Goal: Task Accomplishment & Management: Use online tool/utility

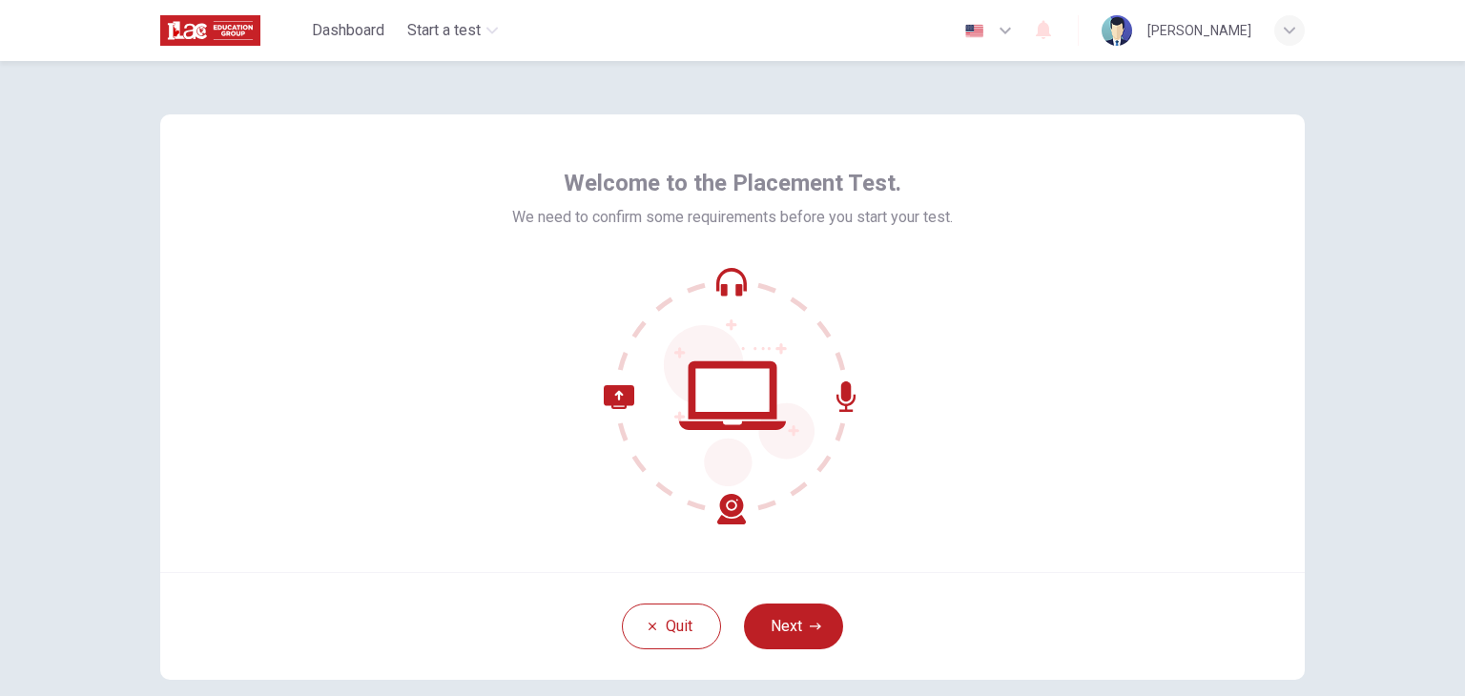
scroll to position [98, 0]
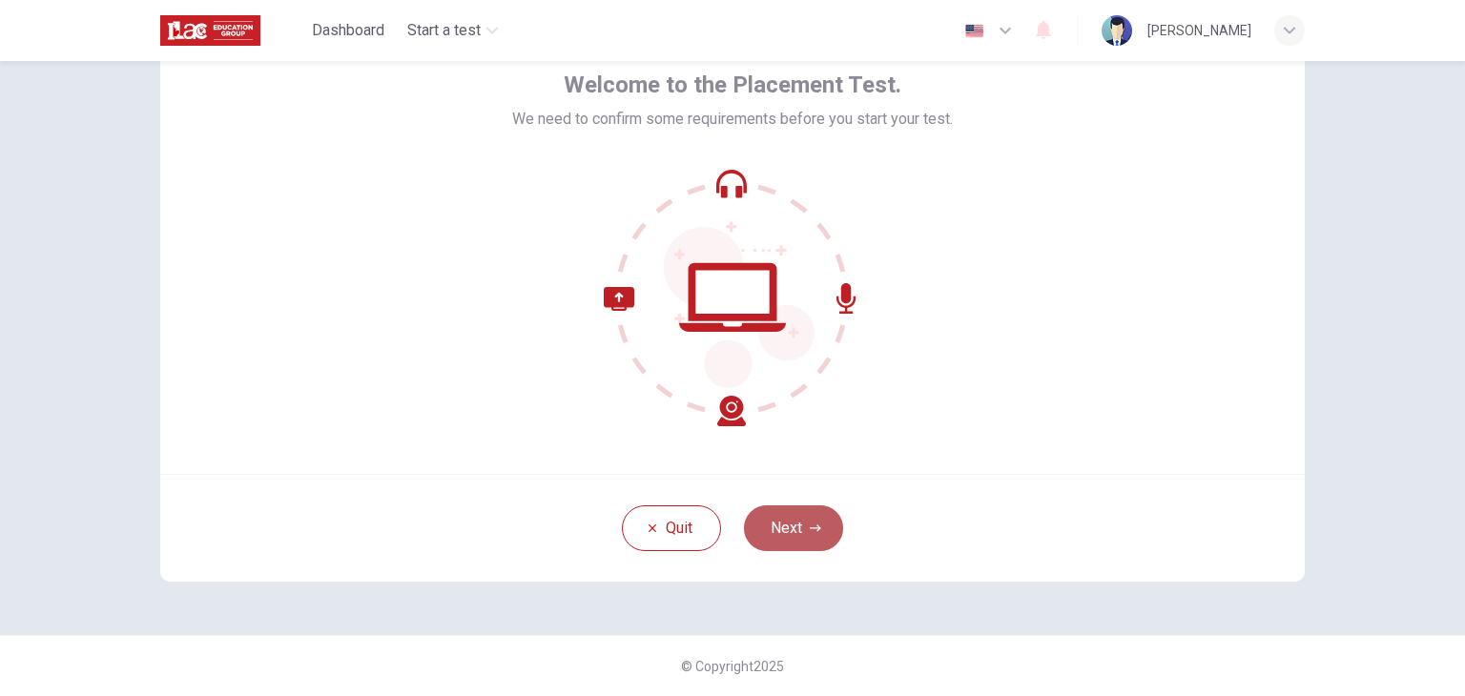
click at [798, 524] on button "Next" at bounding box center [793, 529] width 99 height 46
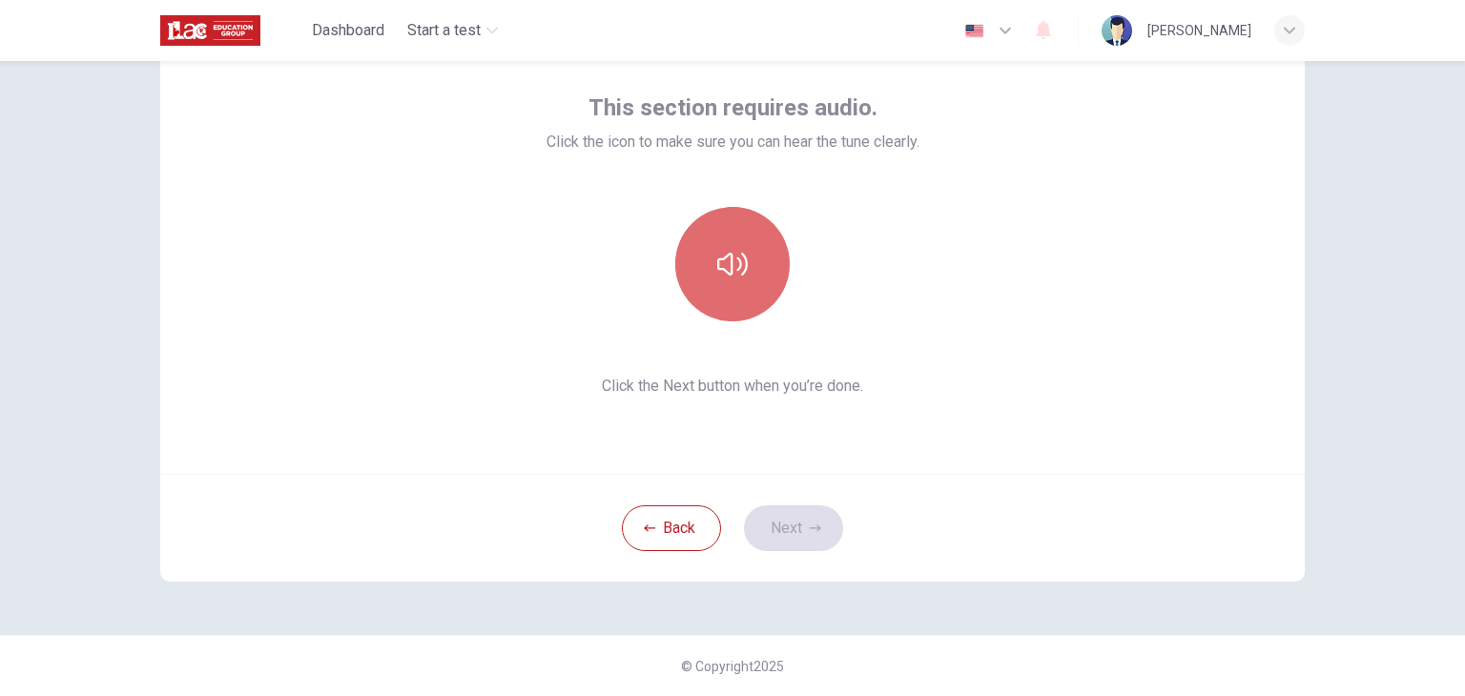
click at [723, 263] on icon "button" at bounding box center [732, 264] width 31 height 31
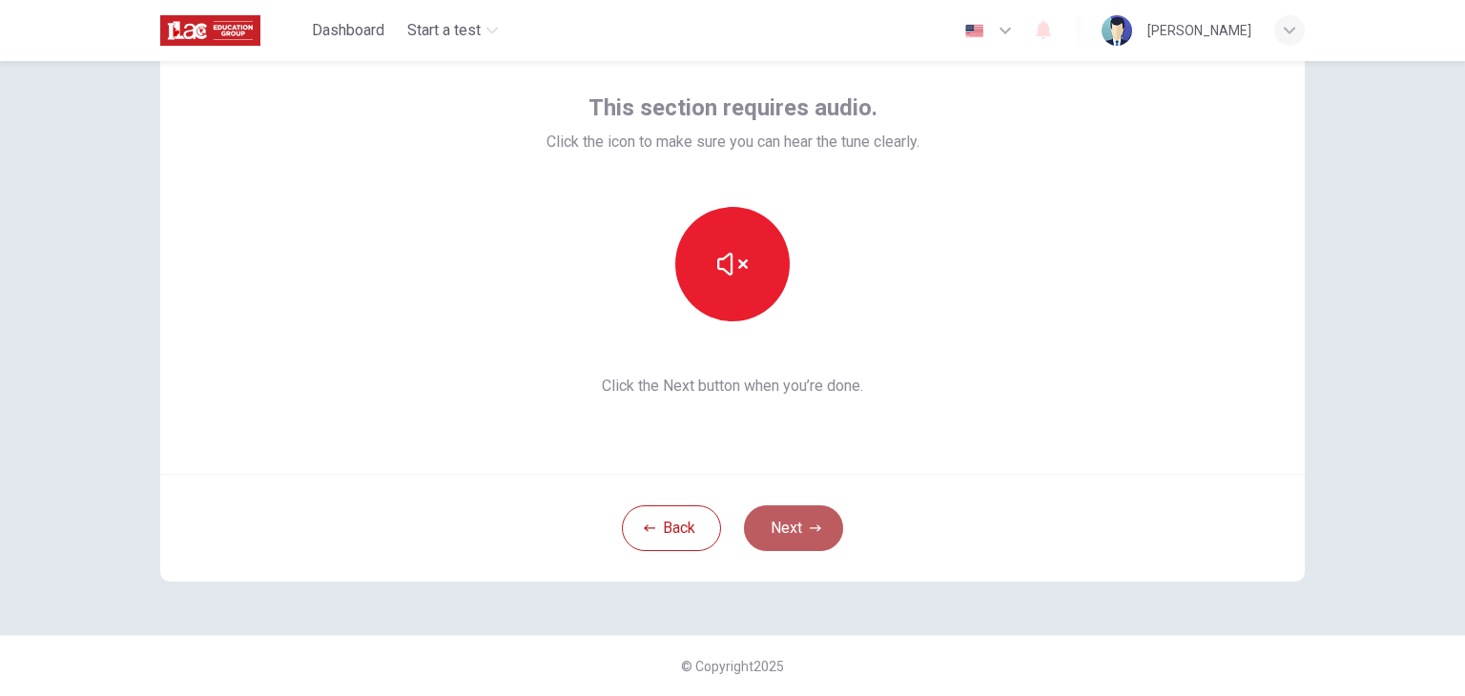
click at [798, 526] on button "Next" at bounding box center [793, 529] width 99 height 46
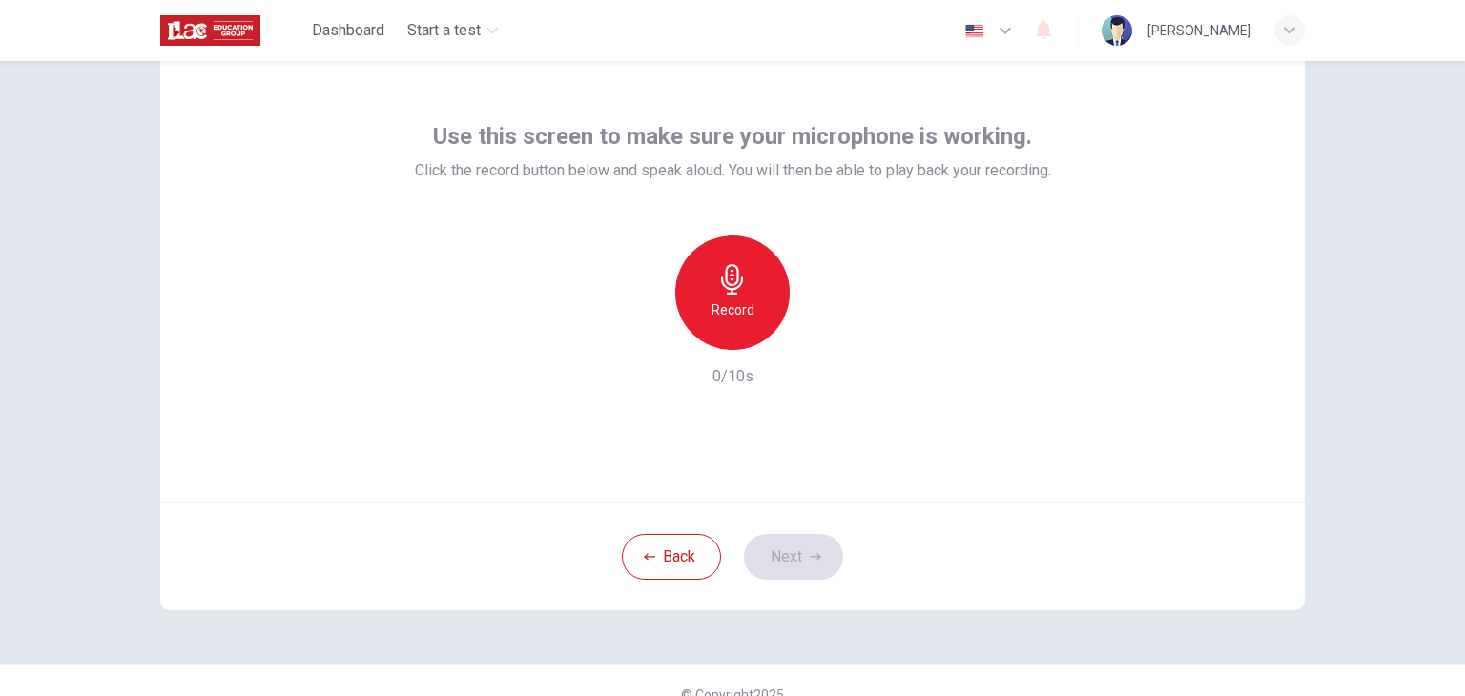
scroll to position [69, 0]
click at [734, 305] on h6 "Record" at bounding box center [733, 311] width 43 height 23
click at [729, 287] on icon "button" at bounding box center [732, 280] width 31 height 31
click at [820, 333] on icon "button" at bounding box center [820, 335] width 19 height 19
click at [794, 569] on button "Next" at bounding box center [793, 558] width 99 height 46
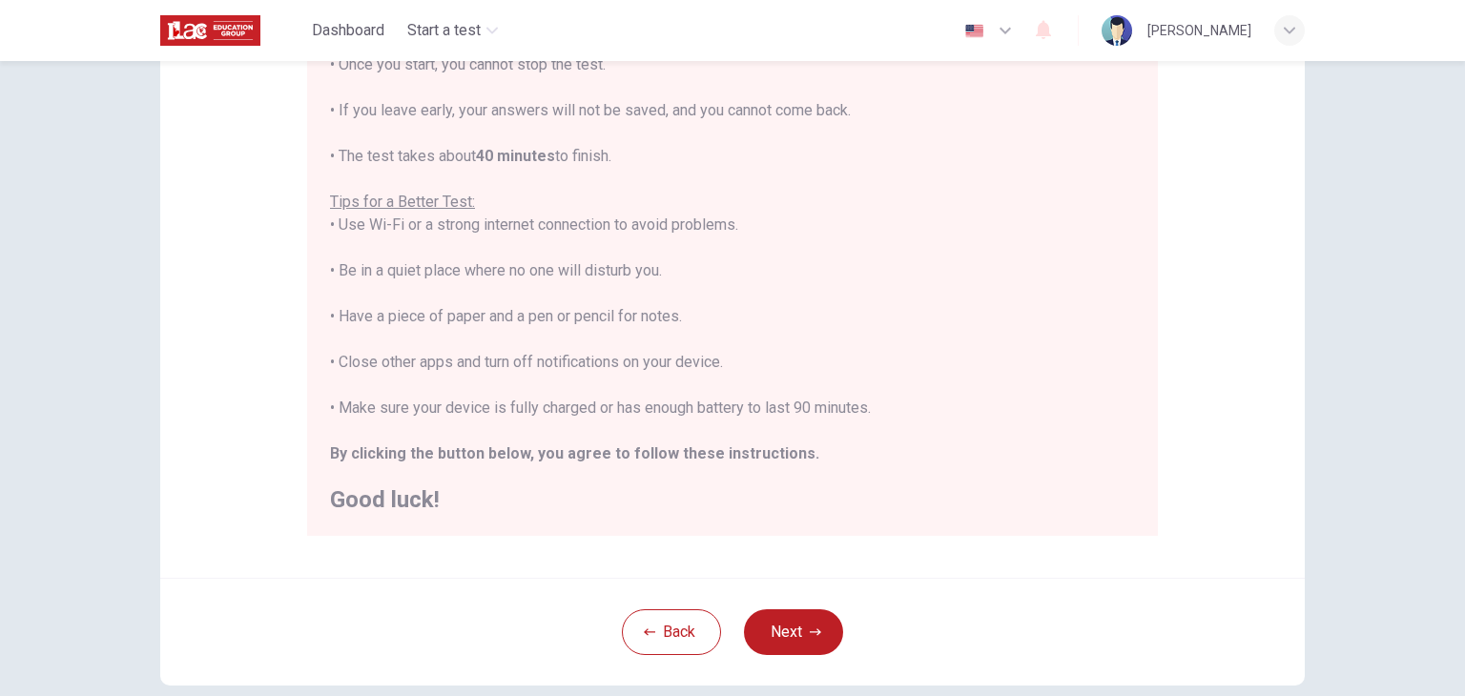
scroll to position [259, 0]
click at [811, 631] on icon "button" at bounding box center [815, 633] width 11 height 11
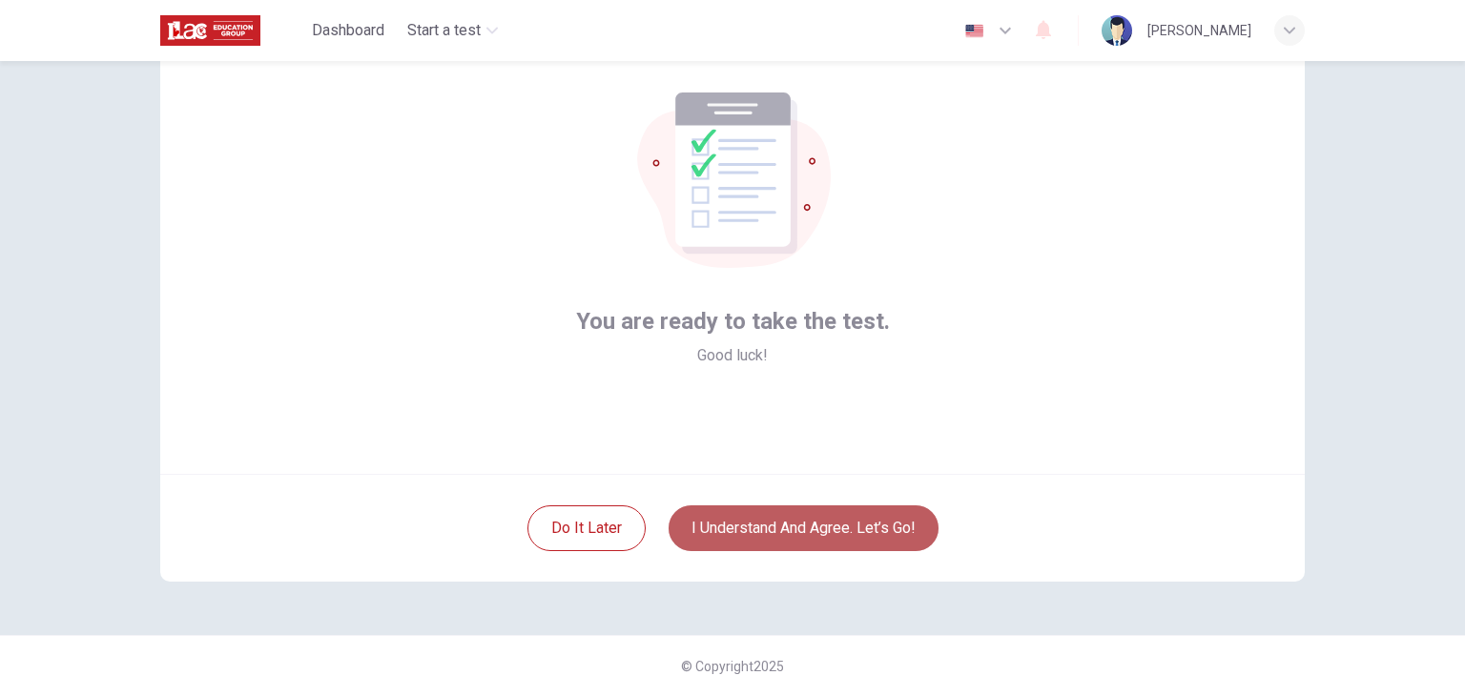
click at [860, 527] on button "I understand and agree. Let’s go!" at bounding box center [804, 529] width 270 height 46
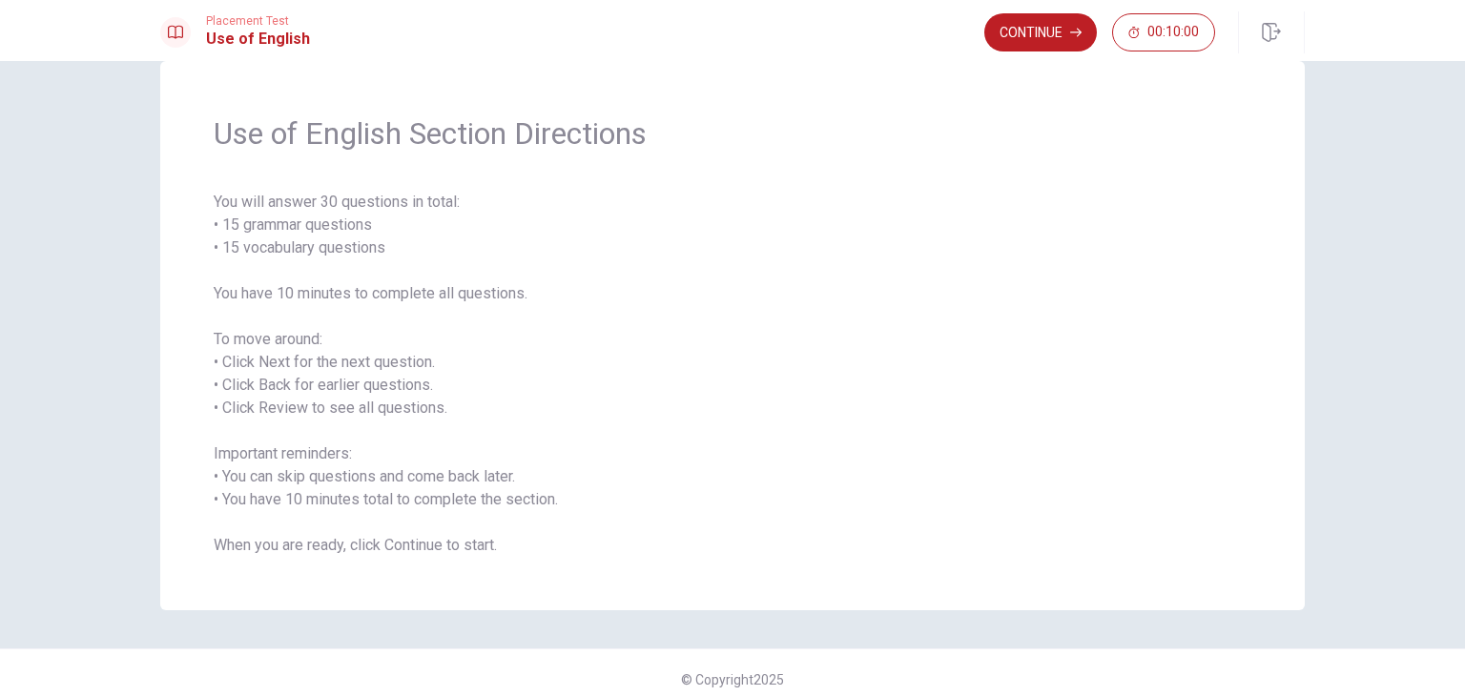
scroll to position [52, 0]
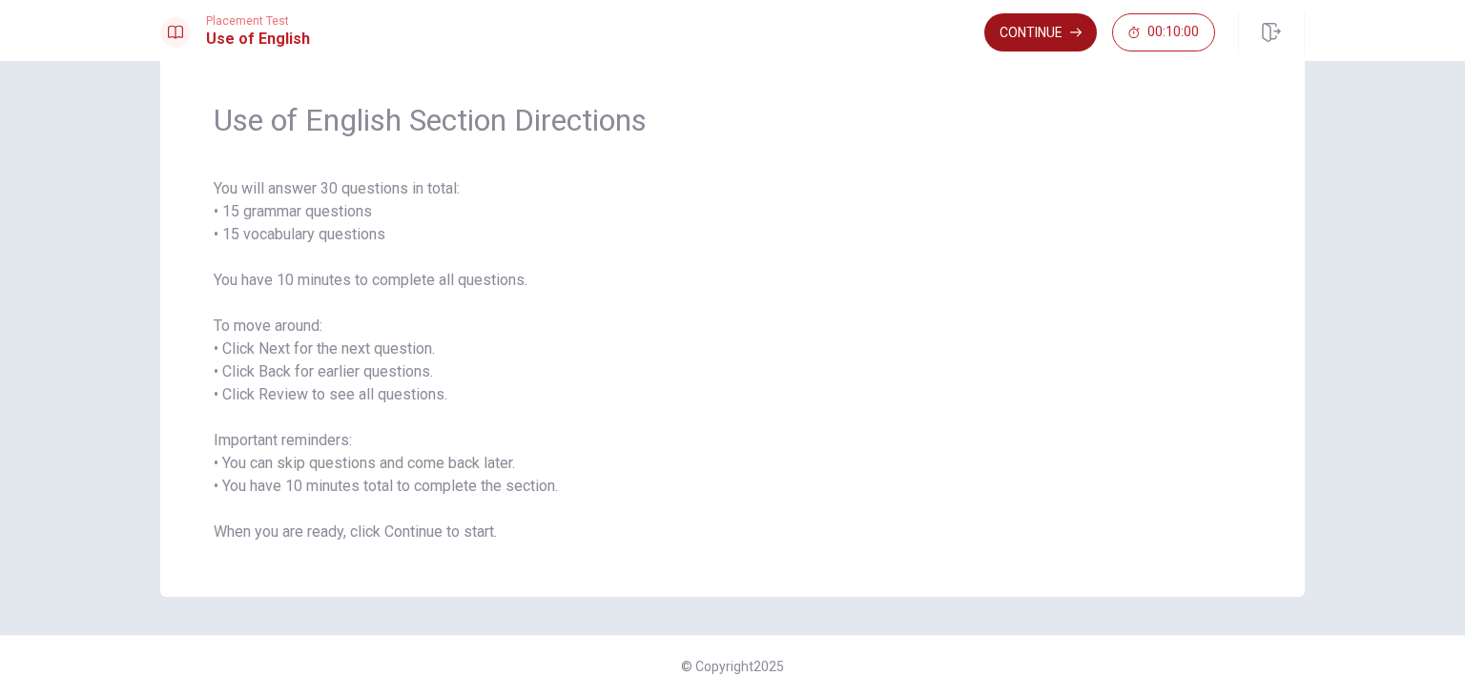
click at [1066, 40] on button "Continue" at bounding box center [1041, 32] width 113 height 38
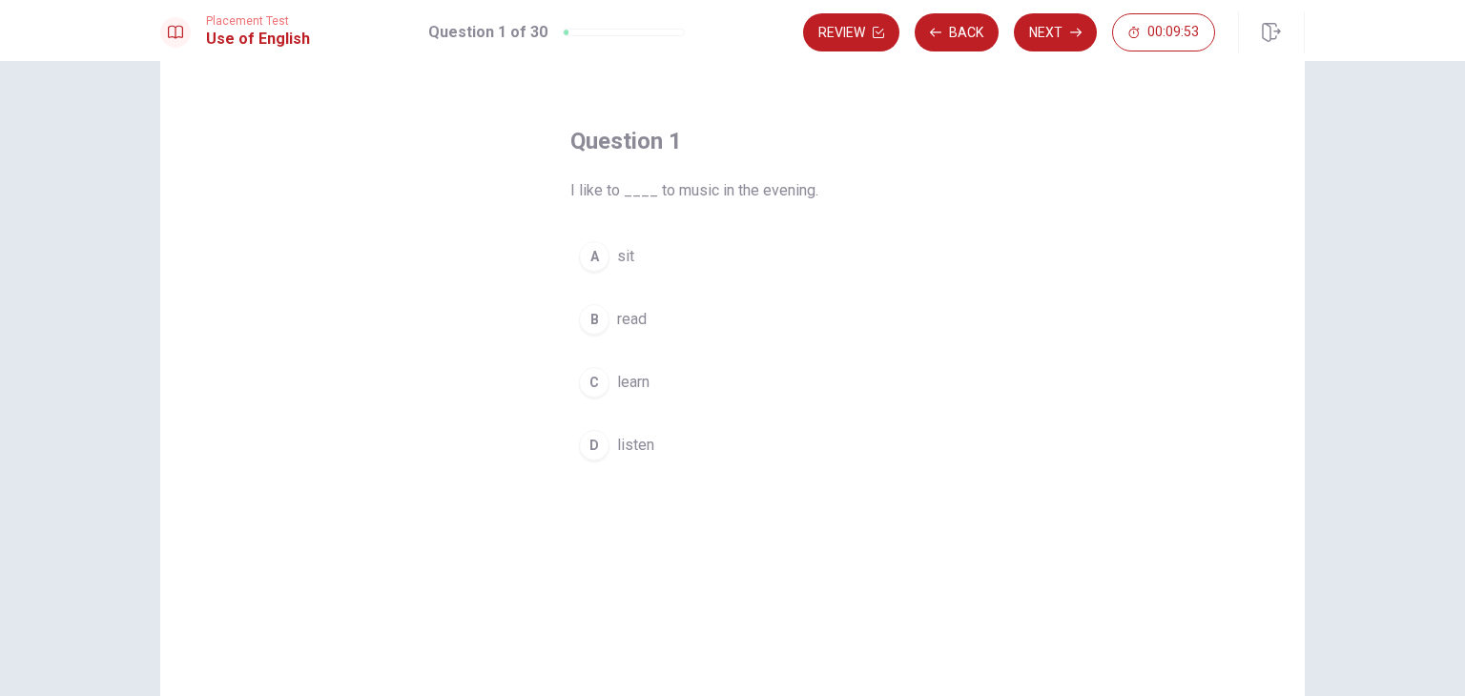
click at [591, 446] on div "D" at bounding box center [594, 445] width 31 height 31
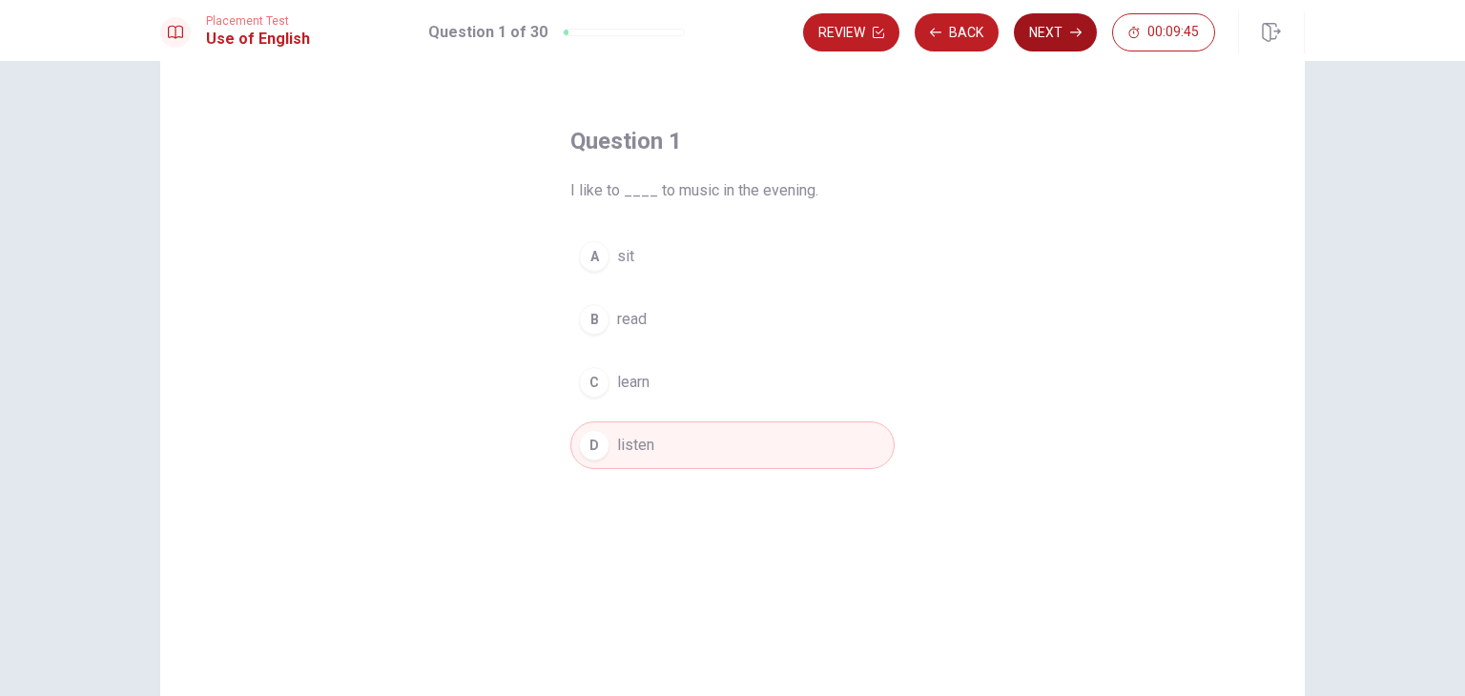
click at [1070, 39] on button "Next" at bounding box center [1055, 32] width 83 height 38
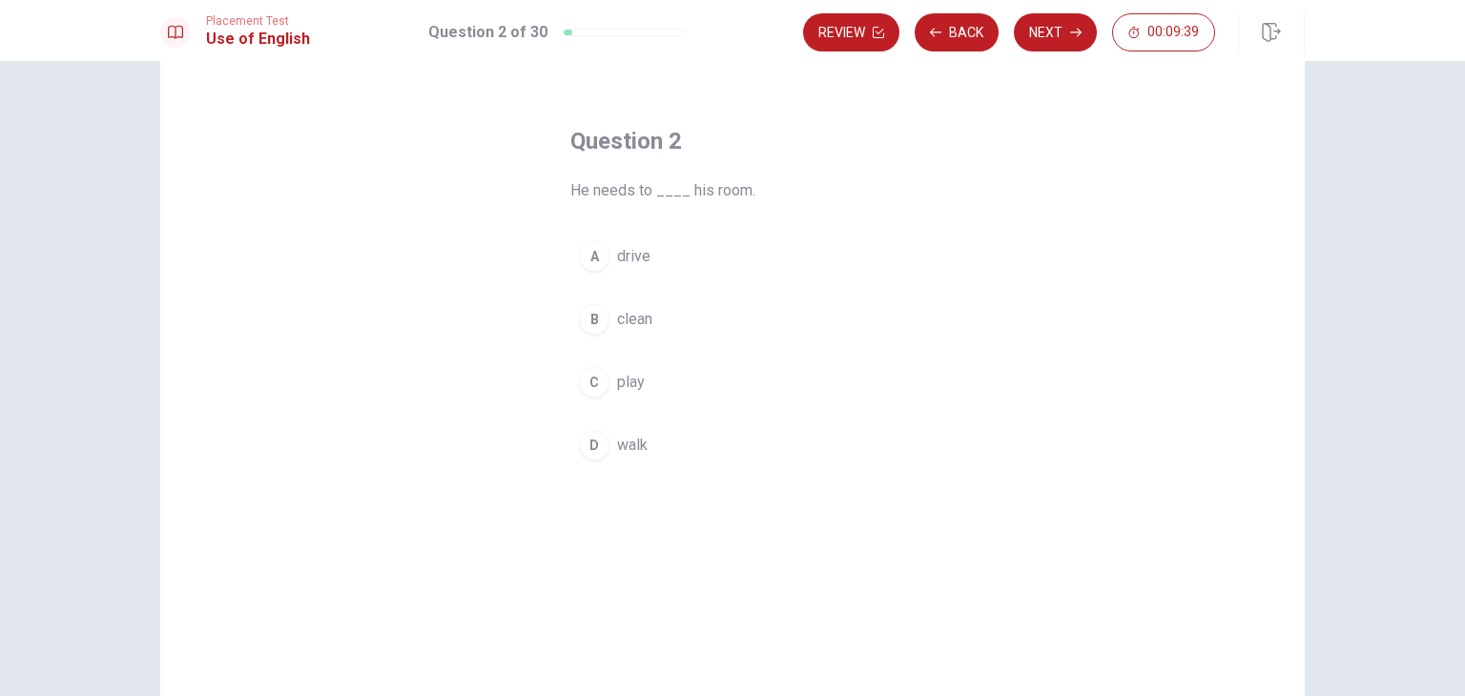
click at [591, 321] on div "B" at bounding box center [594, 319] width 31 height 31
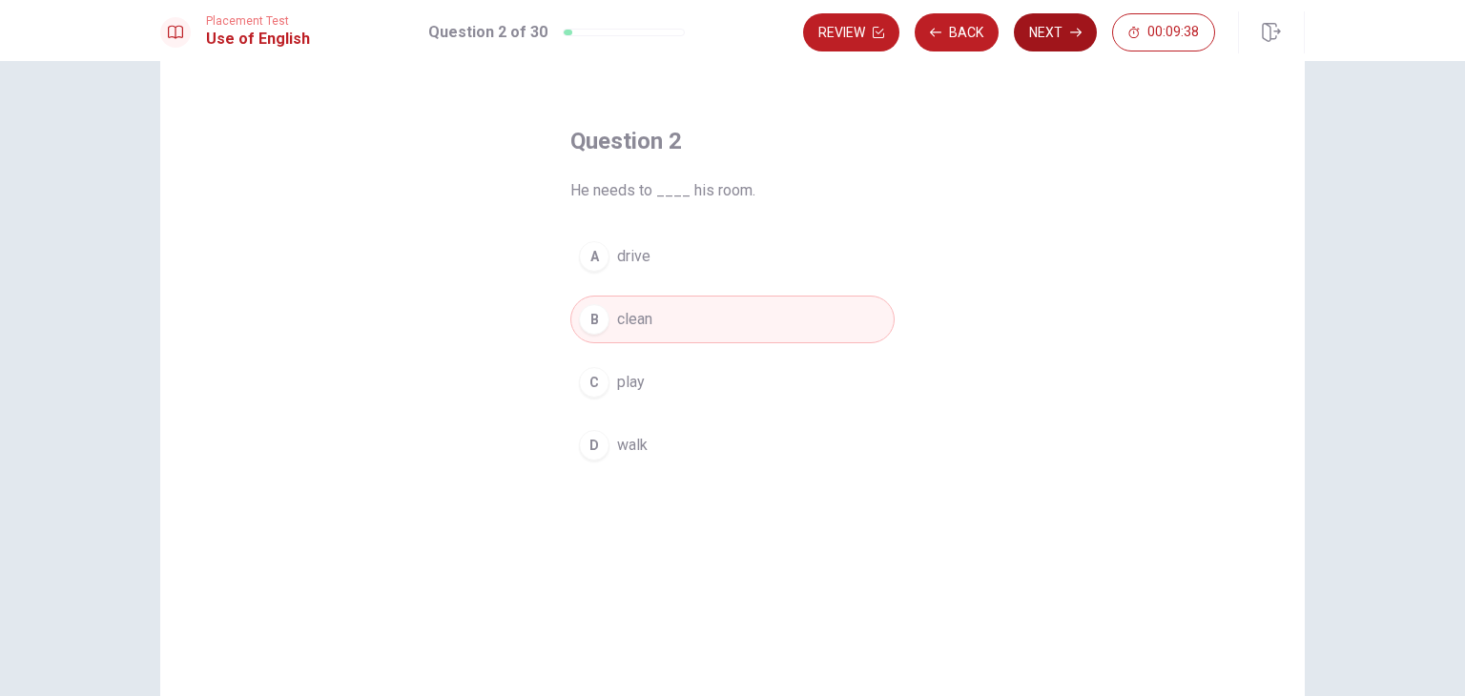
click at [1056, 32] on button "Next" at bounding box center [1055, 32] width 83 height 38
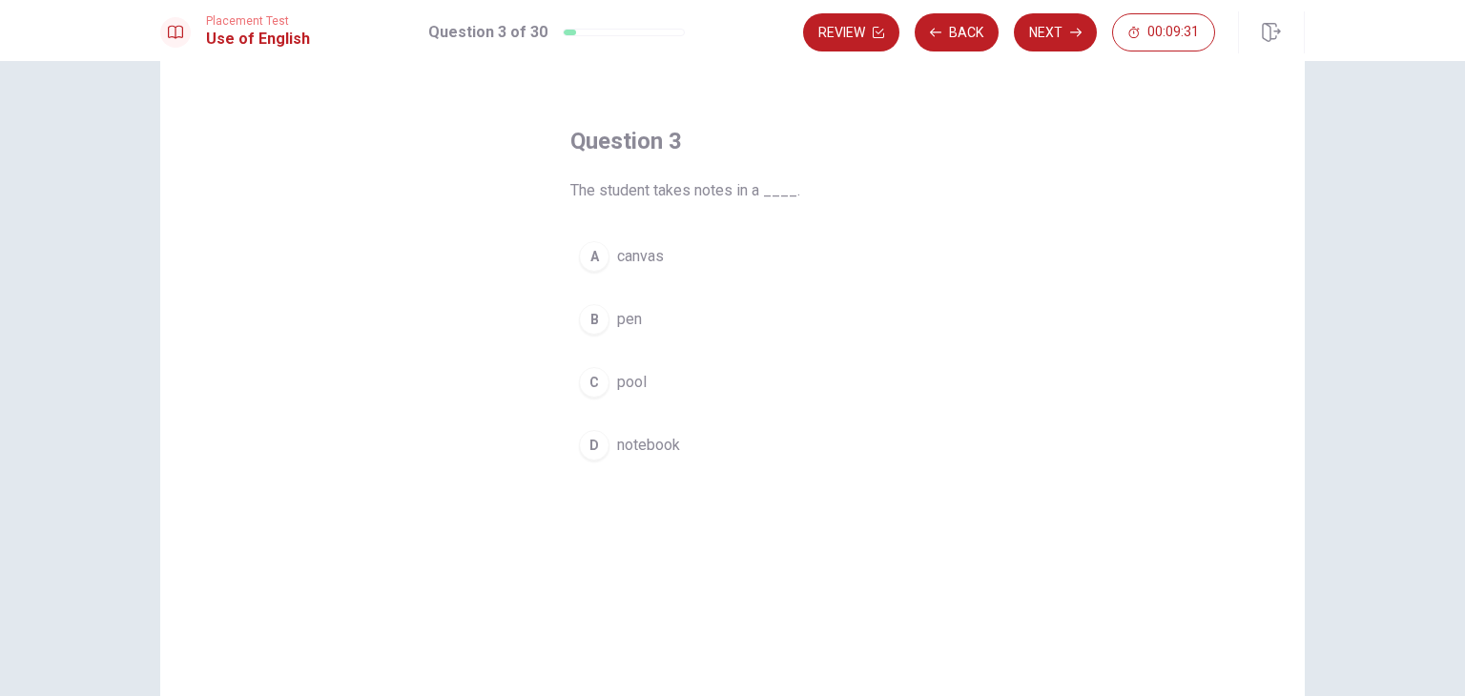
click at [599, 443] on div "D" at bounding box center [594, 445] width 31 height 31
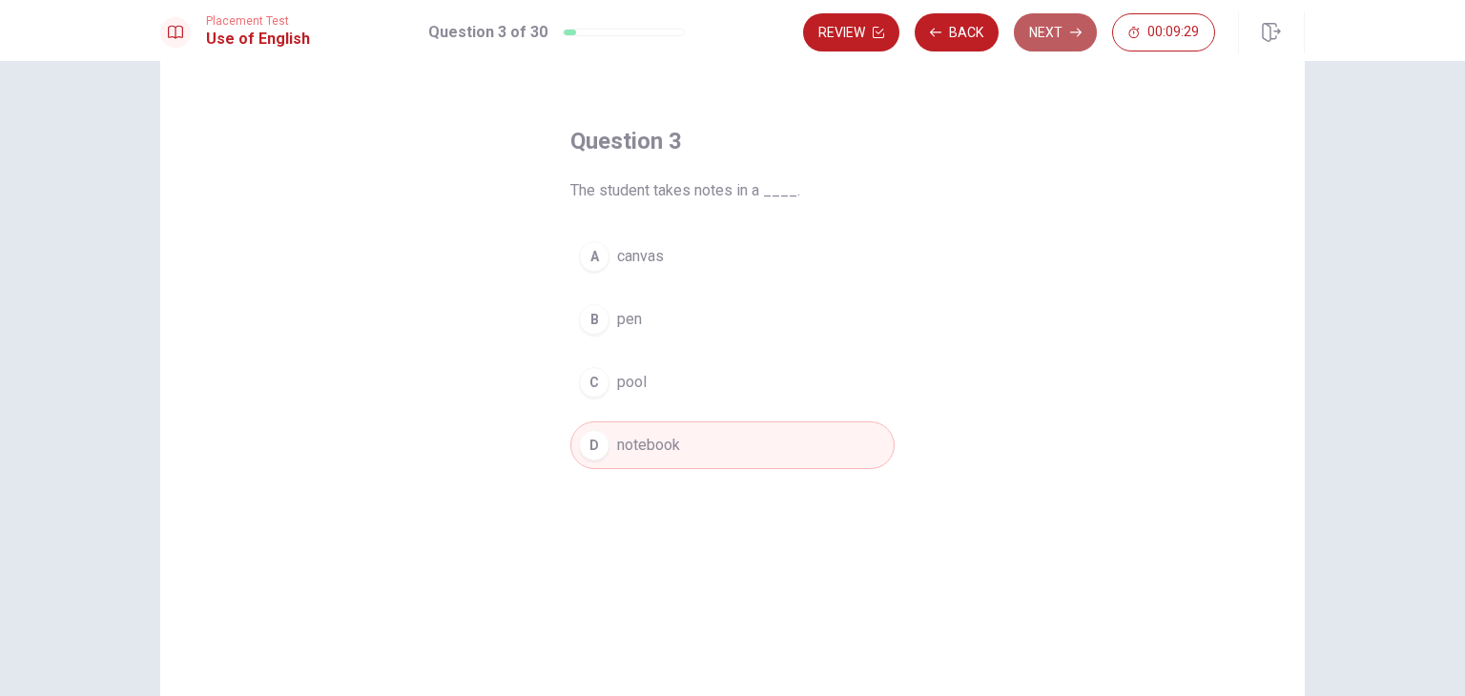
click at [1061, 39] on button "Next" at bounding box center [1055, 32] width 83 height 38
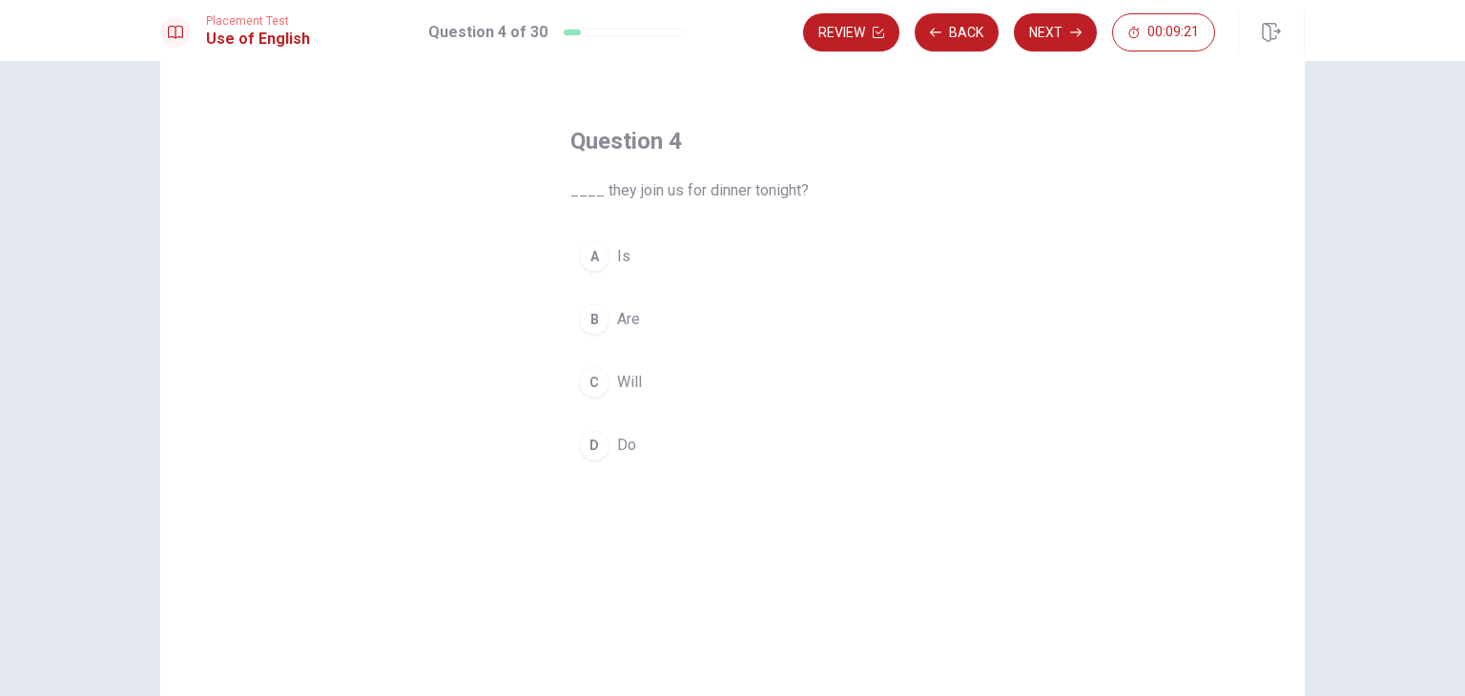
click at [595, 384] on div "C" at bounding box center [594, 382] width 31 height 31
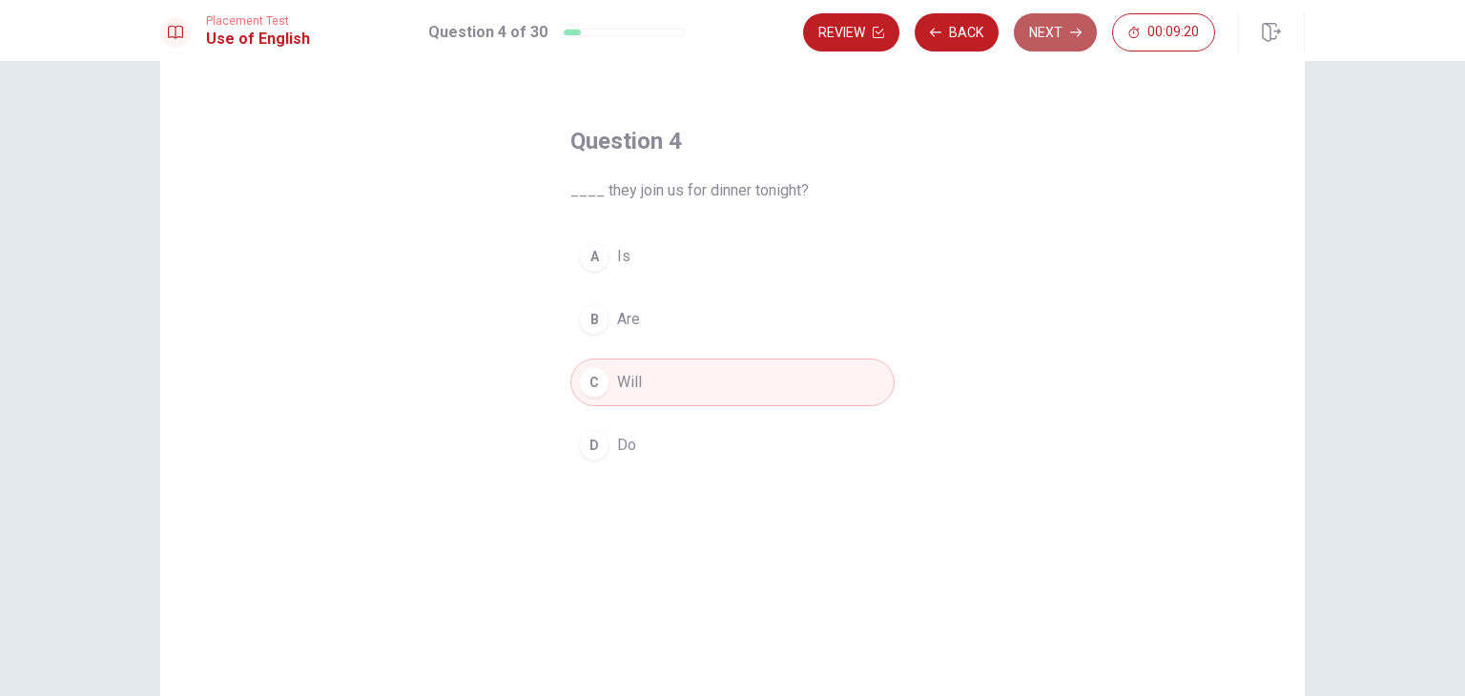
click at [1067, 39] on button "Next" at bounding box center [1055, 32] width 83 height 38
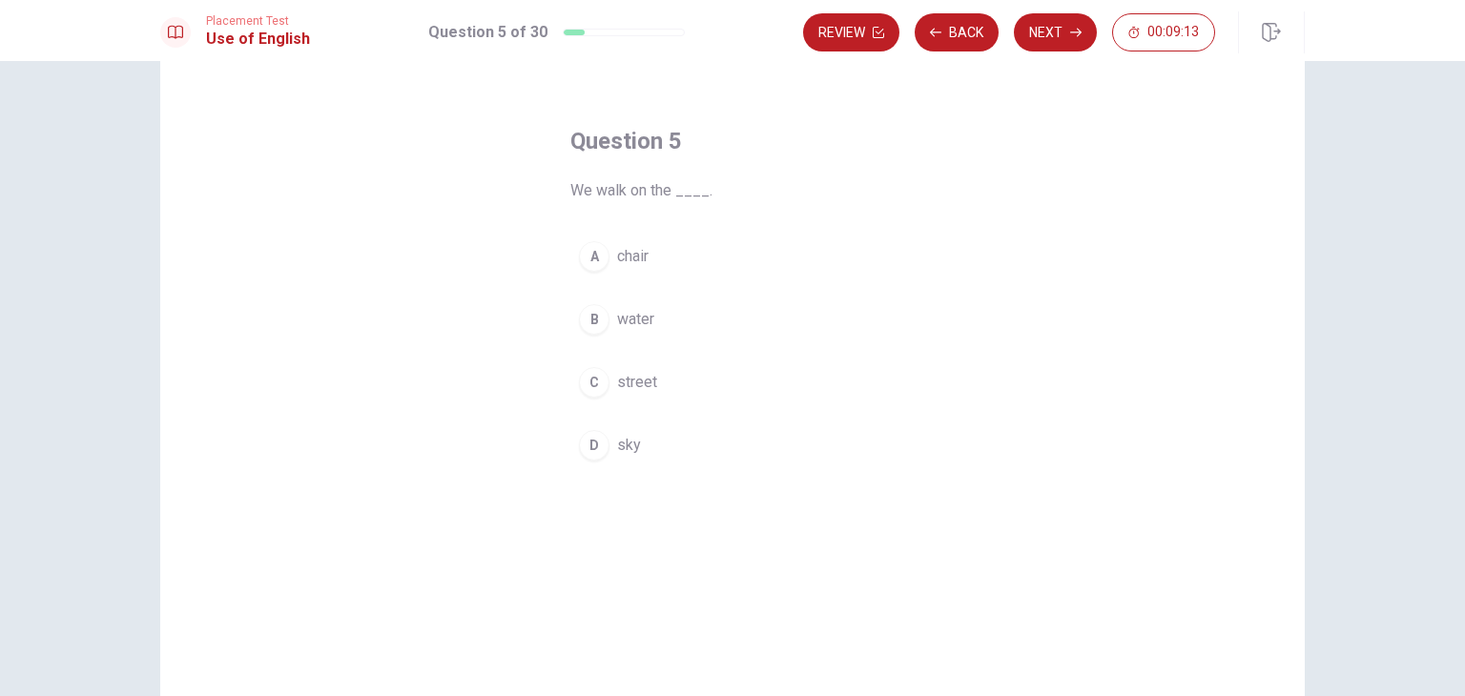
click at [599, 379] on div "C" at bounding box center [594, 382] width 31 height 31
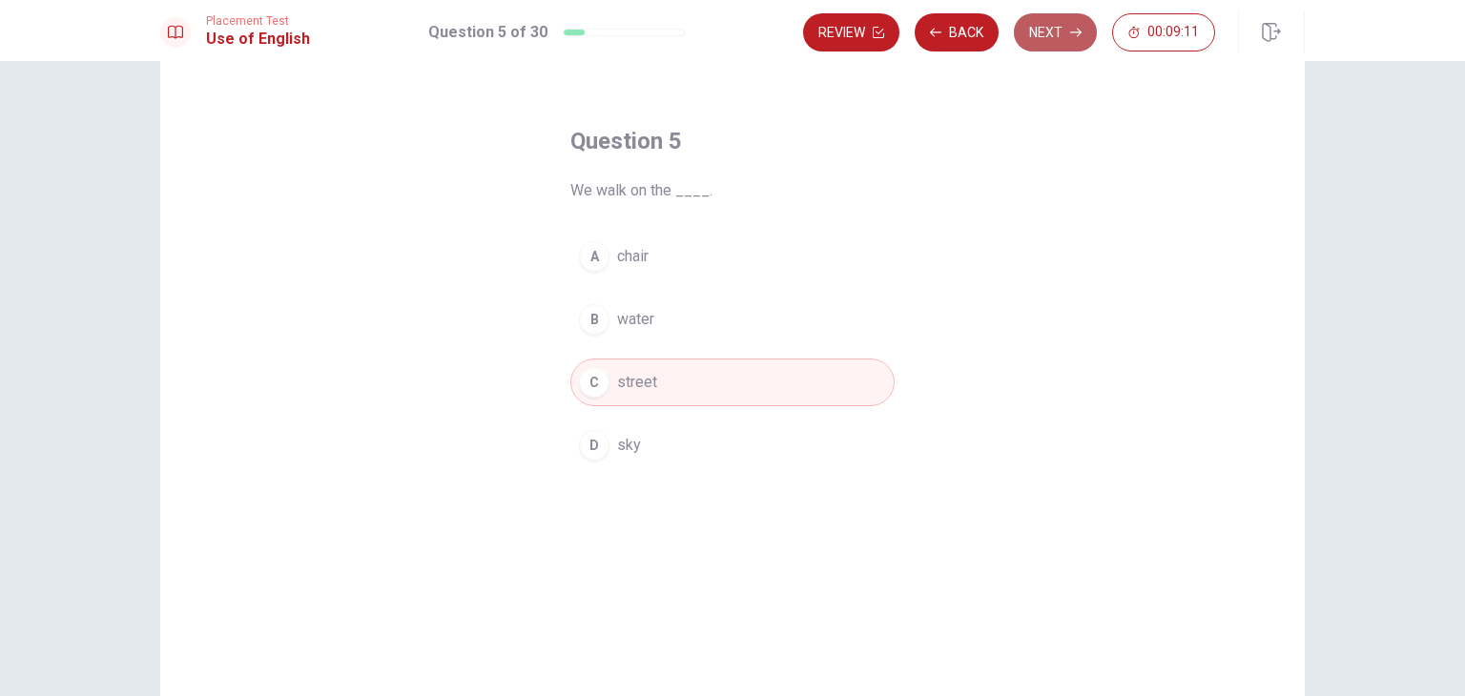
click at [1070, 35] on icon "button" at bounding box center [1075, 32] width 11 height 11
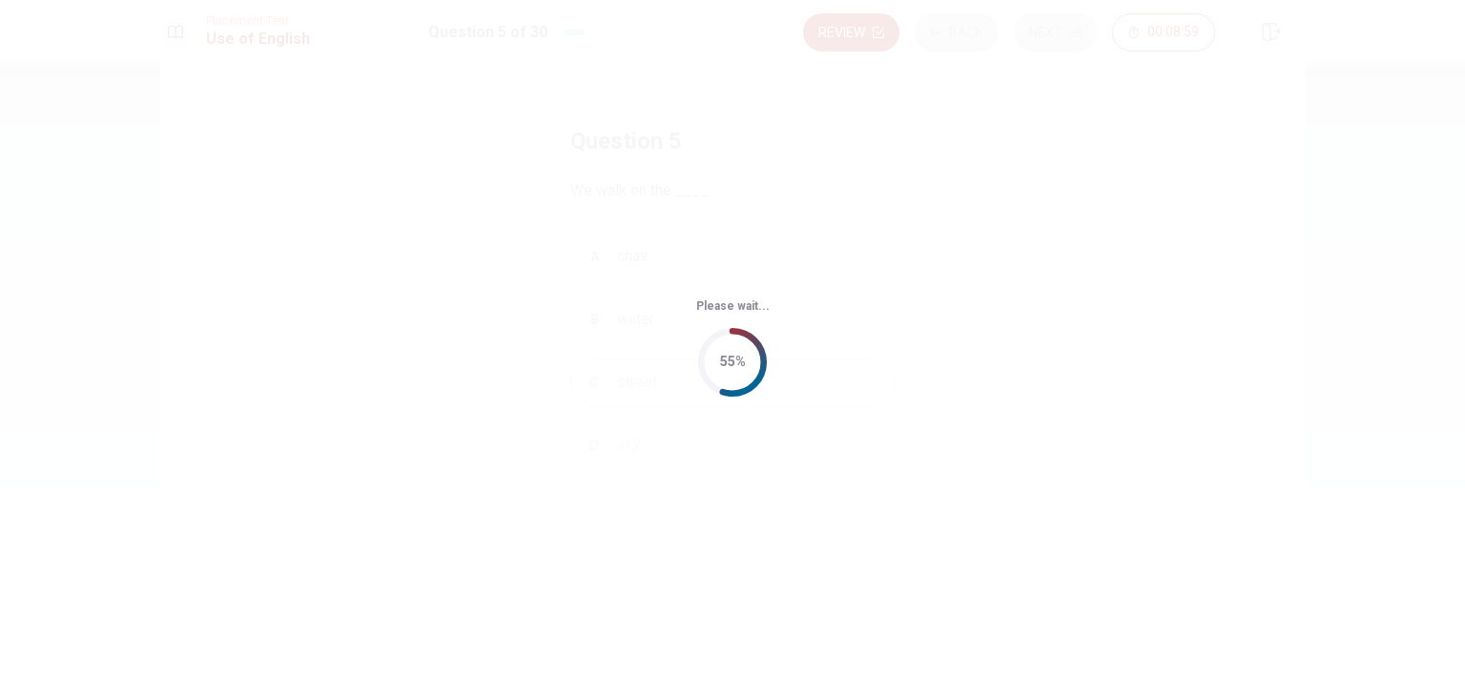
scroll to position [0, 0]
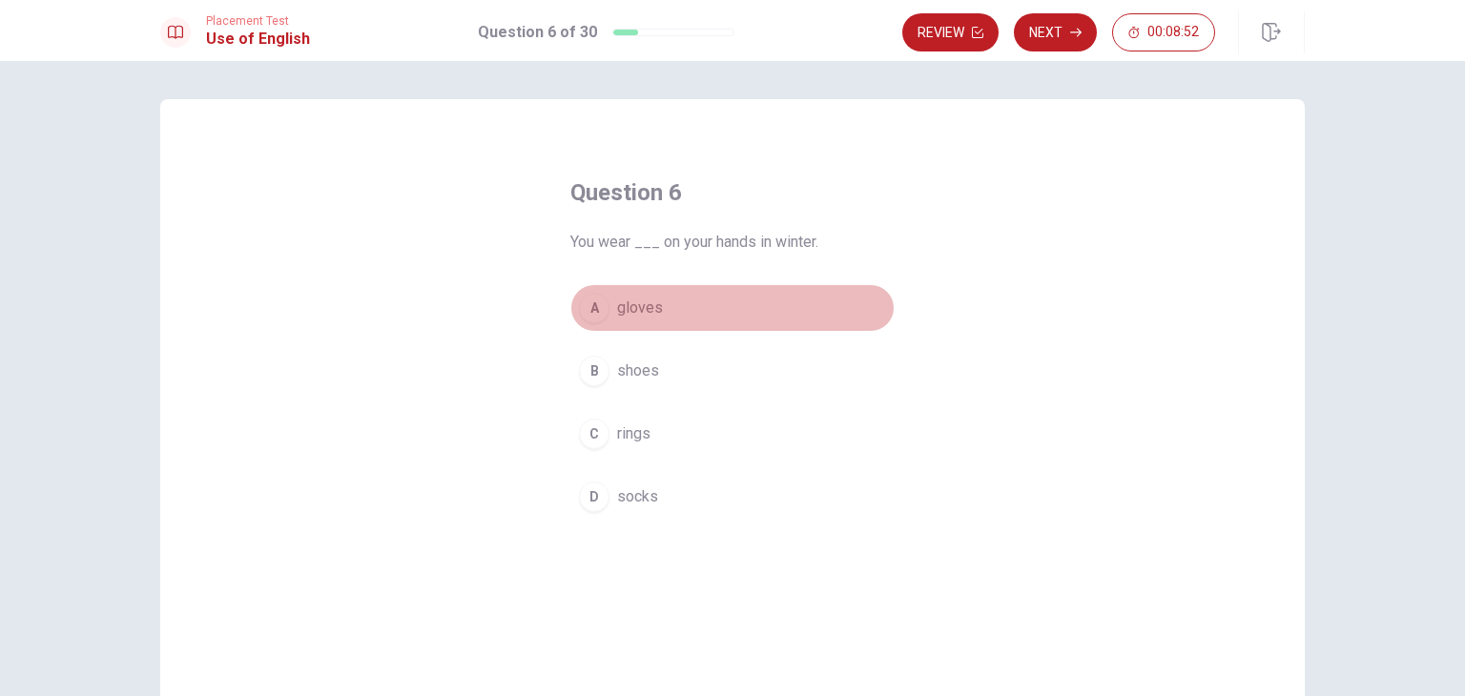
click at [607, 312] on button "A gloves" at bounding box center [732, 308] width 324 height 48
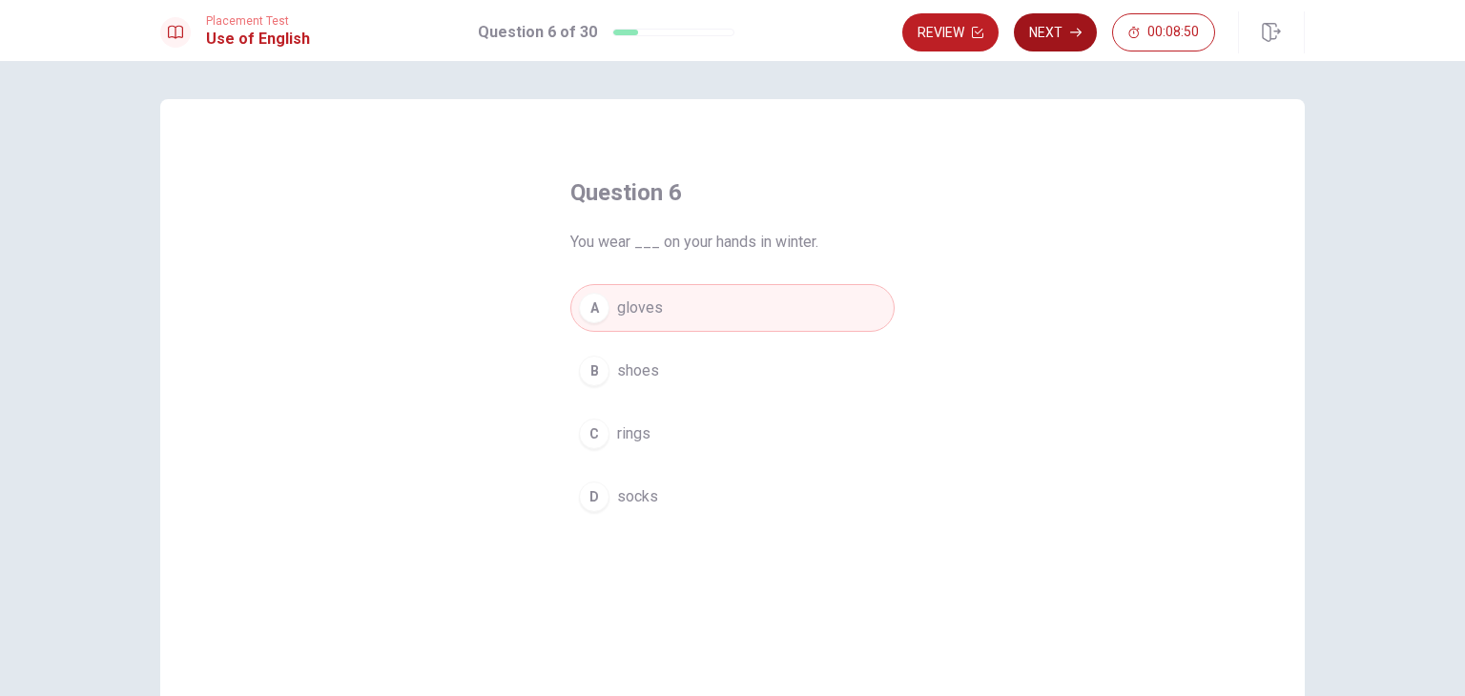
click at [1074, 33] on icon "button" at bounding box center [1075, 32] width 11 height 11
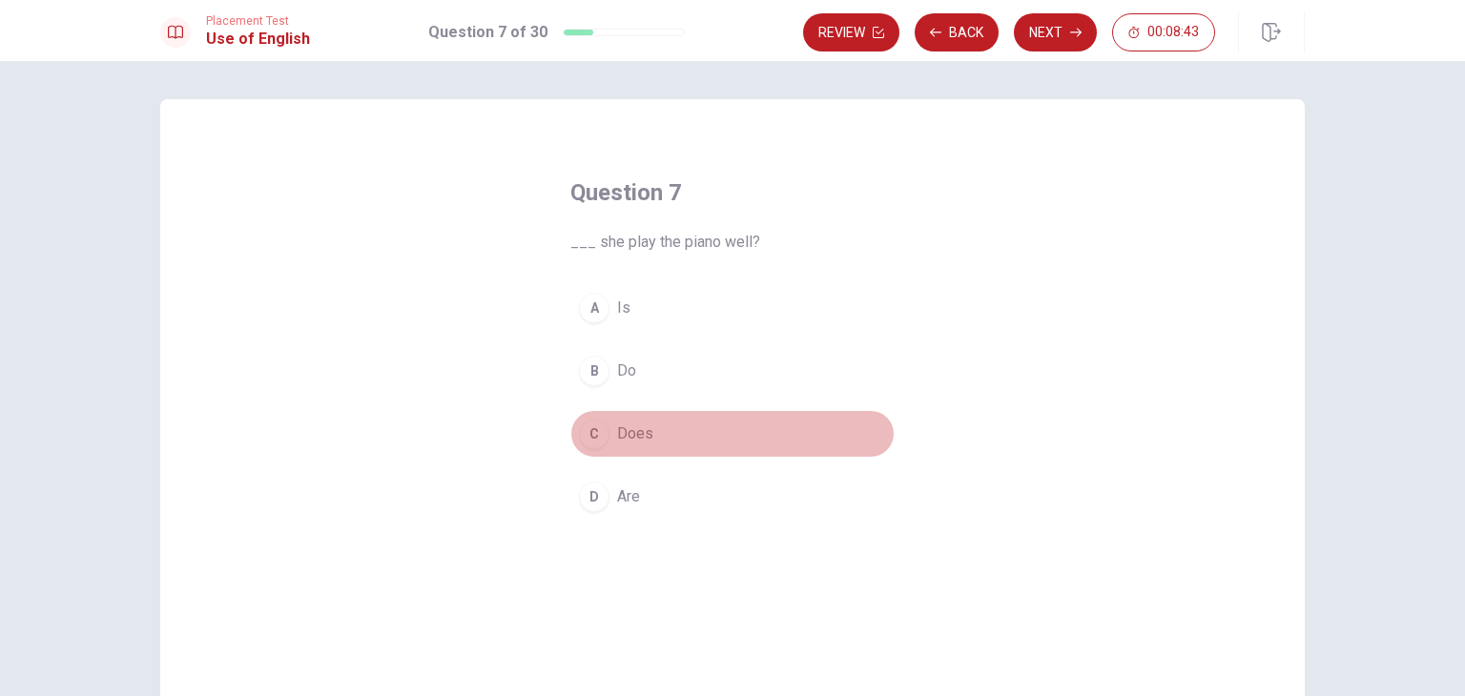
click at [594, 431] on div "C" at bounding box center [594, 434] width 31 height 31
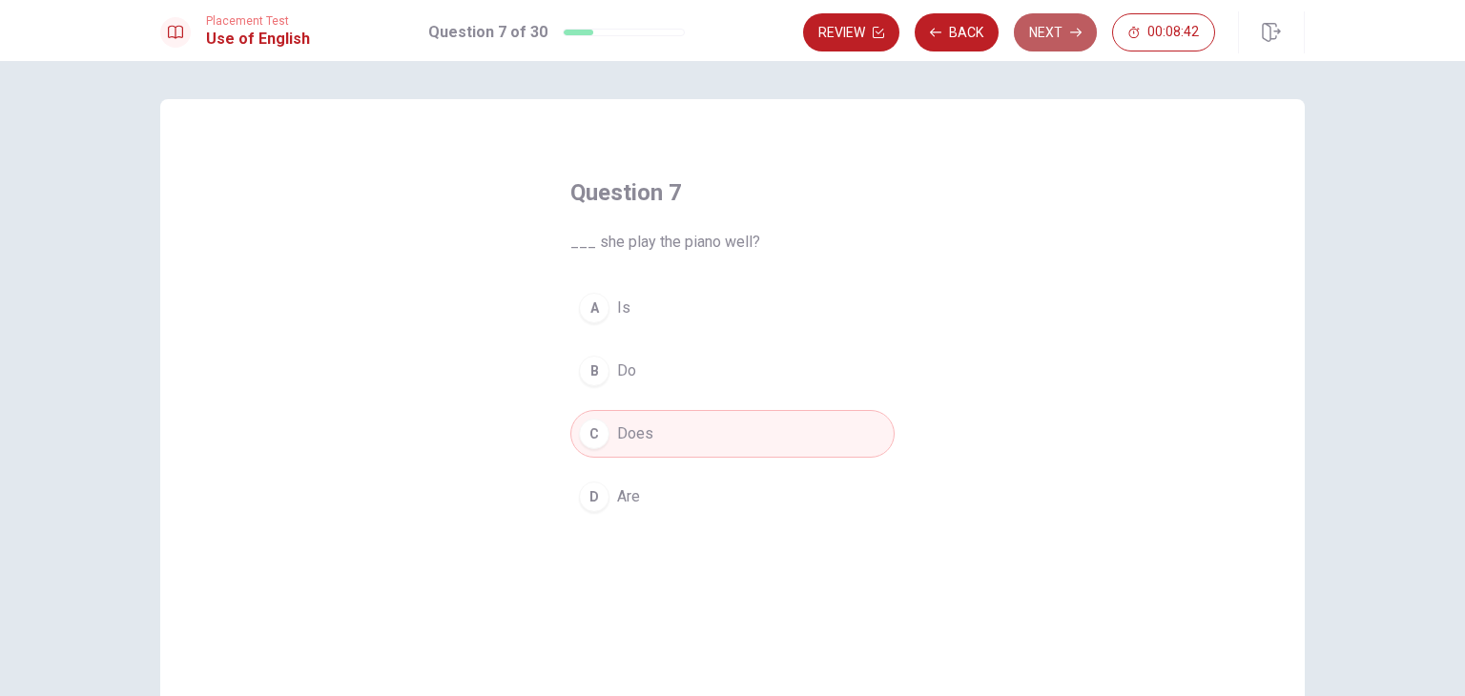
click at [1066, 31] on button "Next" at bounding box center [1055, 32] width 83 height 38
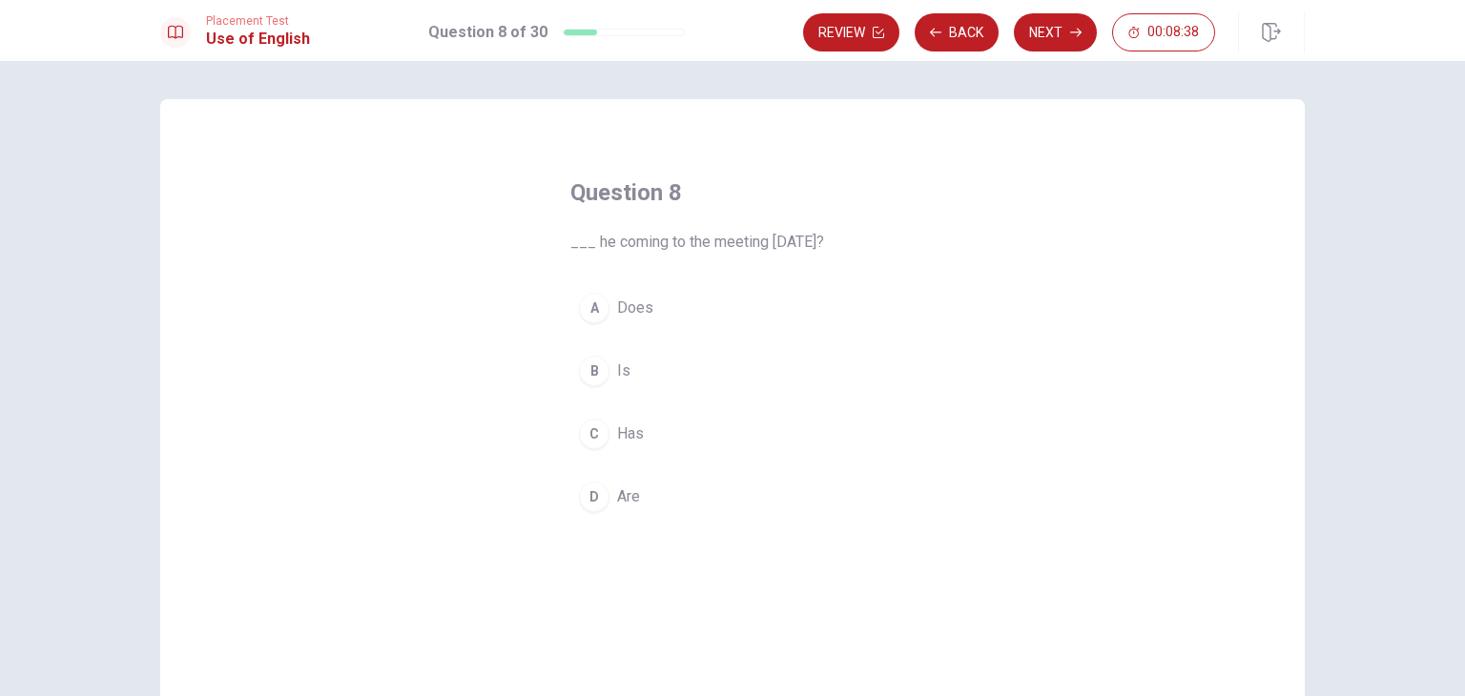
click at [594, 379] on div "B" at bounding box center [594, 371] width 31 height 31
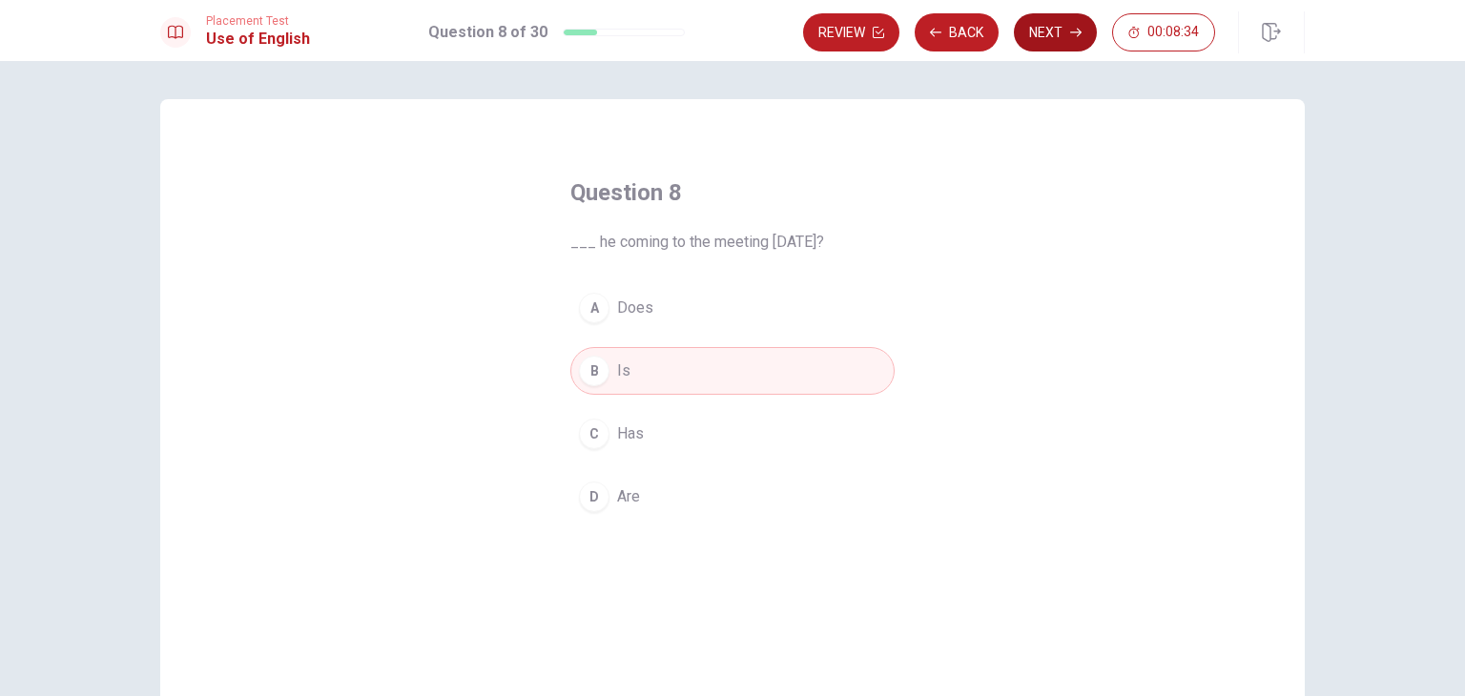
click at [1075, 36] on icon "button" at bounding box center [1075, 32] width 11 height 11
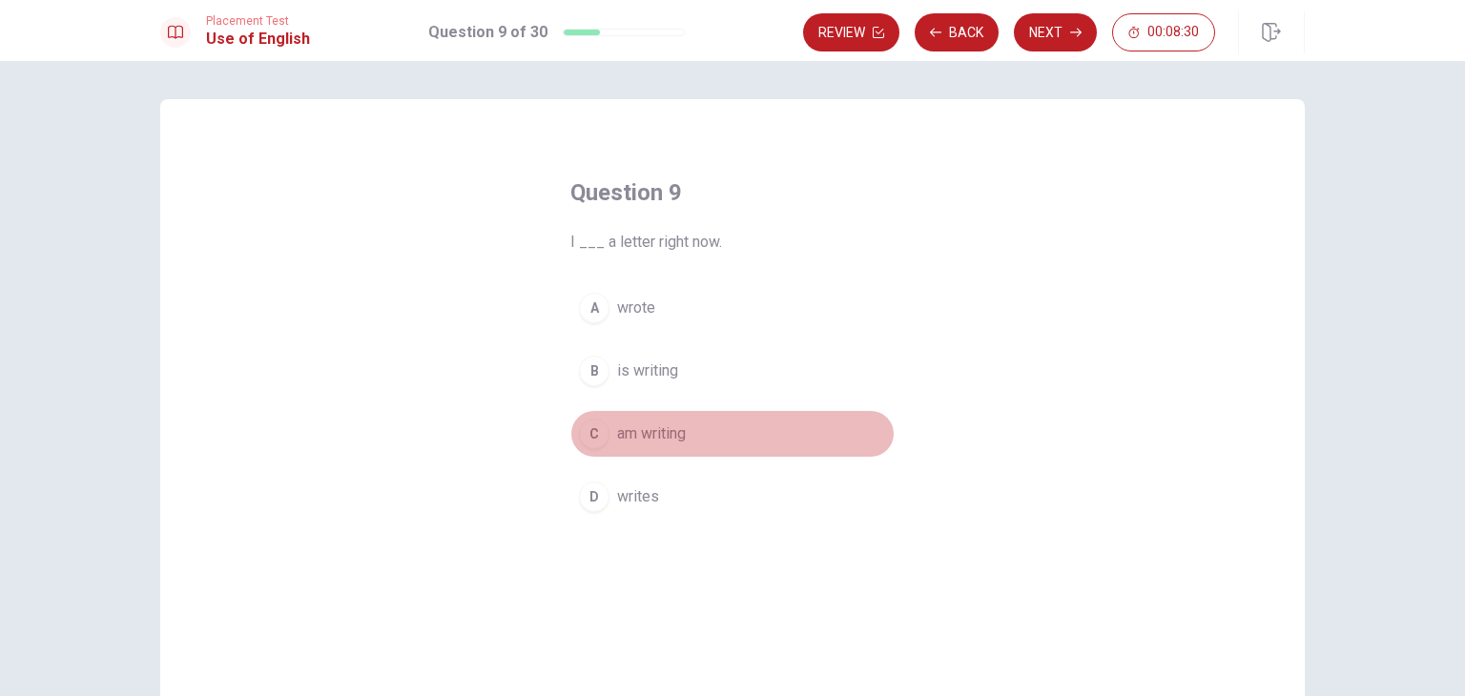
click at [588, 428] on div "C" at bounding box center [594, 434] width 31 height 31
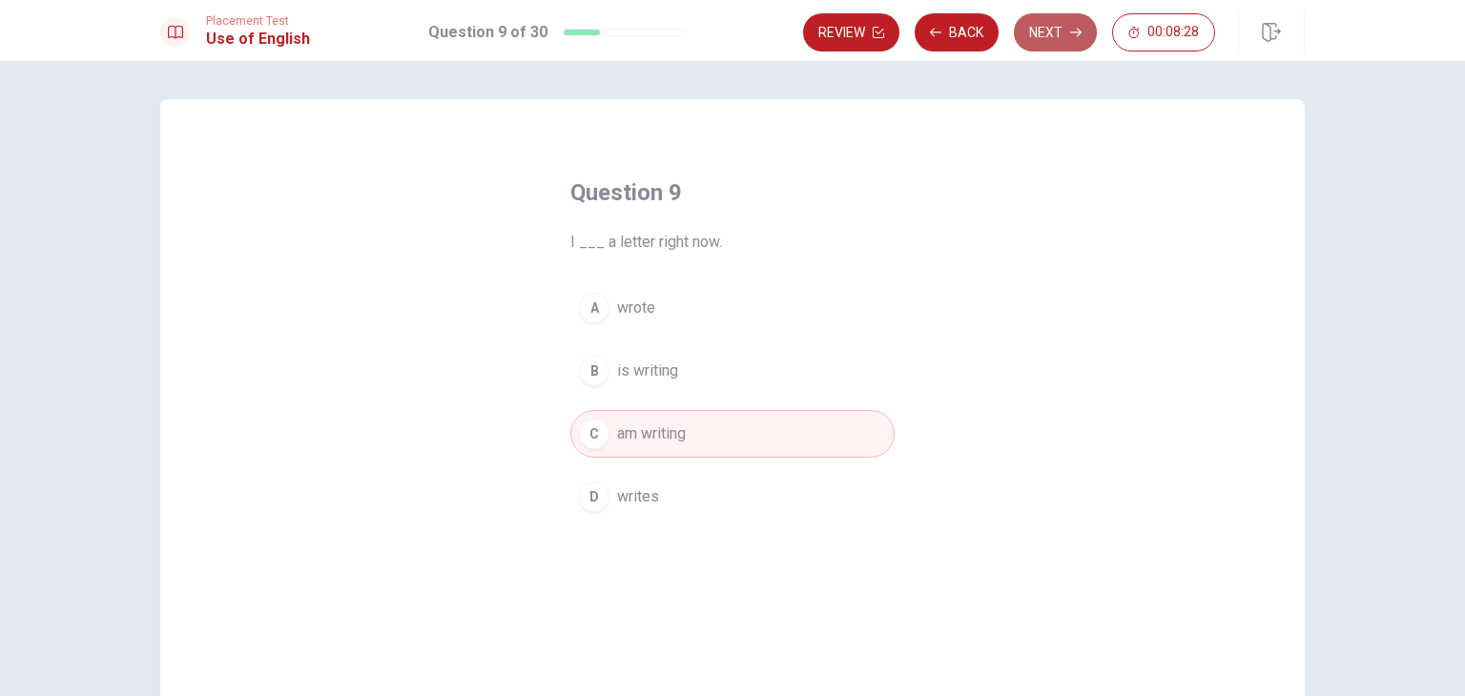
click at [1069, 27] on button "Next" at bounding box center [1055, 32] width 83 height 38
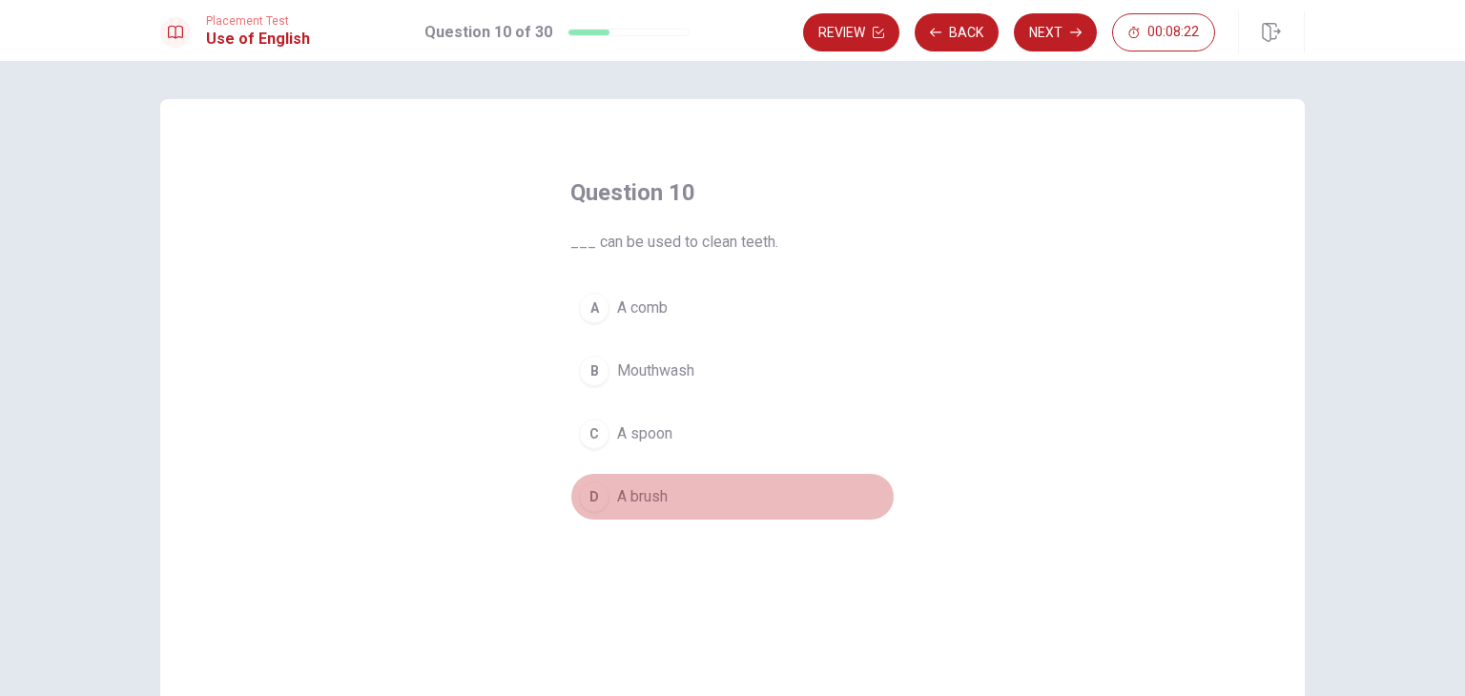
click at [599, 496] on div "D" at bounding box center [594, 497] width 31 height 31
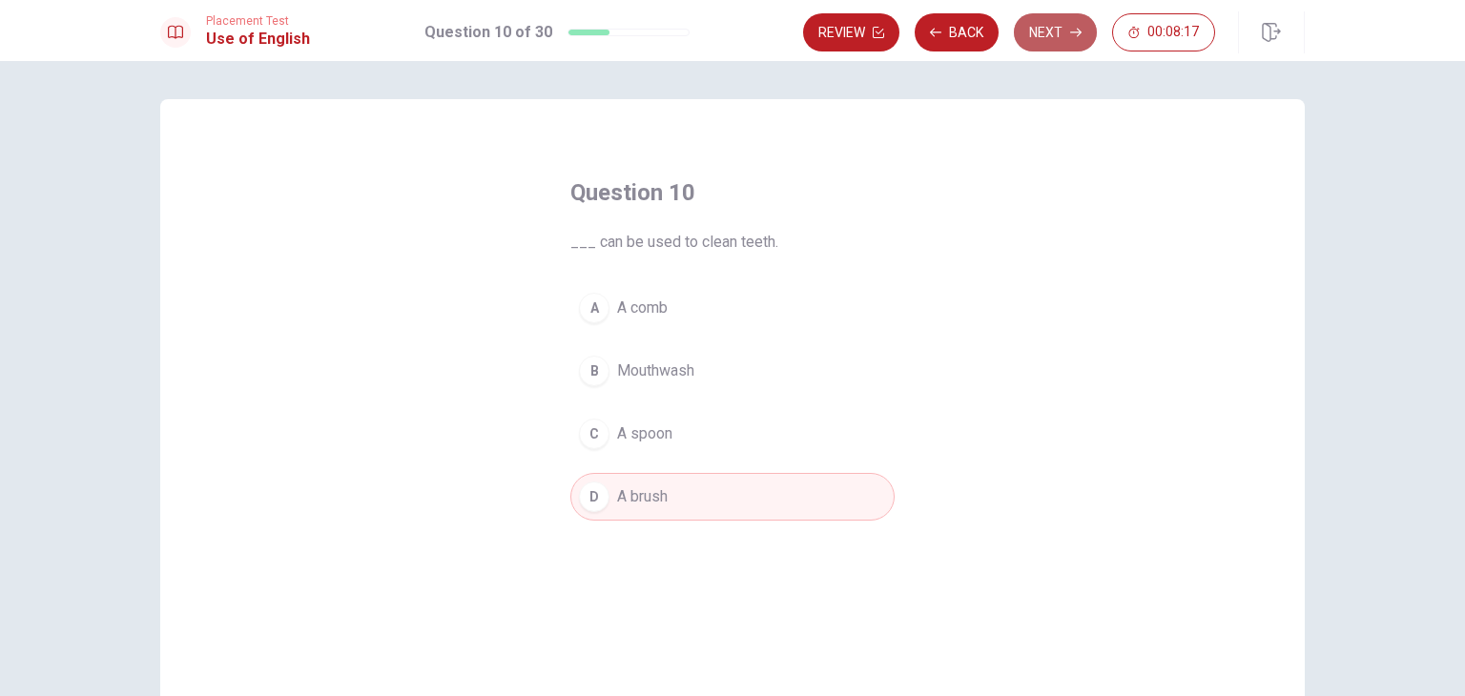
click at [1060, 31] on button "Next" at bounding box center [1055, 32] width 83 height 38
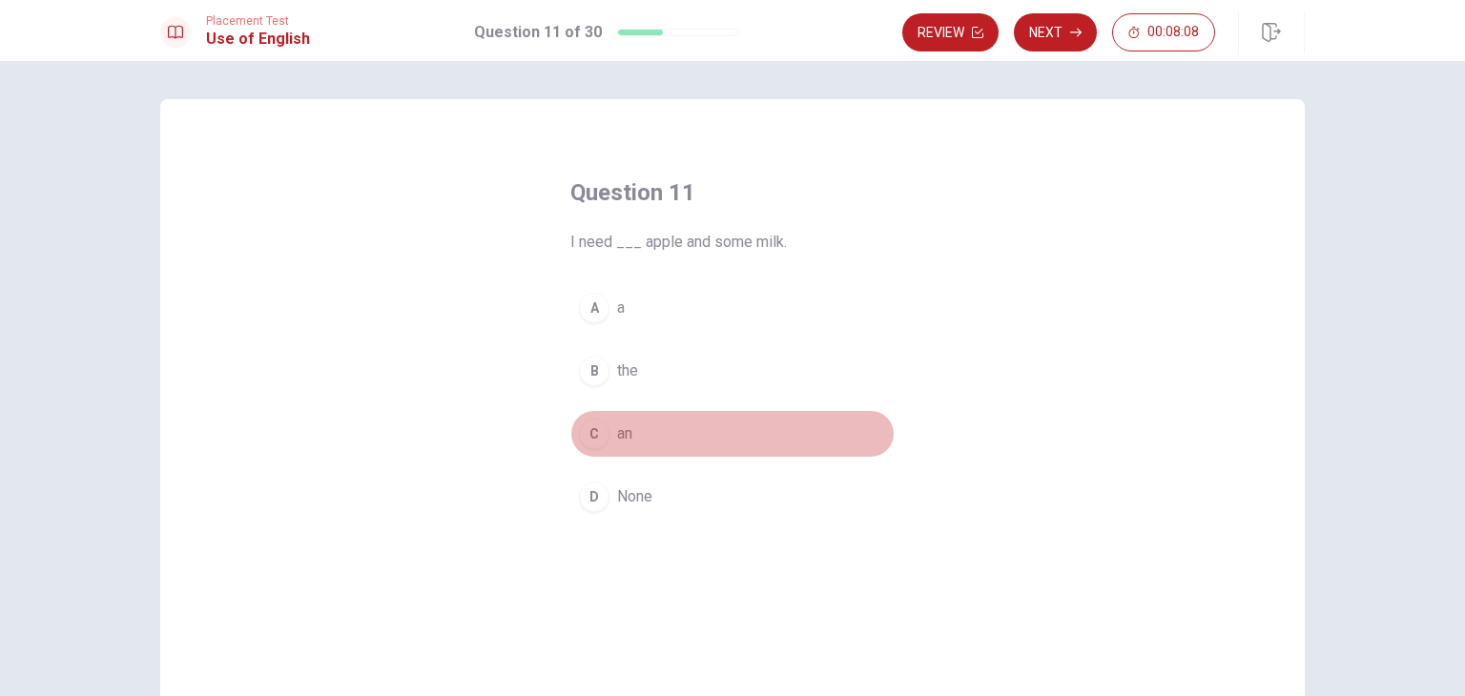
click at [606, 422] on button "C an" at bounding box center [732, 434] width 324 height 48
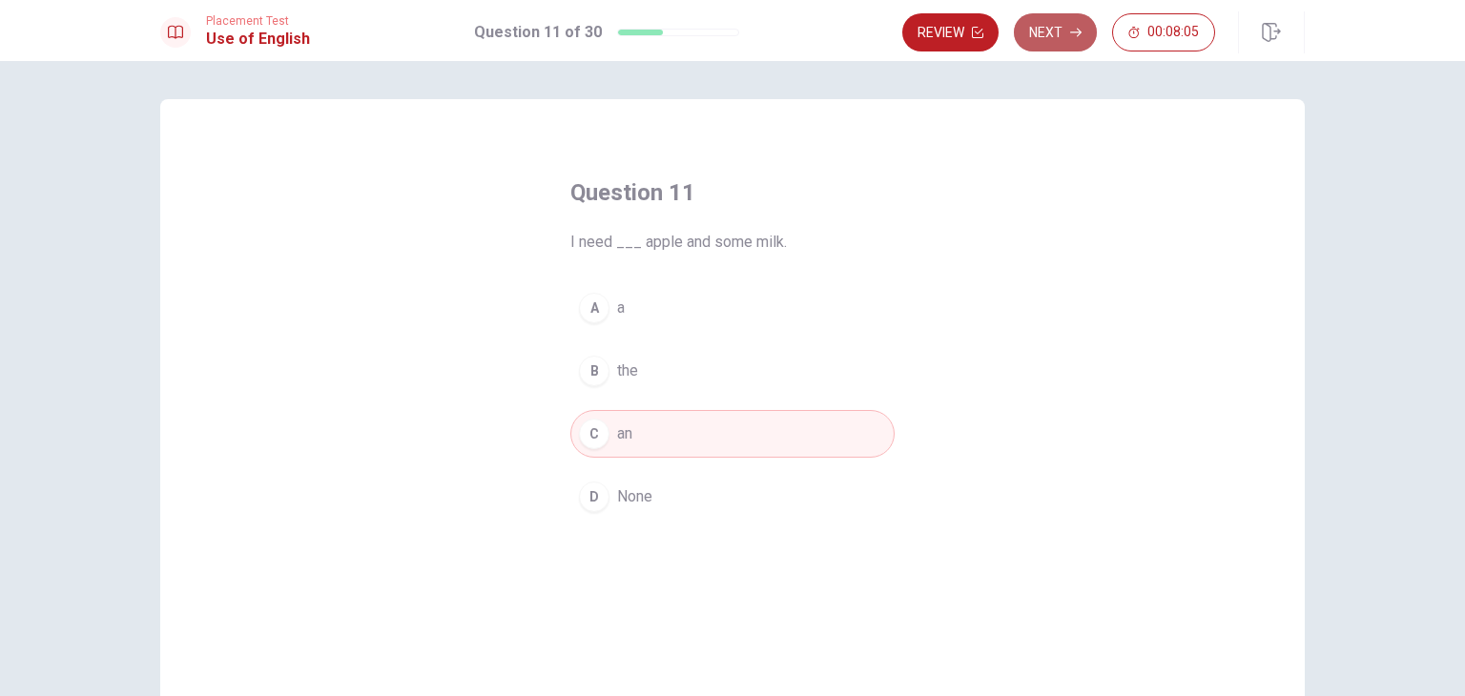
click at [1063, 33] on button "Next" at bounding box center [1055, 32] width 83 height 38
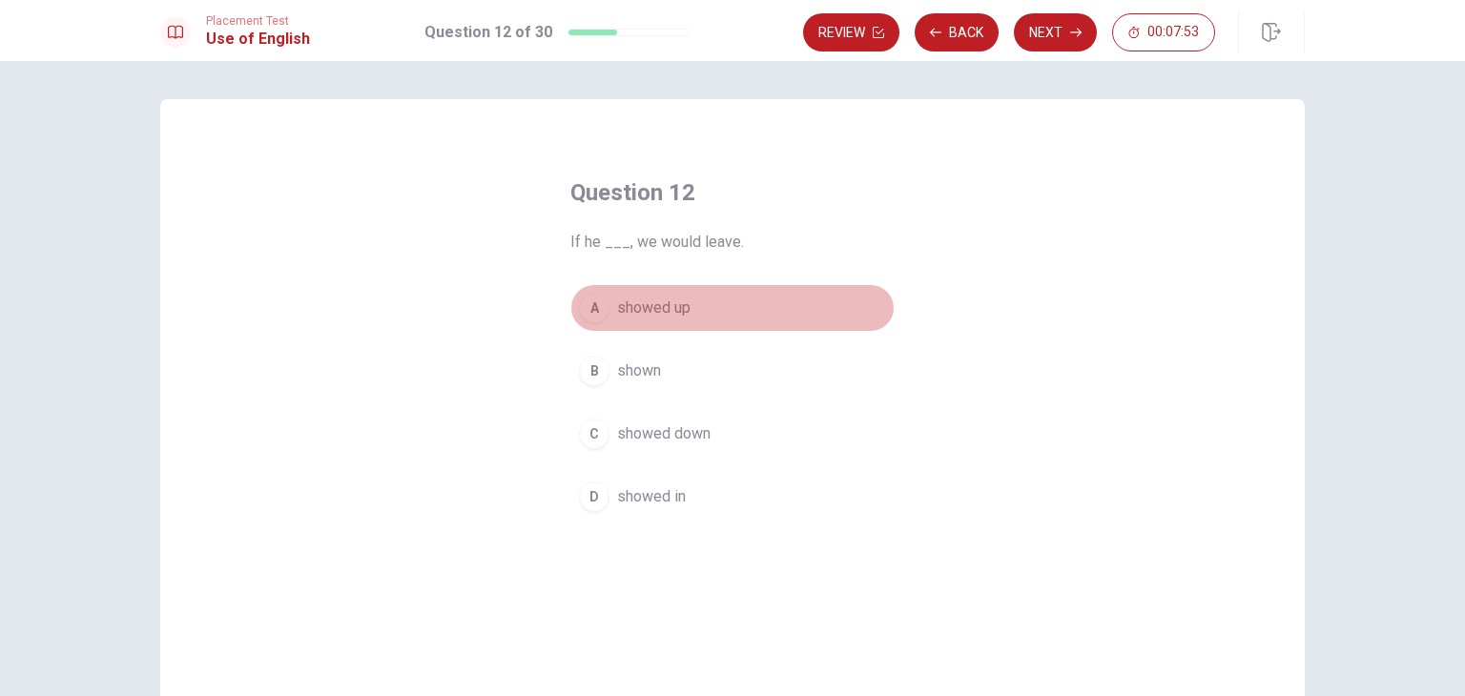
click at [591, 308] on div "A" at bounding box center [594, 308] width 31 height 31
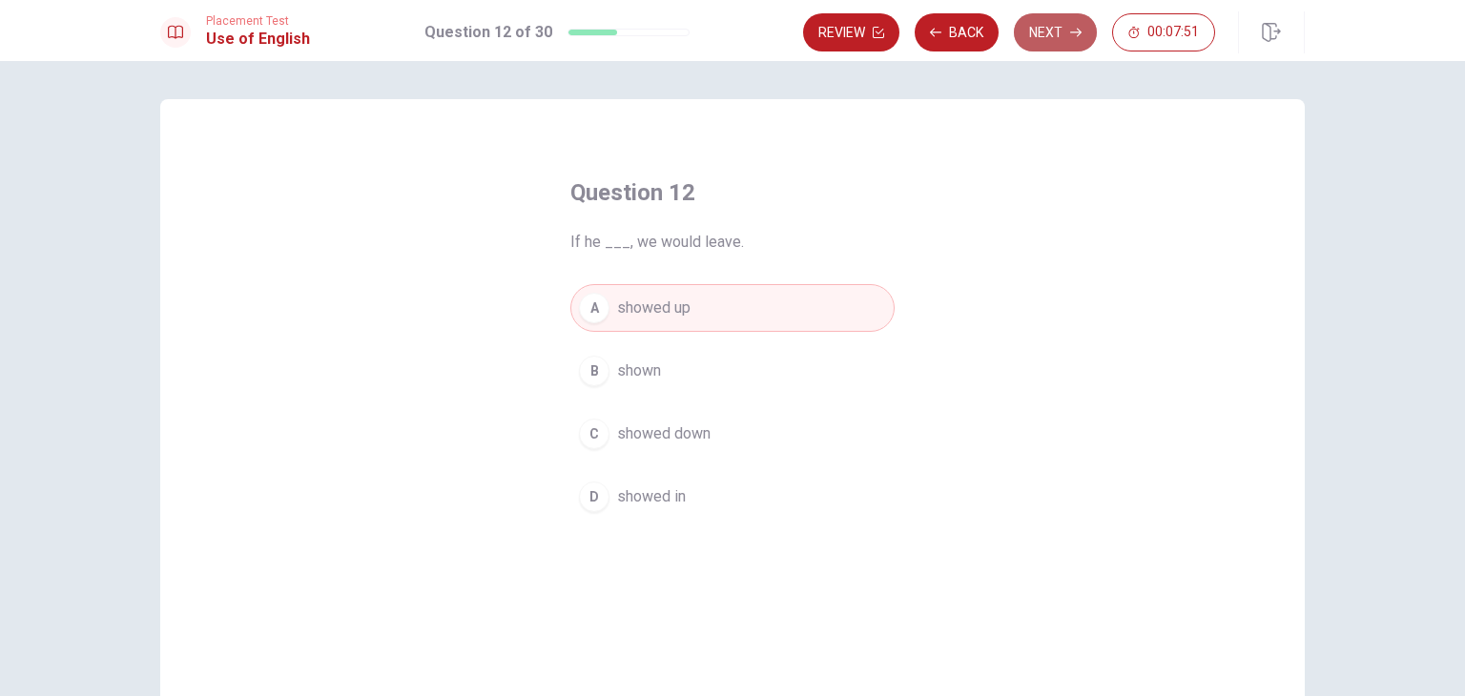
click at [1055, 31] on button "Next" at bounding box center [1055, 32] width 83 height 38
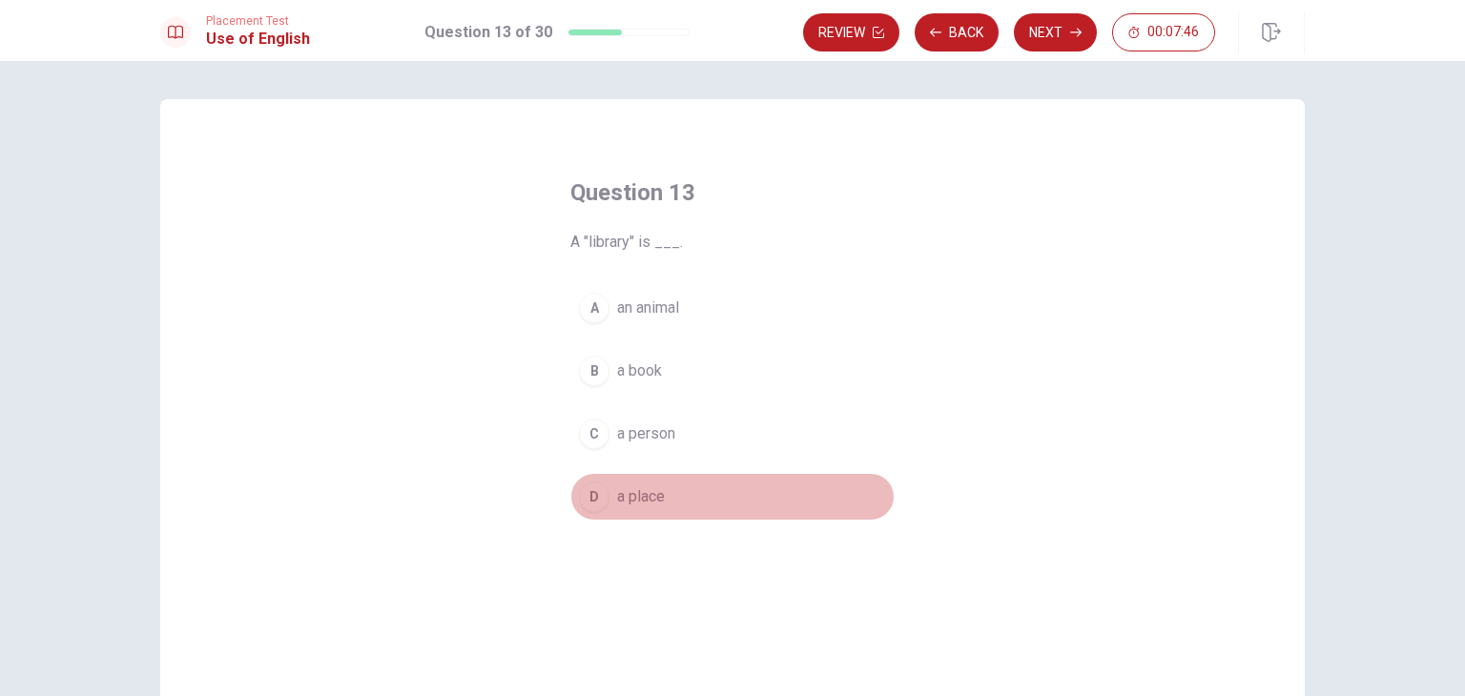
click at [595, 501] on div "D" at bounding box center [594, 497] width 31 height 31
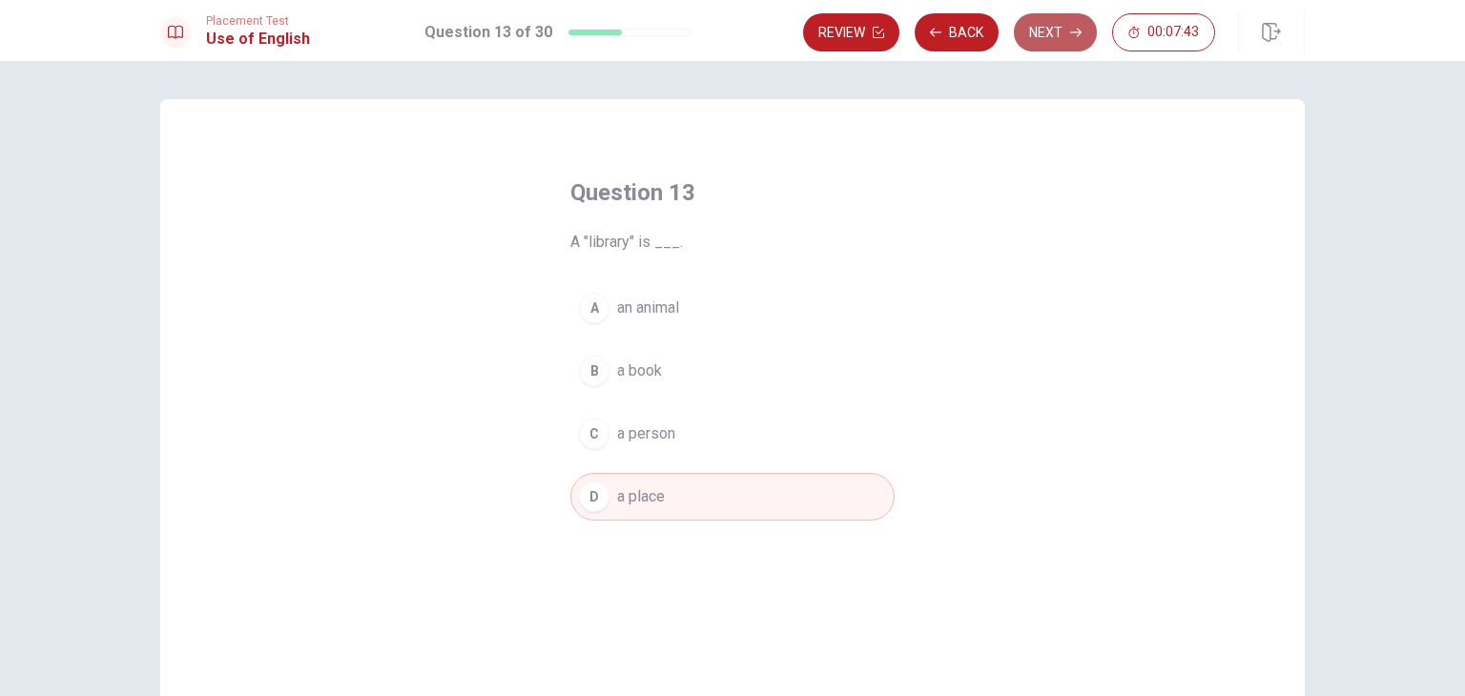
click at [1061, 33] on button "Next" at bounding box center [1055, 32] width 83 height 38
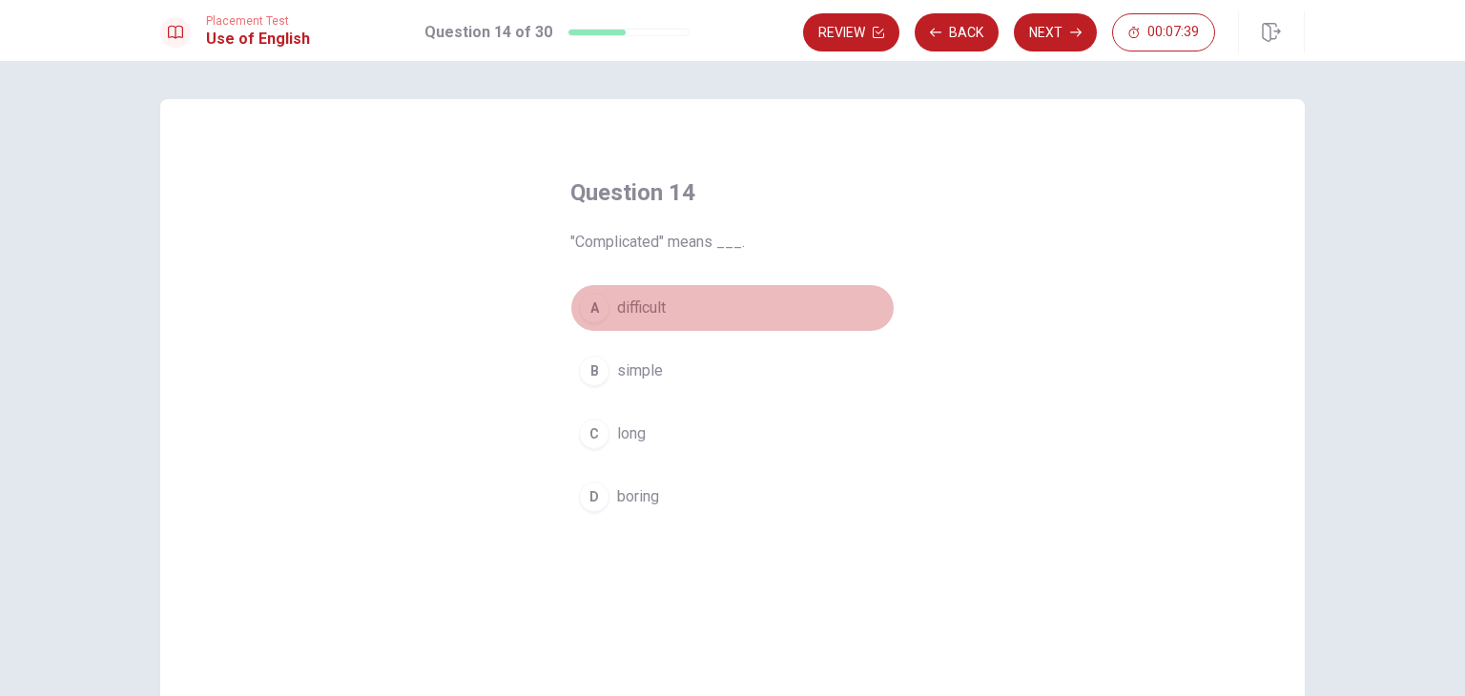
click at [609, 318] on button "A difficult" at bounding box center [732, 308] width 324 height 48
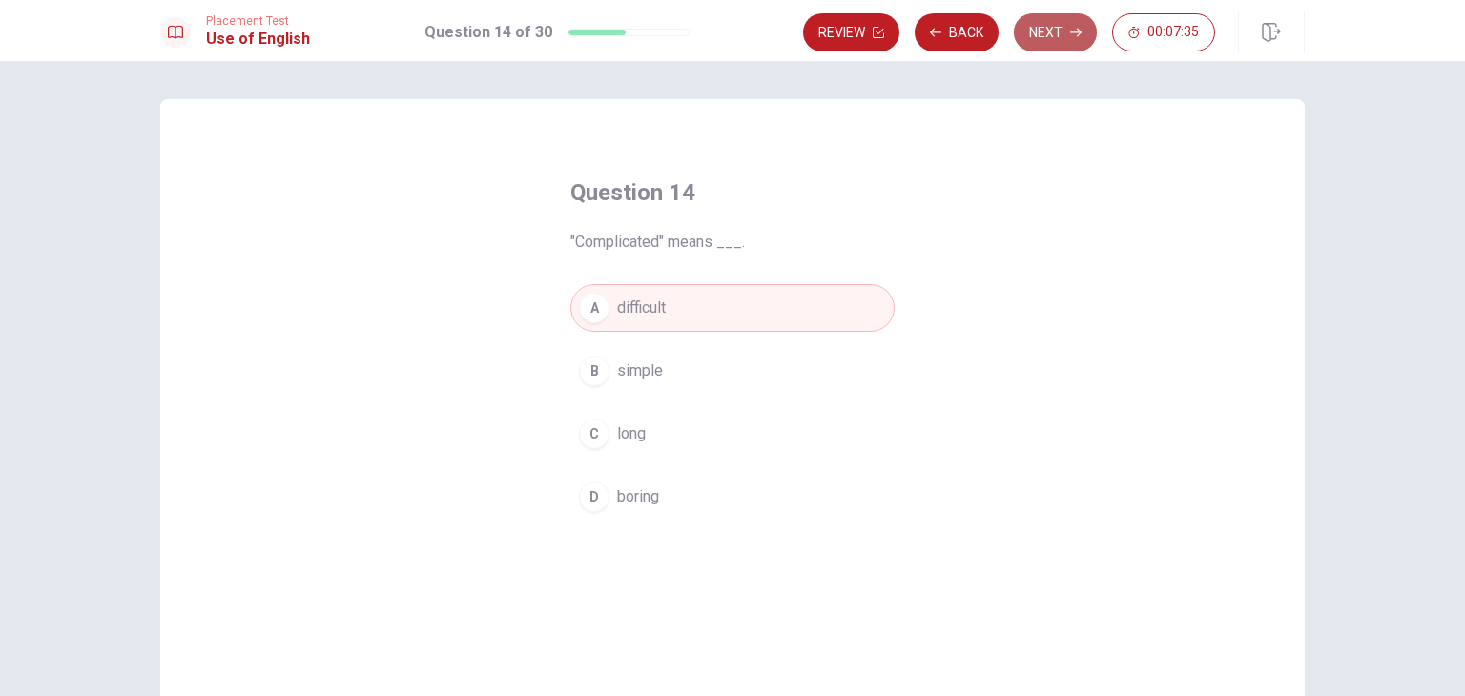
click at [1066, 34] on button "Next" at bounding box center [1055, 32] width 83 height 38
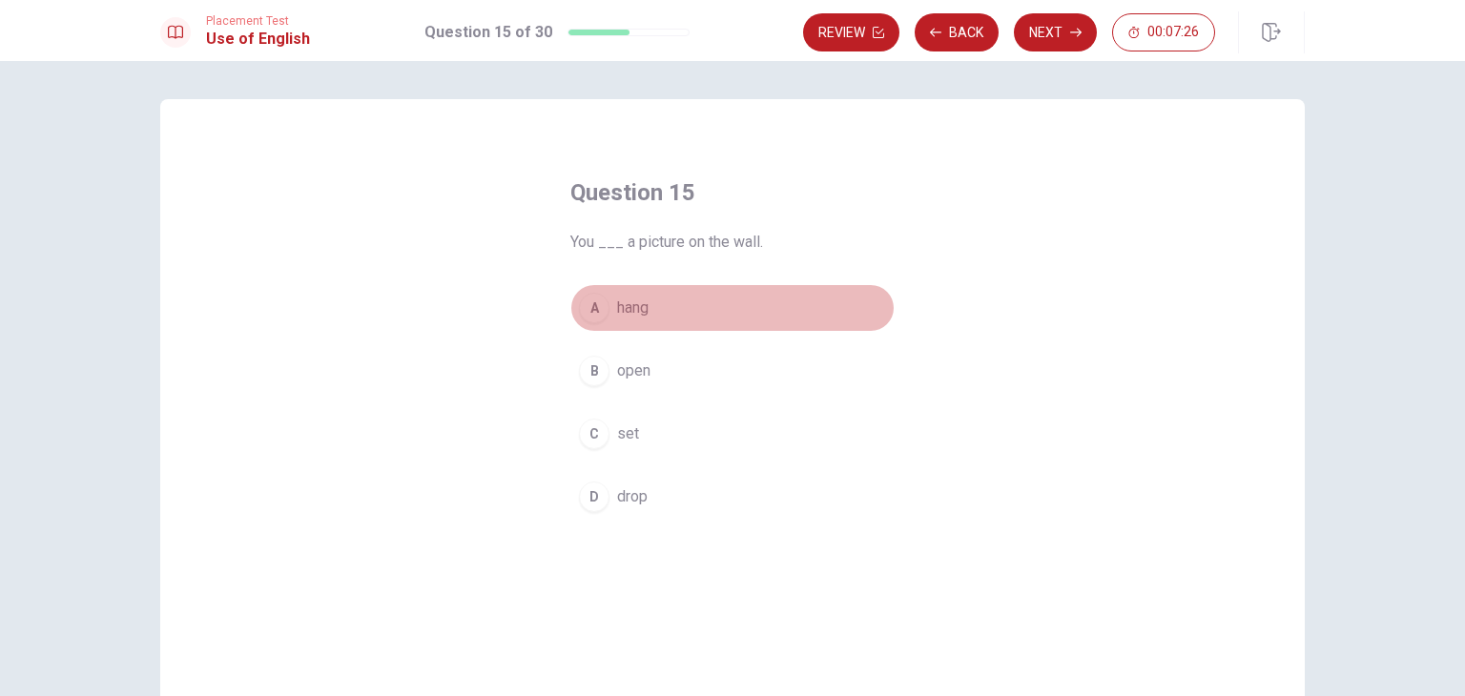
click at [603, 311] on div "A" at bounding box center [594, 308] width 31 height 31
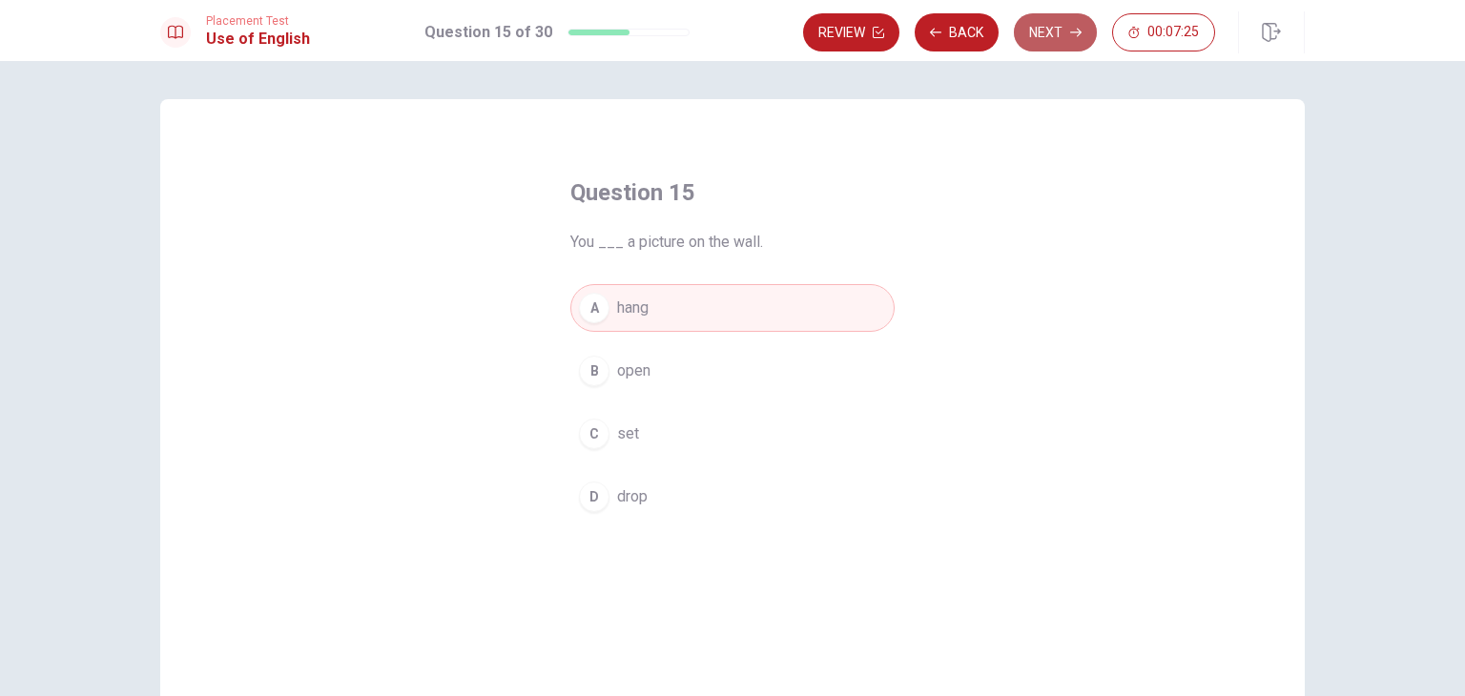
click at [1066, 41] on button "Next" at bounding box center [1055, 32] width 83 height 38
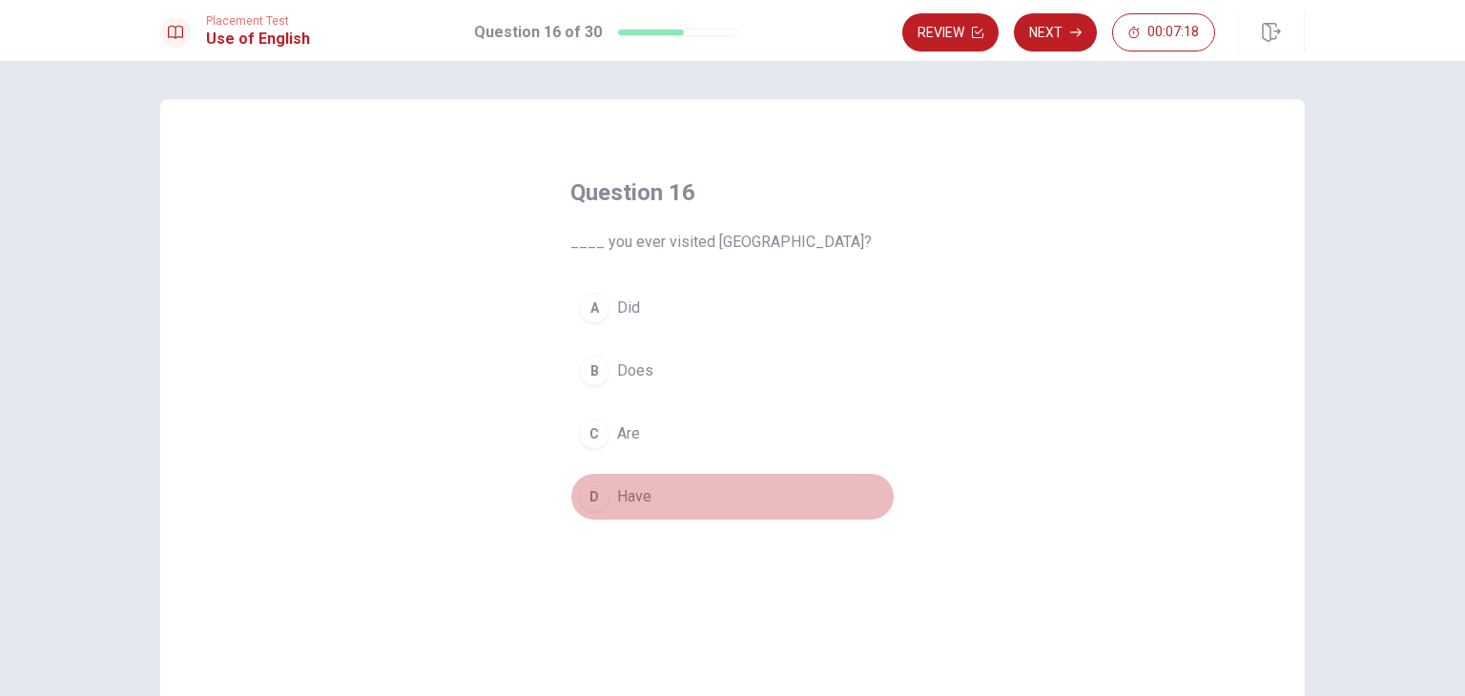
click at [586, 502] on div "D" at bounding box center [594, 497] width 31 height 31
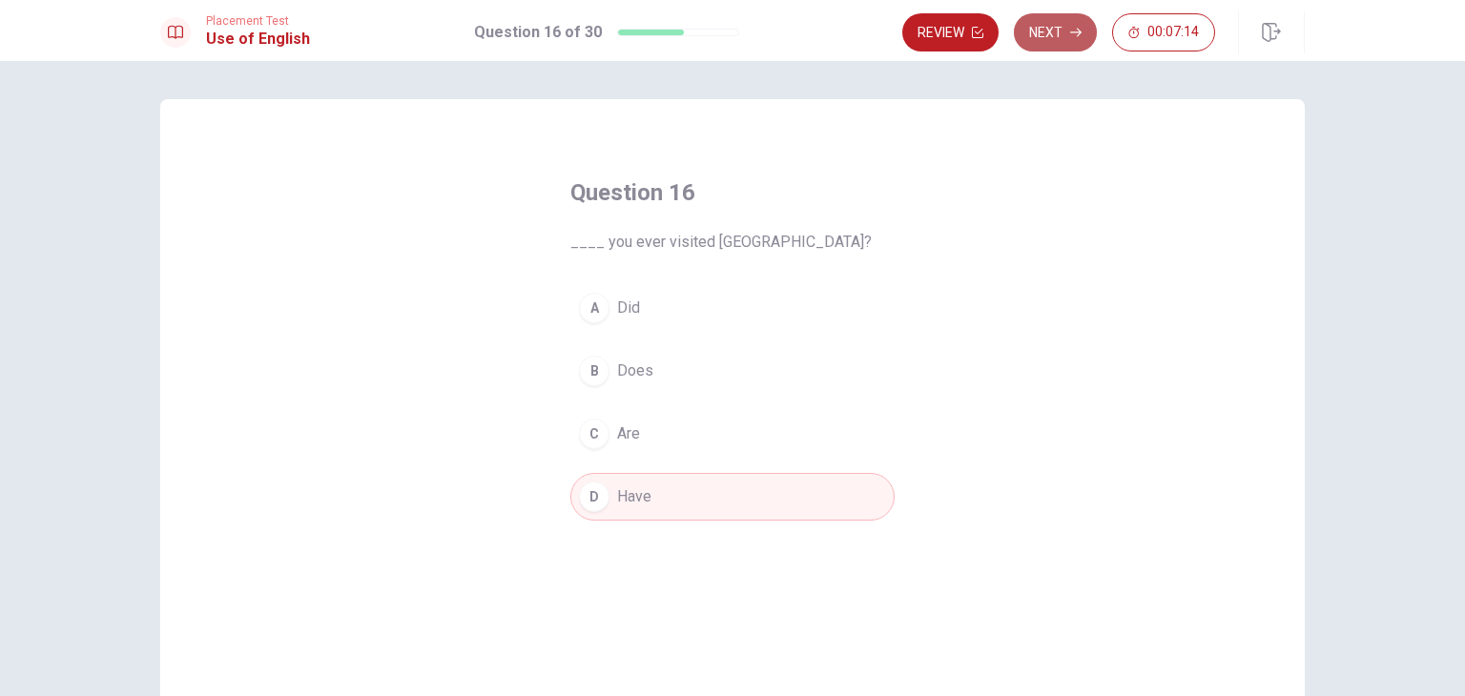
click at [1066, 31] on button "Next" at bounding box center [1055, 32] width 83 height 38
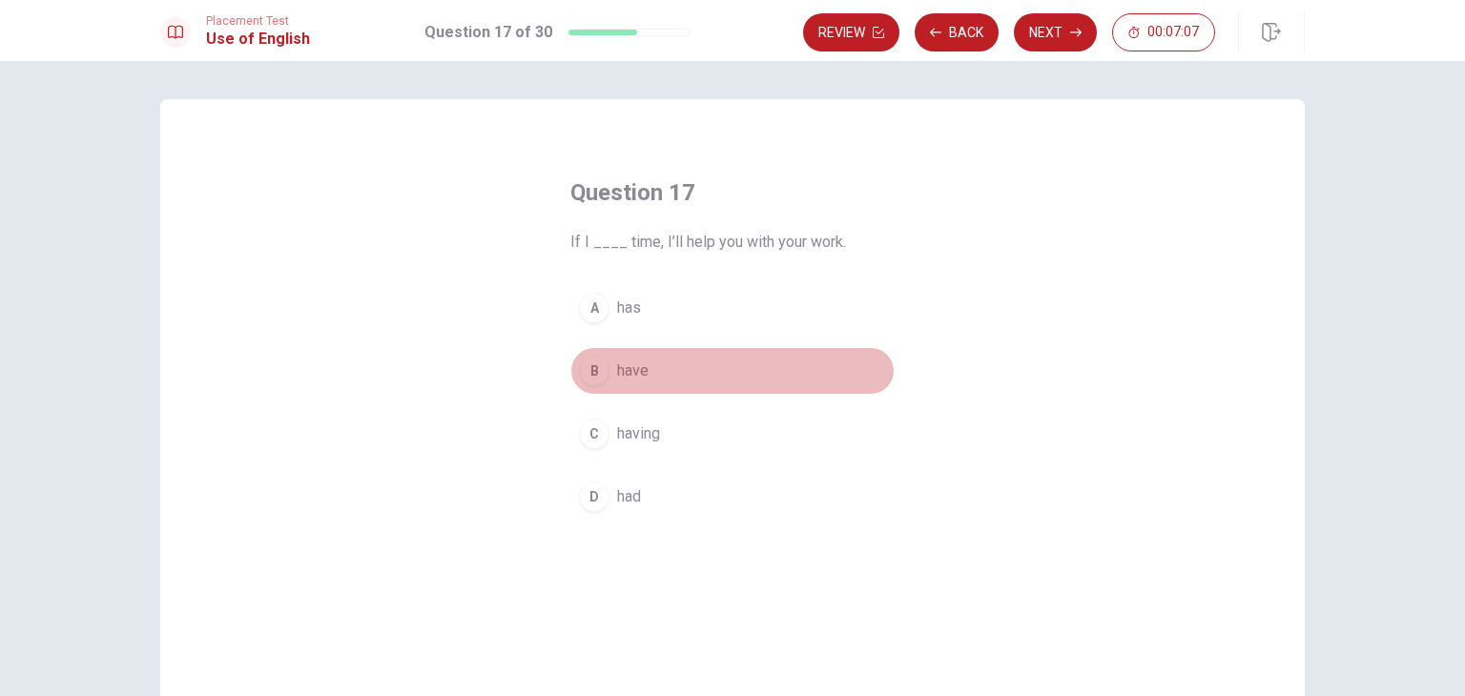
click at [584, 366] on div "B" at bounding box center [594, 371] width 31 height 31
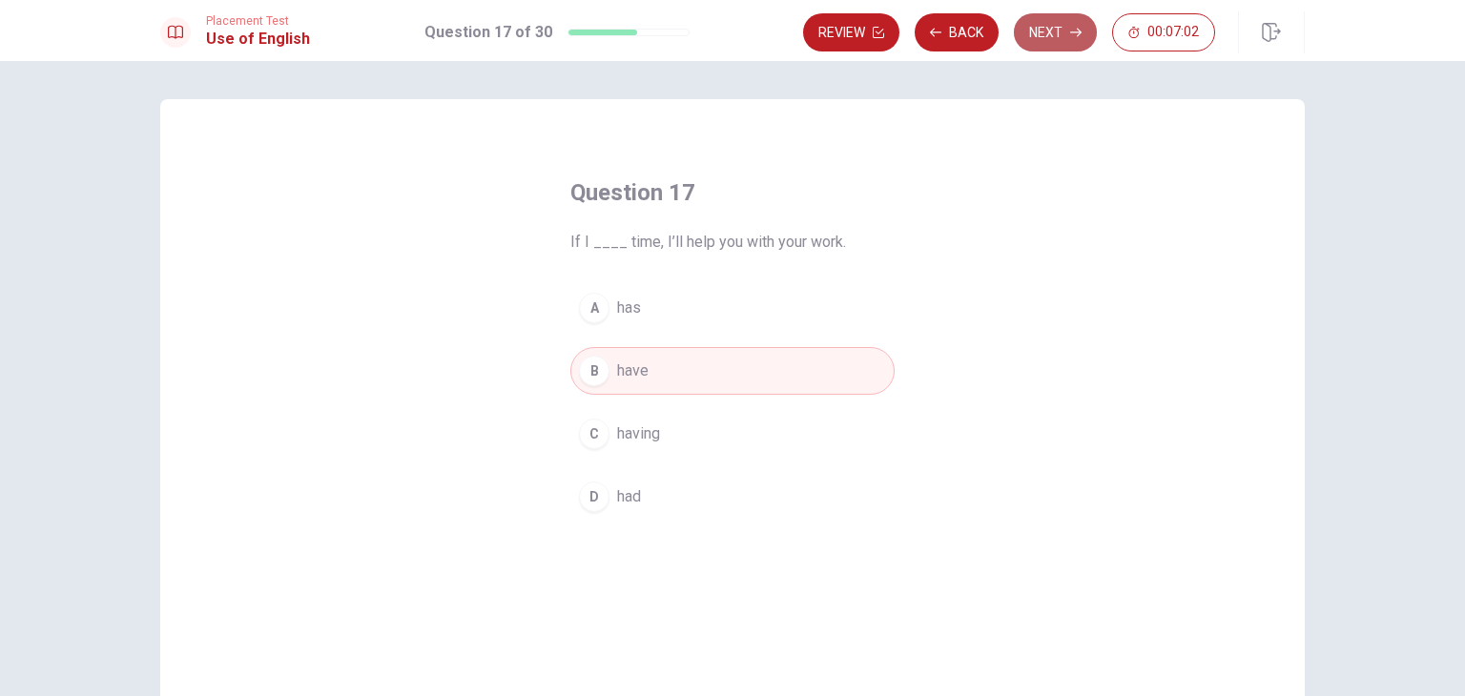
click at [1047, 16] on button "Next" at bounding box center [1055, 32] width 83 height 38
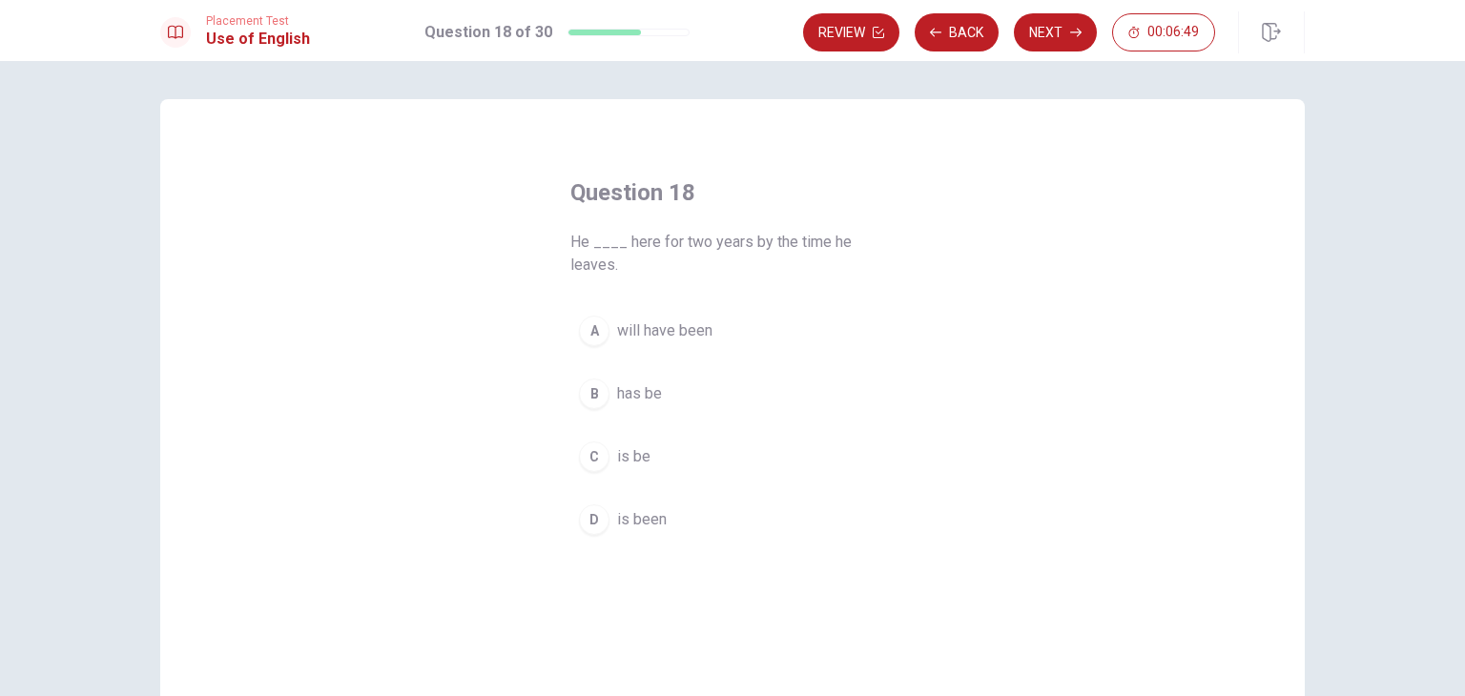
click at [595, 320] on div "A" at bounding box center [594, 331] width 31 height 31
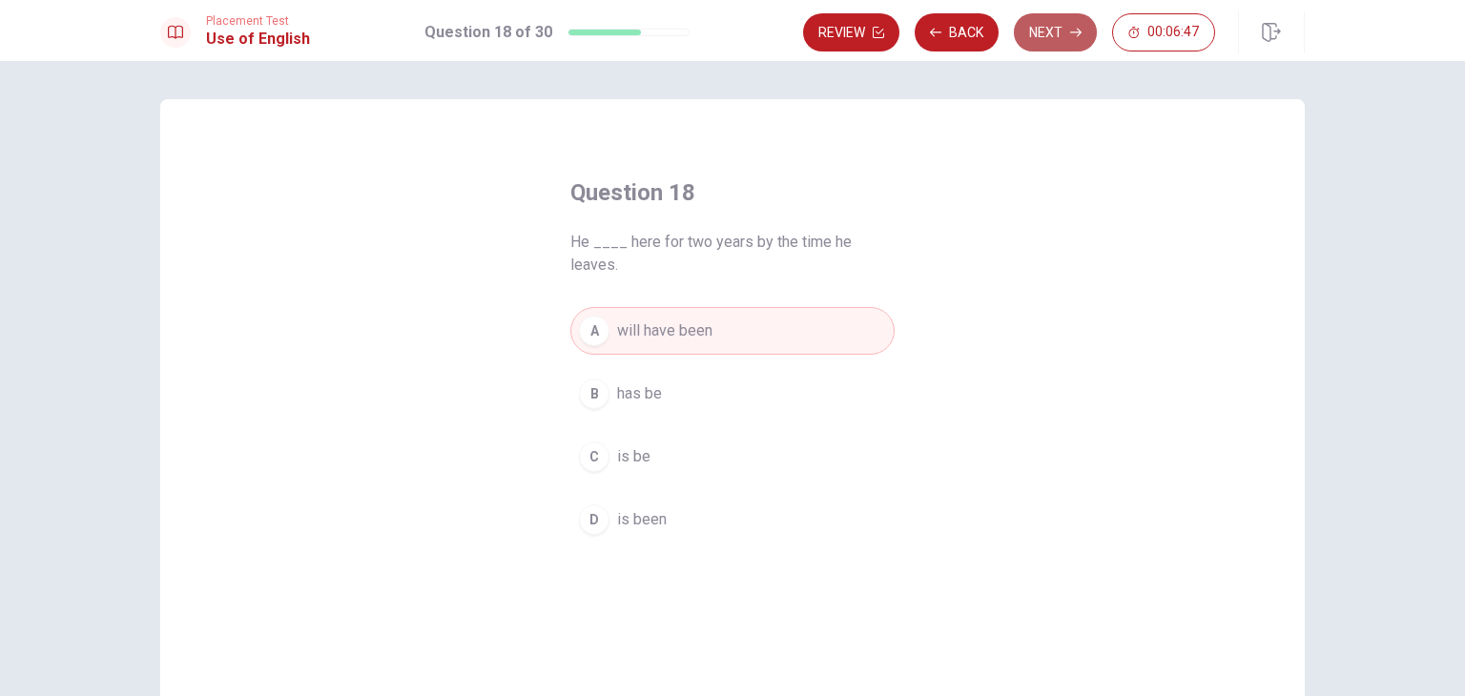
click at [1064, 24] on button "Next" at bounding box center [1055, 32] width 83 height 38
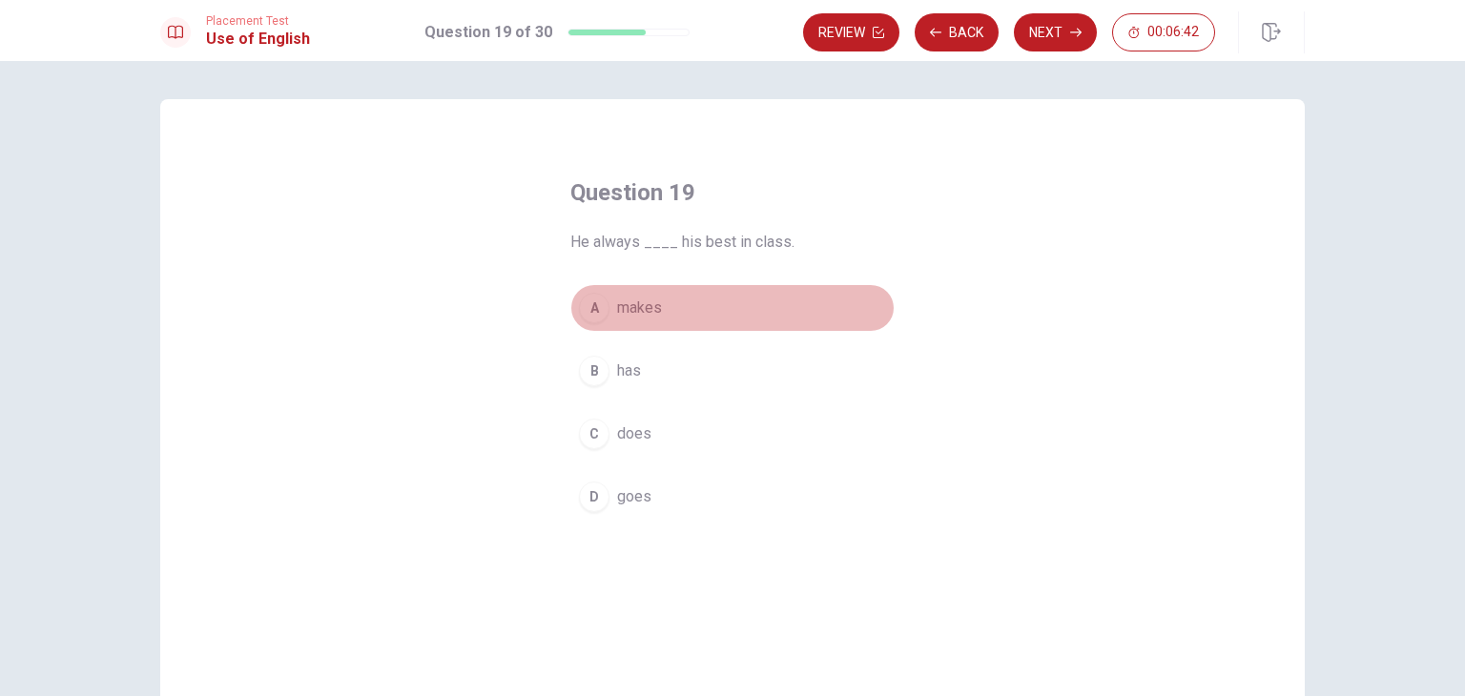
click at [588, 308] on div "A" at bounding box center [594, 308] width 31 height 31
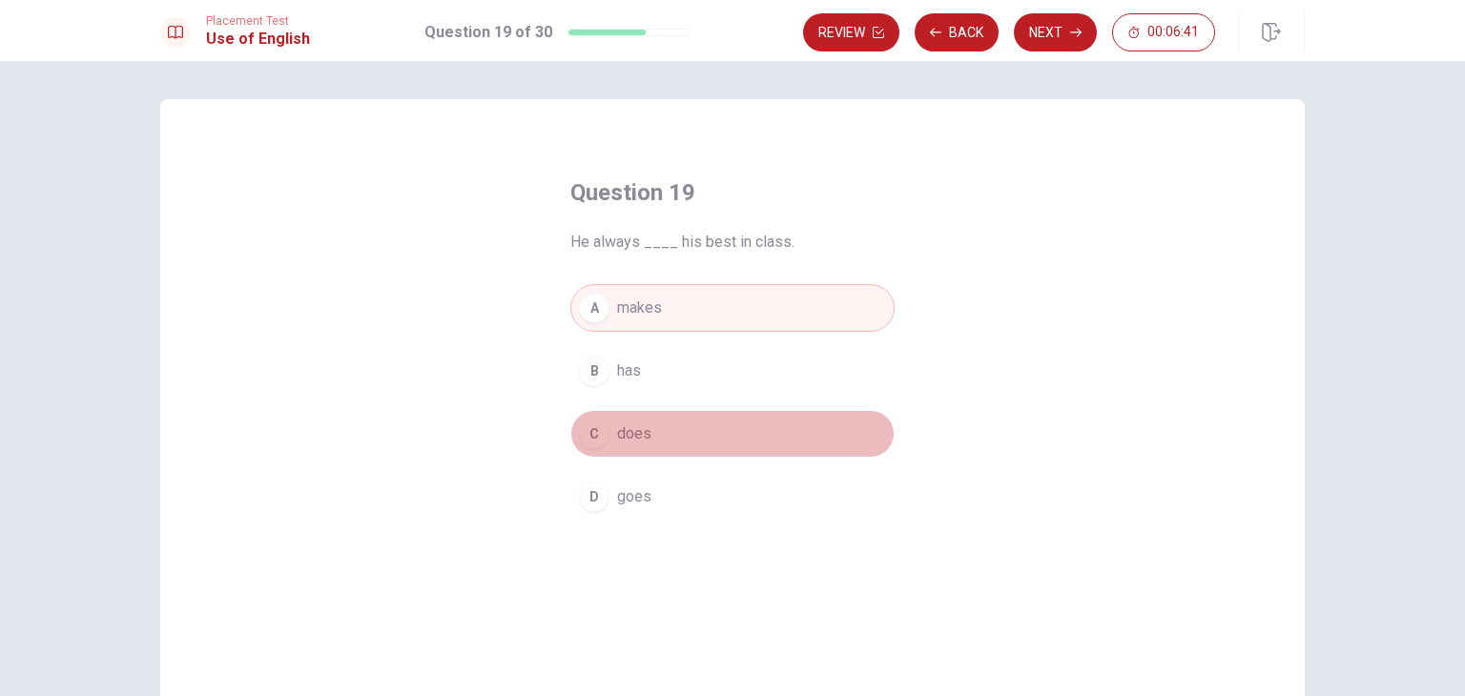
click at [591, 436] on div "C" at bounding box center [594, 434] width 31 height 31
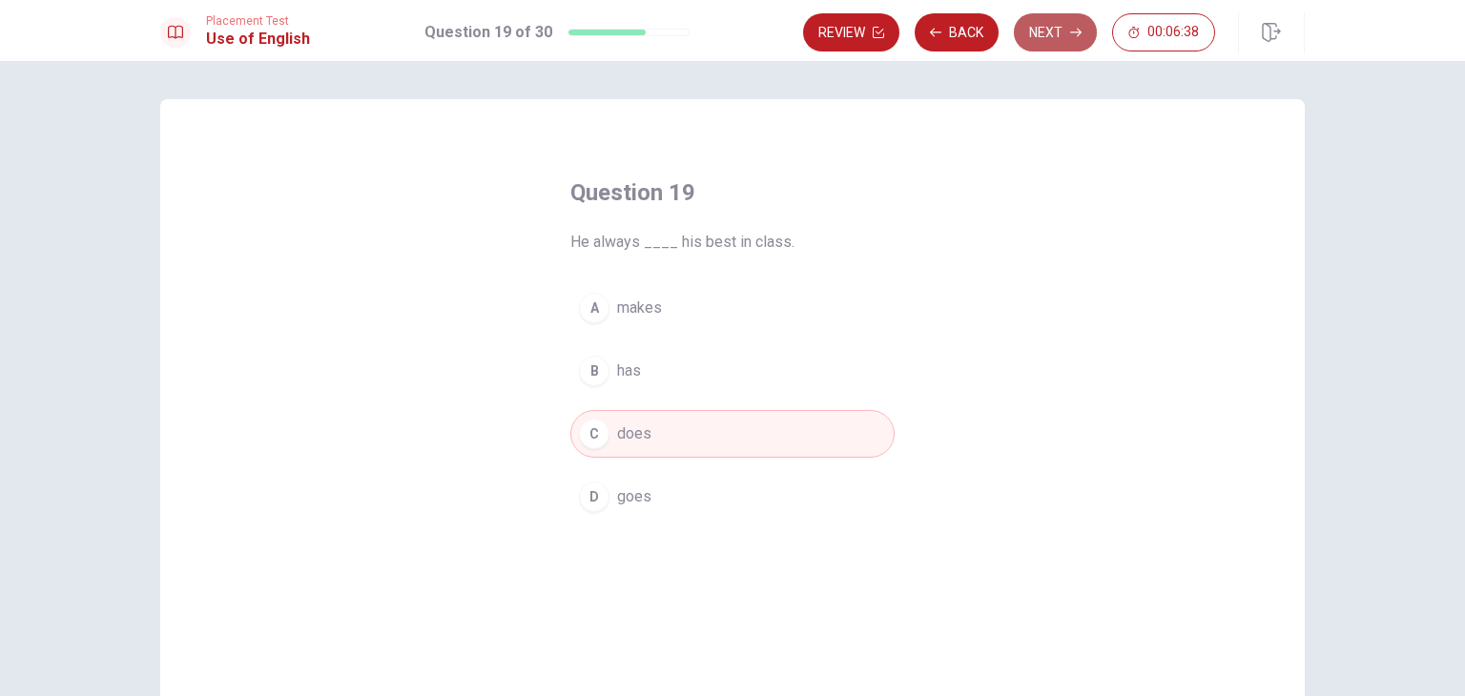
click at [1062, 30] on button "Next" at bounding box center [1055, 32] width 83 height 38
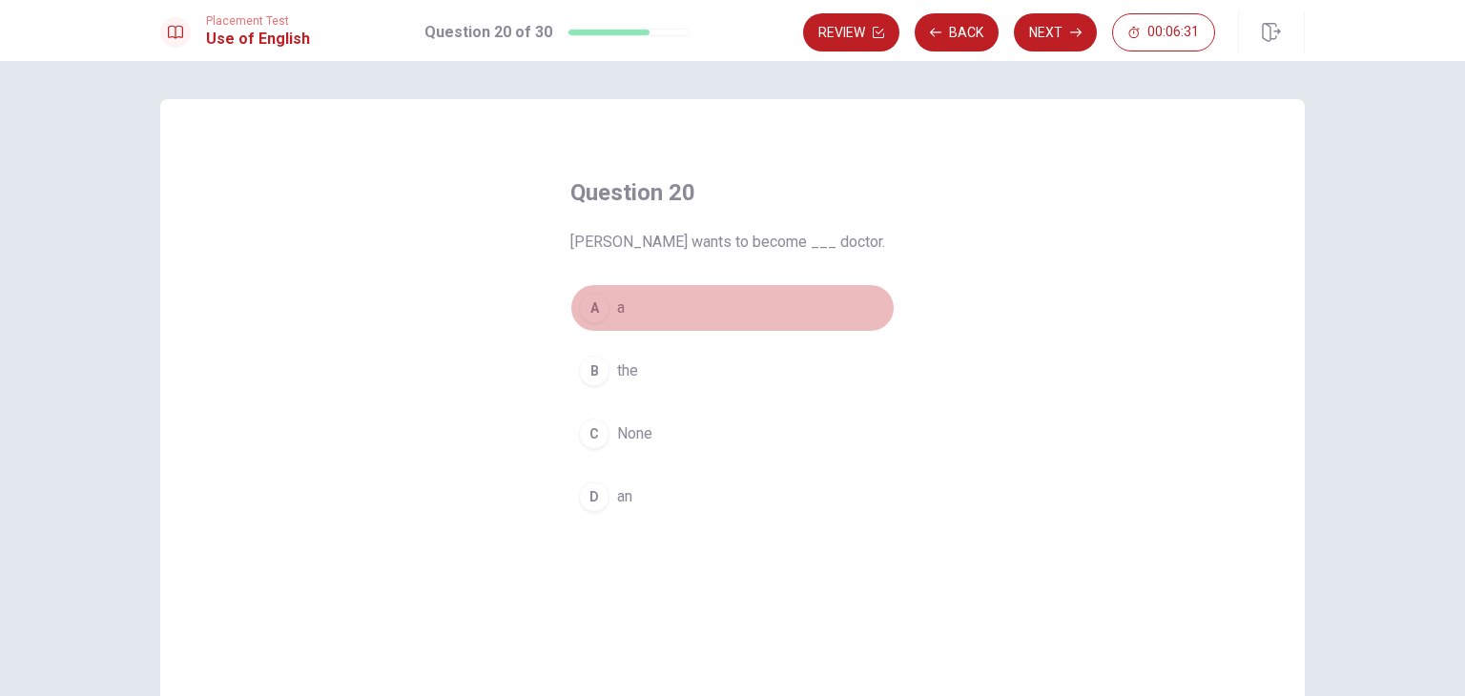
click at [588, 302] on div "A" at bounding box center [594, 308] width 31 height 31
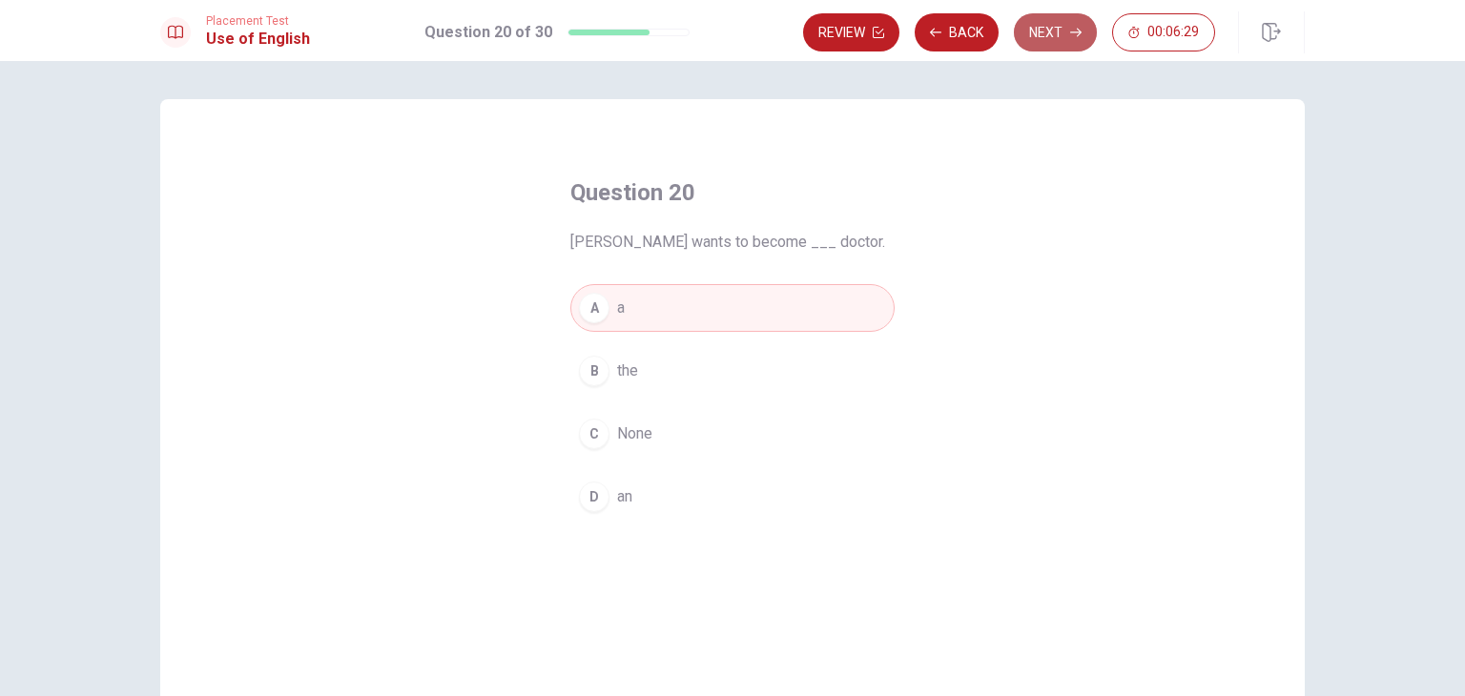
click at [1062, 33] on button "Next" at bounding box center [1055, 32] width 83 height 38
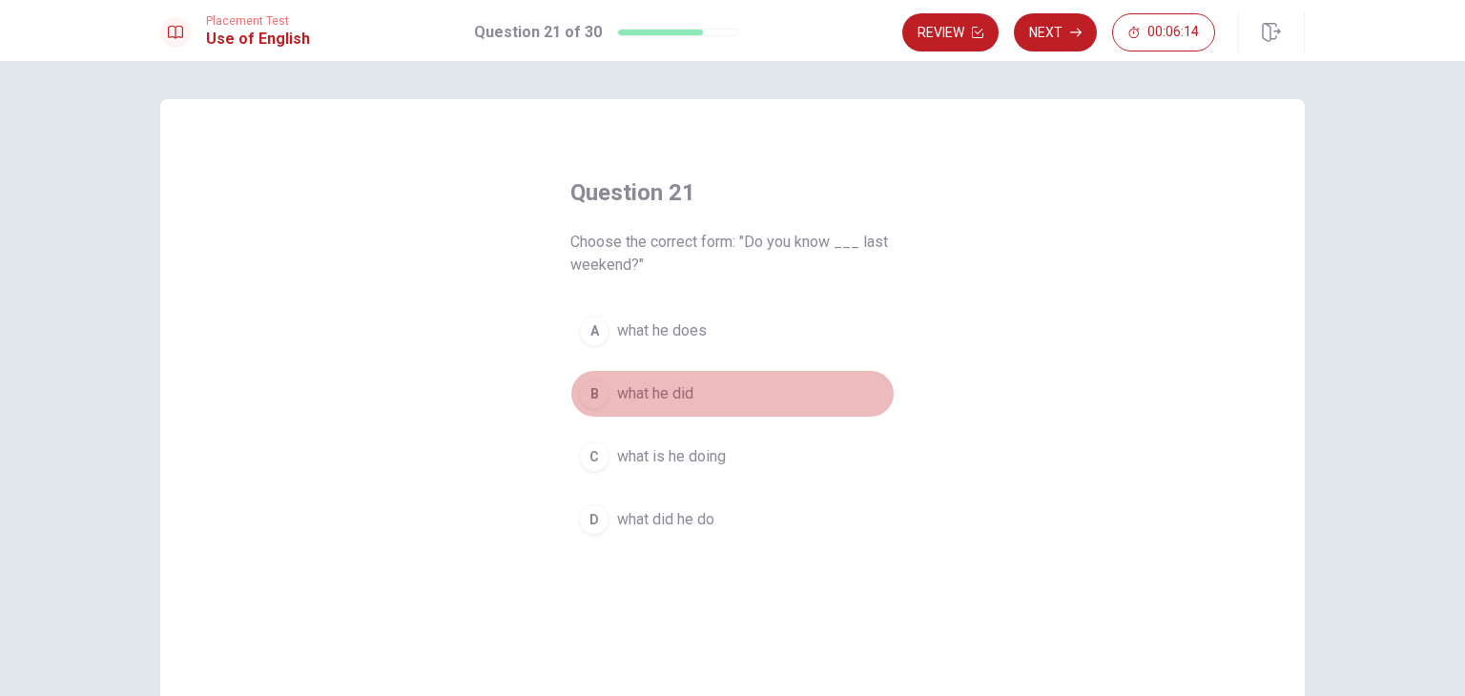
click at [588, 375] on button "B what he did" at bounding box center [732, 394] width 324 height 48
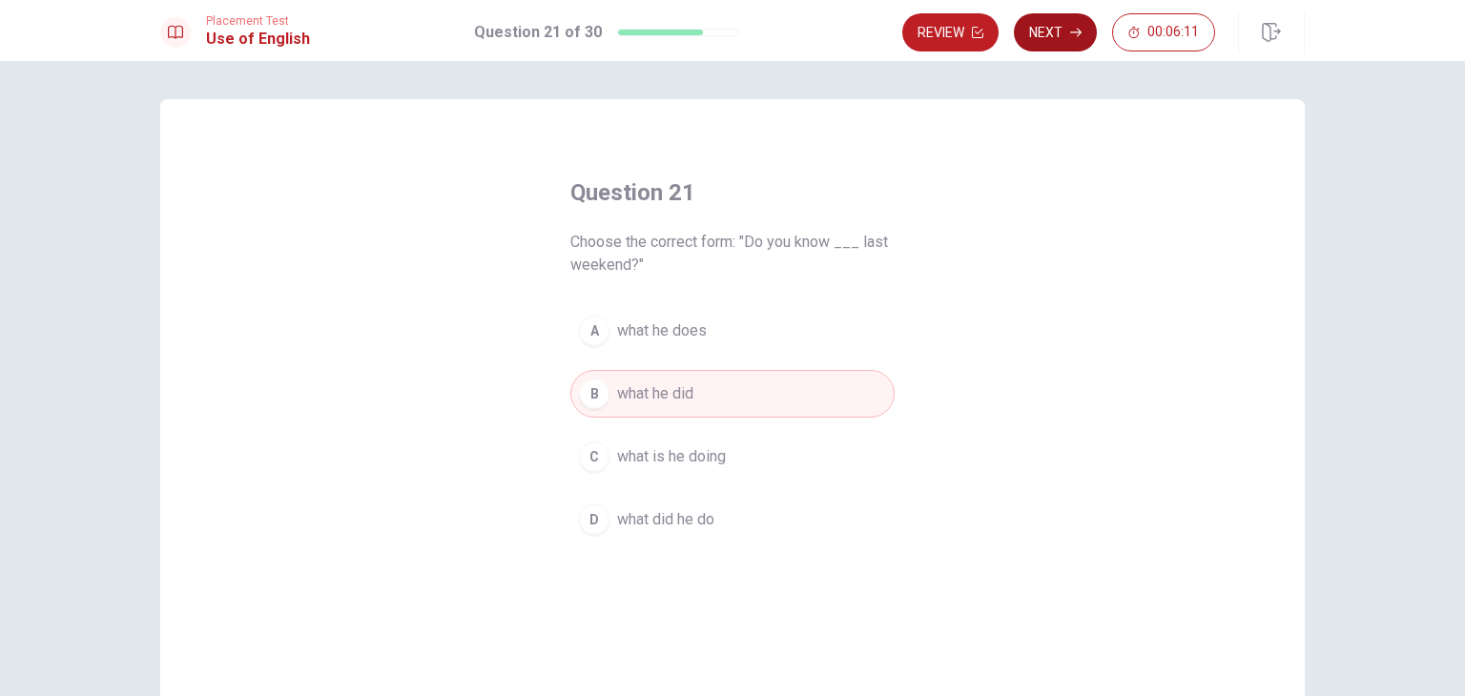
click at [1079, 32] on icon "button" at bounding box center [1075, 32] width 11 height 11
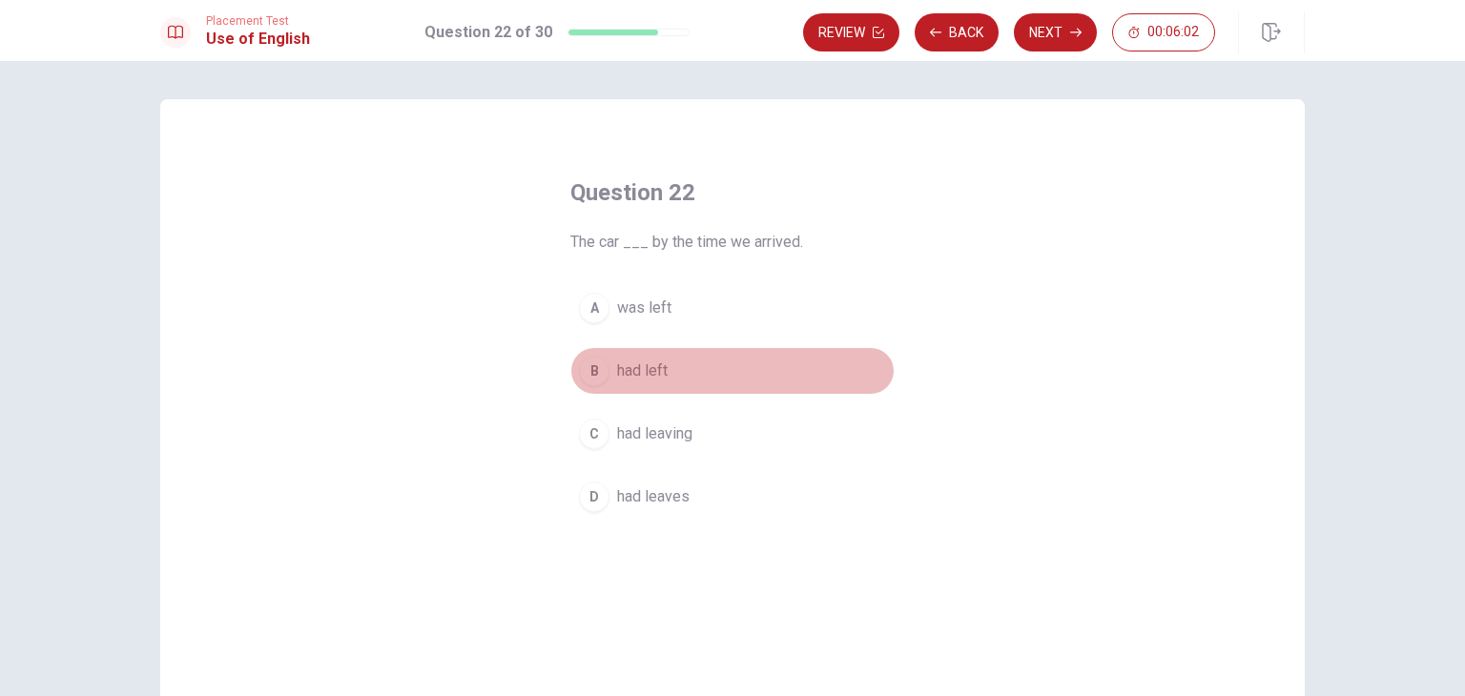
click at [589, 365] on div "B" at bounding box center [594, 371] width 31 height 31
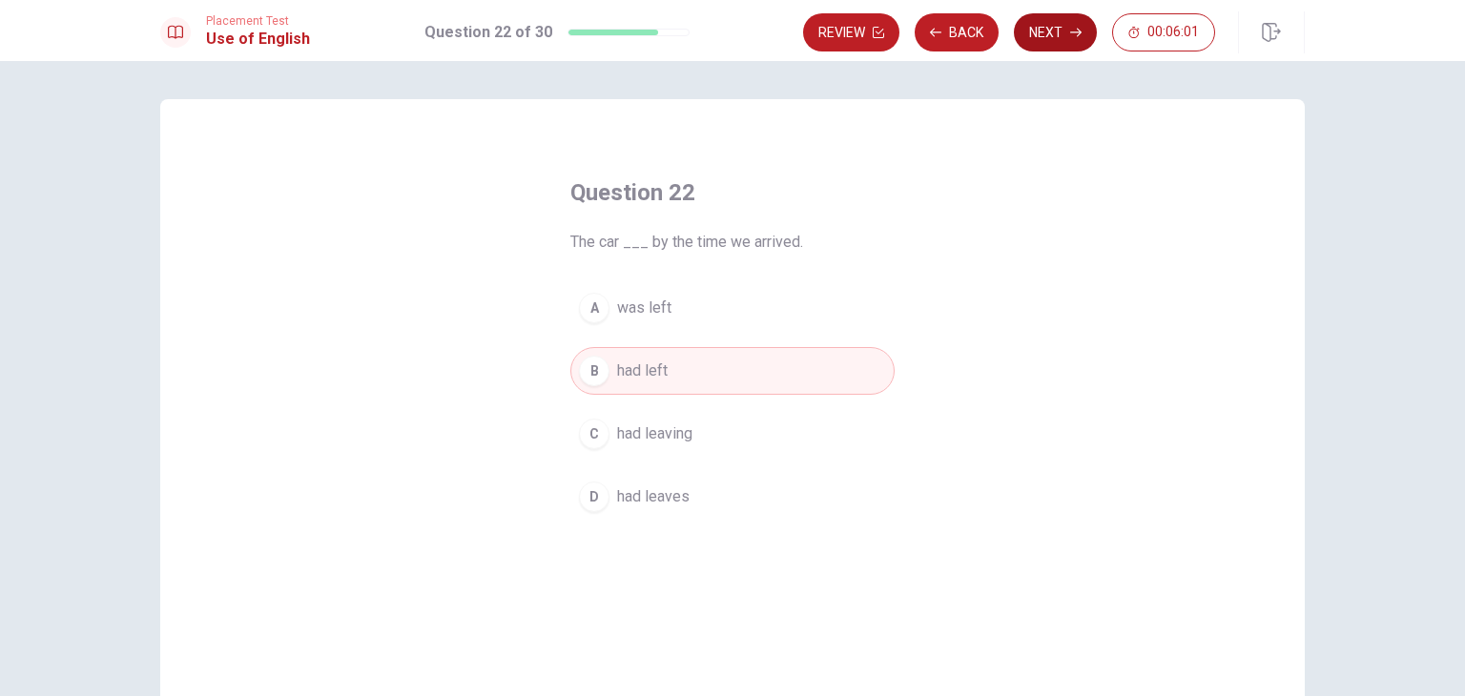
click at [1076, 31] on icon "button" at bounding box center [1075, 32] width 11 height 11
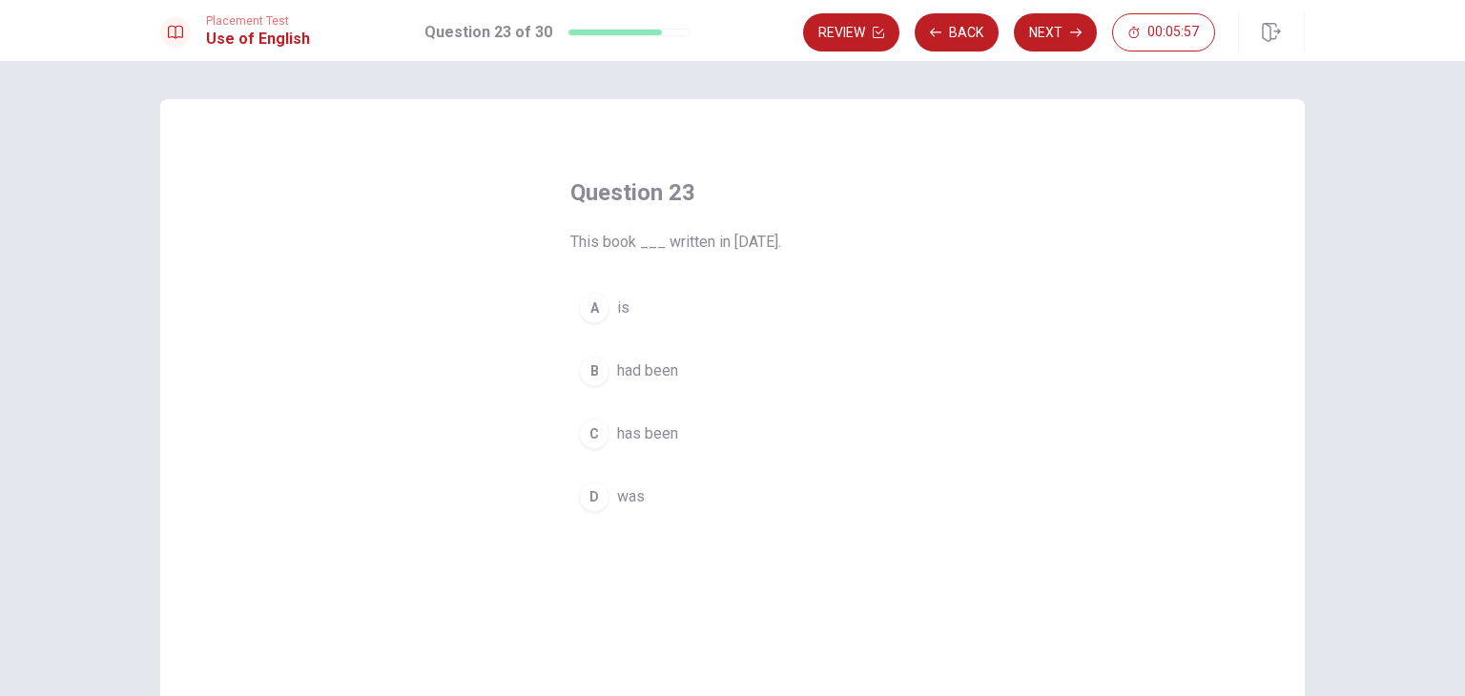
click at [593, 437] on div "C" at bounding box center [594, 434] width 31 height 31
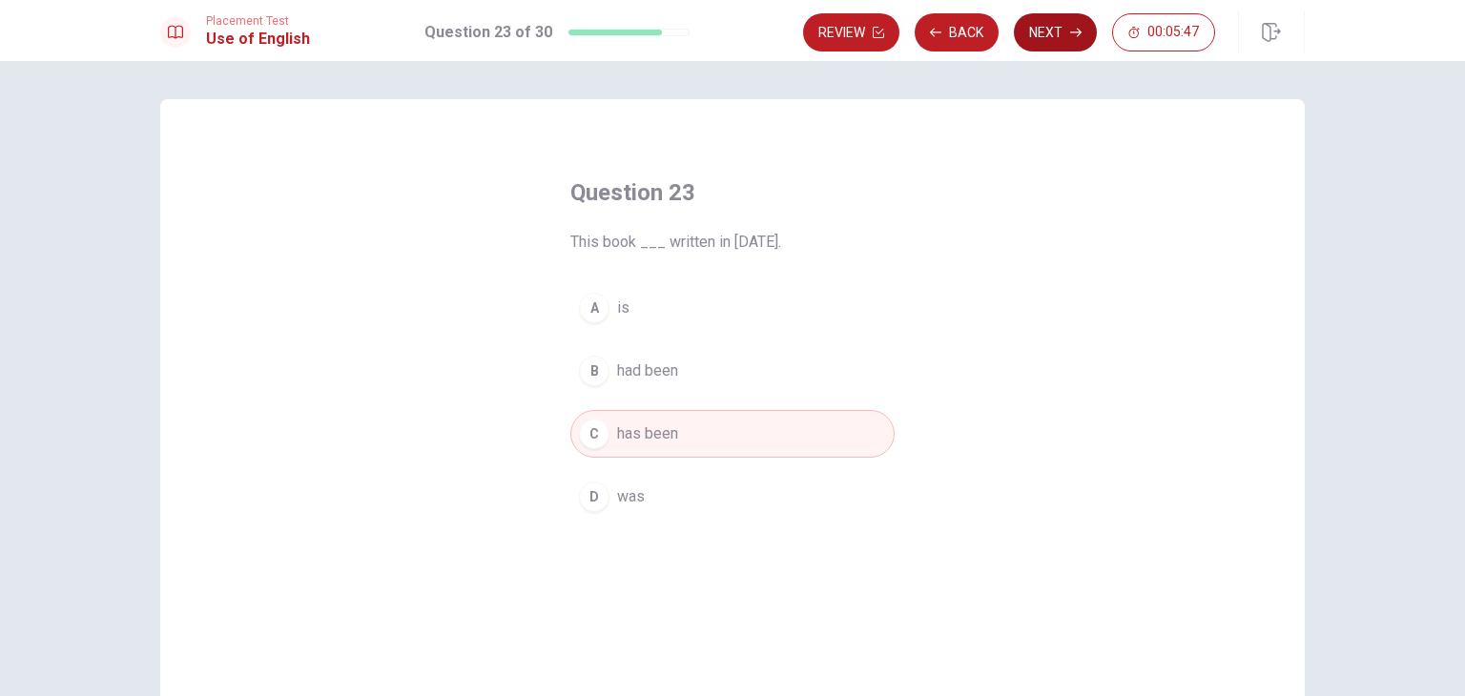
click at [1057, 38] on button "Next" at bounding box center [1055, 32] width 83 height 38
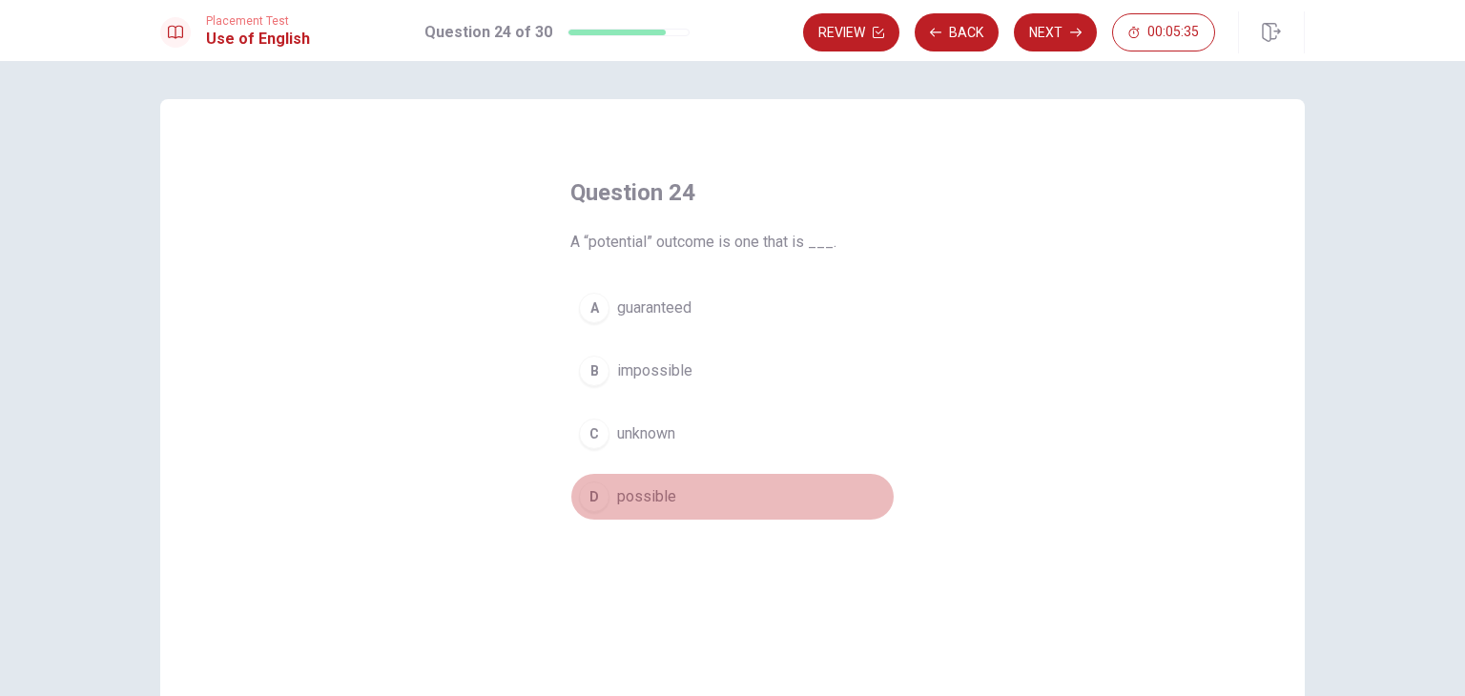
click at [617, 492] on span "possible" at bounding box center [646, 497] width 59 height 23
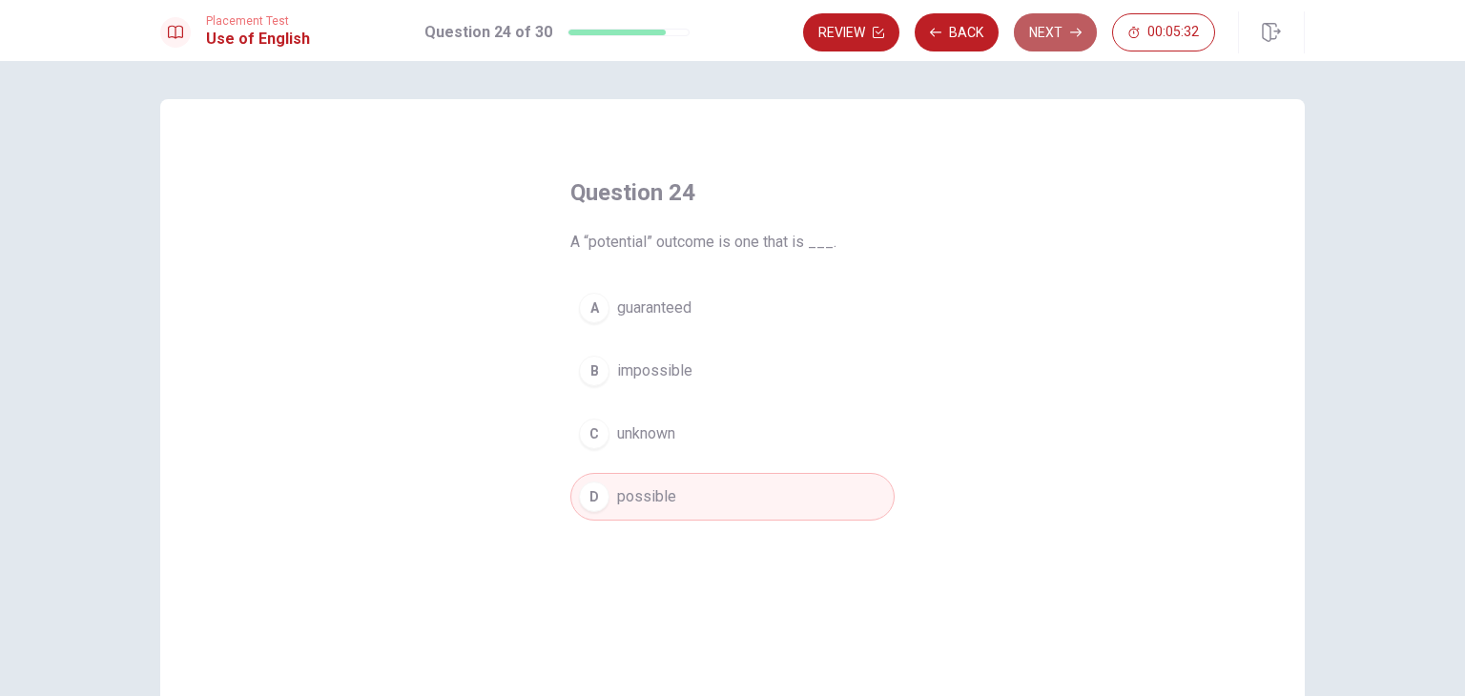
click at [1080, 39] on button "Next" at bounding box center [1055, 32] width 83 height 38
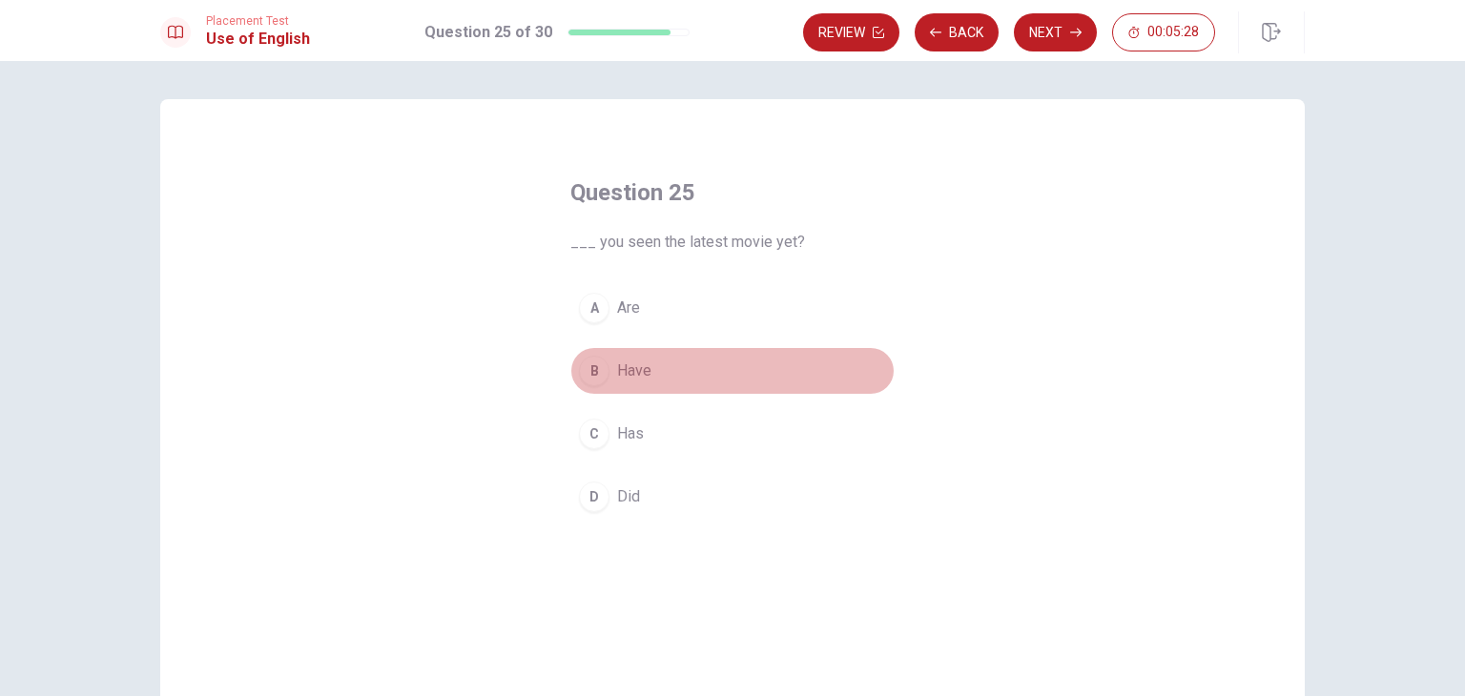
click at [593, 380] on div "B" at bounding box center [594, 371] width 31 height 31
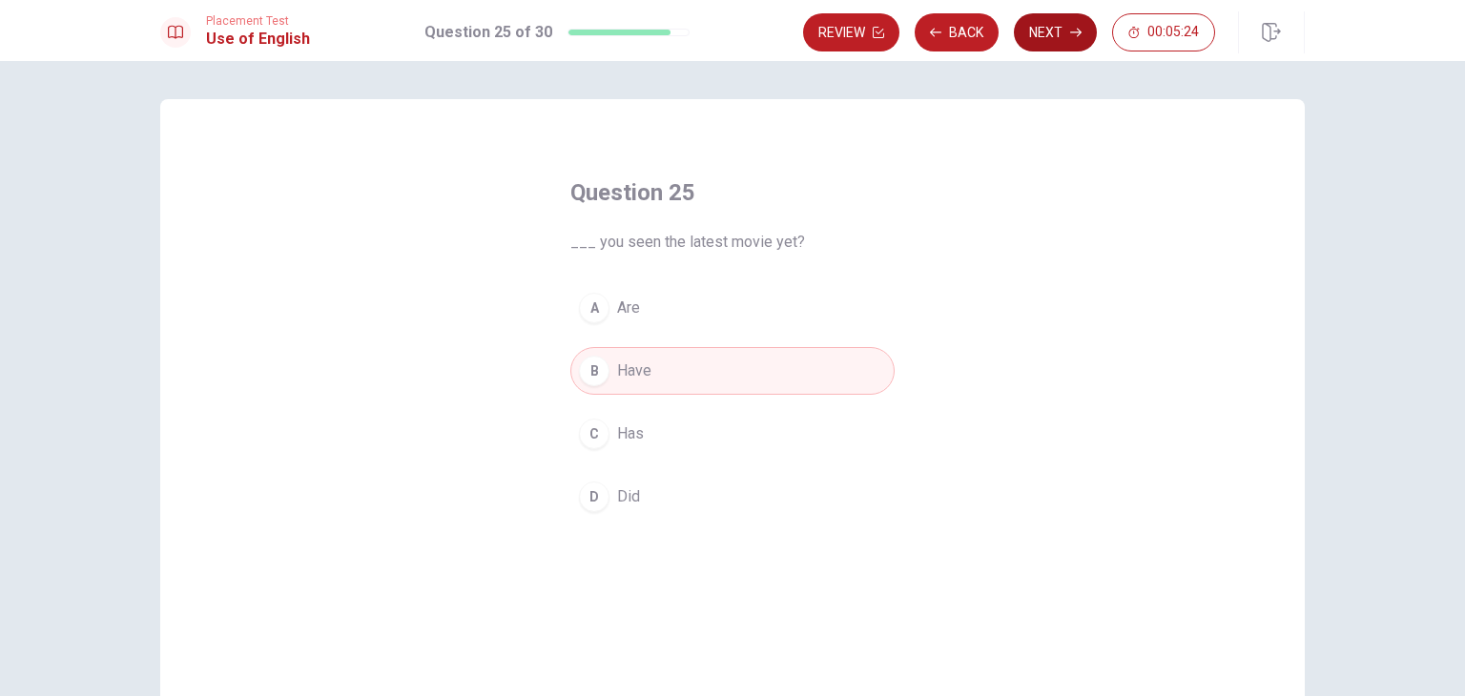
click at [1050, 37] on button "Next" at bounding box center [1055, 32] width 83 height 38
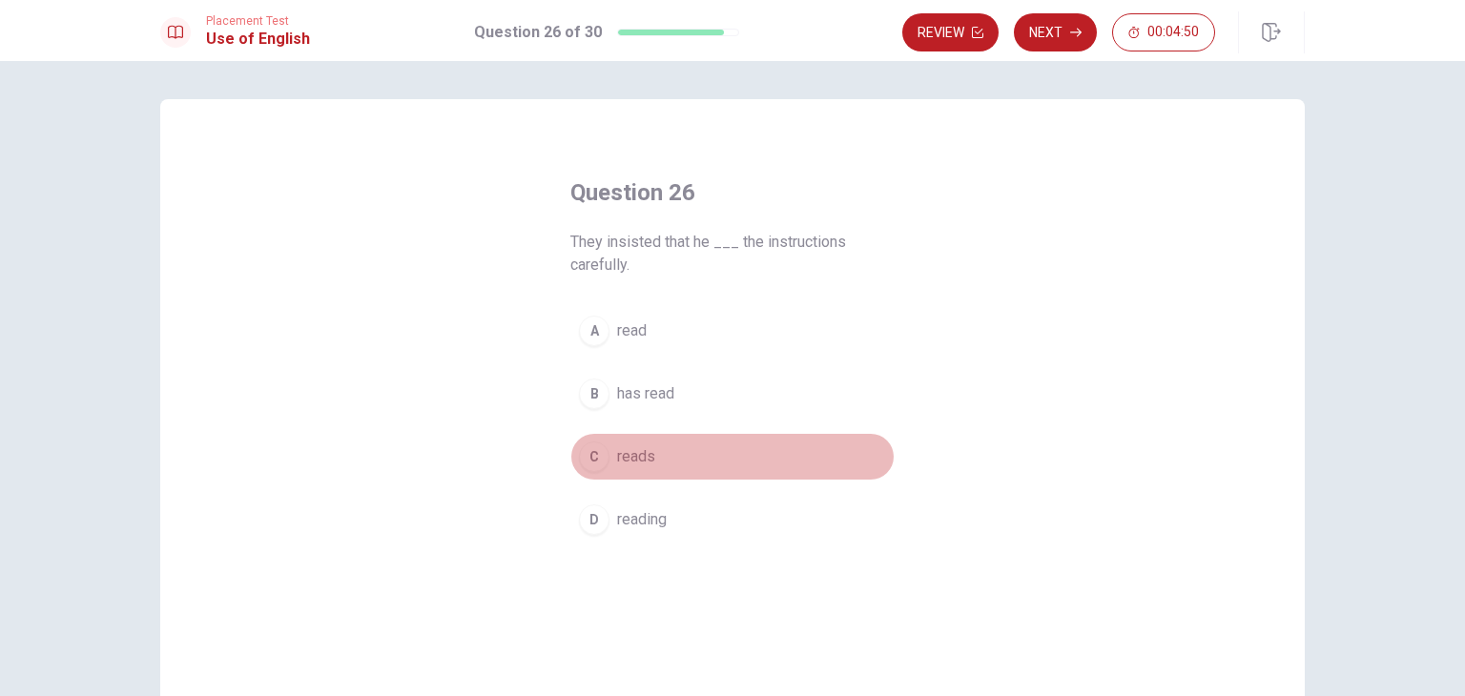
click at [588, 467] on div "C" at bounding box center [594, 457] width 31 height 31
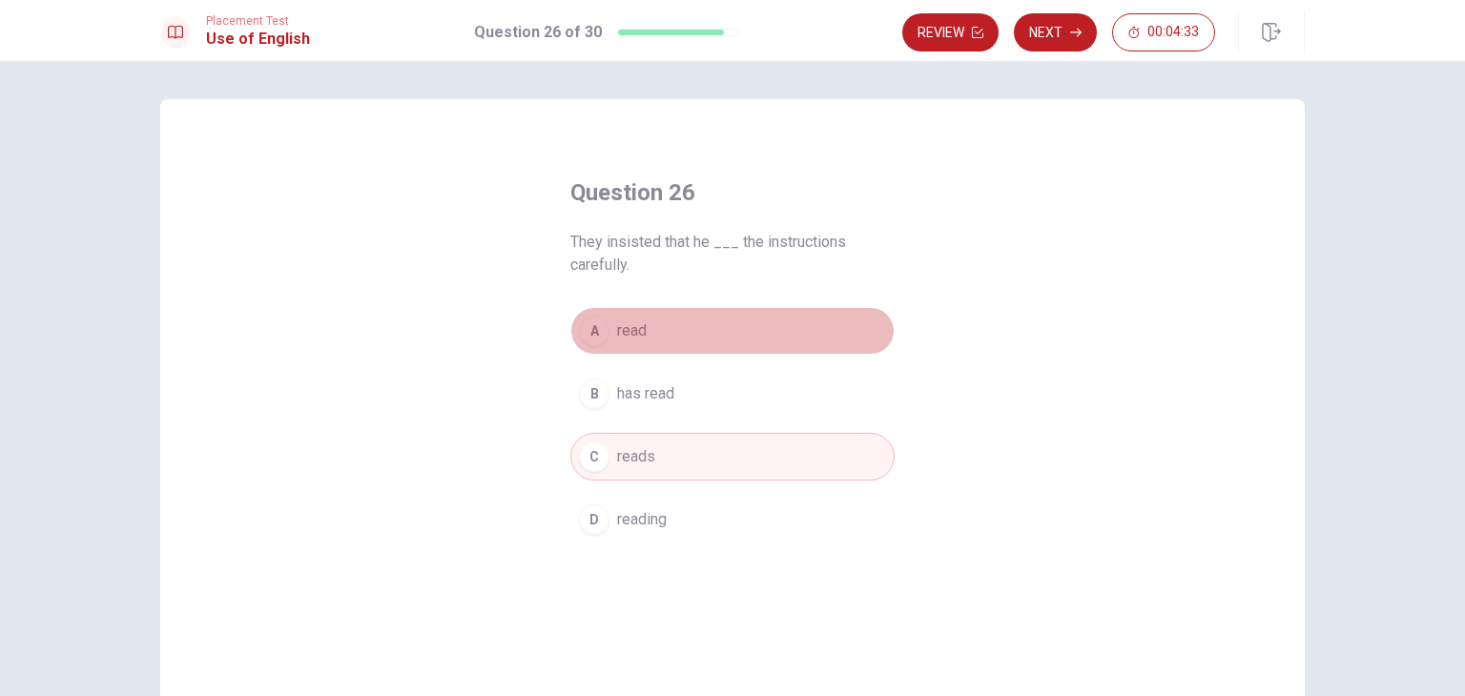
click at [676, 332] on button "A read" at bounding box center [732, 331] width 324 height 48
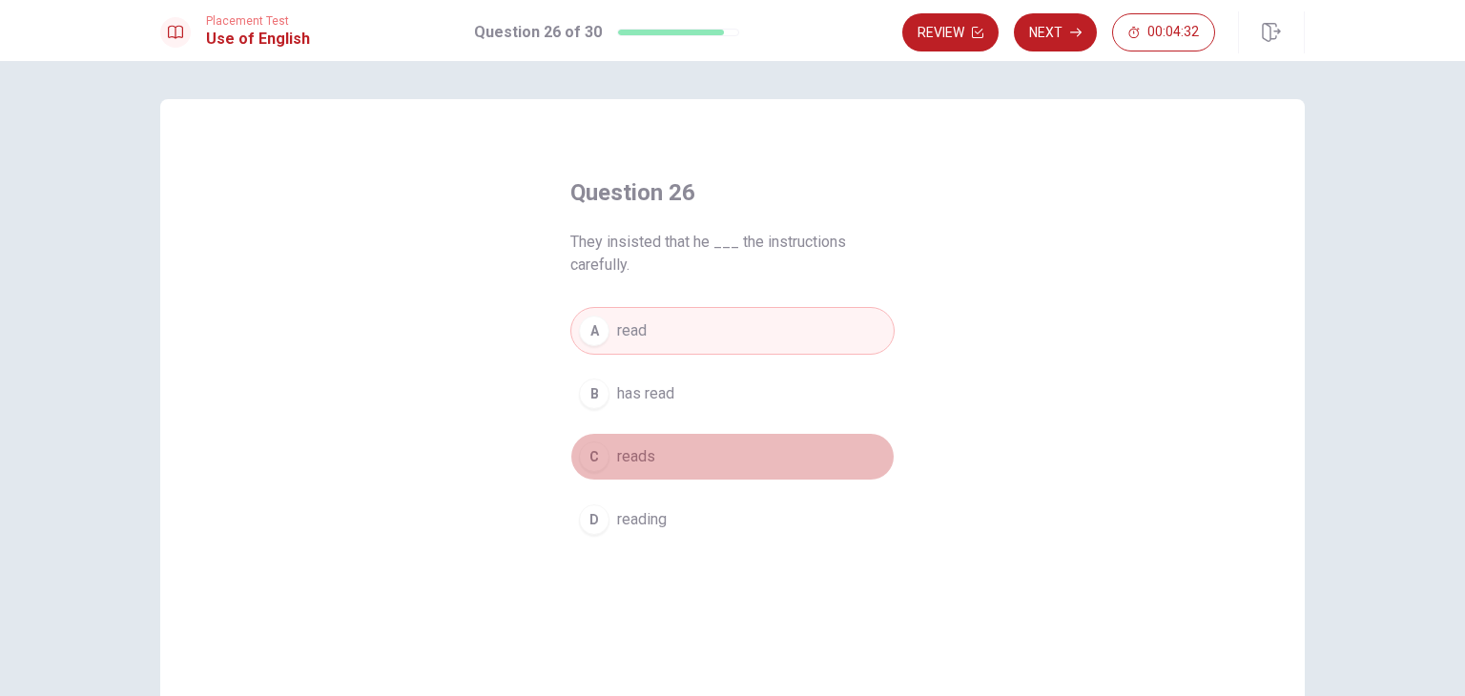
click at [623, 462] on span "reads" at bounding box center [636, 457] width 38 height 23
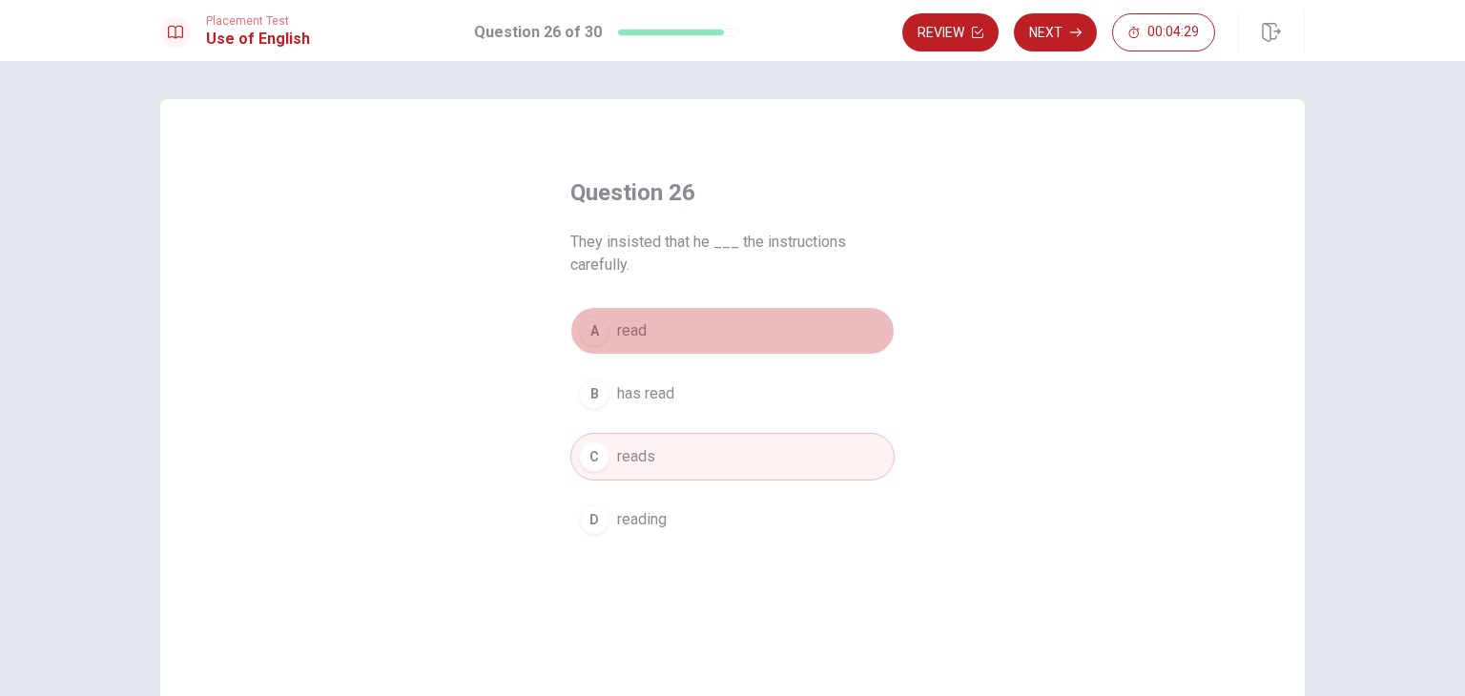
click at [687, 340] on button "A read" at bounding box center [732, 331] width 324 height 48
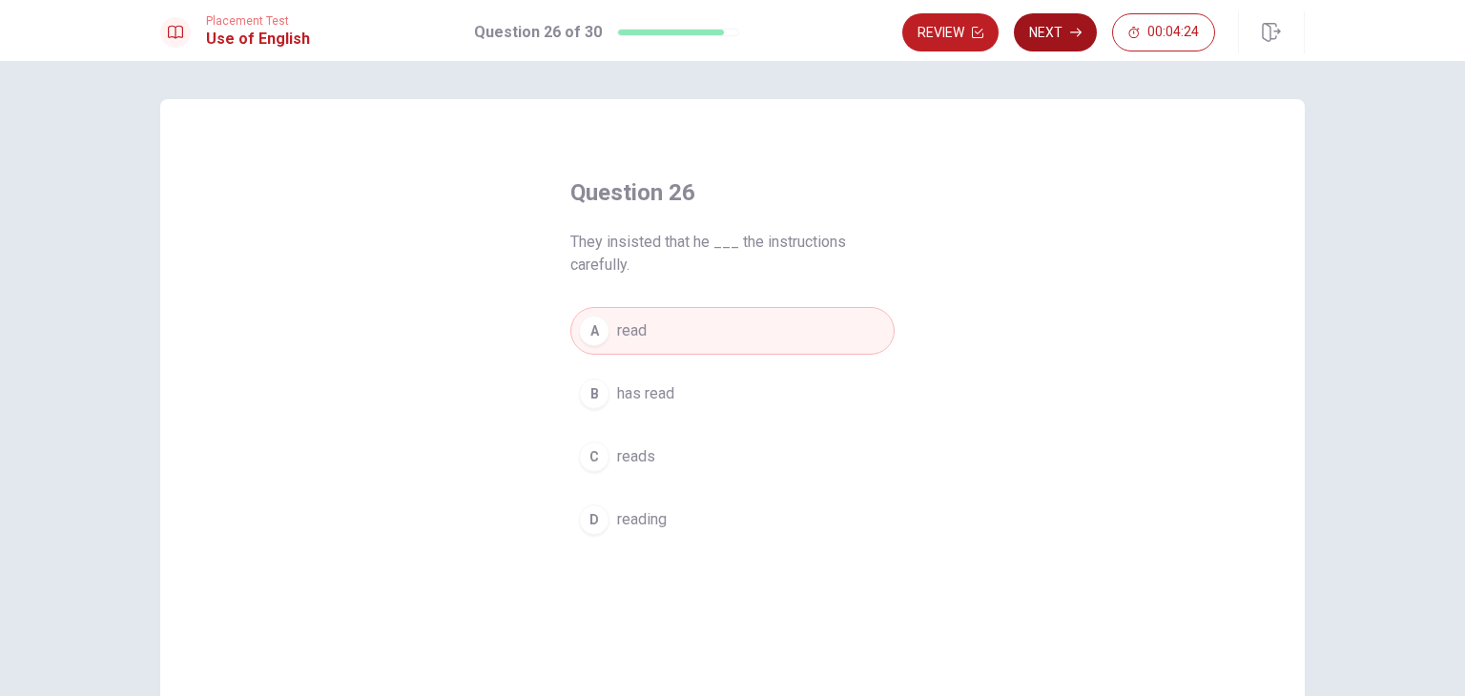
click at [1064, 40] on button "Next" at bounding box center [1055, 32] width 83 height 38
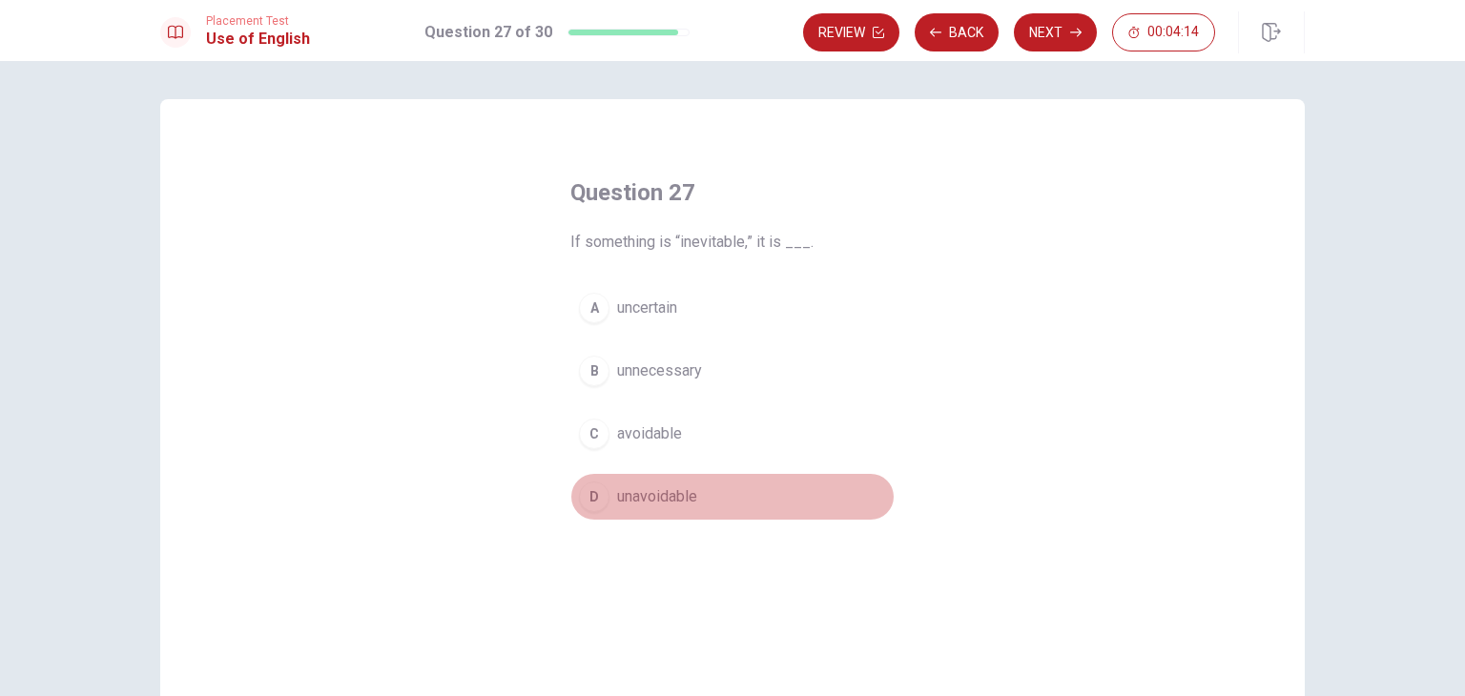
click at [591, 487] on div "D" at bounding box center [594, 497] width 31 height 31
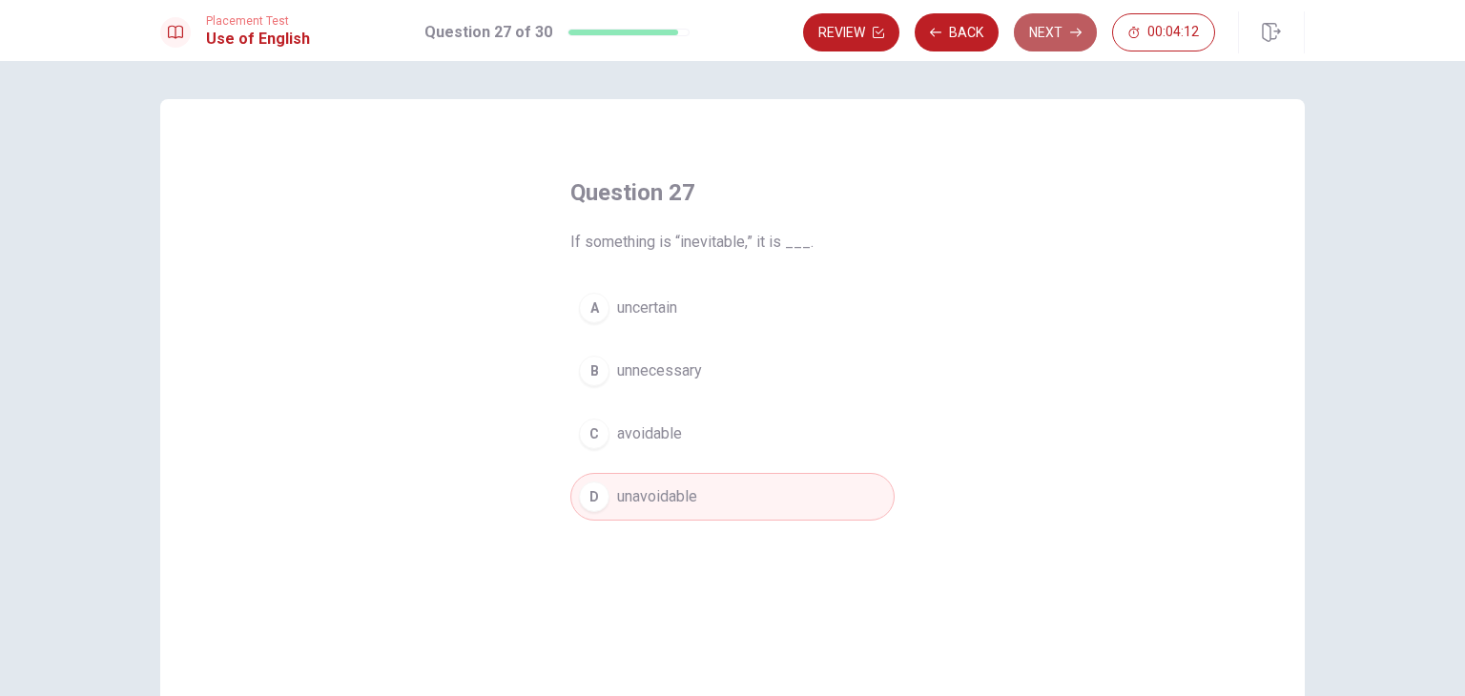
click at [1050, 19] on button "Next" at bounding box center [1055, 32] width 83 height 38
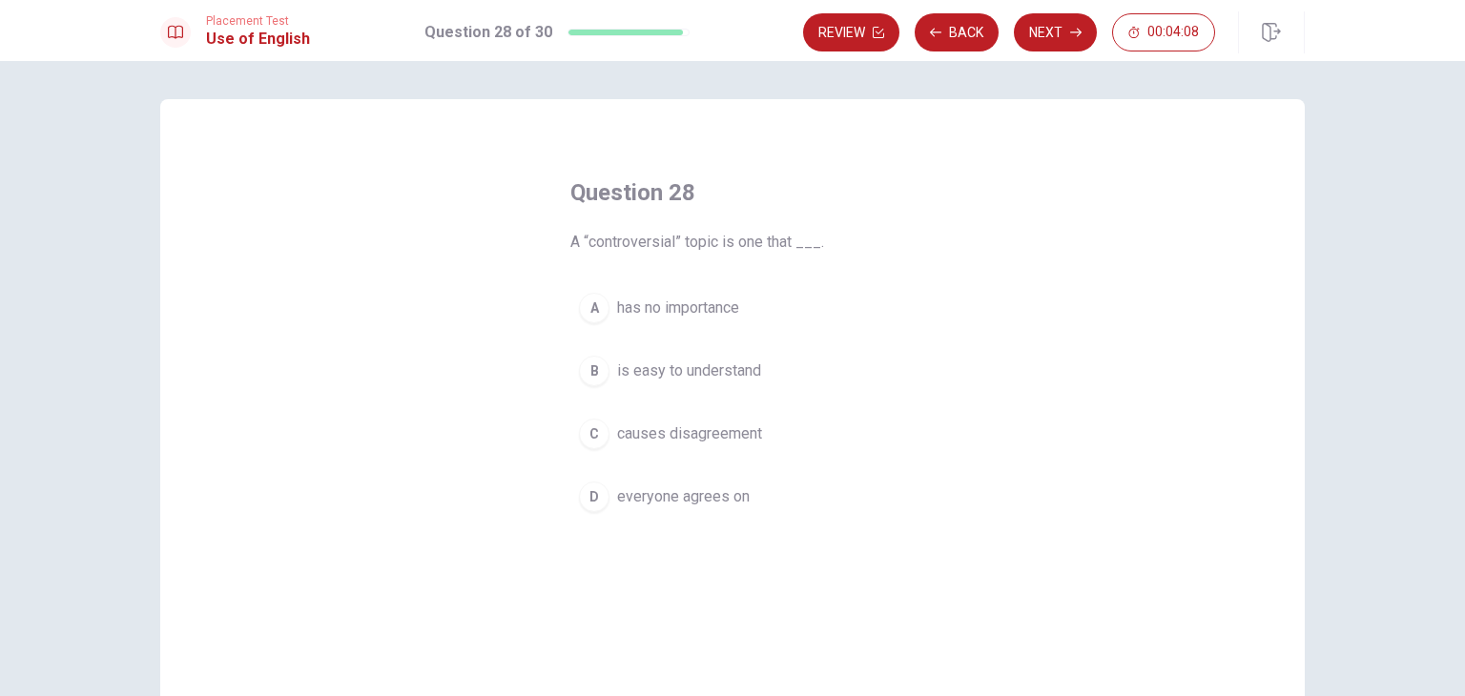
click at [584, 433] on div "C" at bounding box center [594, 434] width 31 height 31
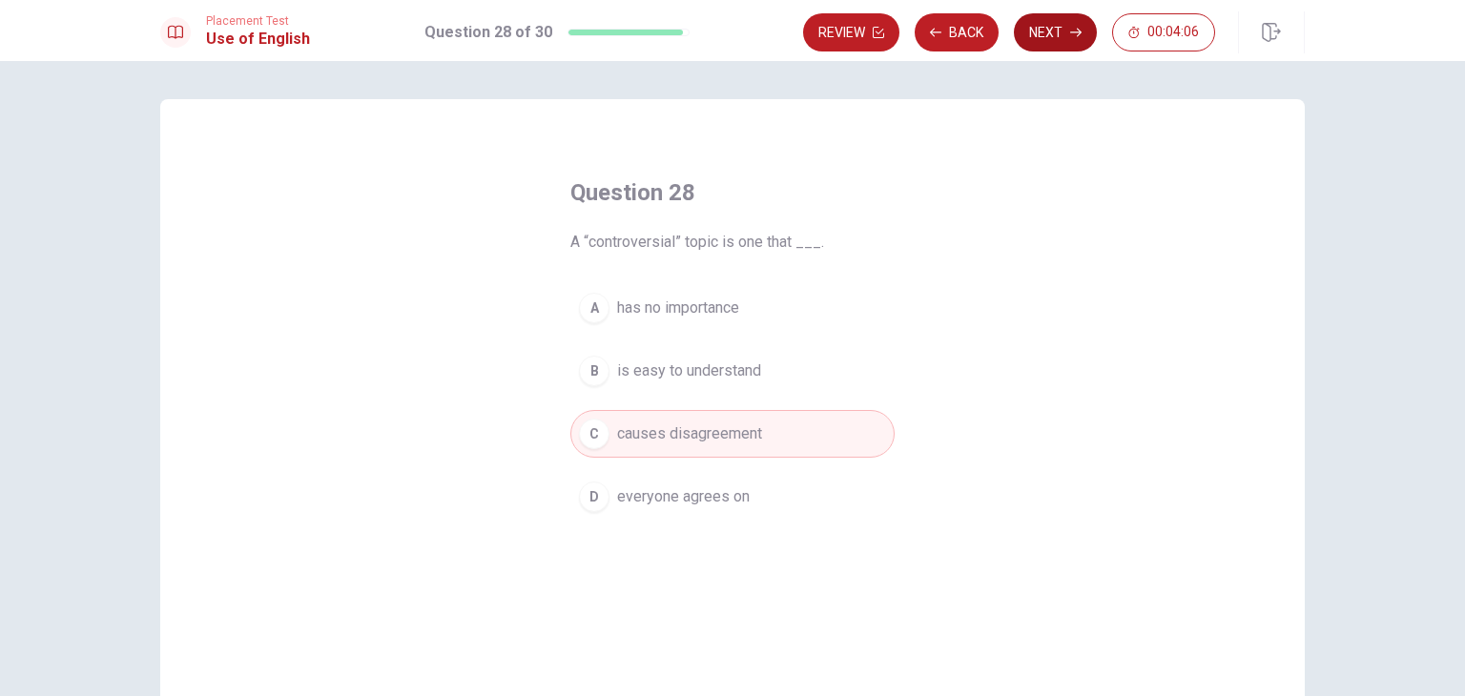
click at [1063, 28] on button "Next" at bounding box center [1055, 32] width 83 height 38
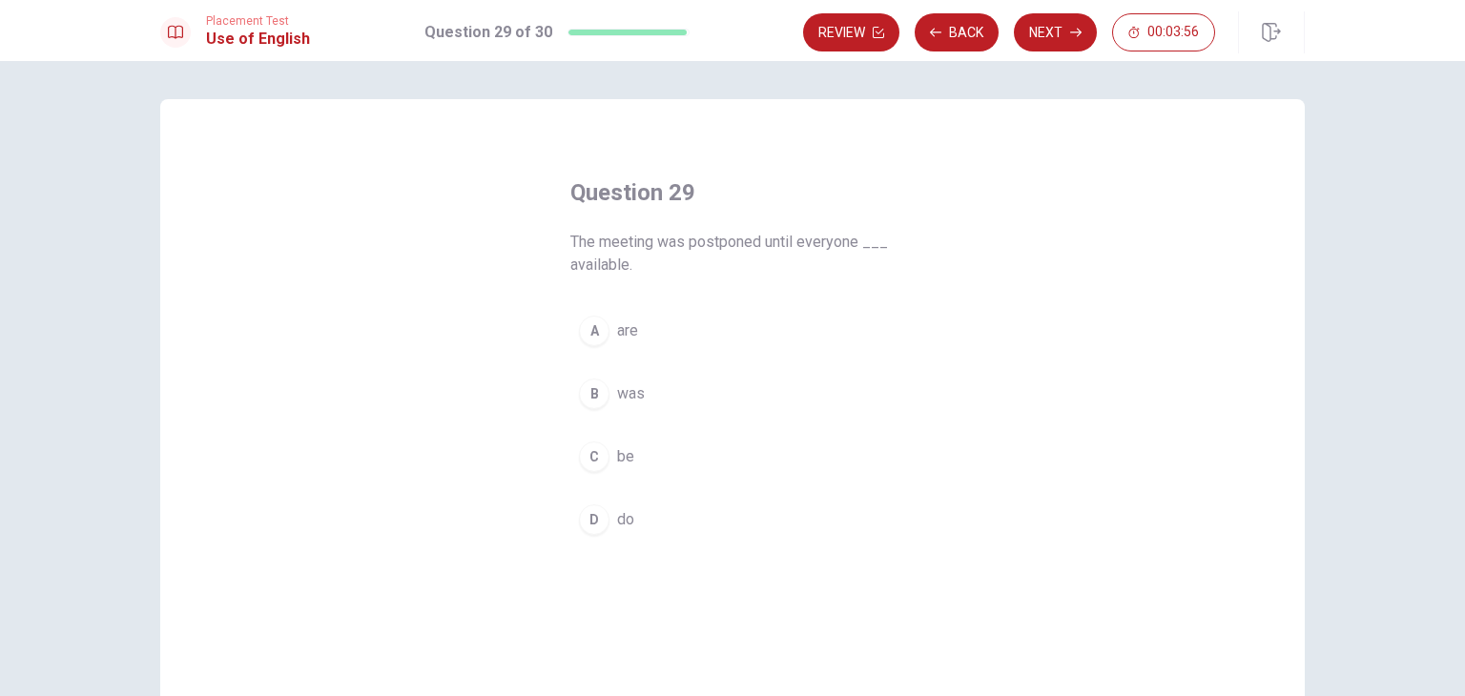
click at [607, 334] on button "A are" at bounding box center [732, 331] width 324 height 48
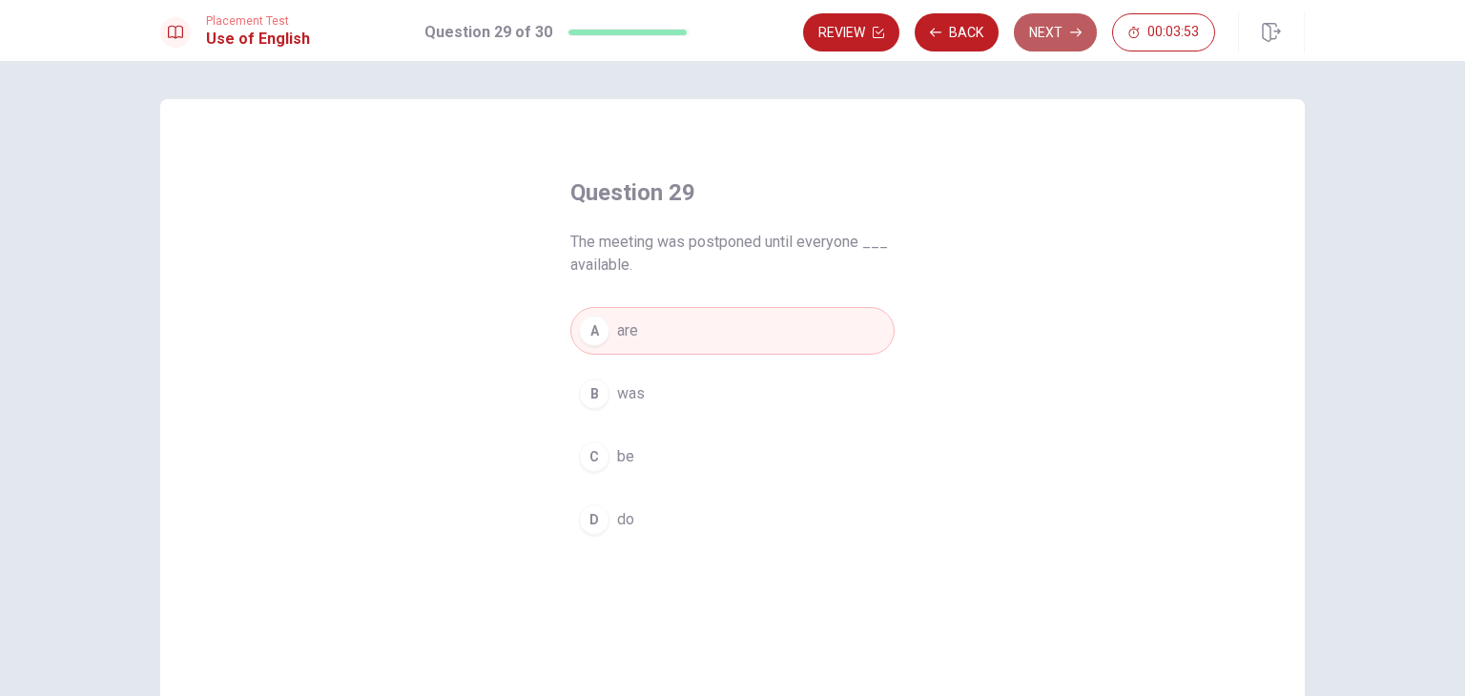
click at [1047, 37] on button "Next" at bounding box center [1055, 32] width 83 height 38
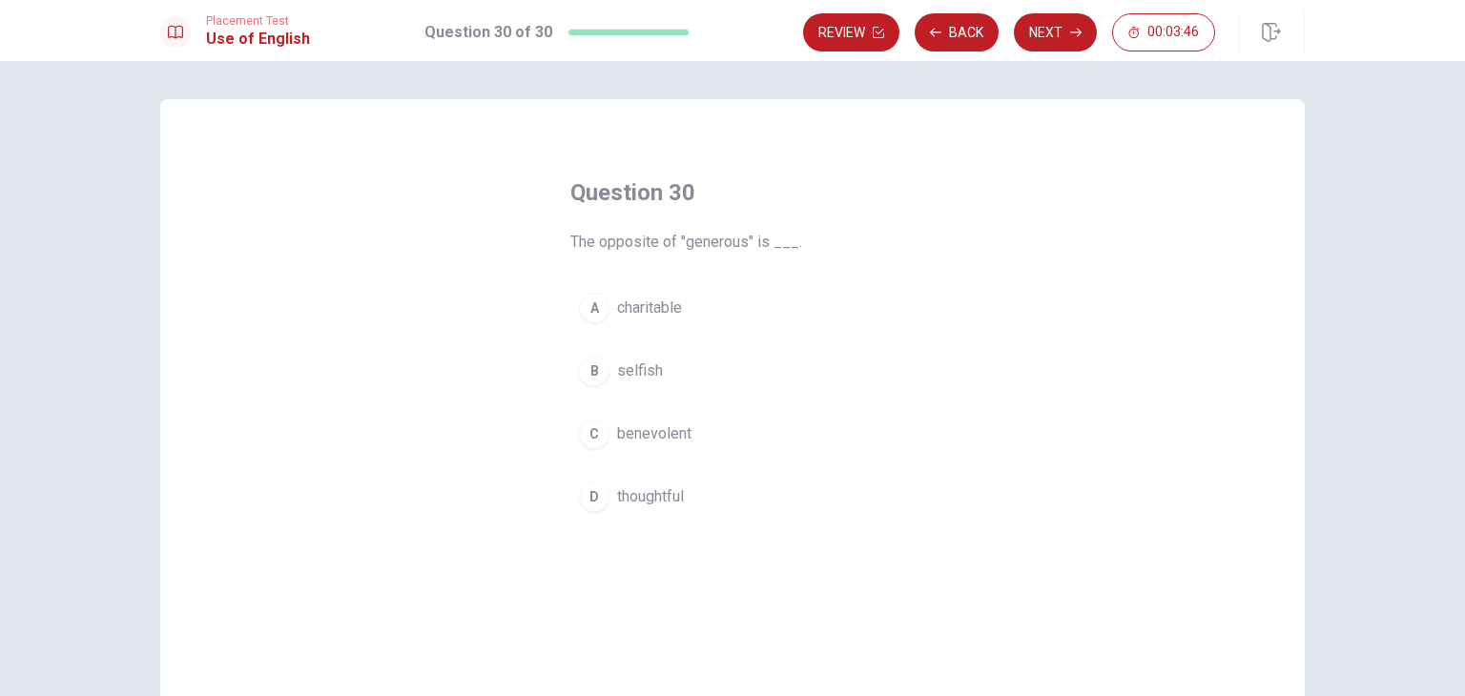
click at [592, 373] on div "B" at bounding box center [594, 371] width 31 height 31
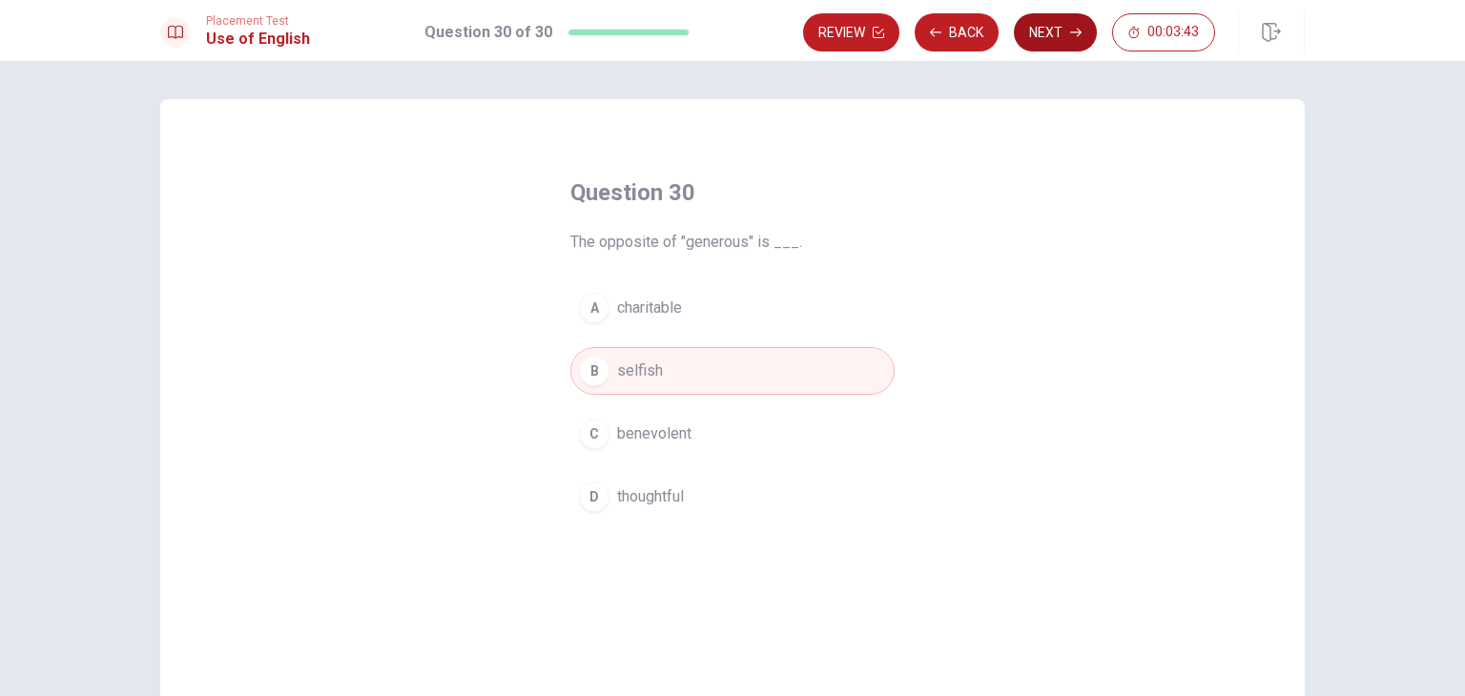
click at [1057, 44] on button "Next" at bounding box center [1055, 32] width 83 height 38
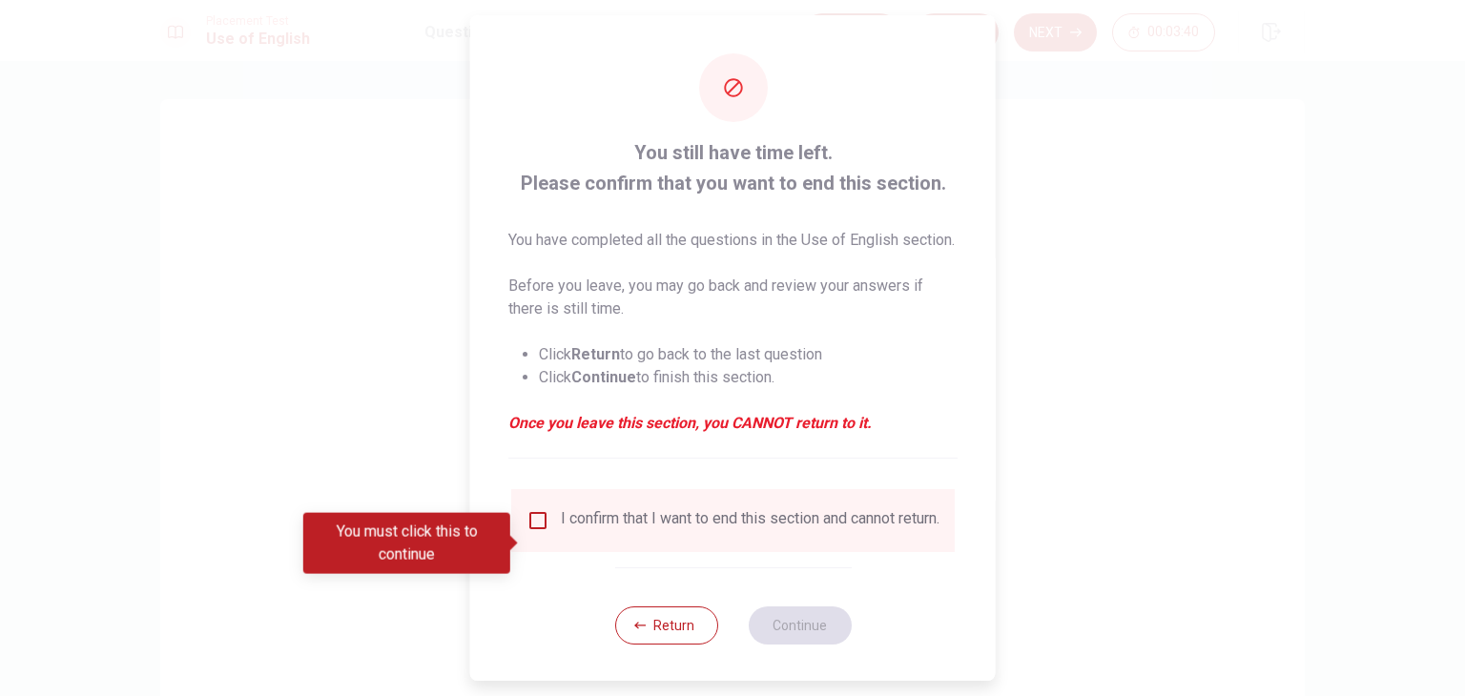
scroll to position [38, 0]
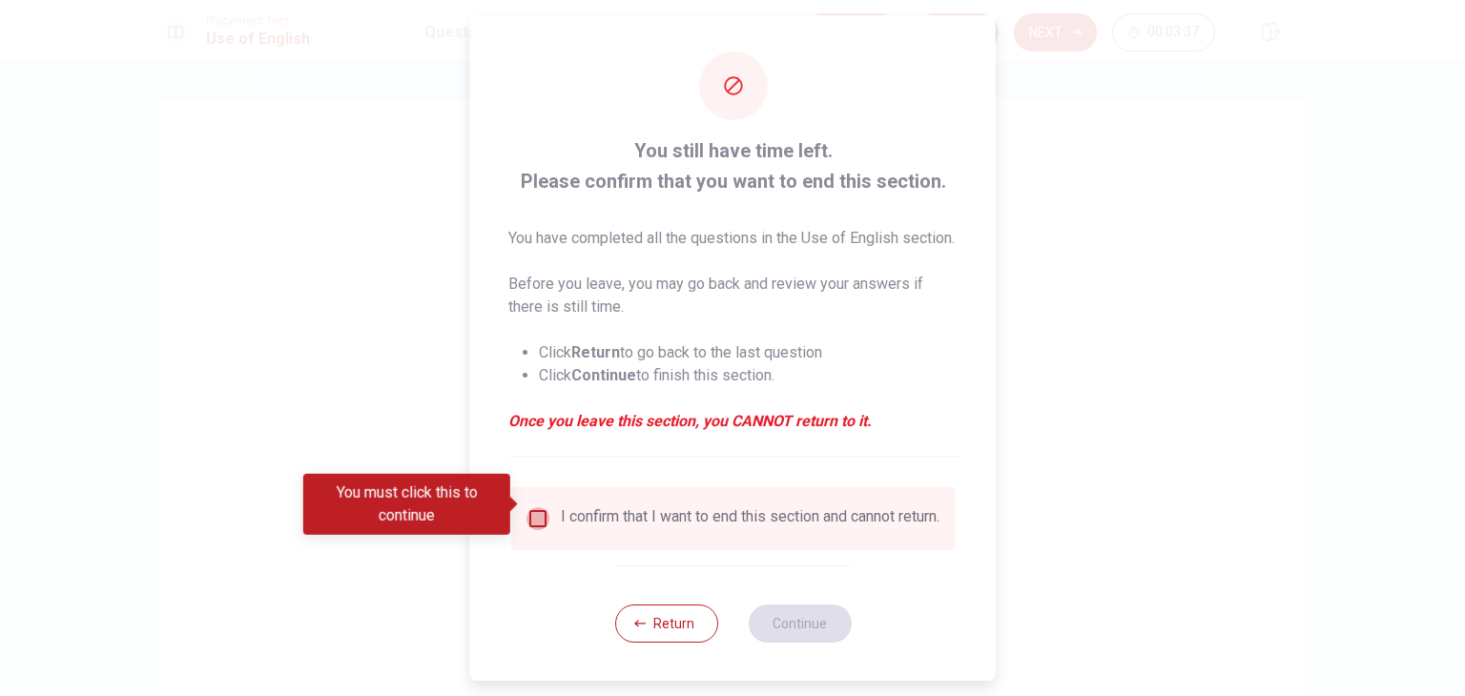
click at [536, 508] on input "You must click this to continue" at bounding box center [538, 519] width 23 height 23
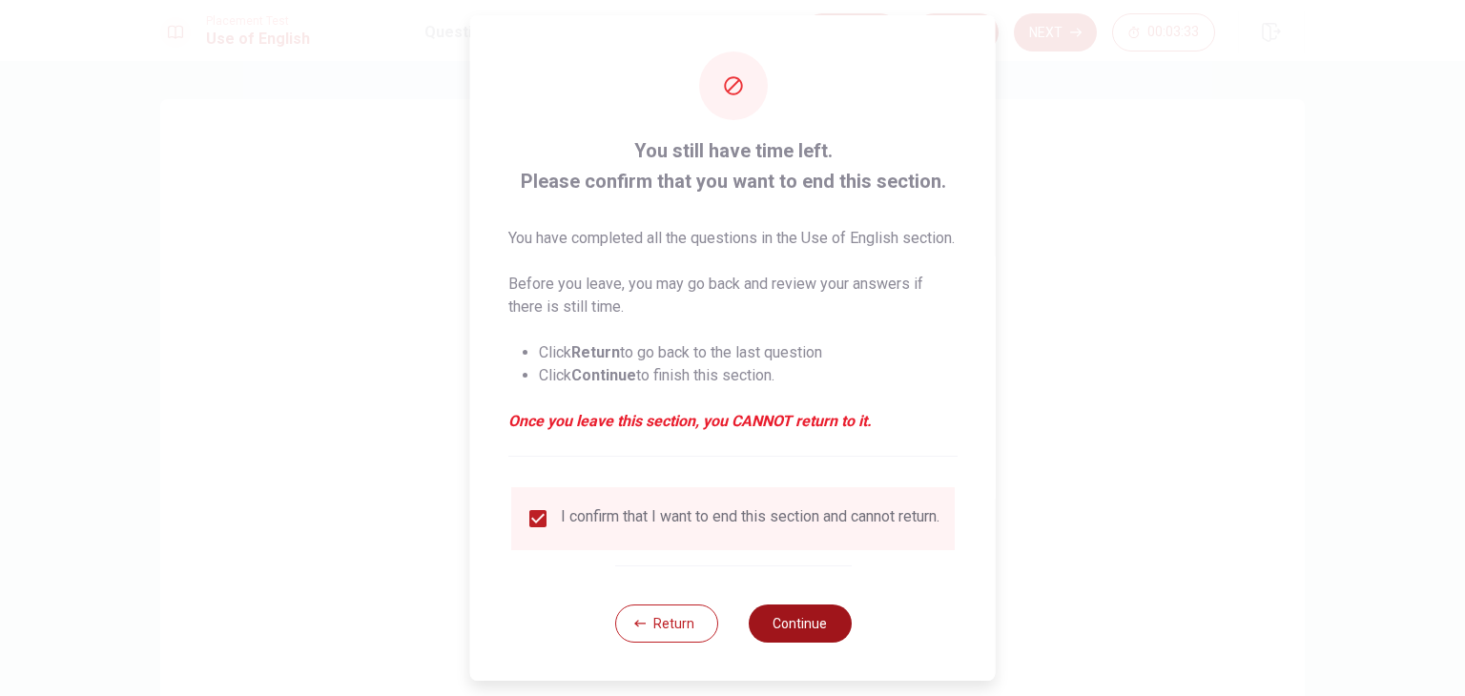
click at [785, 627] on button "Continue" at bounding box center [799, 624] width 103 height 38
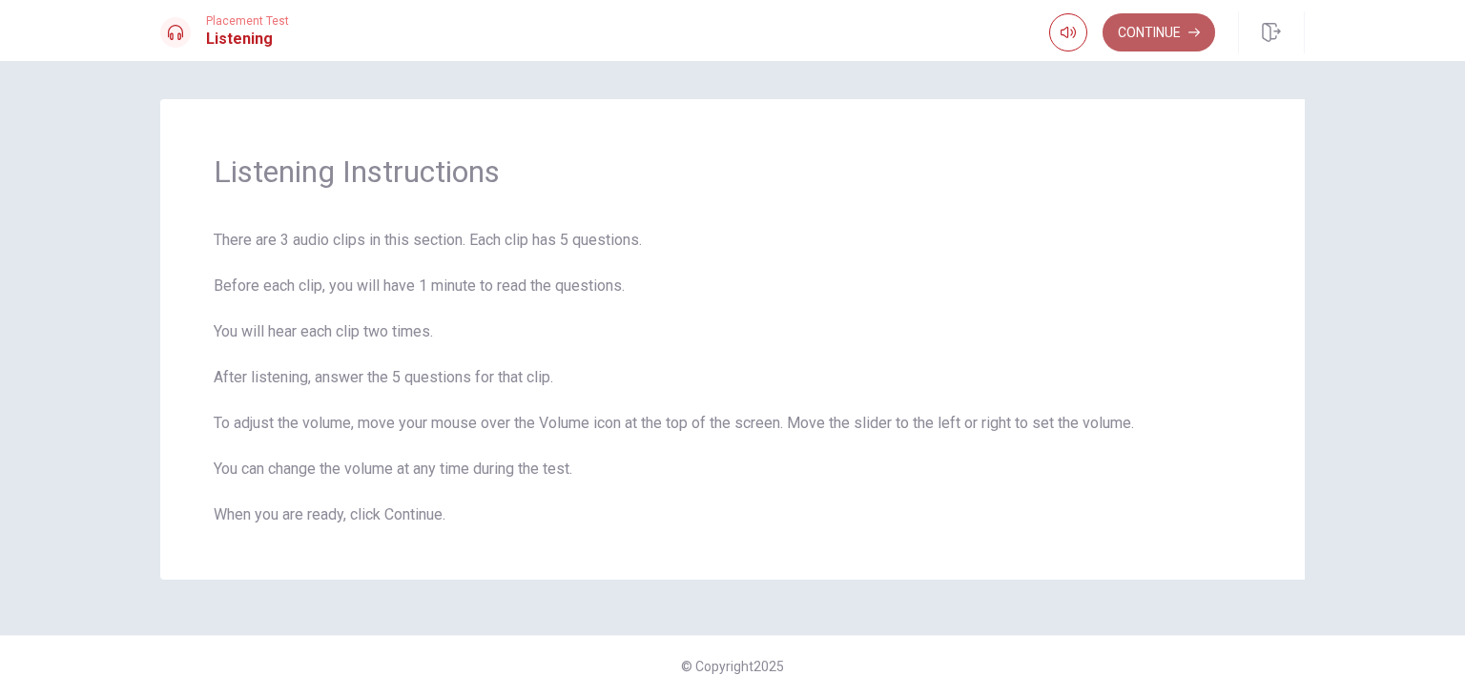
click at [1183, 27] on button "Continue" at bounding box center [1159, 32] width 113 height 38
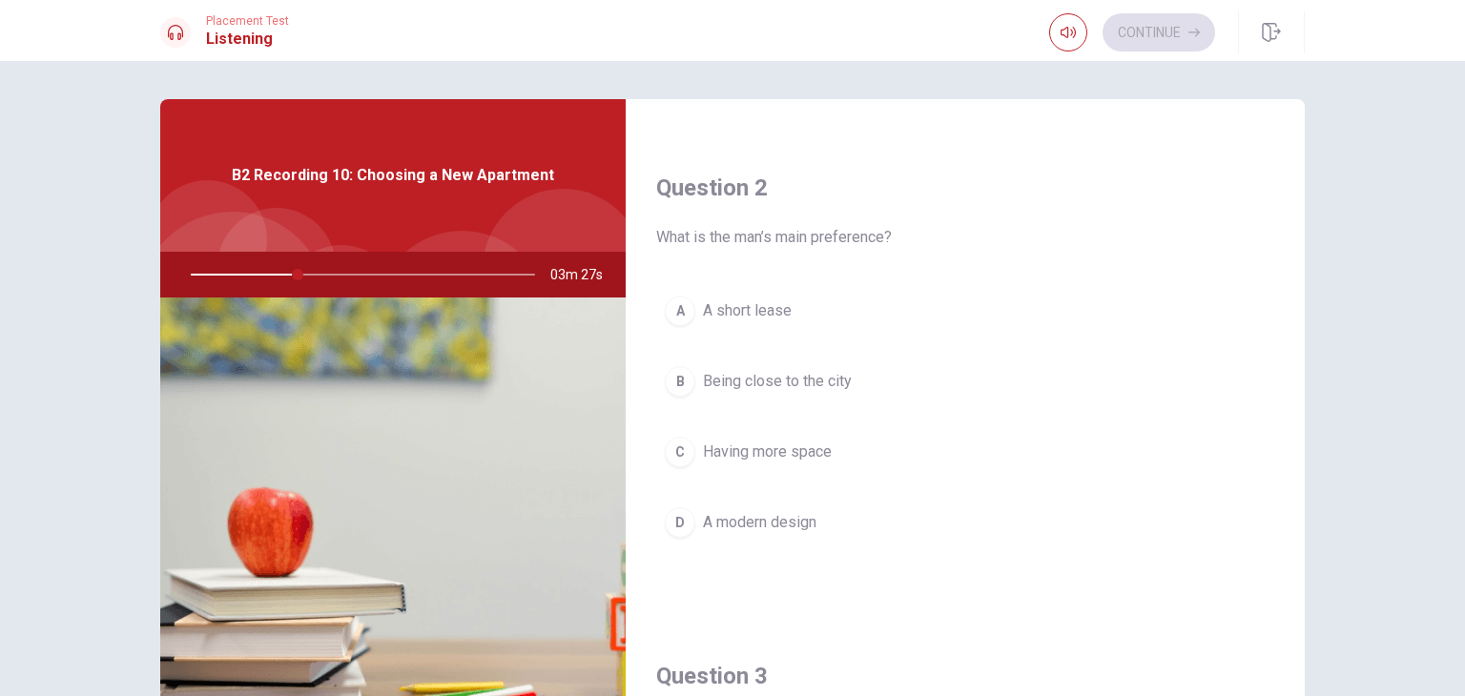
scroll to position [454, 0]
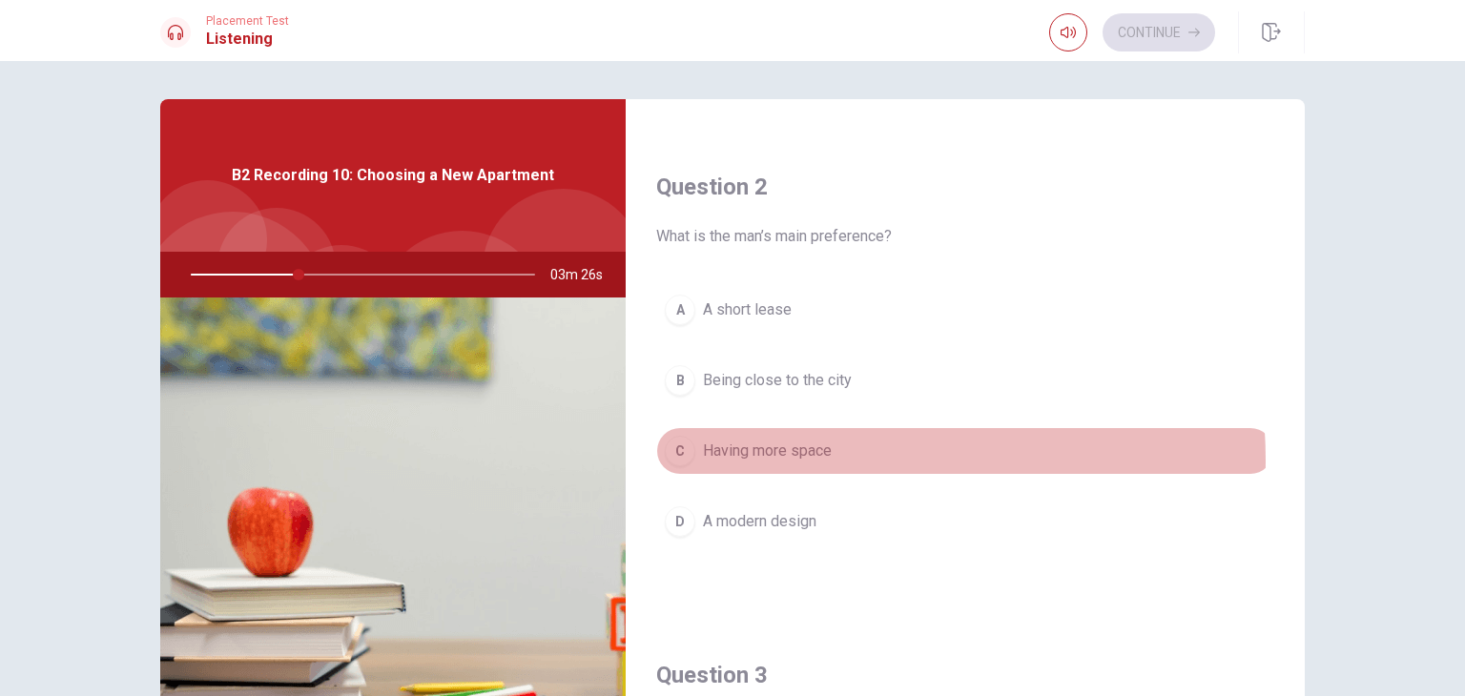
click at [778, 458] on span "Having more space" at bounding box center [767, 451] width 129 height 23
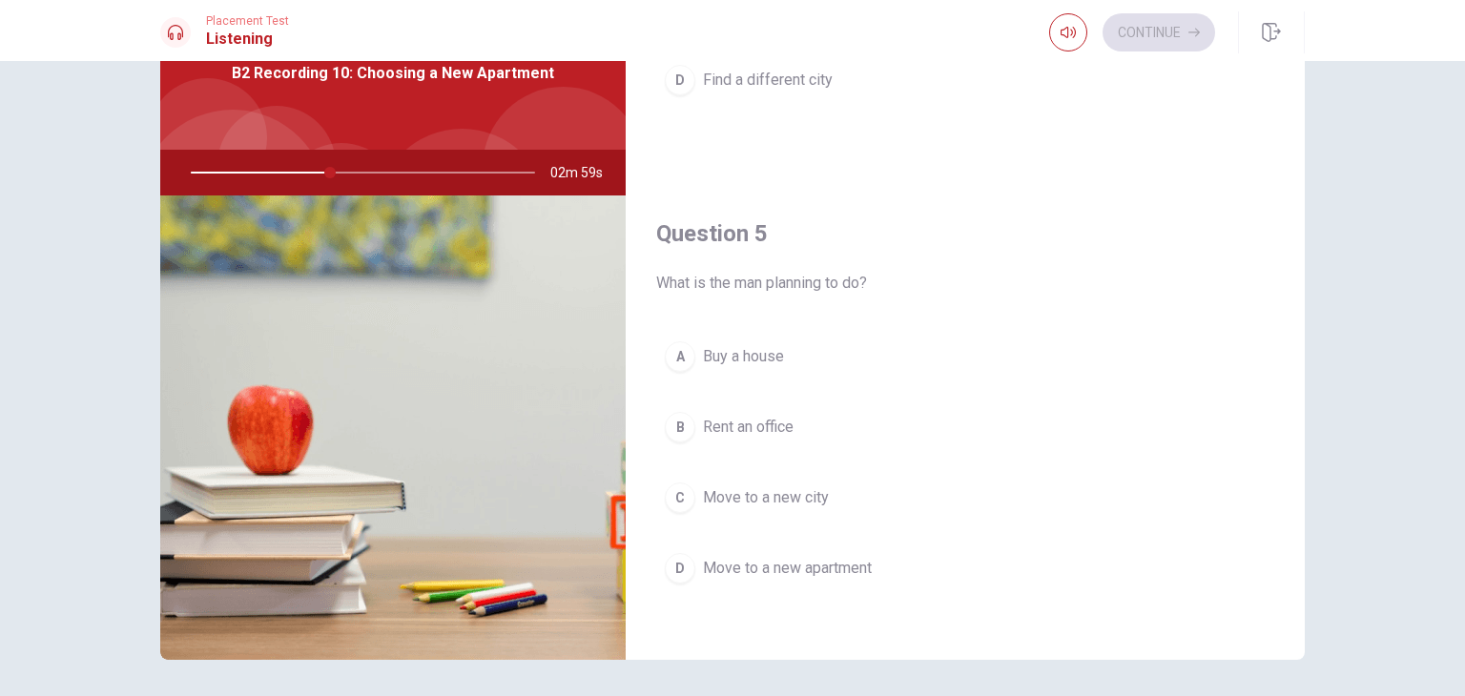
scroll to position [103, 0]
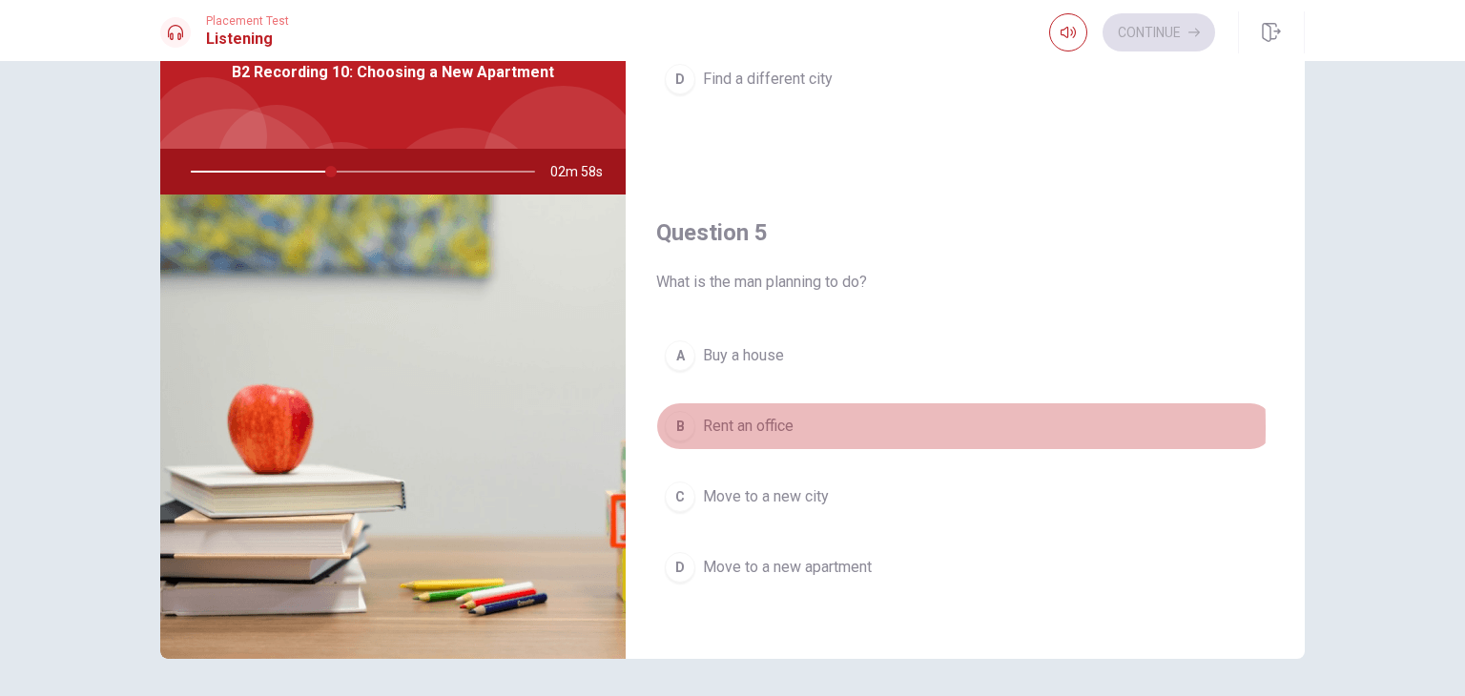
click at [692, 420] on button "B Rent an office" at bounding box center [965, 427] width 618 height 48
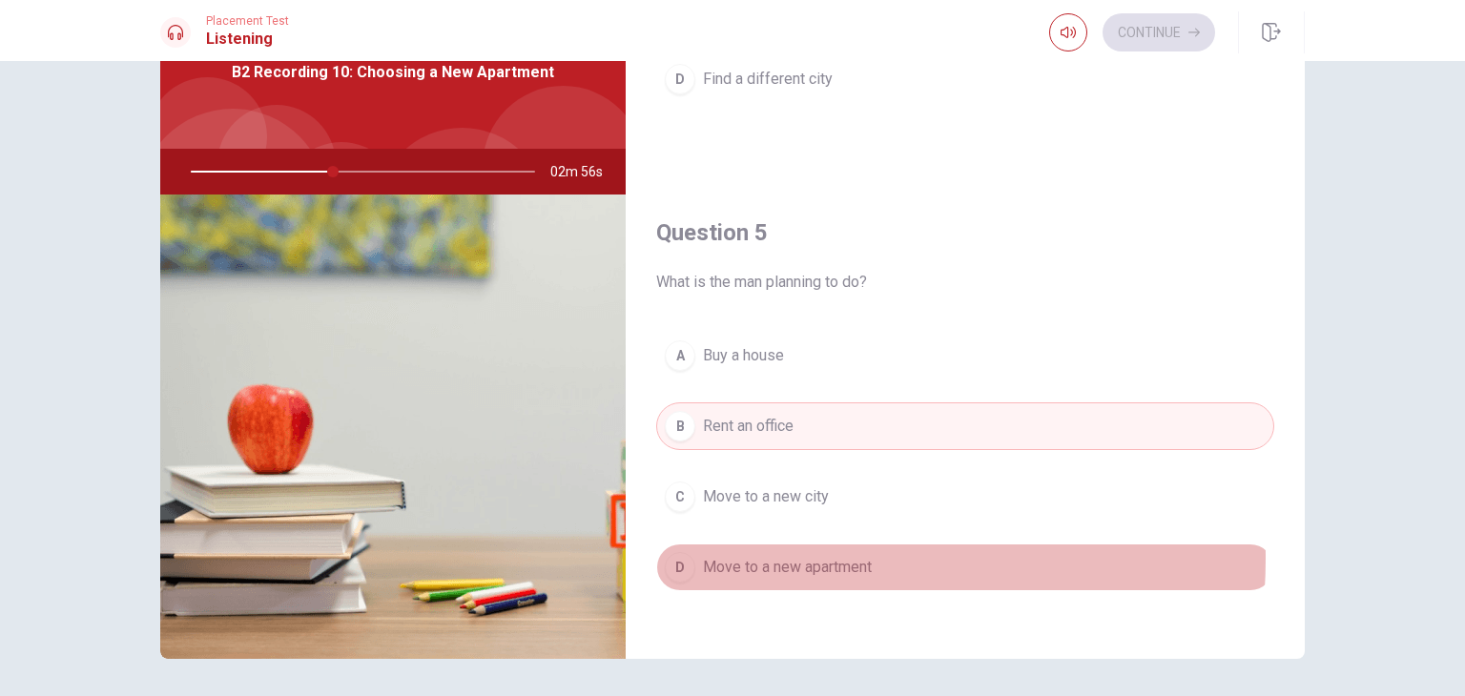
click at [714, 556] on span "Move to a new apartment" at bounding box center [787, 567] width 169 height 23
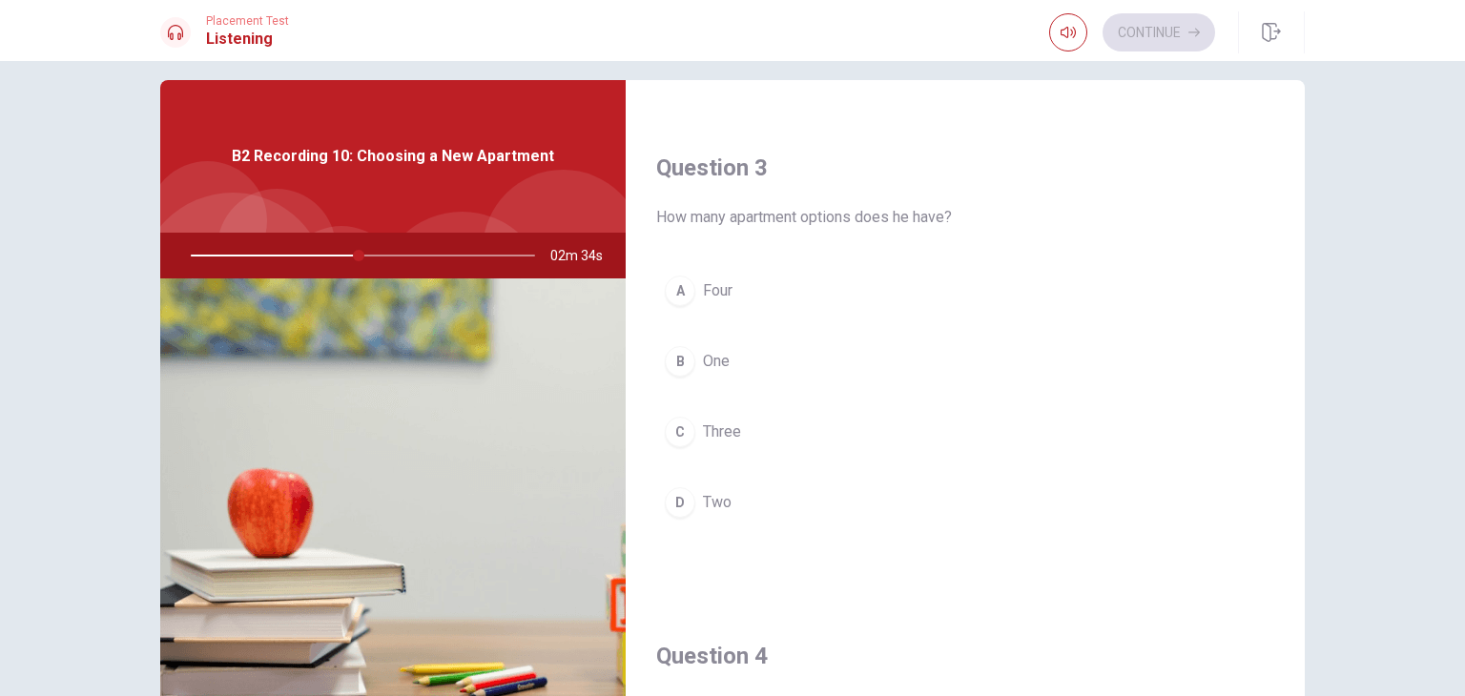
scroll to position [992, 0]
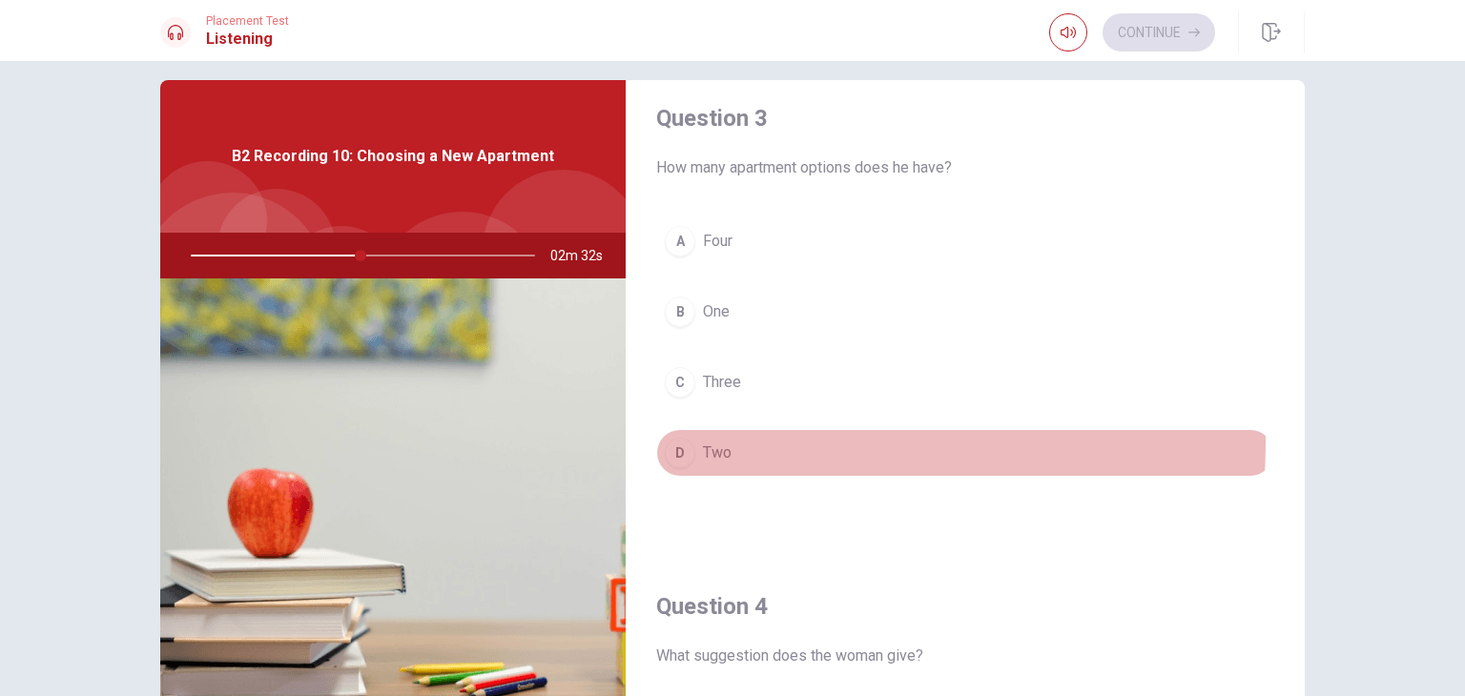
click at [719, 442] on span "Two" at bounding box center [717, 453] width 29 height 23
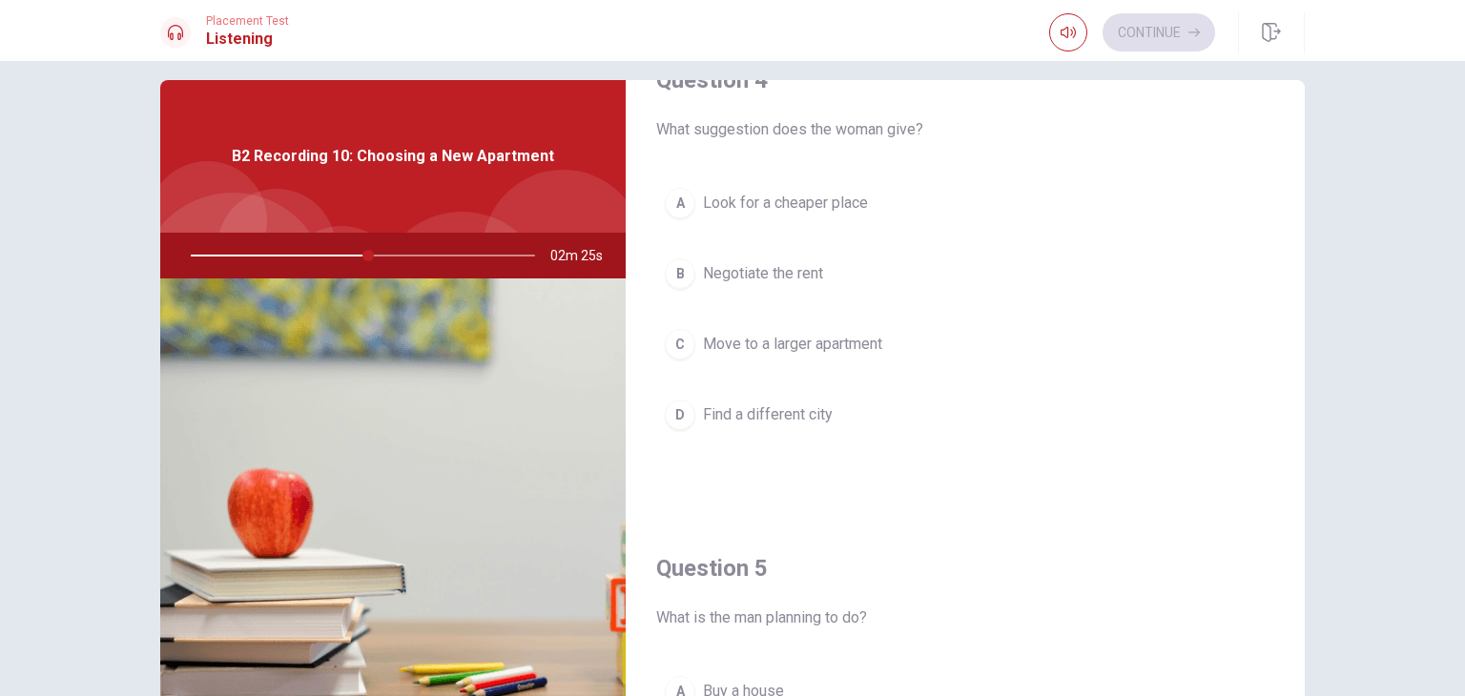
scroll to position [1518, 0]
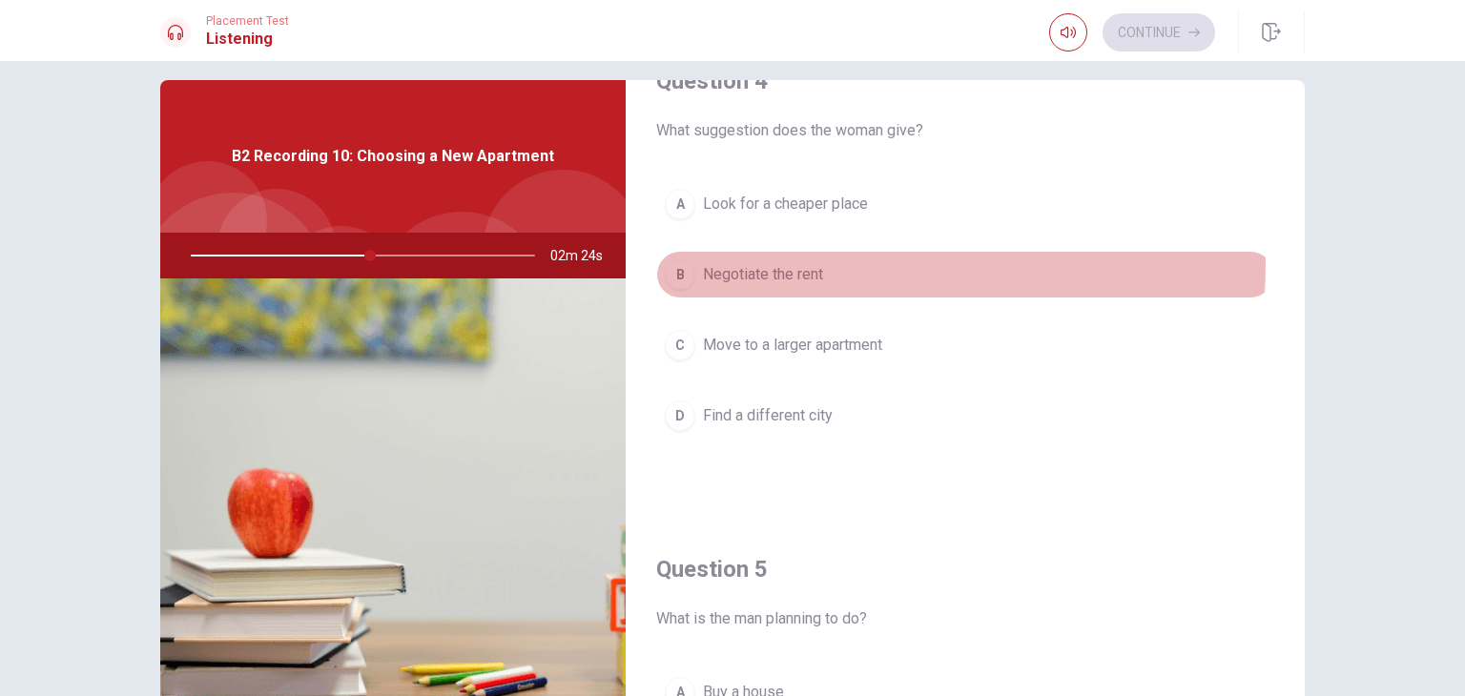
click at [704, 255] on button "B Negotiate the rent" at bounding box center [965, 275] width 618 height 48
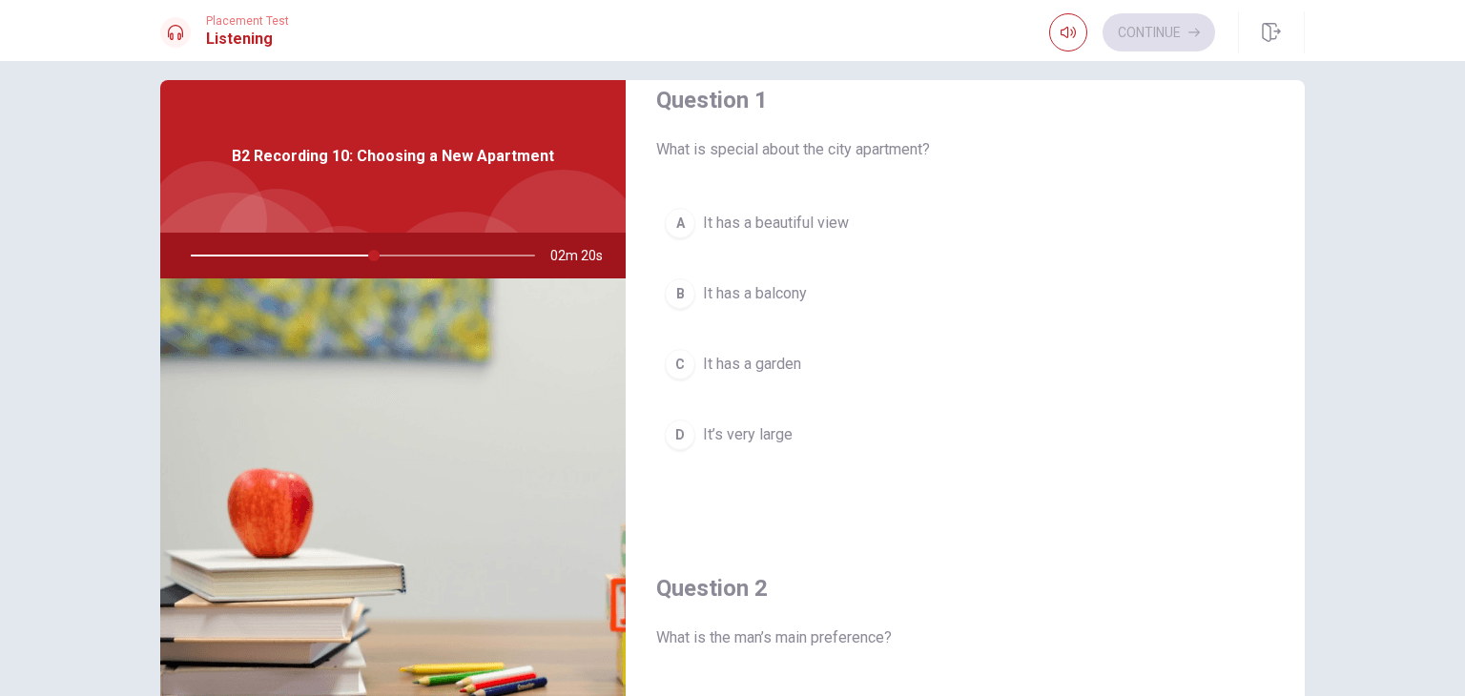
scroll to position [0, 0]
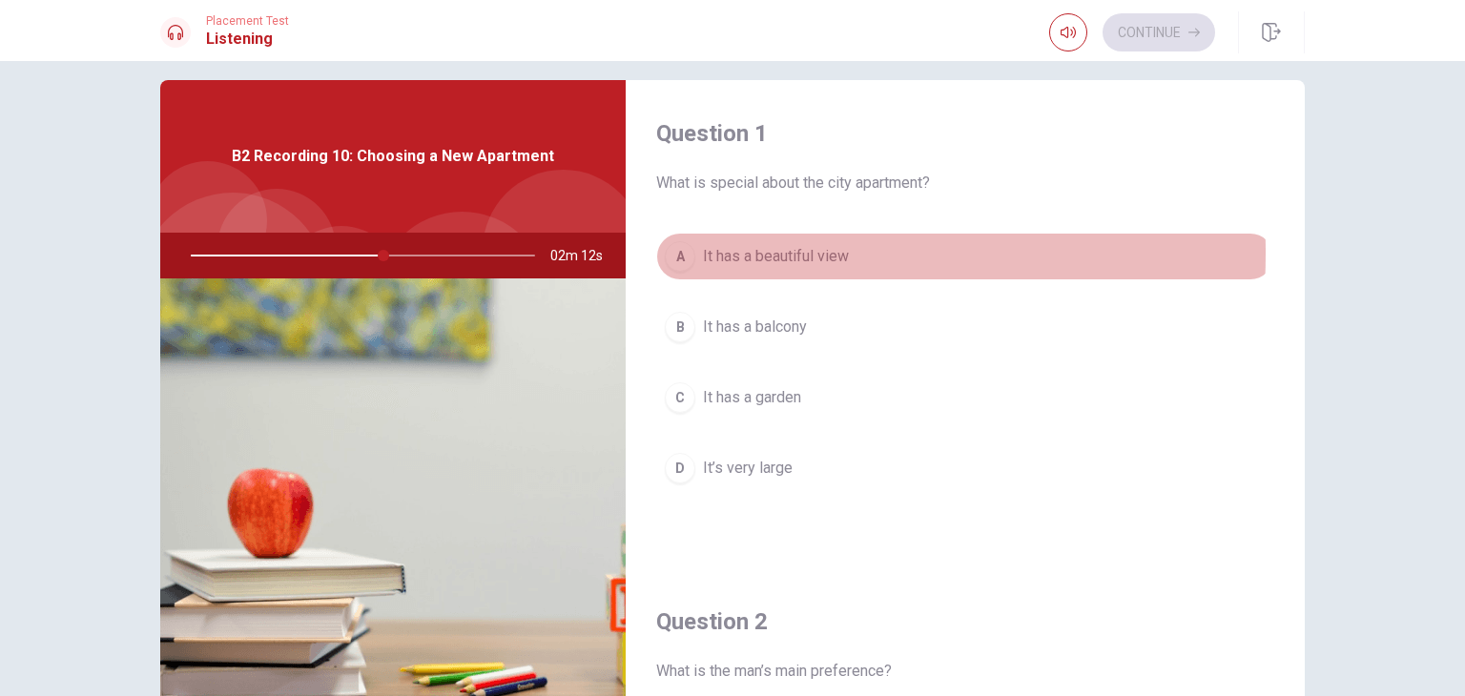
click at [695, 254] on button "A It has a beautiful view" at bounding box center [965, 257] width 618 height 48
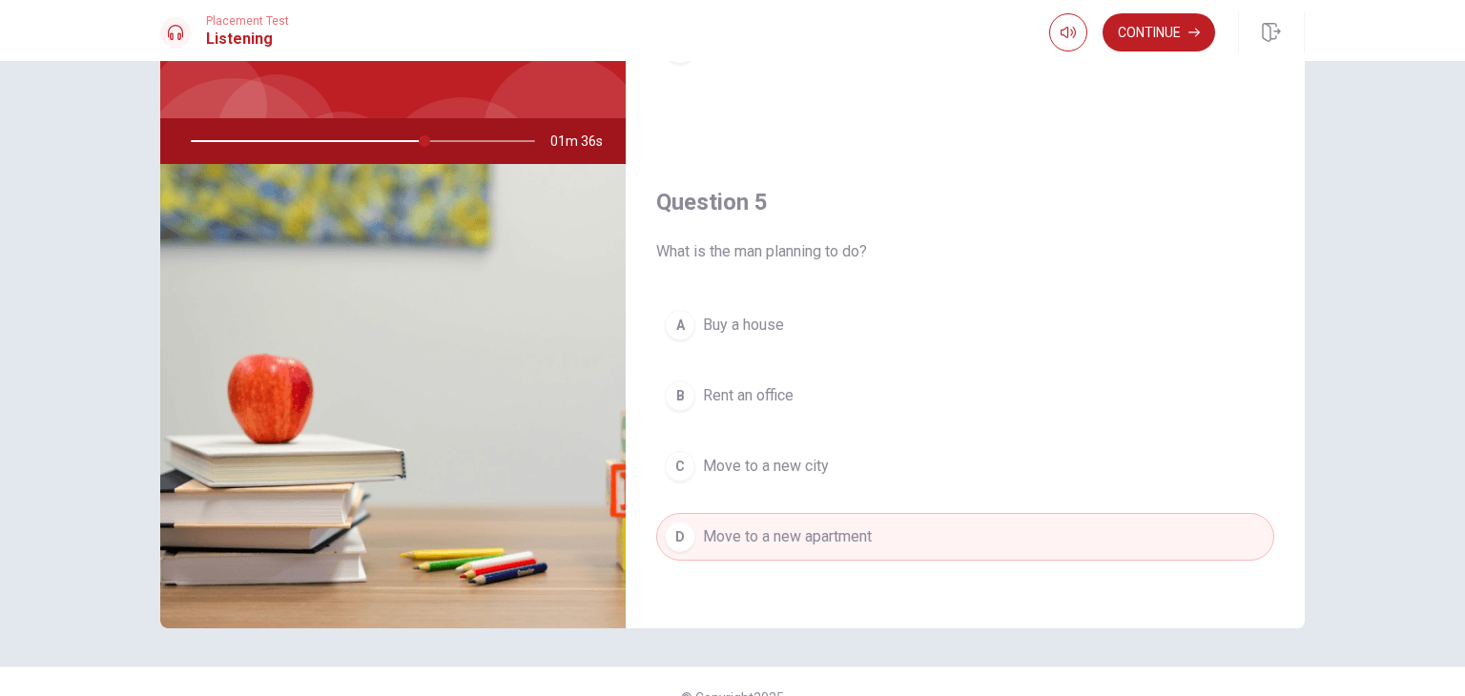
scroll to position [143, 0]
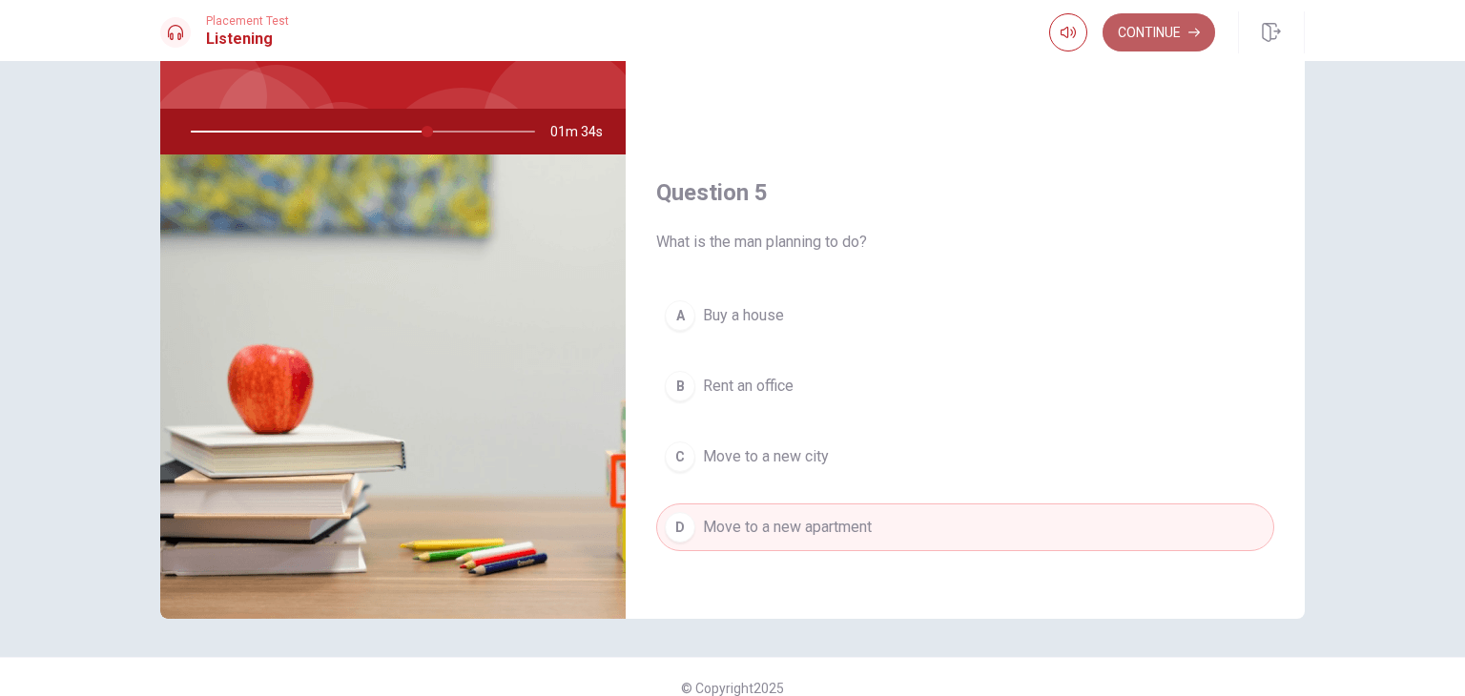
click at [1137, 38] on button "Continue" at bounding box center [1159, 32] width 113 height 38
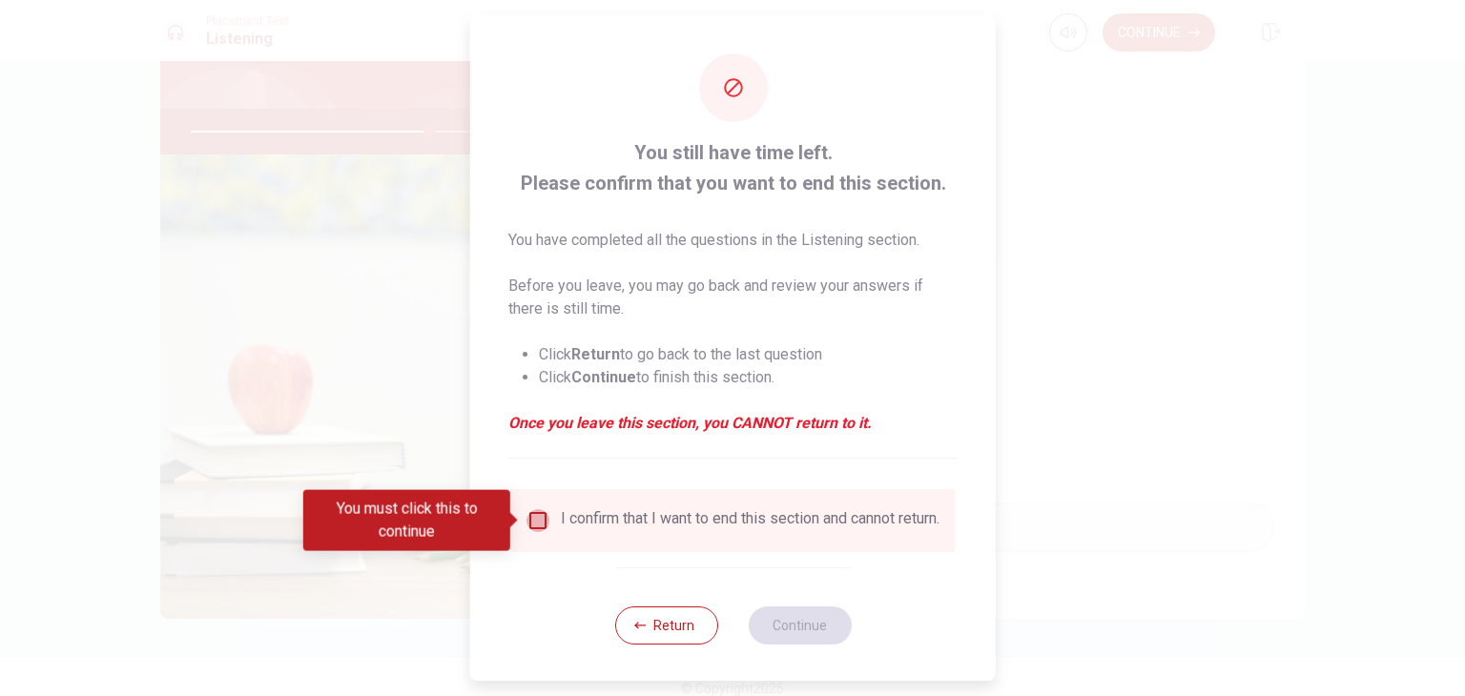
click at [530, 515] on input "You must click this to continue" at bounding box center [538, 520] width 23 height 23
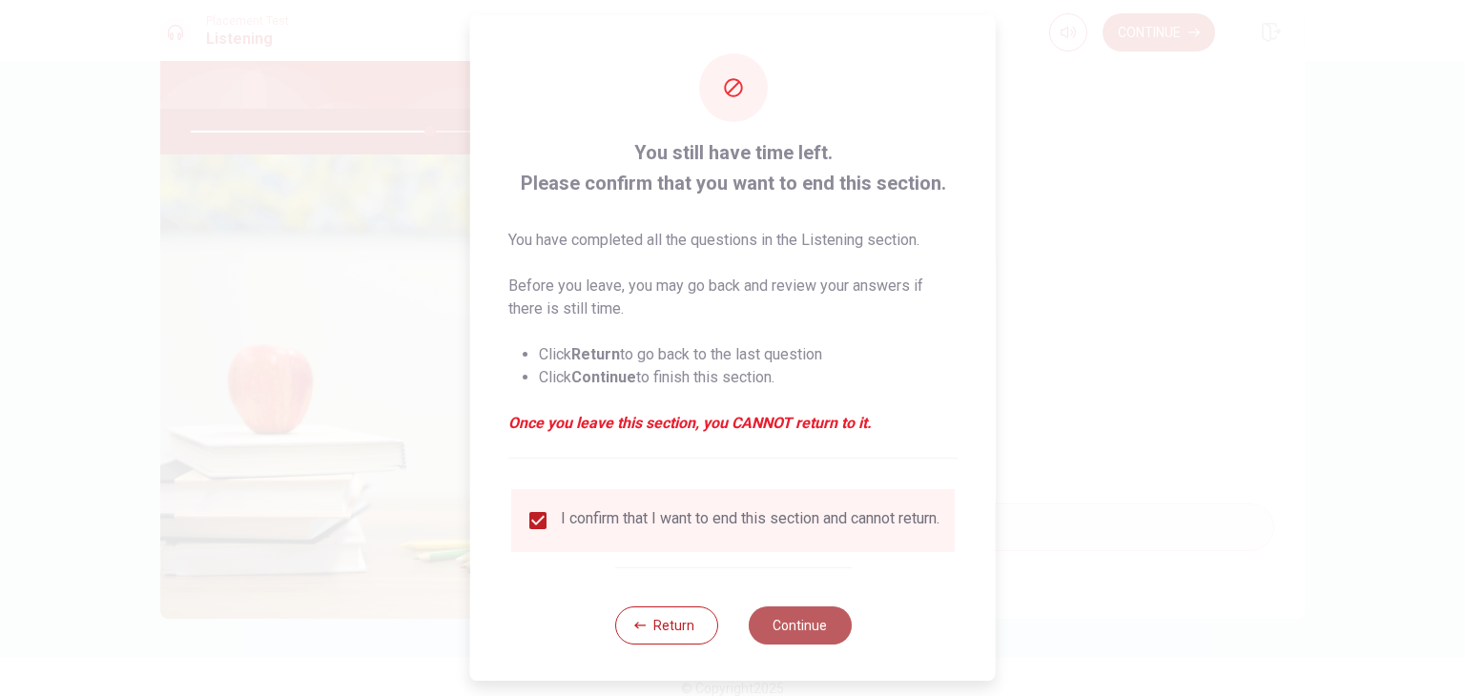
click at [796, 622] on button "Continue" at bounding box center [799, 626] width 103 height 38
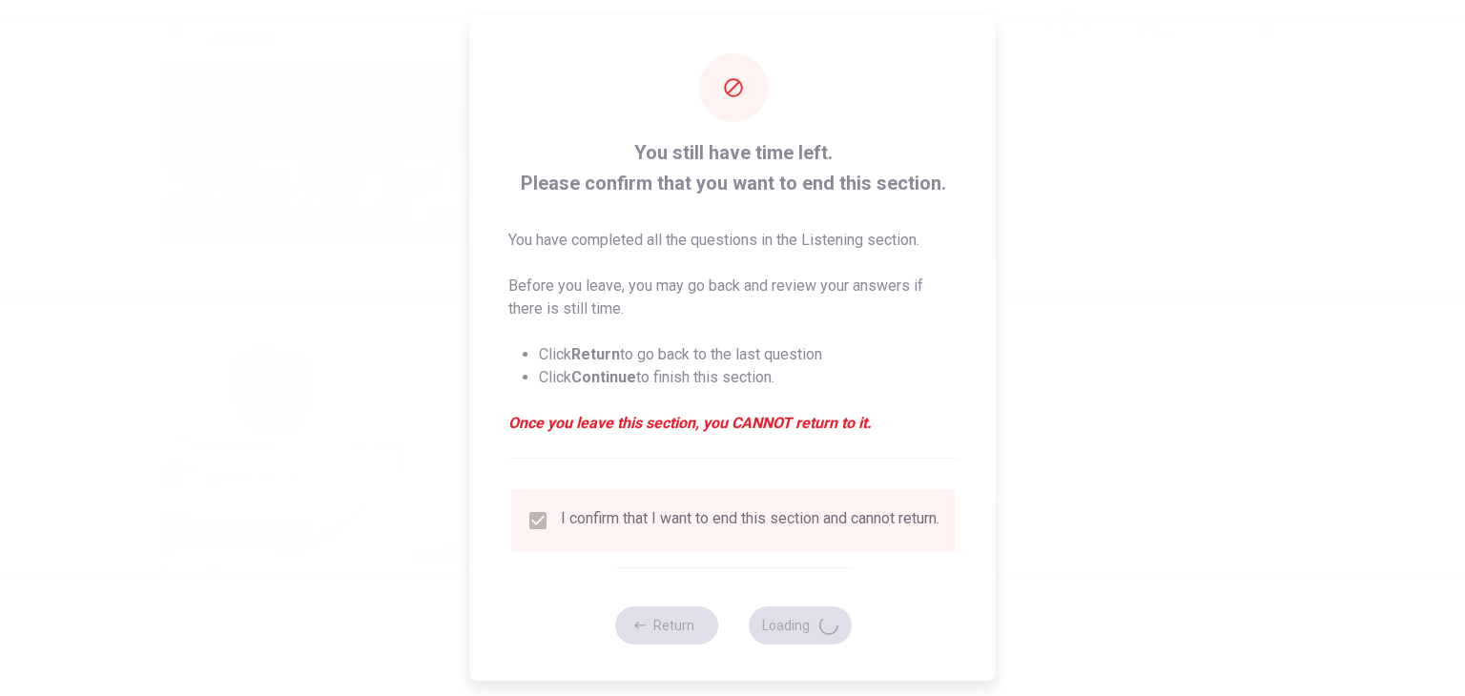
type input "74"
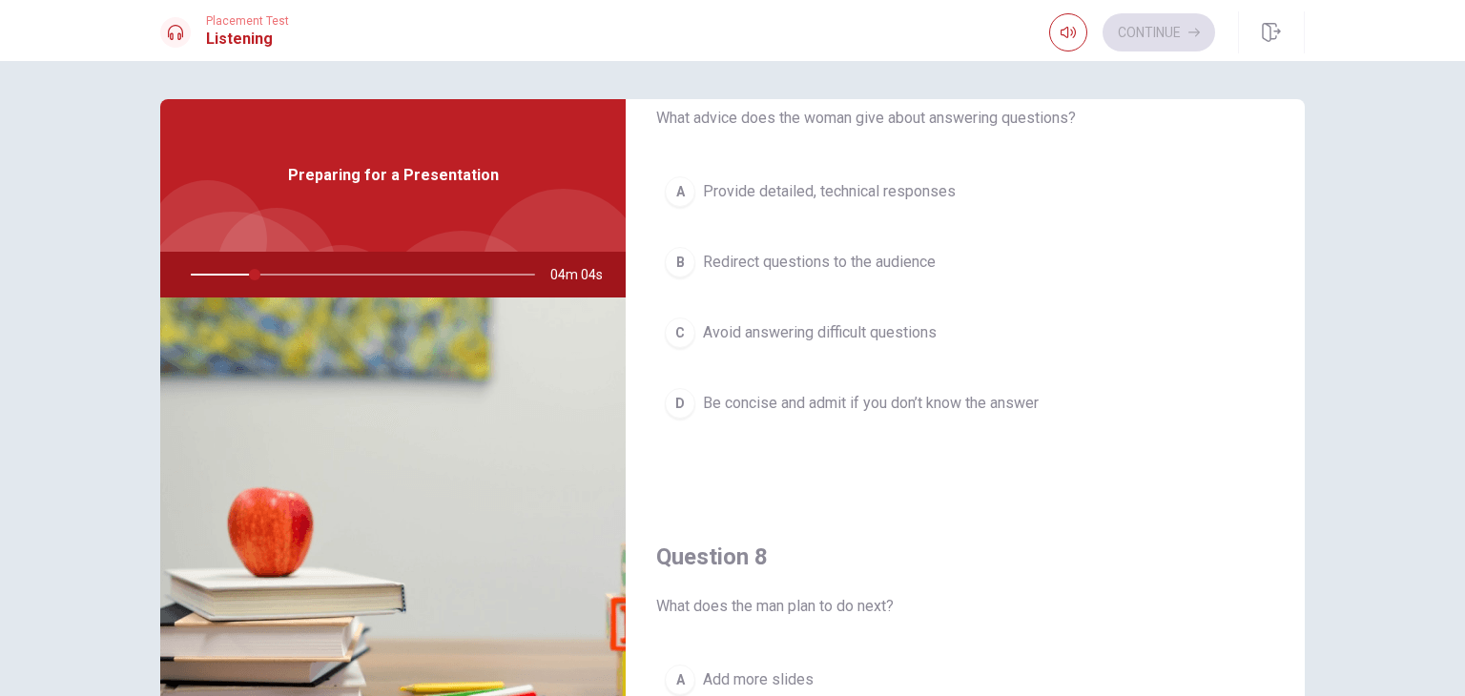
scroll to position [574, 0]
click at [905, 474] on div "Question 7 What advice does the woman give about answering questions? A Provide…" at bounding box center [965, 257] width 679 height 488
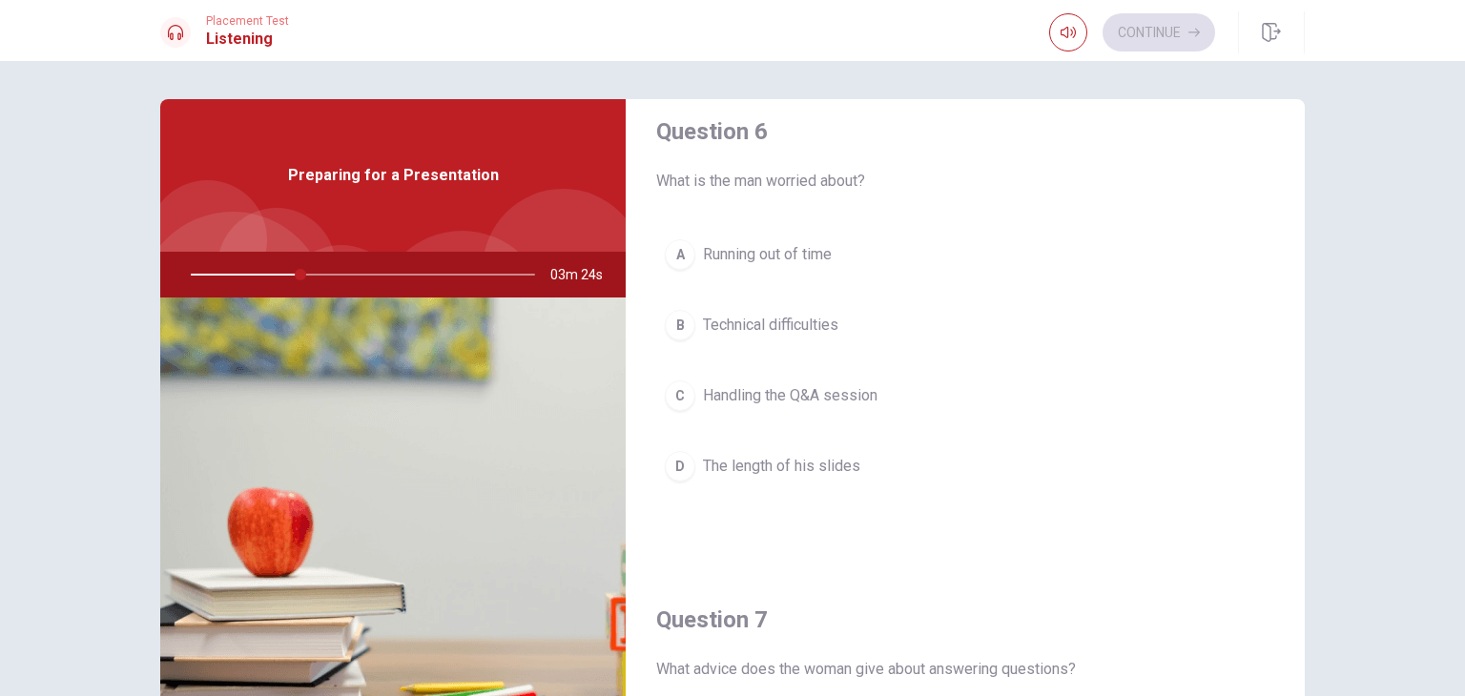
scroll to position [19, 0]
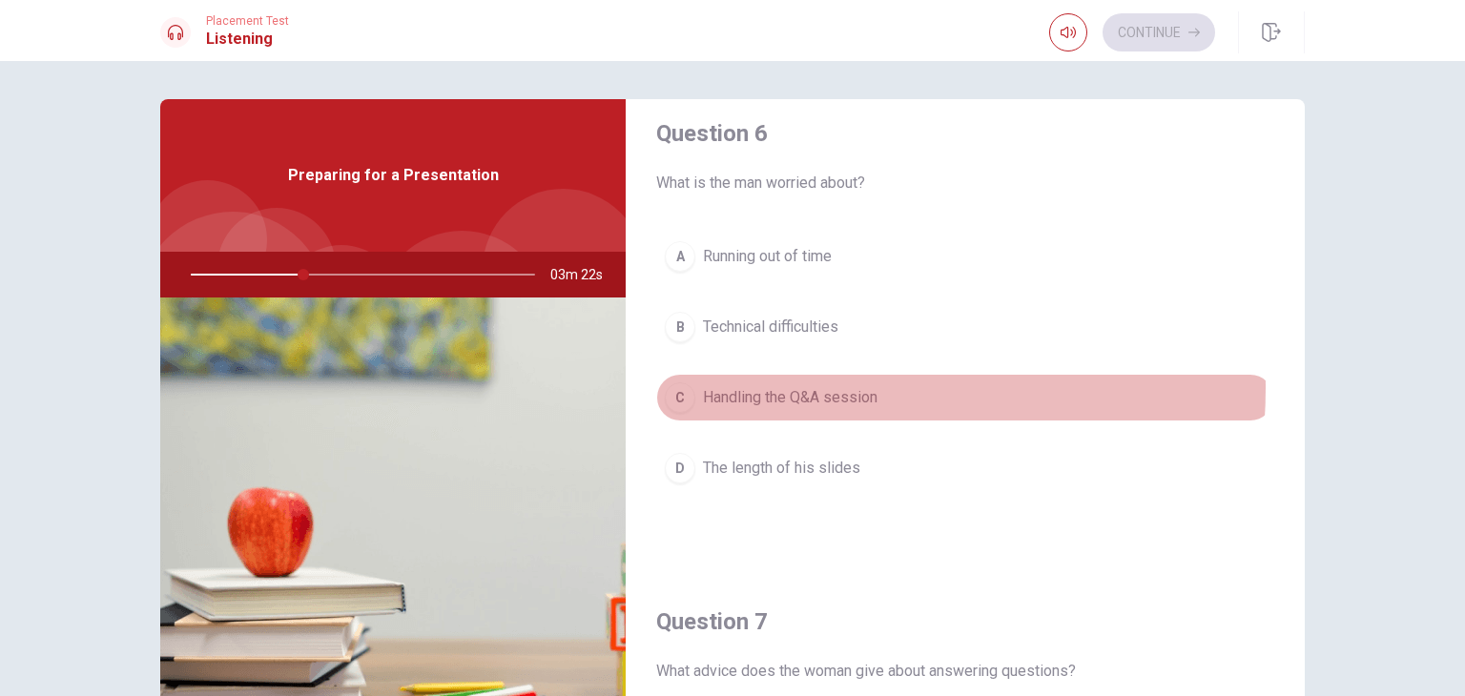
click at [771, 386] on span "Handling the Q&A session" at bounding box center [790, 397] width 175 height 23
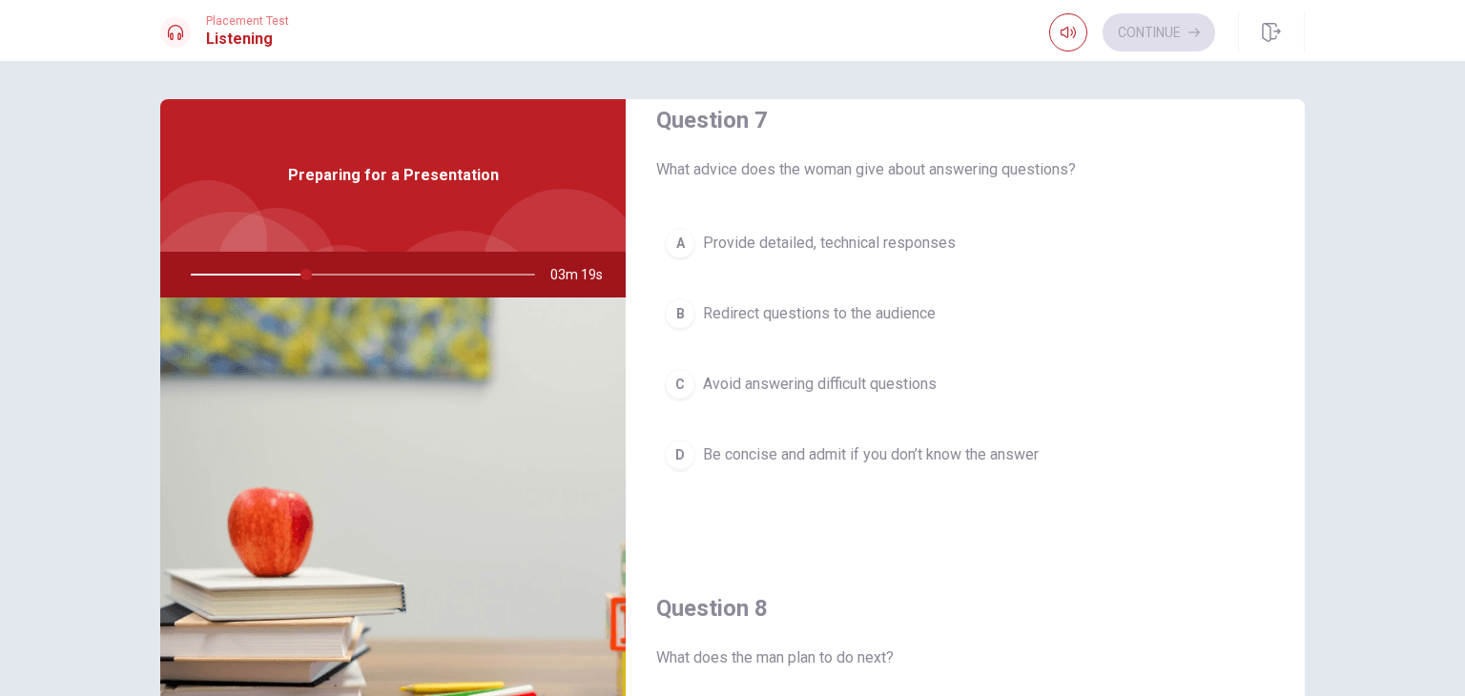
scroll to position [519, 0]
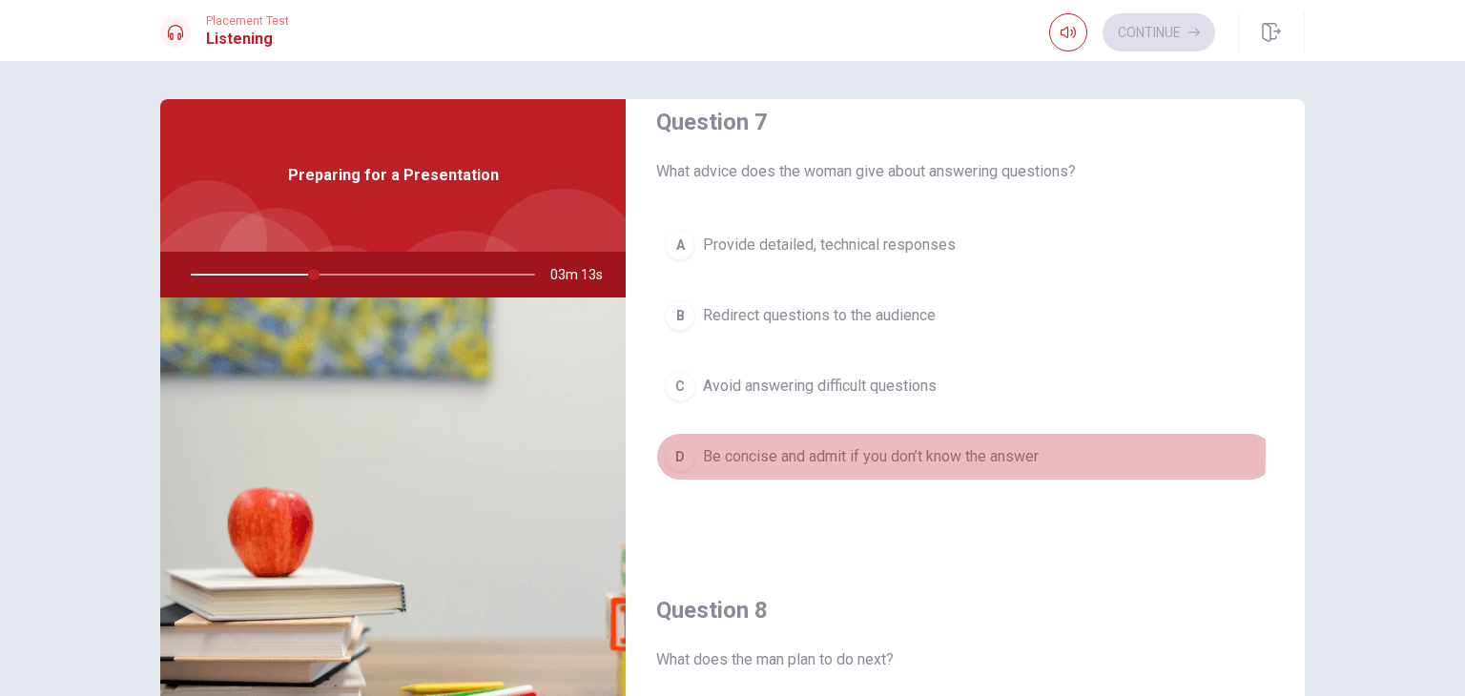
click at [736, 447] on span "Be concise and admit if you don’t know the answer" at bounding box center [871, 457] width 336 height 23
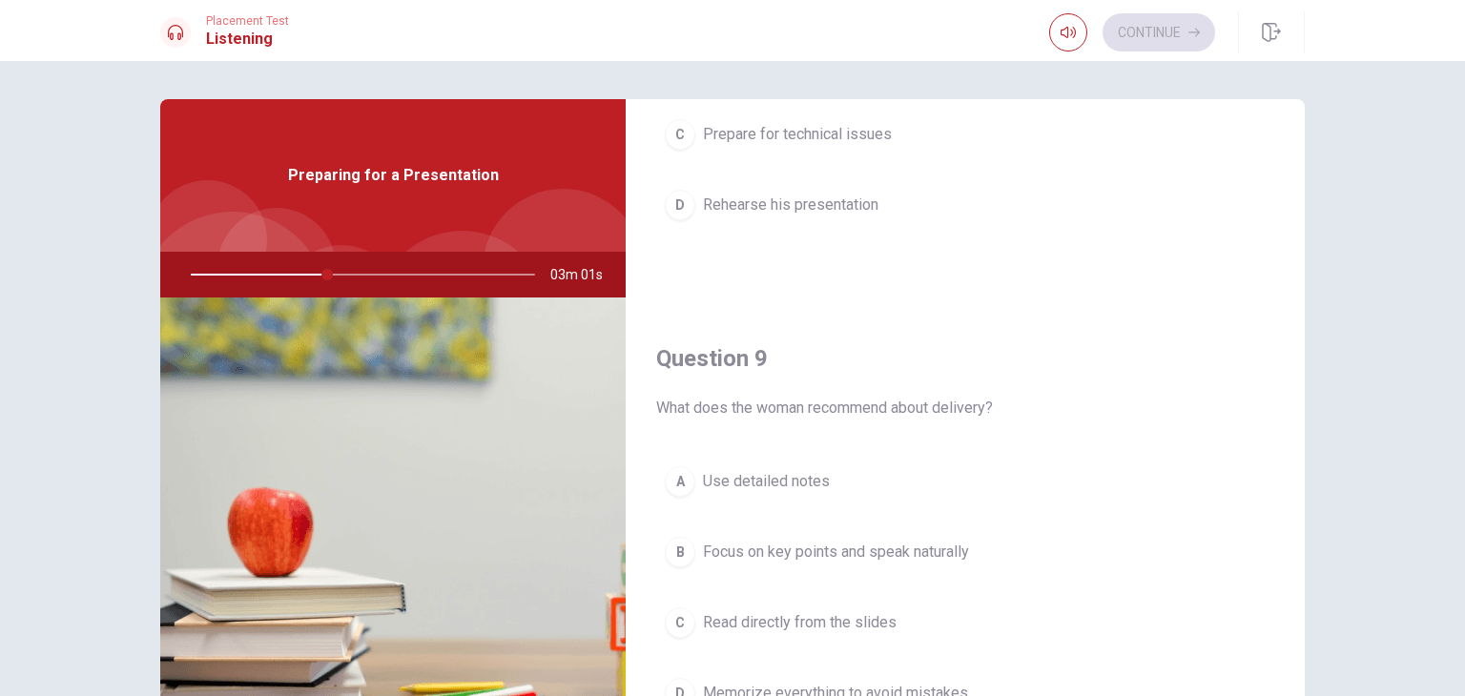
scroll to position [1349, 0]
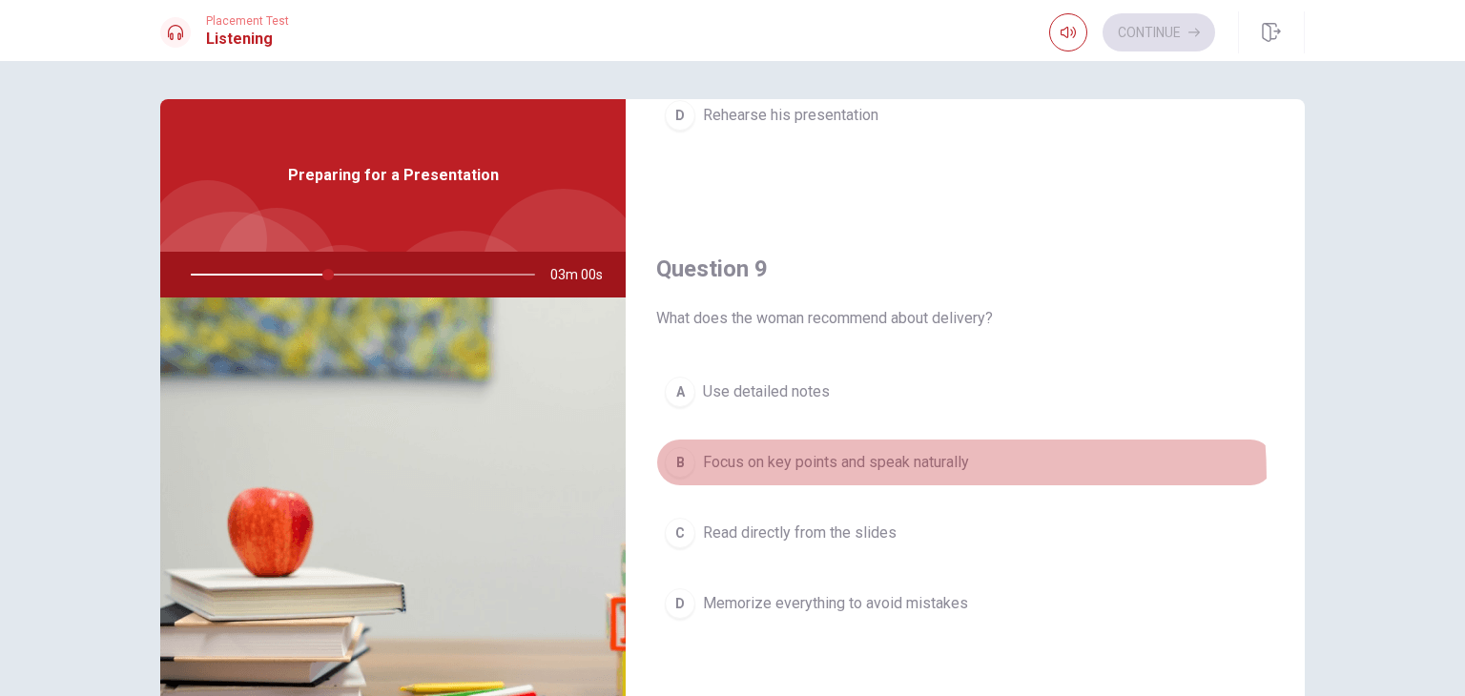
click at [748, 474] on button "B Focus on key points and speak naturally" at bounding box center [965, 463] width 618 height 48
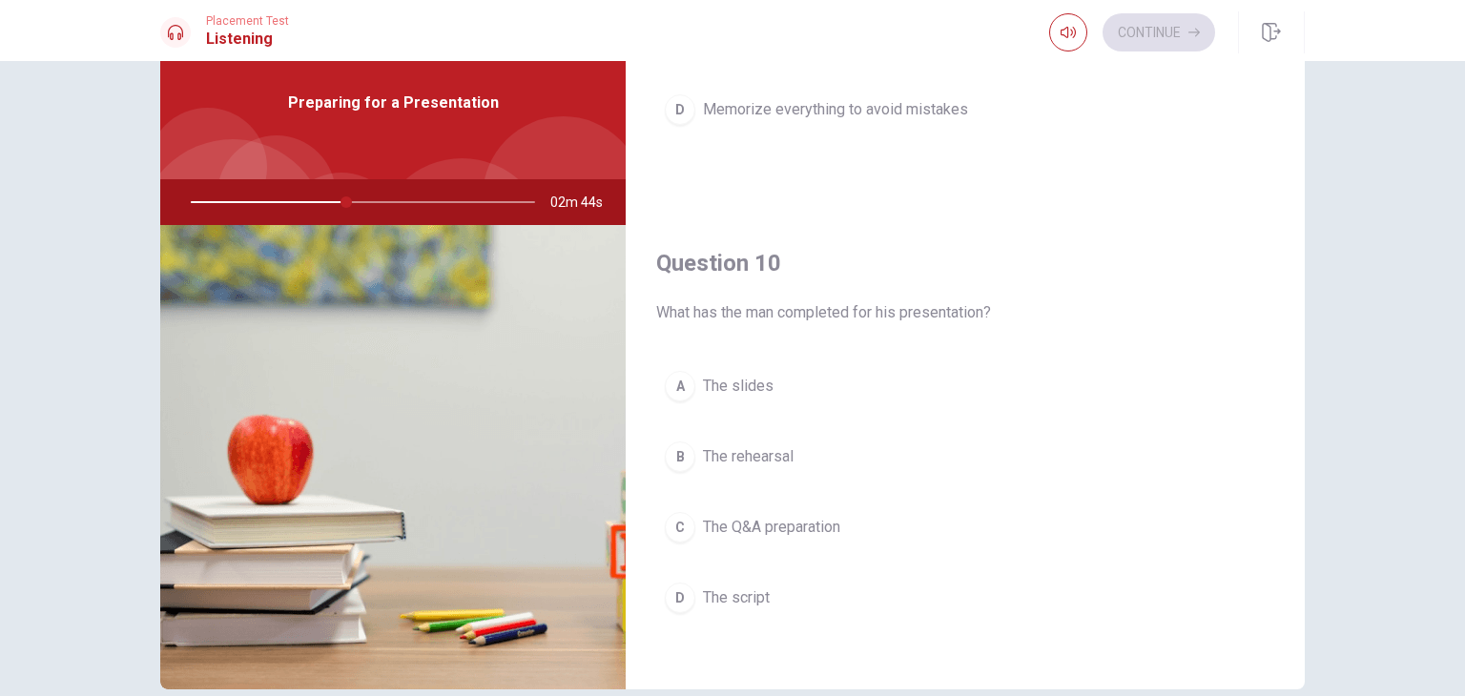
scroll to position [78, 0]
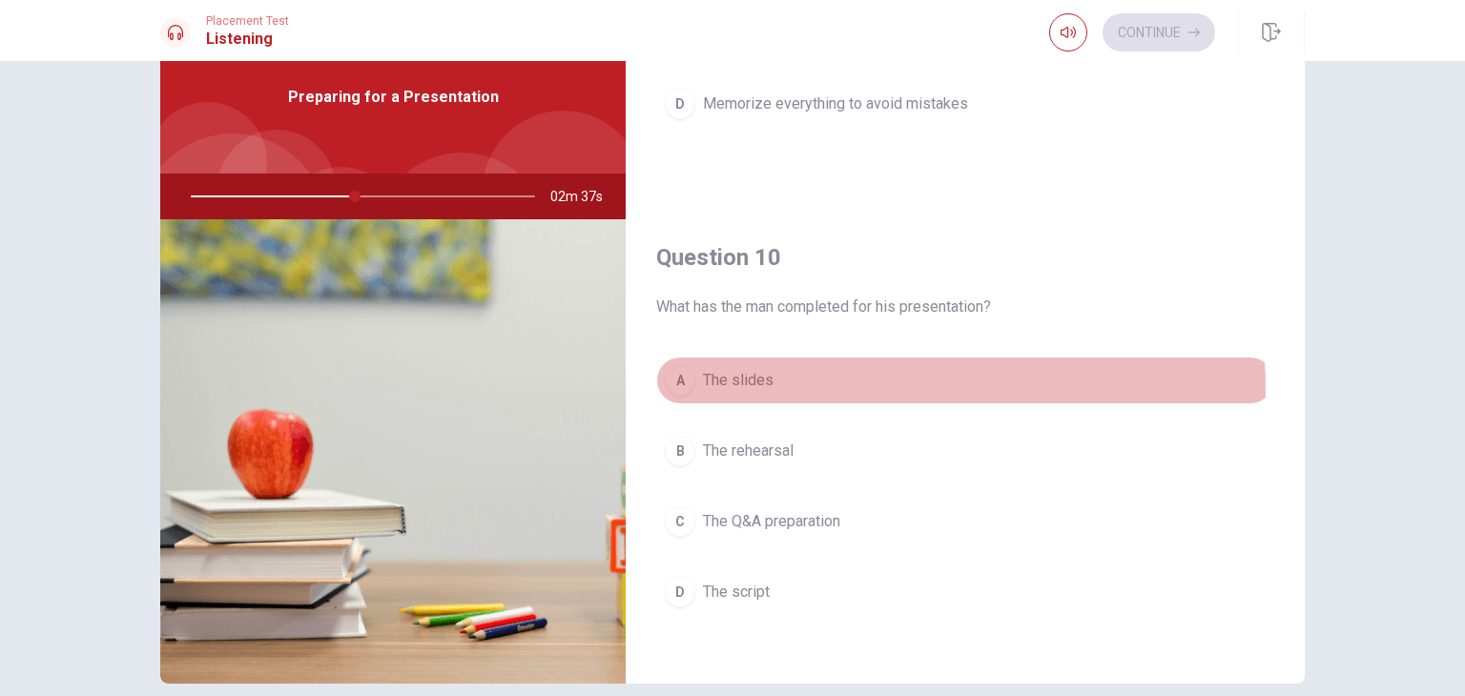
click at [723, 385] on button "A The slides" at bounding box center [965, 381] width 618 height 48
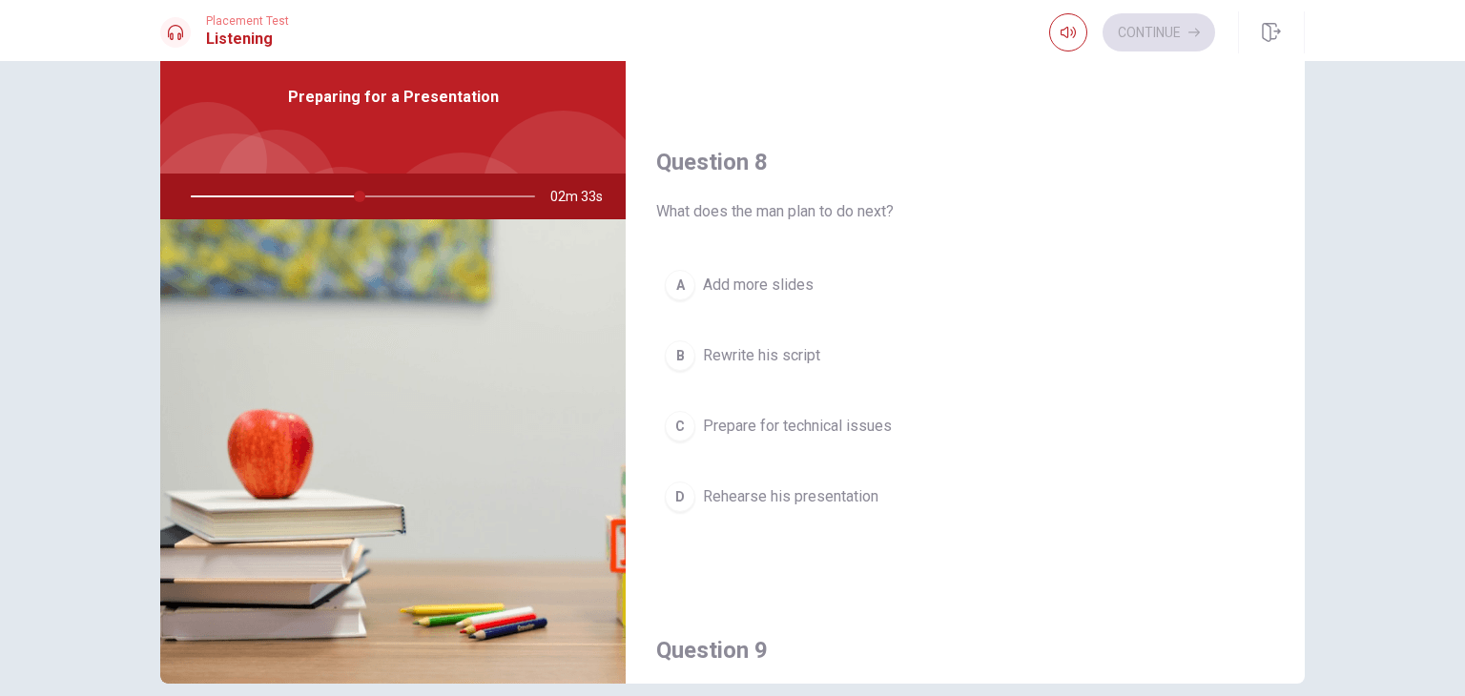
scroll to position [885, 0]
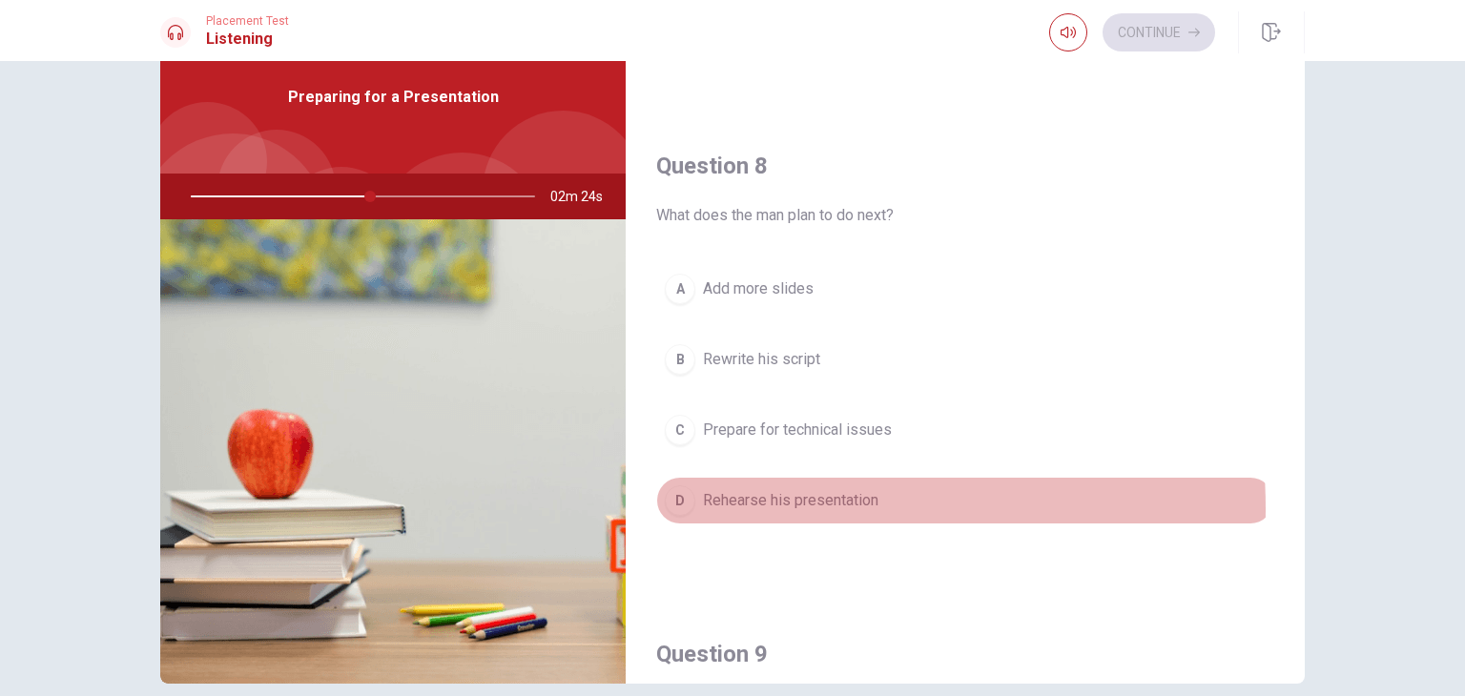
click at [703, 504] on span "Rehearse his presentation" at bounding box center [791, 500] width 176 height 23
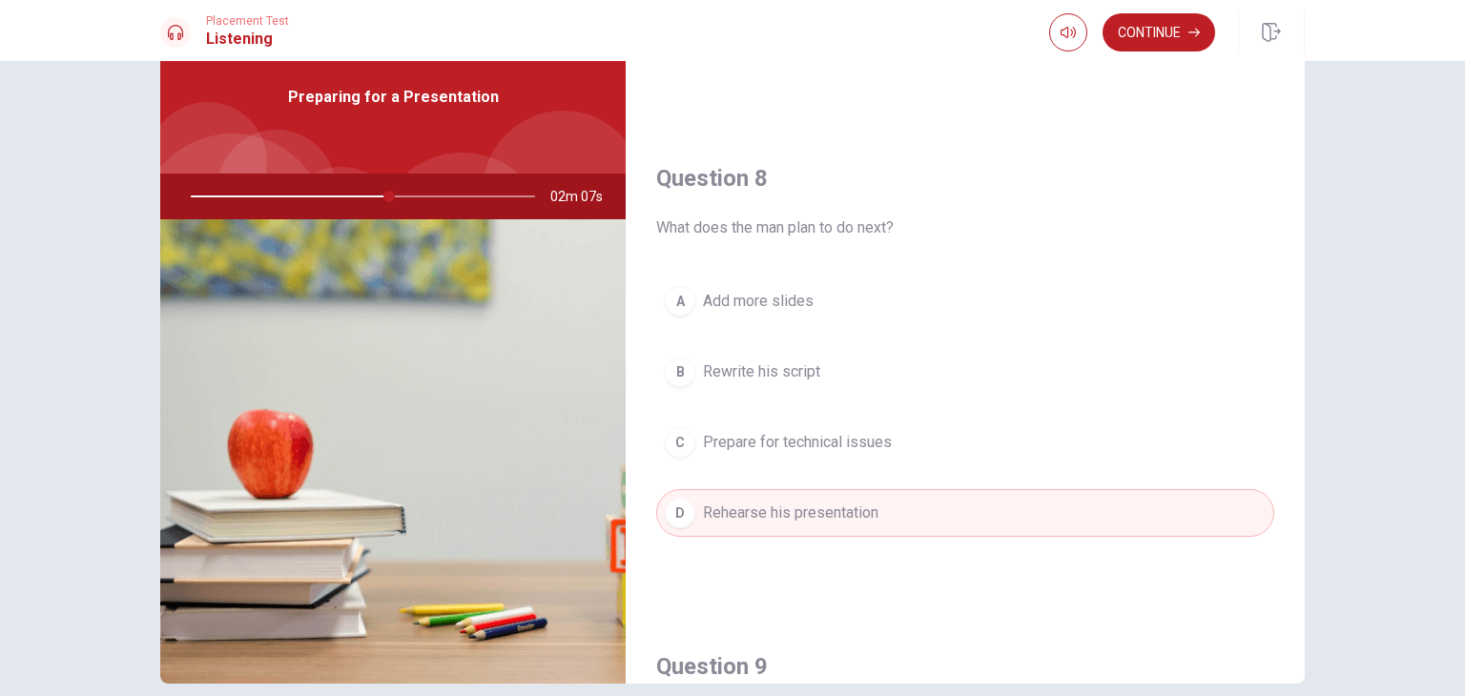
scroll to position [871, 0]
click at [1165, 36] on button "Continue" at bounding box center [1159, 32] width 113 height 38
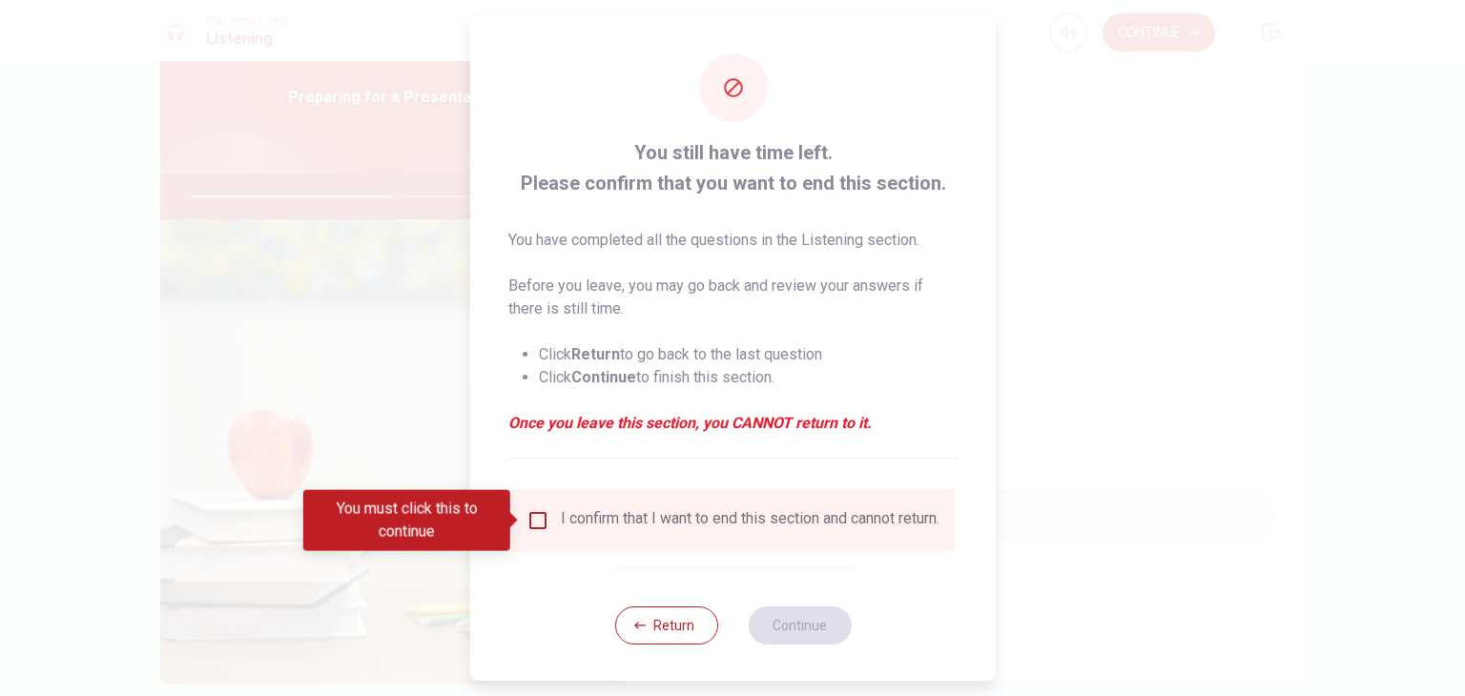
click at [538, 529] on input "You must click this to continue" at bounding box center [538, 520] width 23 height 23
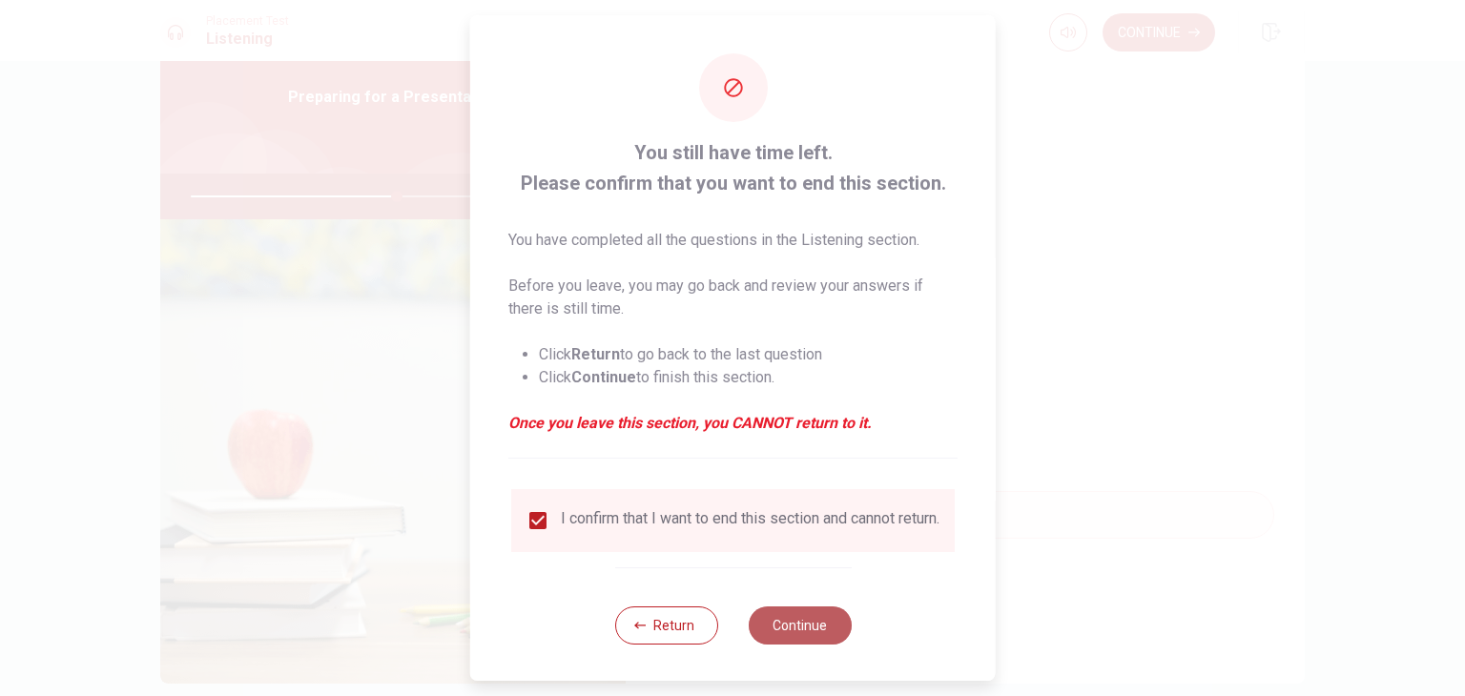
click at [774, 631] on button "Continue" at bounding box center [799, 626] width 103 height 38
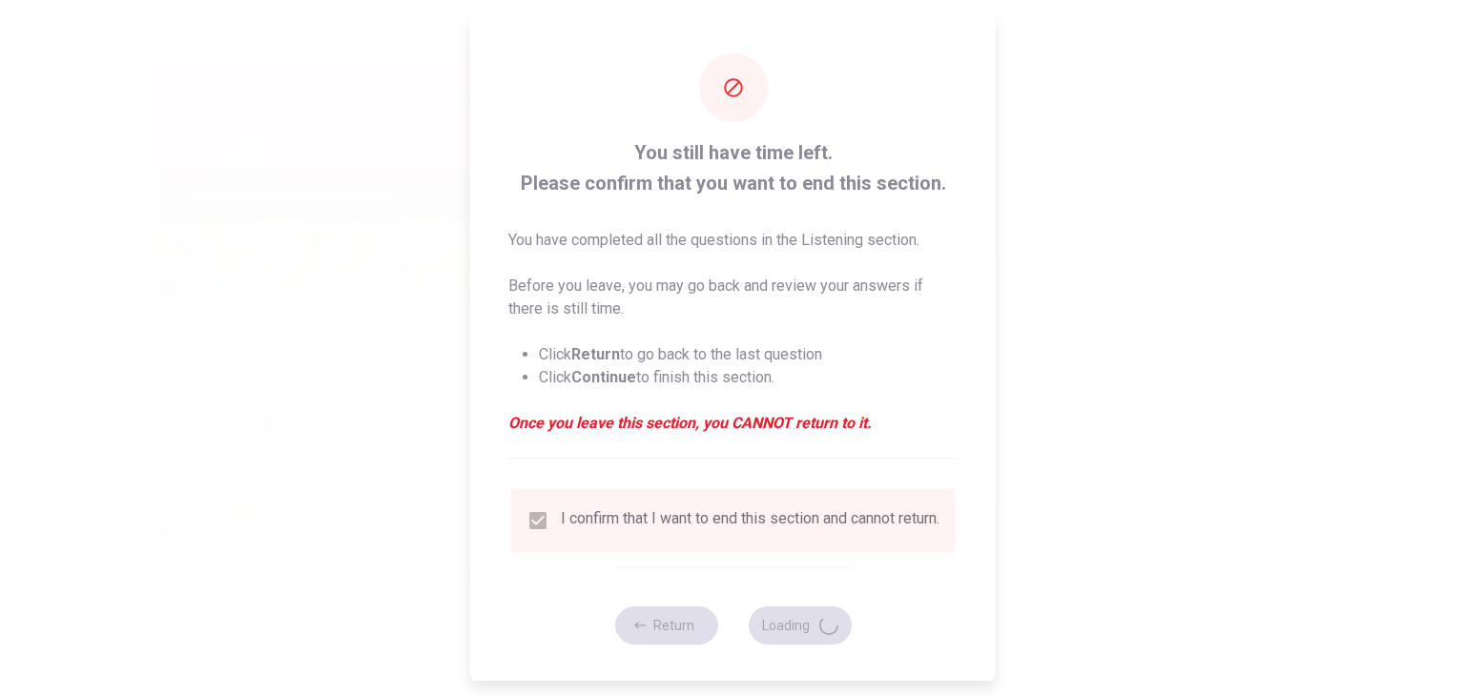
type input "61"
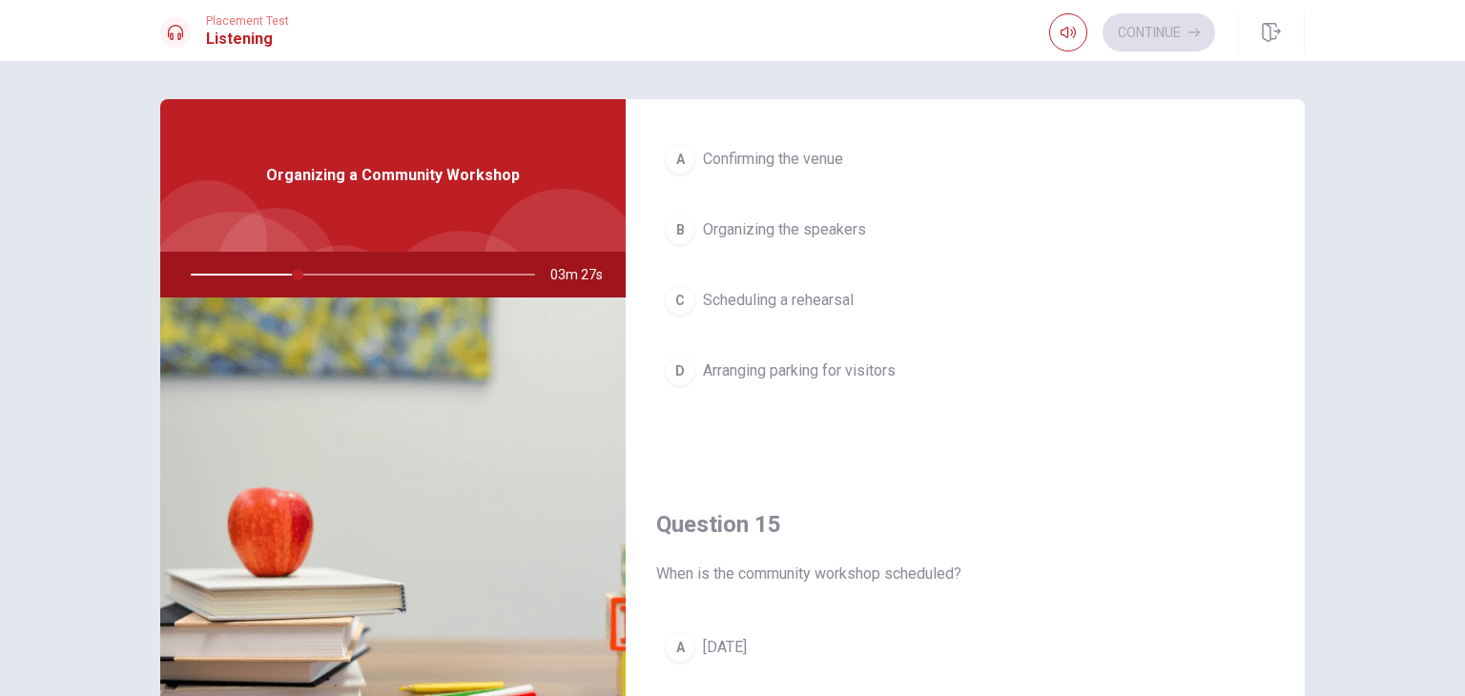
scroll to position [1771, 0]
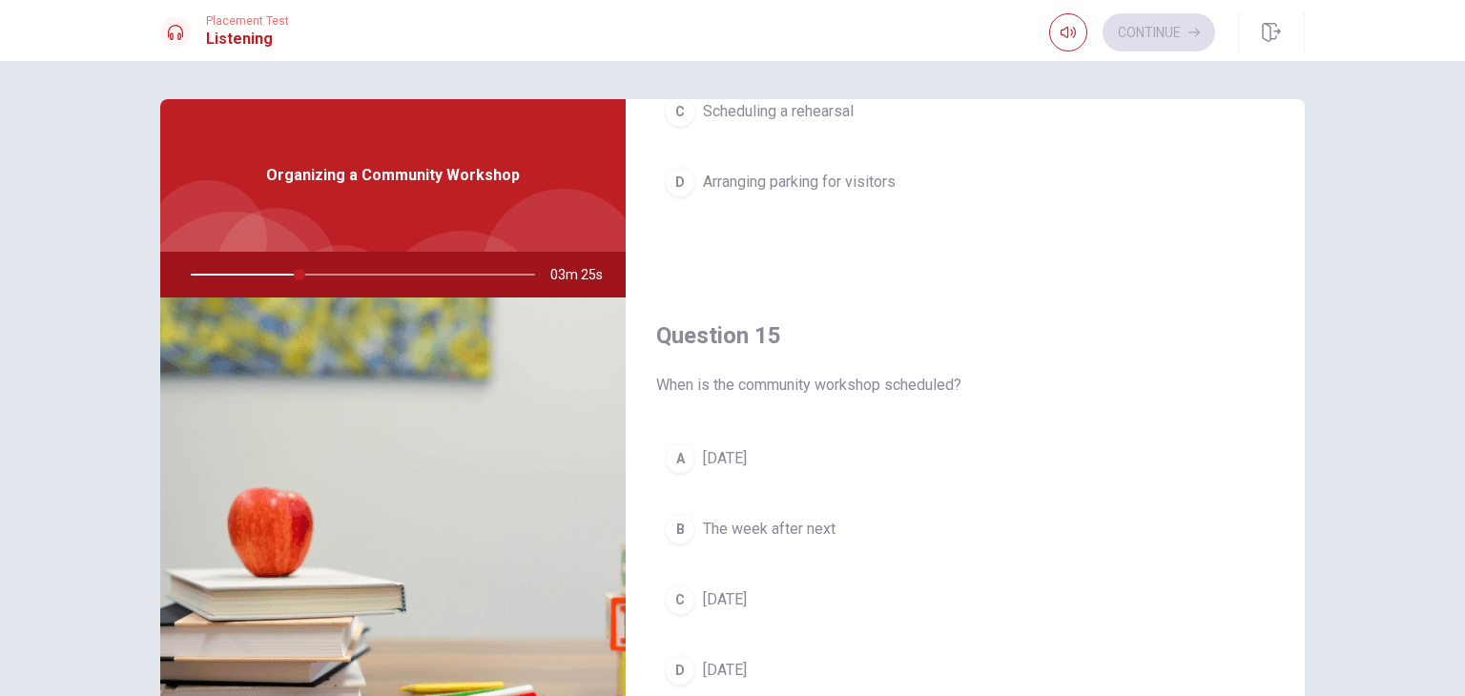
click at [734, 453] on span "[DATE]" at bounding box center [725, 458] width 44 height 23
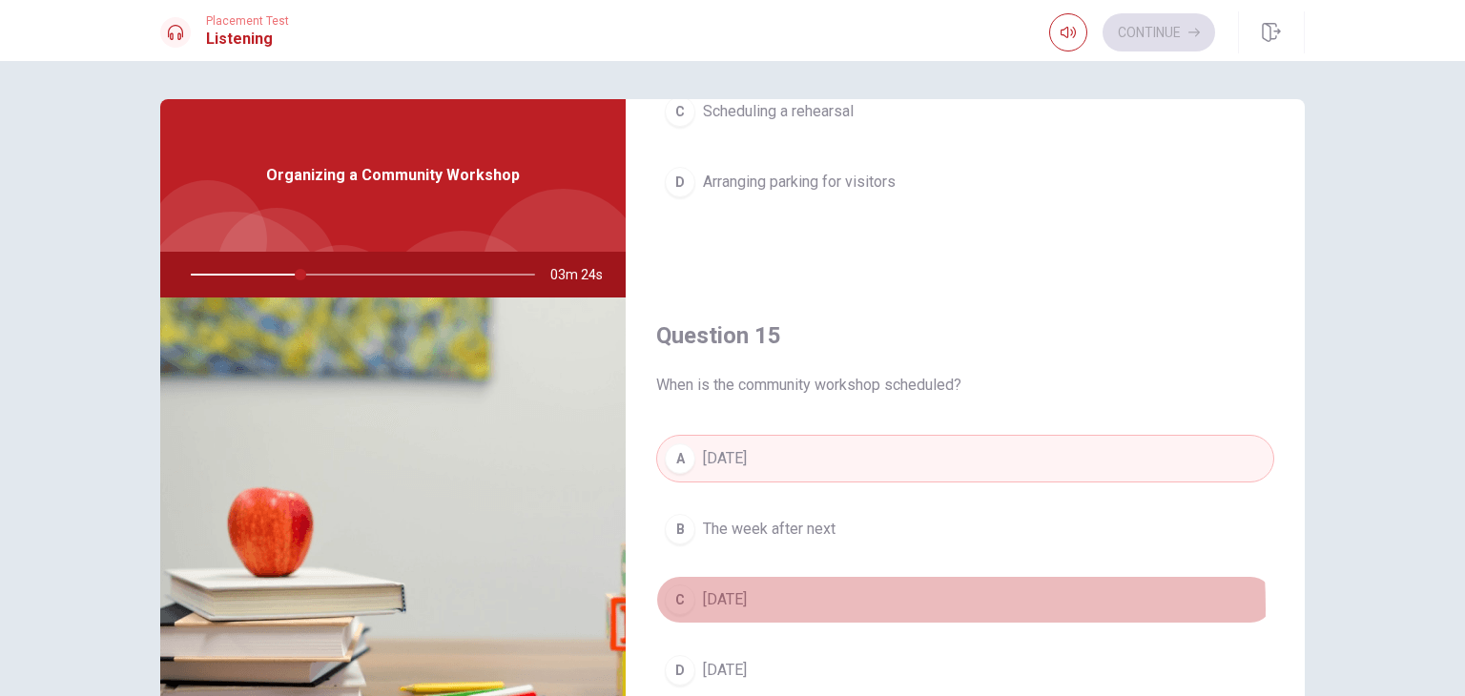
click at [710, 601] on span "[DATE]" at bounding box center [725, 600] width 44 height 23
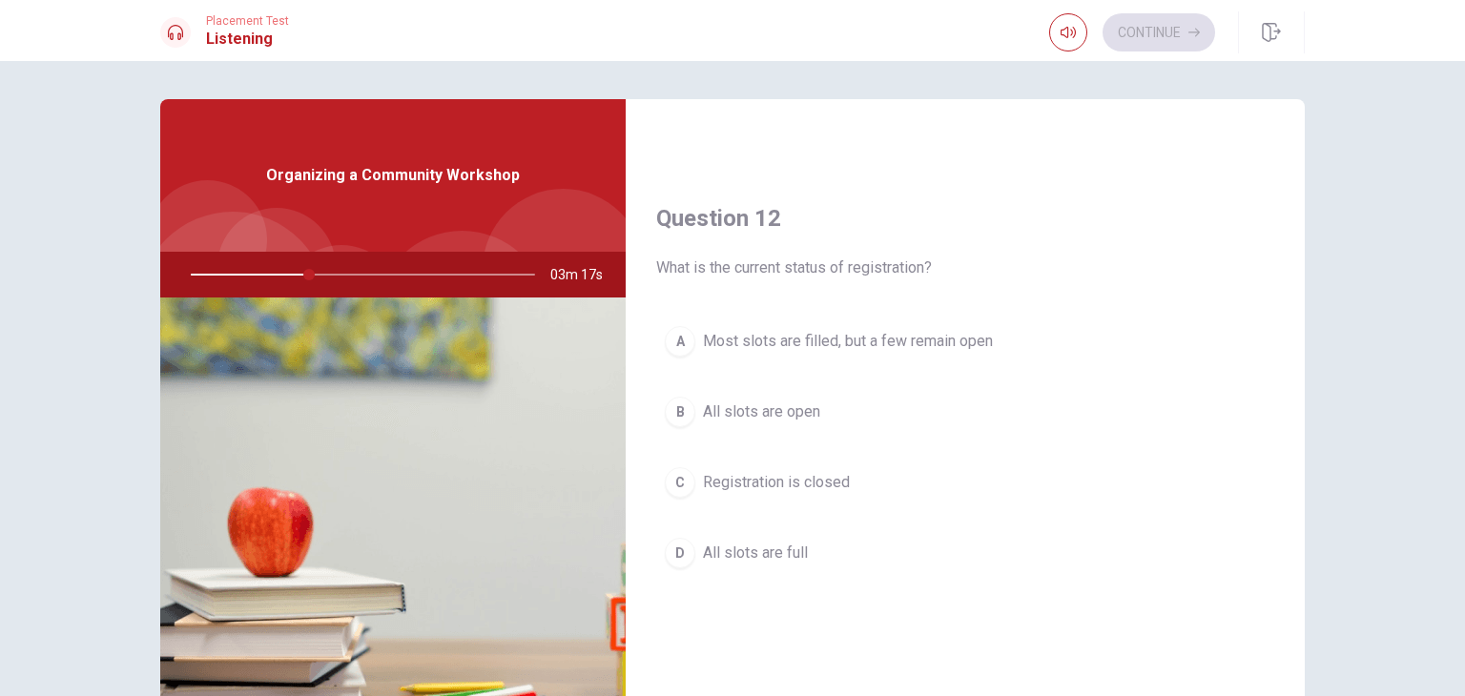
scroll to position [435, 0]
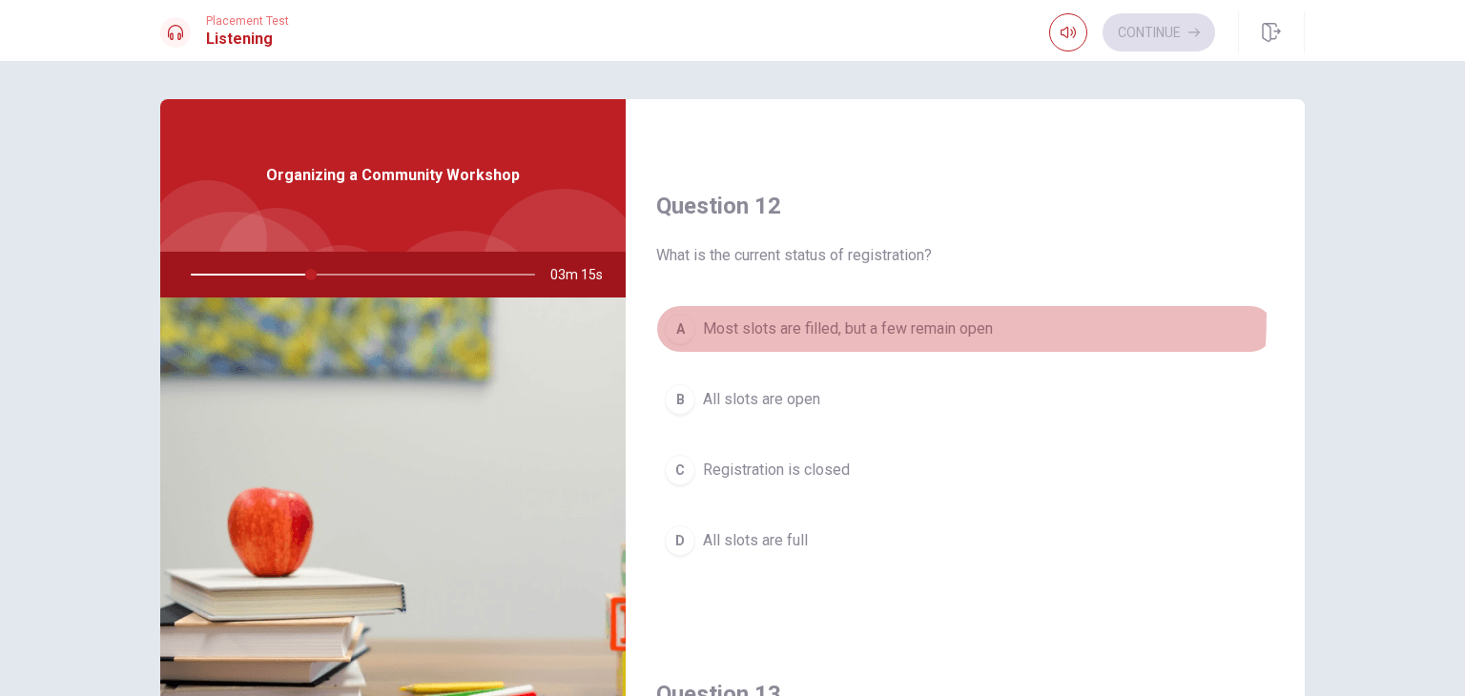
click at [726, 311] on button "A Most slots are filled, but a few remain open" at bounding box center [965, 329] width 618 height 48
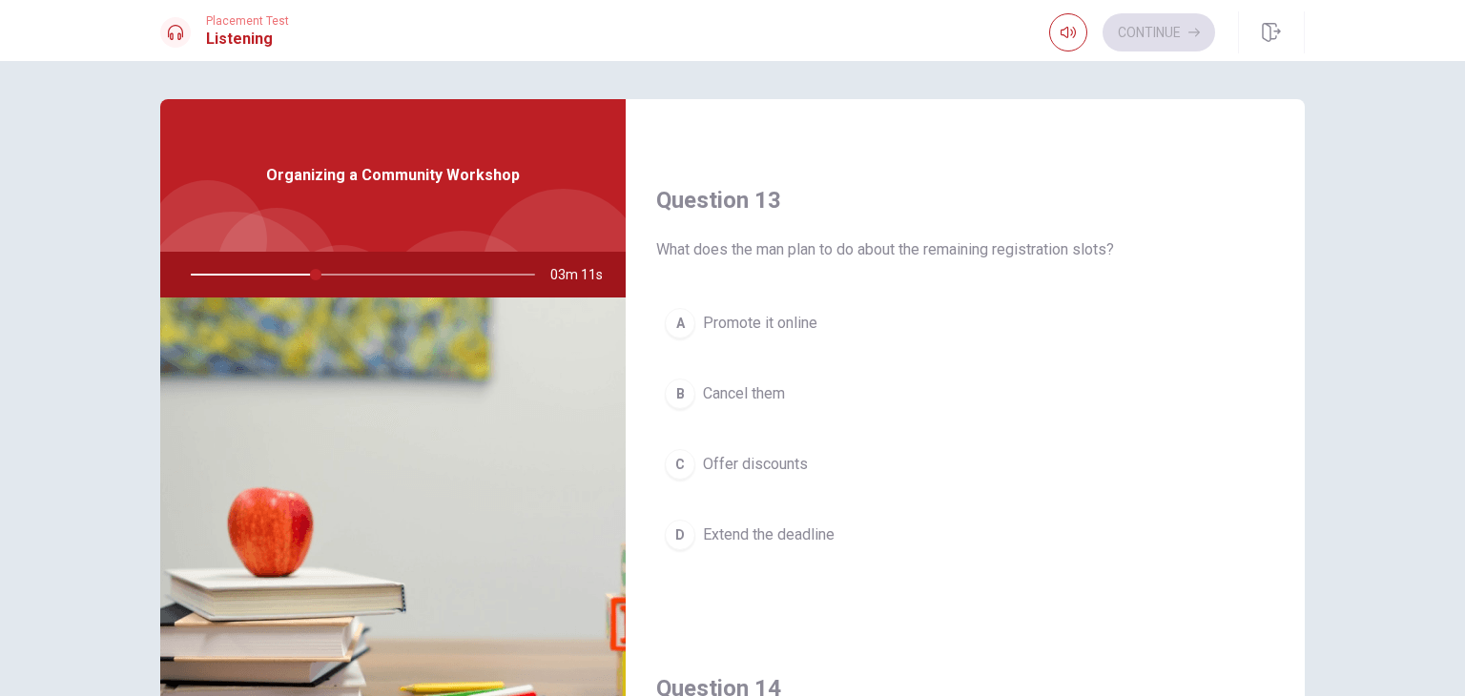
scroll to position [930, 0]
click at [713, 465] on span "Offer discounts" at bounding box center [755, 463] width 105 height 23
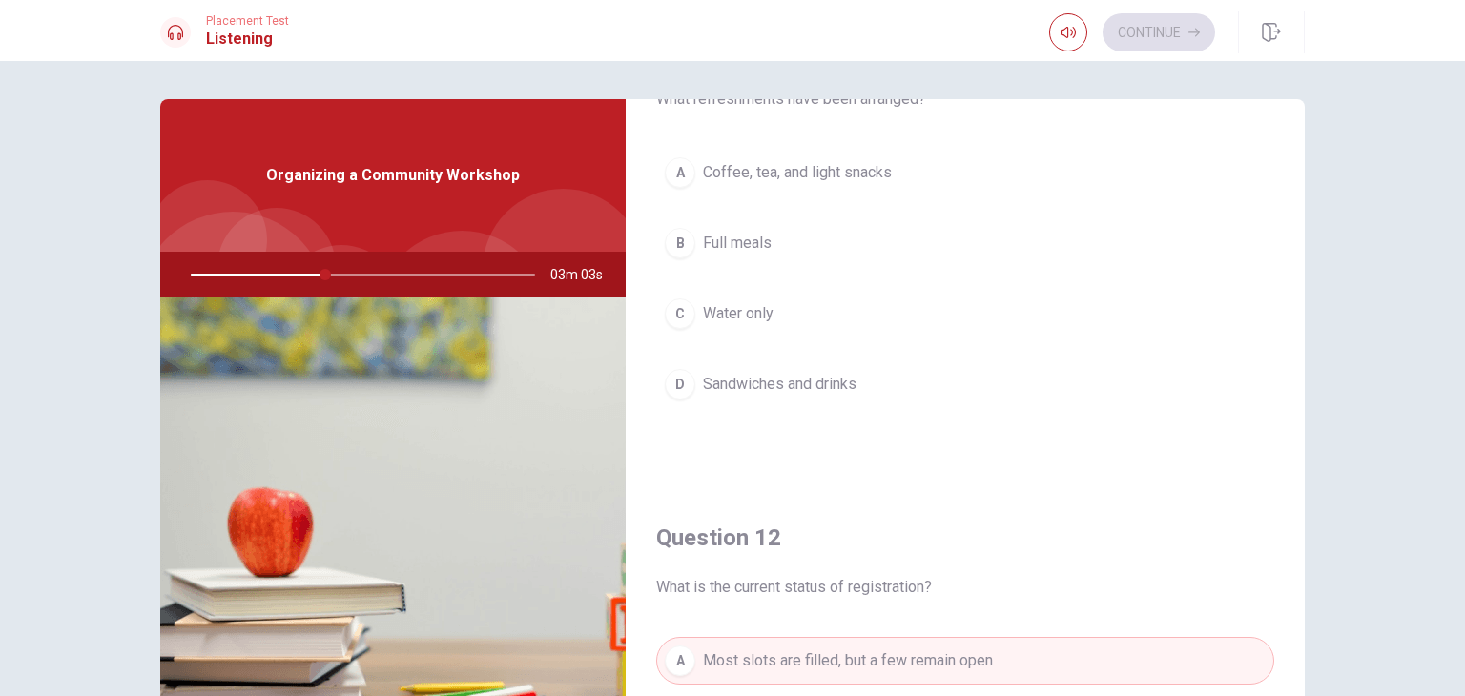
scroll to position [0, 0]
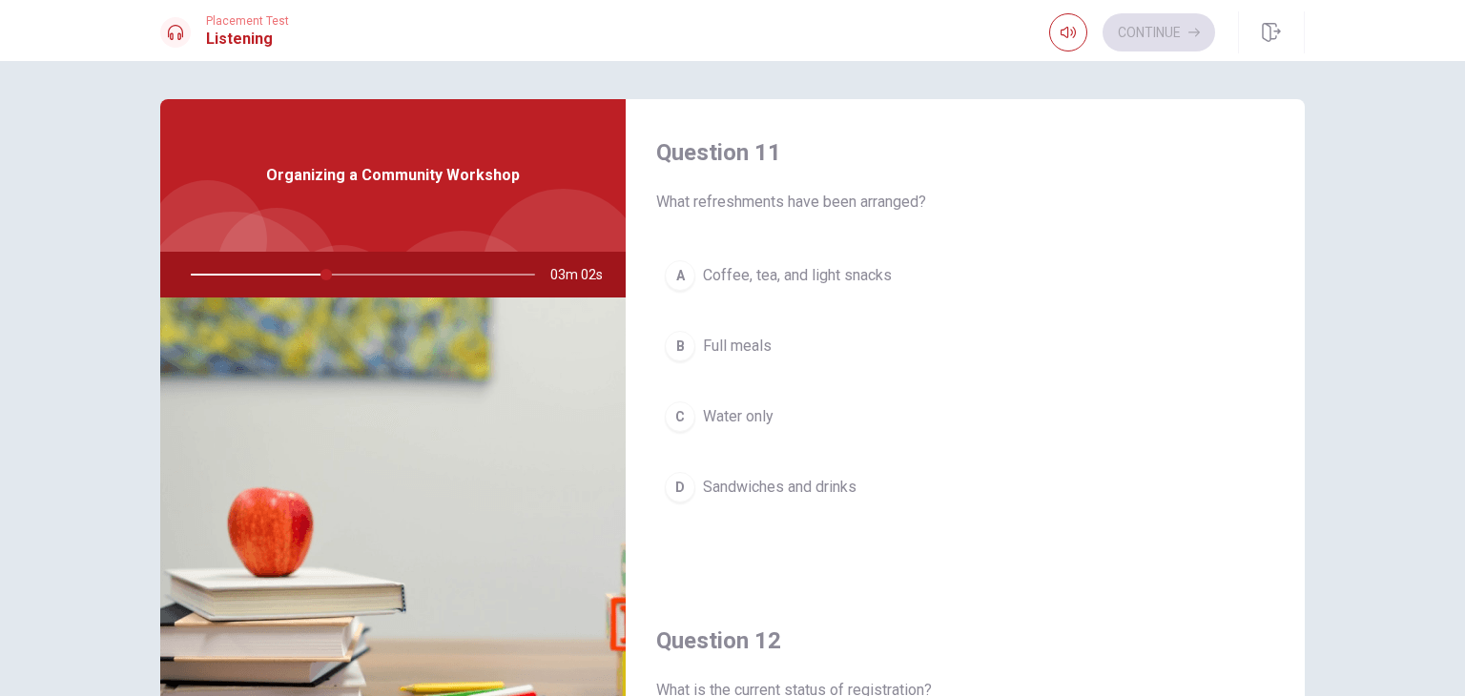
click at [748, 248] on div "Question 11 What refreshments have been arranged? A Coffee, tea, and light snac…" at bounding box center [965, 343] width 679 height 488
click at [736, 262] on button "A Coffee, tea, and light snacks" at bounding box center [965, 276] width 618 height 48
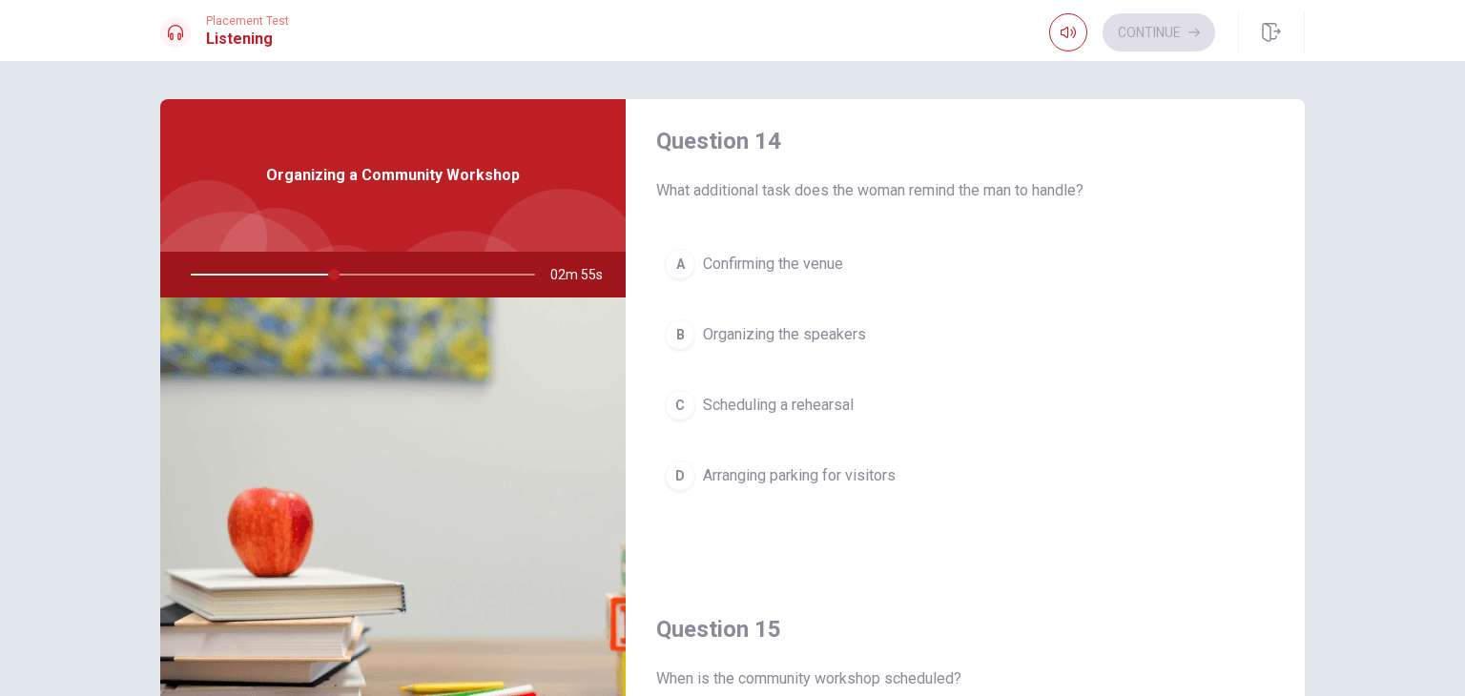
scroll to position [1477, 0]
click at [714, 470] on span "Arranging parking for visitors" at bounding box center [799, 476] width 193 height 23
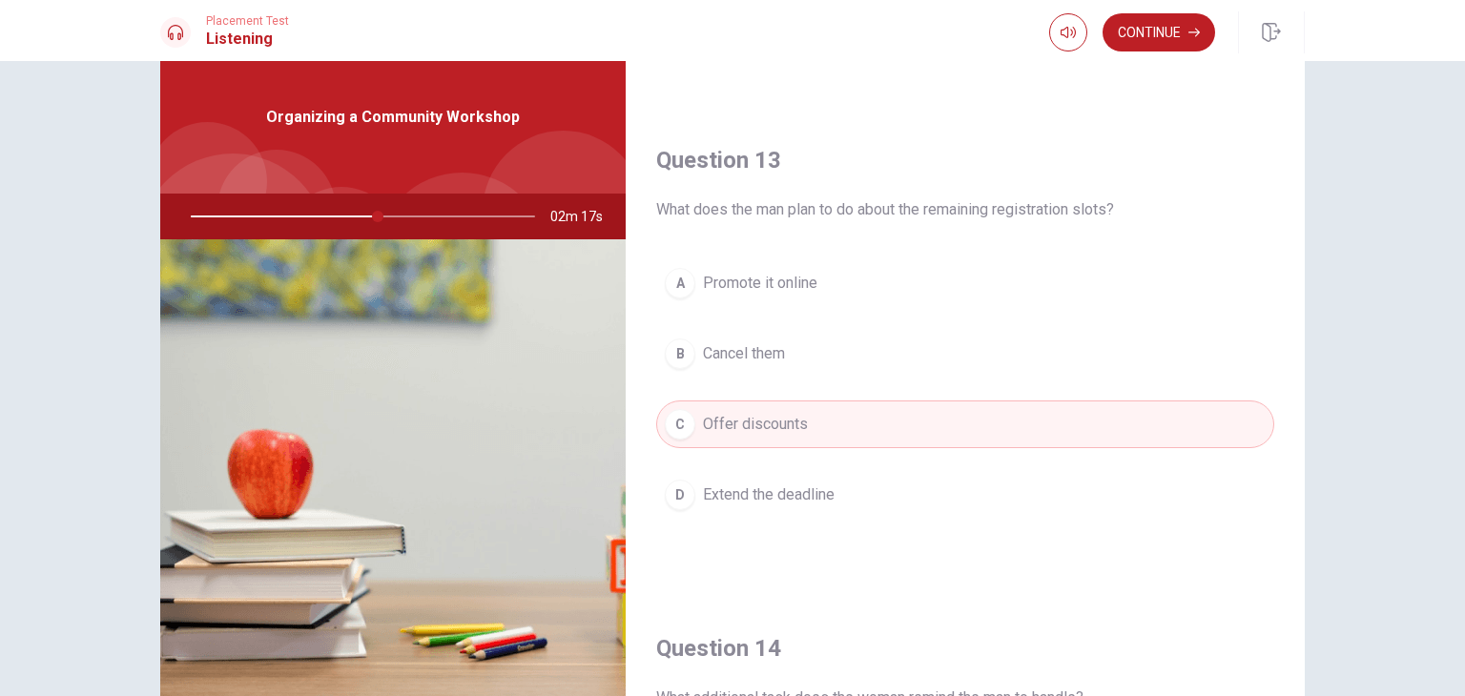
scroll to position [912, 0]
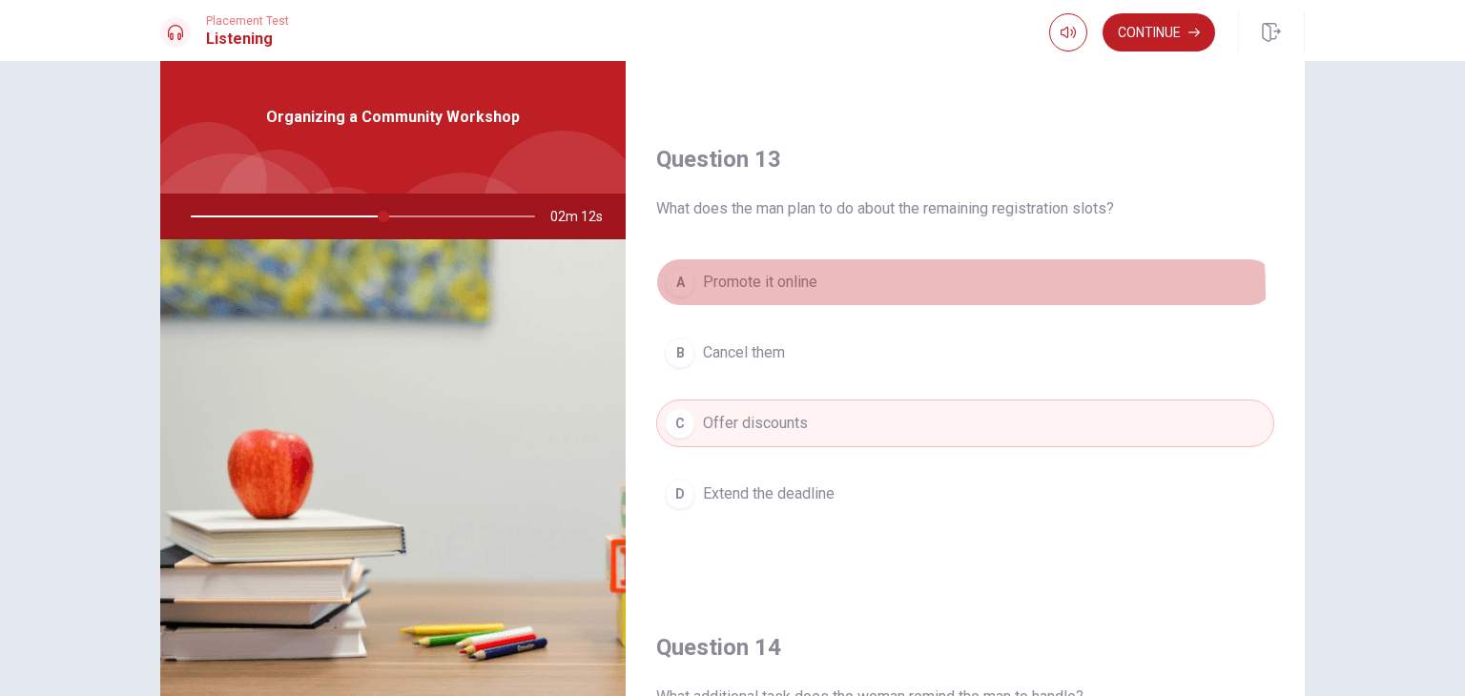
click at [765, 291] on button "A Promote it online" at bounding box center [965, 283] width 618 height 48
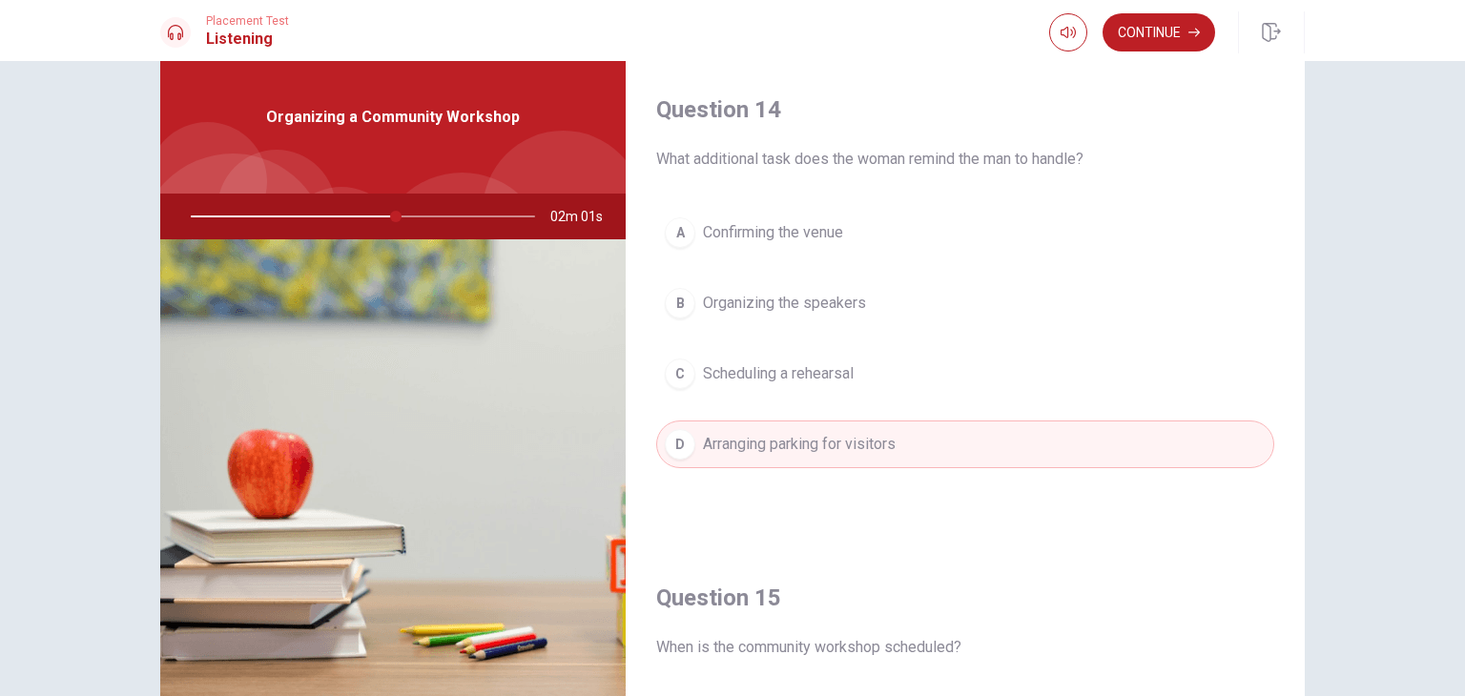
scroll to position [1447, 0]
click at [1178, 29] on button "Continue" at bounding box center [1159, 32] width 113 height 38
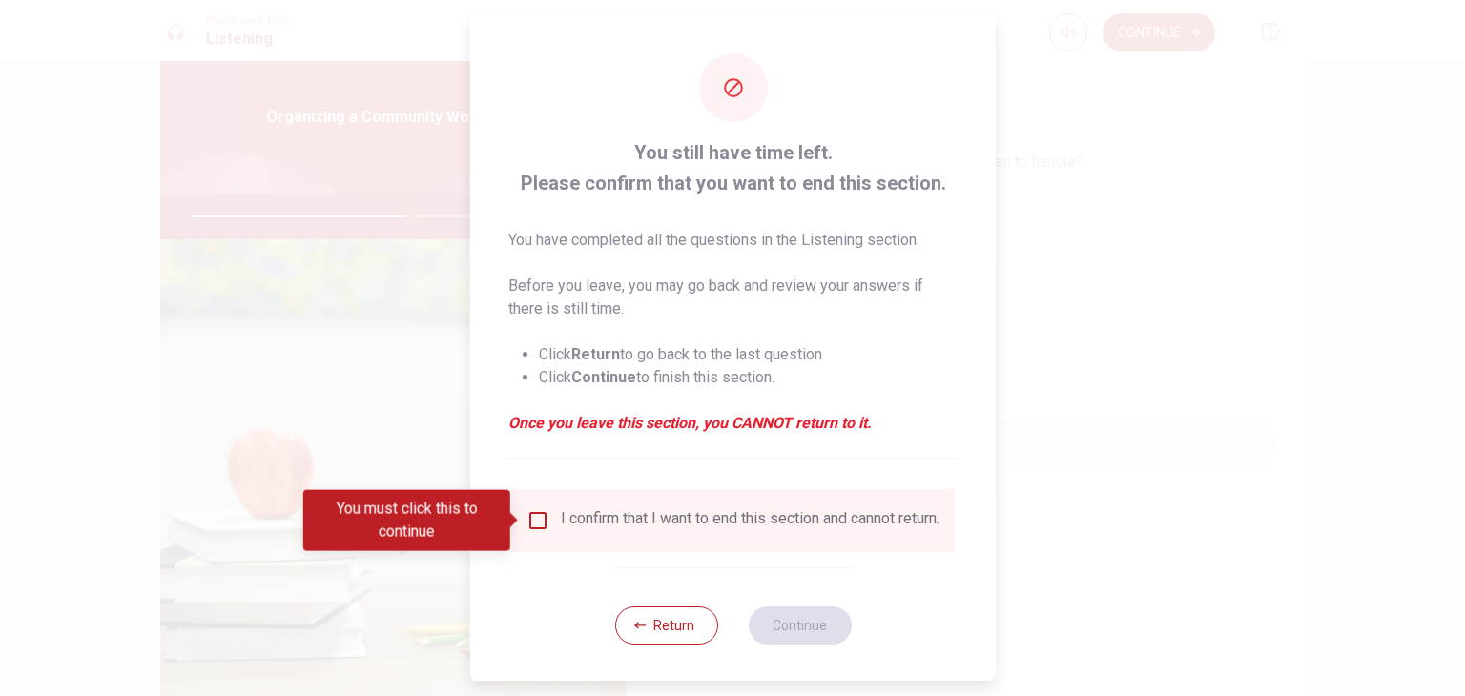
click at [527, 514] on input "You must click this to continue" at bounding box center [538, 520] width 23 height 23
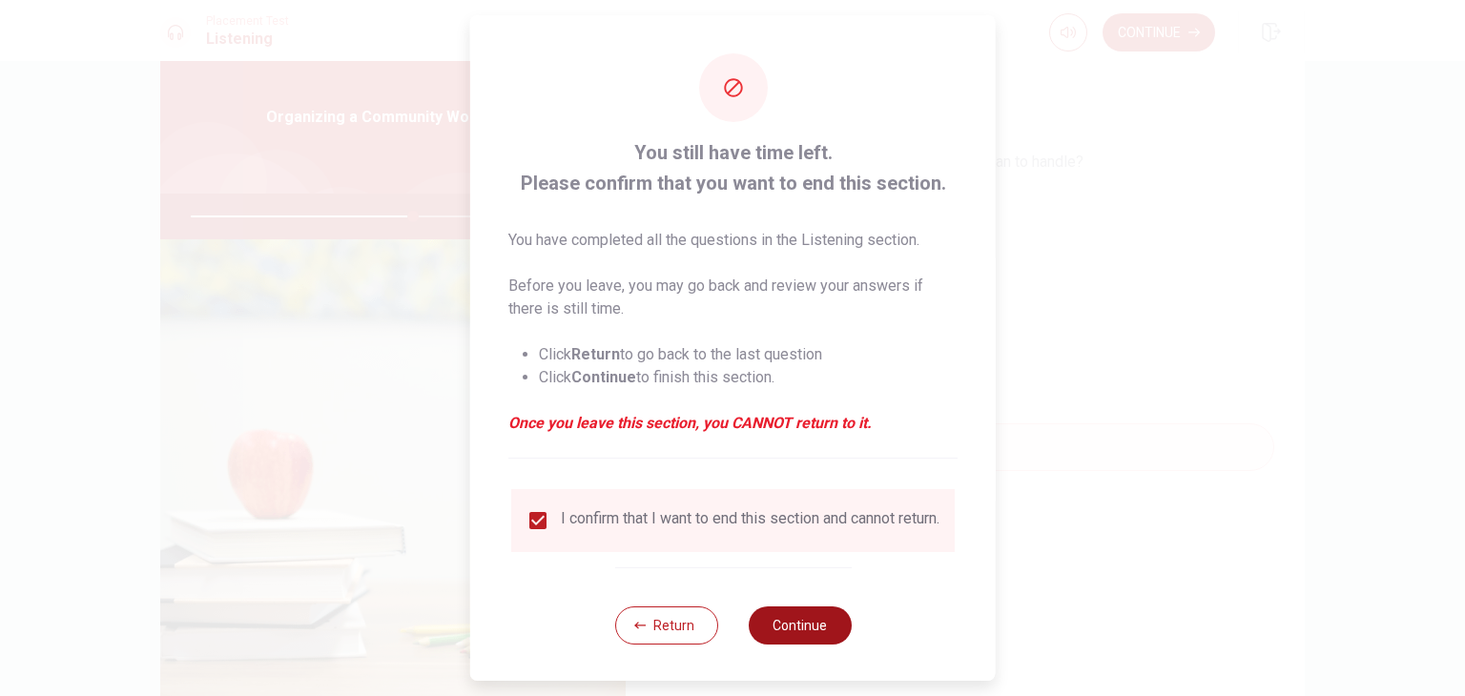
click at [808, 645] on button "Continue" at bounding box center [799, 626] width 103 height 38
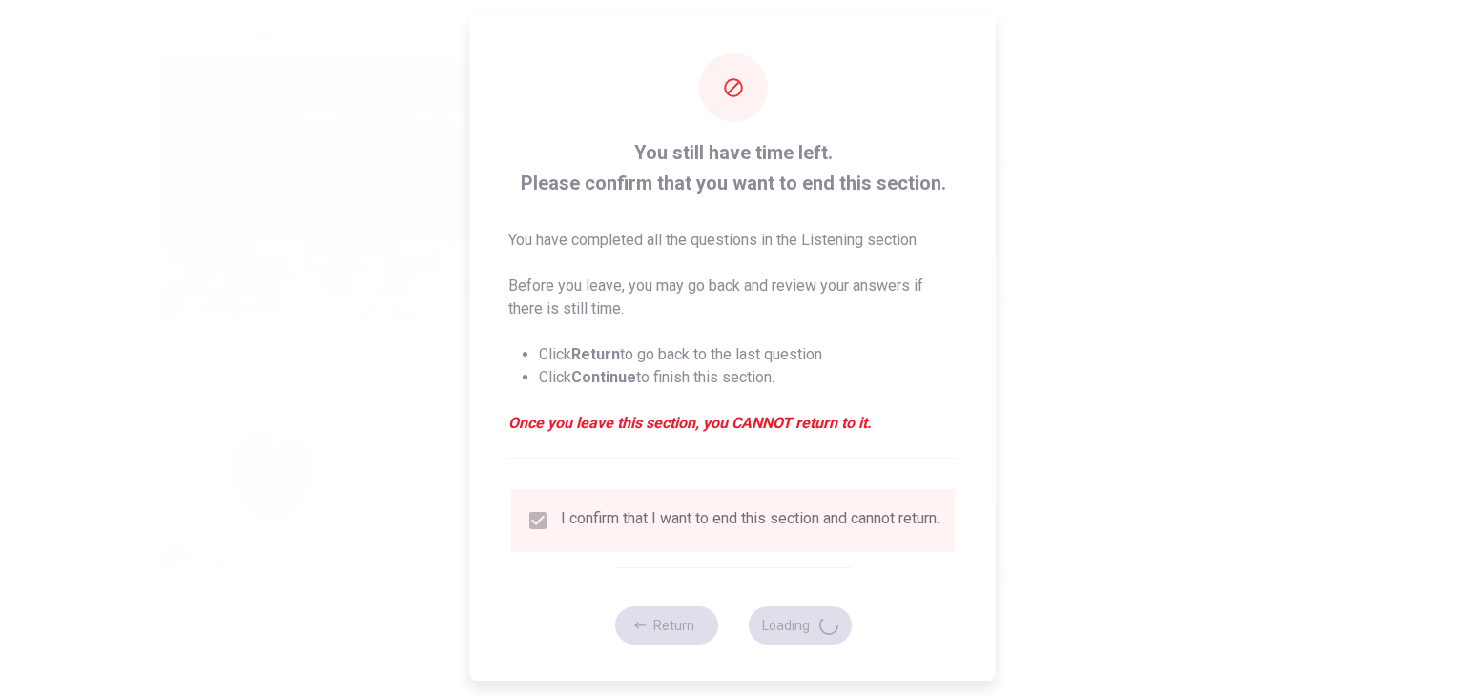
type input "66"
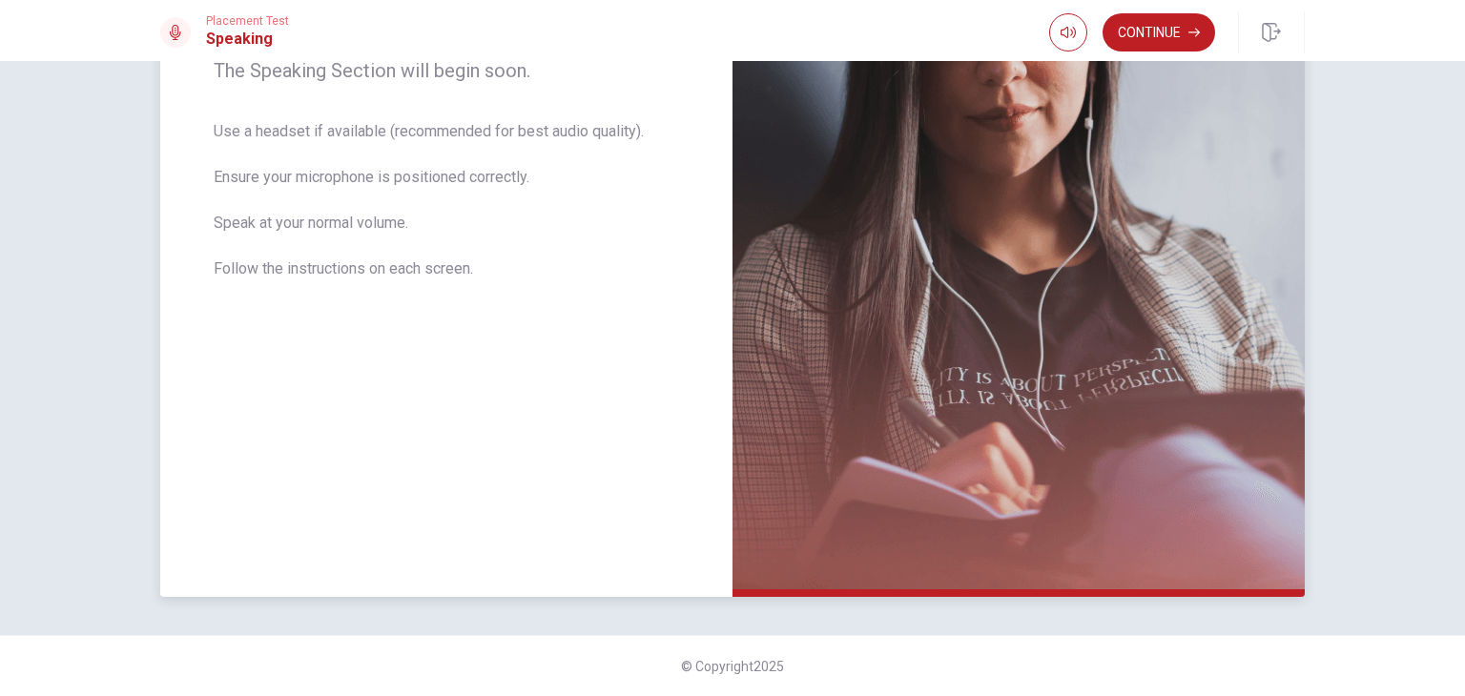
scroll to position [0, 0]
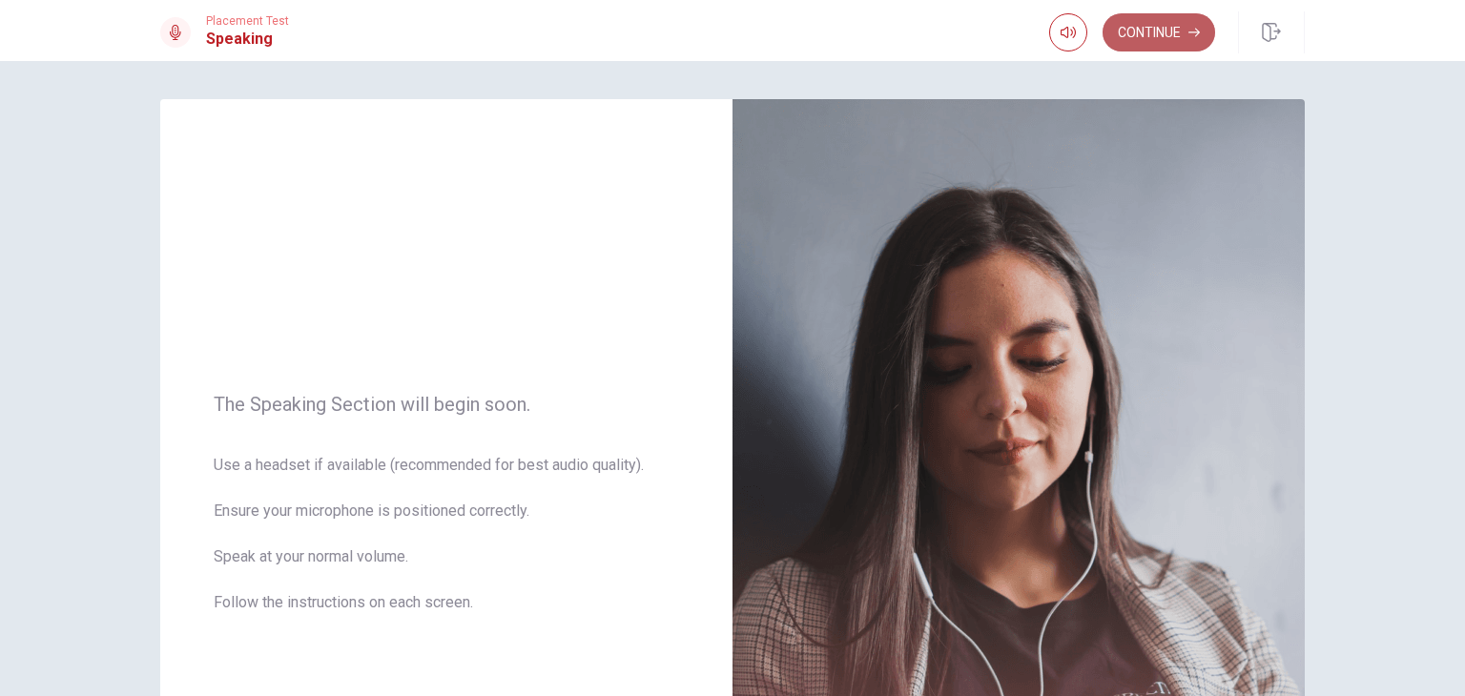
click at [1185, 22] on button "Continue" at bounding box center [1159, 32] width 113 height 38
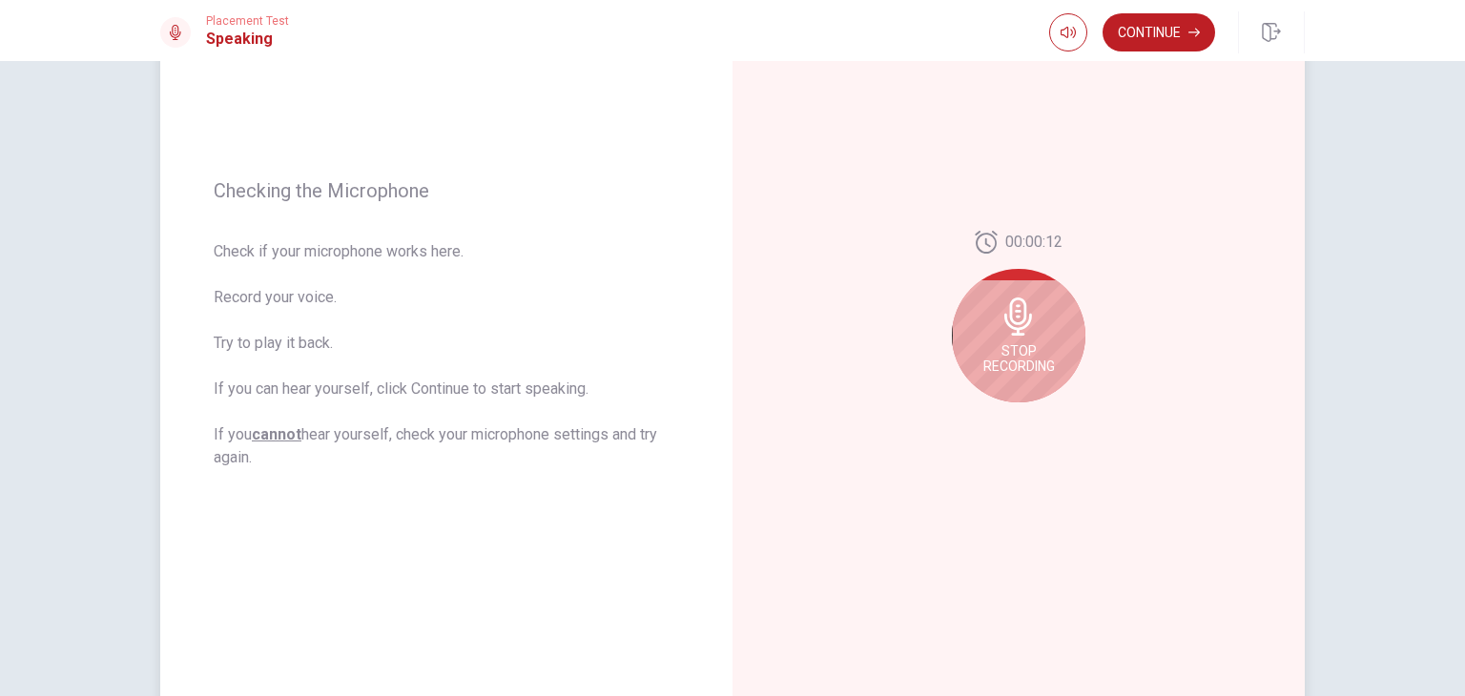
scroll to position [191, 0]
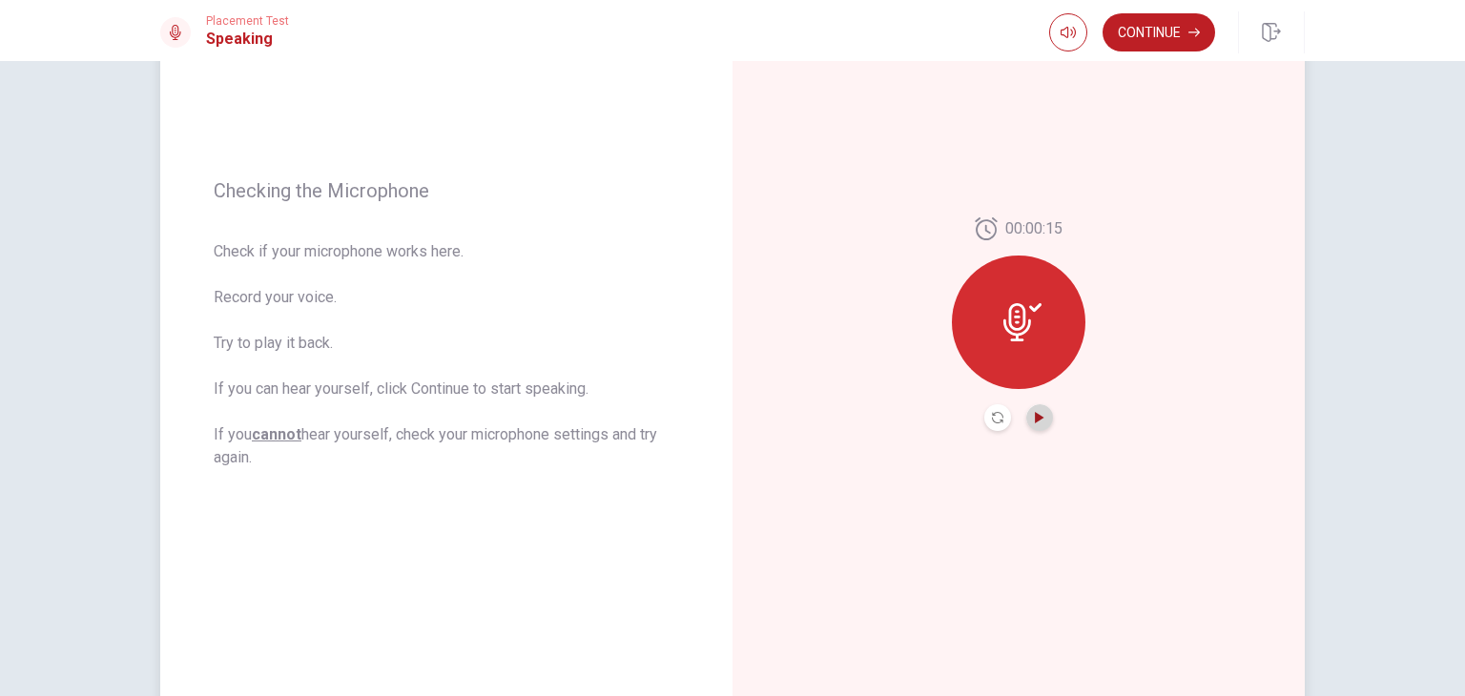
click at [1035, 421] on icon "Play Audio" at bounding box center [1039, 417] width 11 height 11
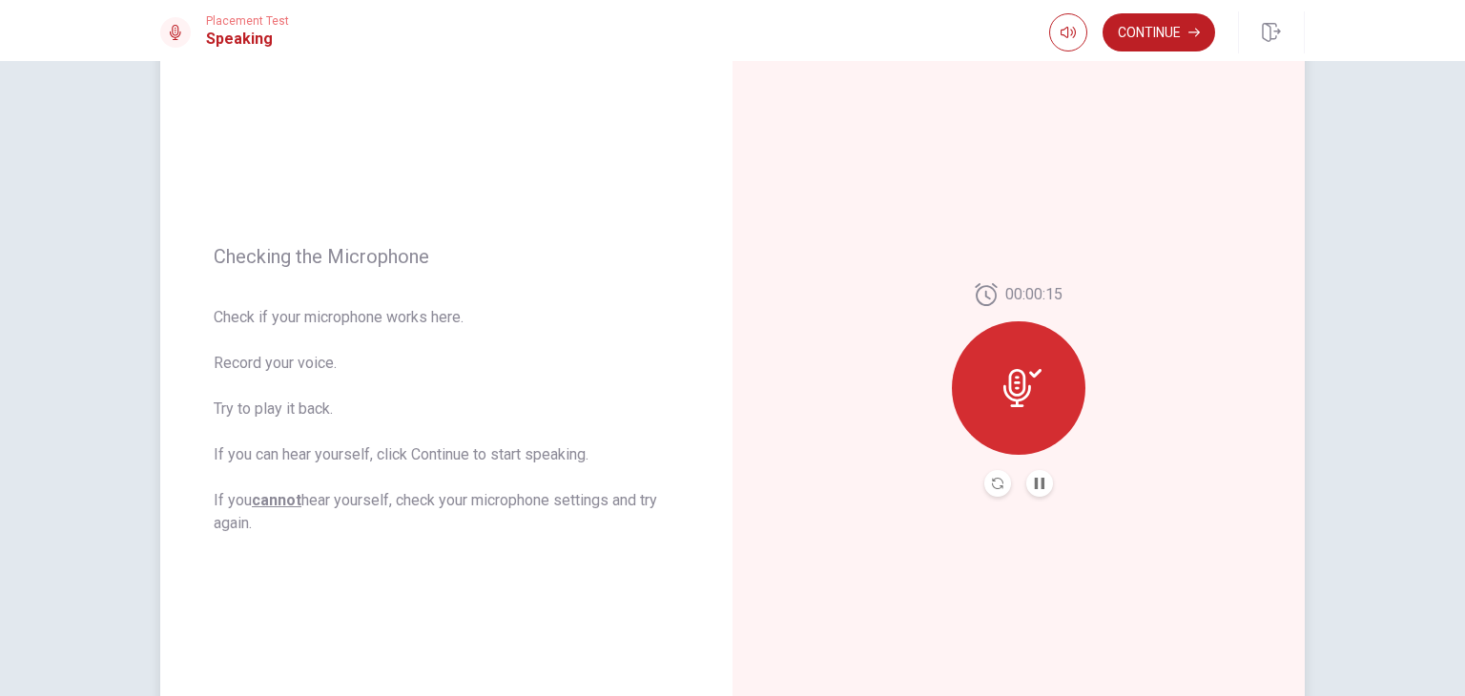
scroll to position [124, 0]
click at [1179, 35] on button "Continue" at bounding box center [1159, 32] width 113 height 38
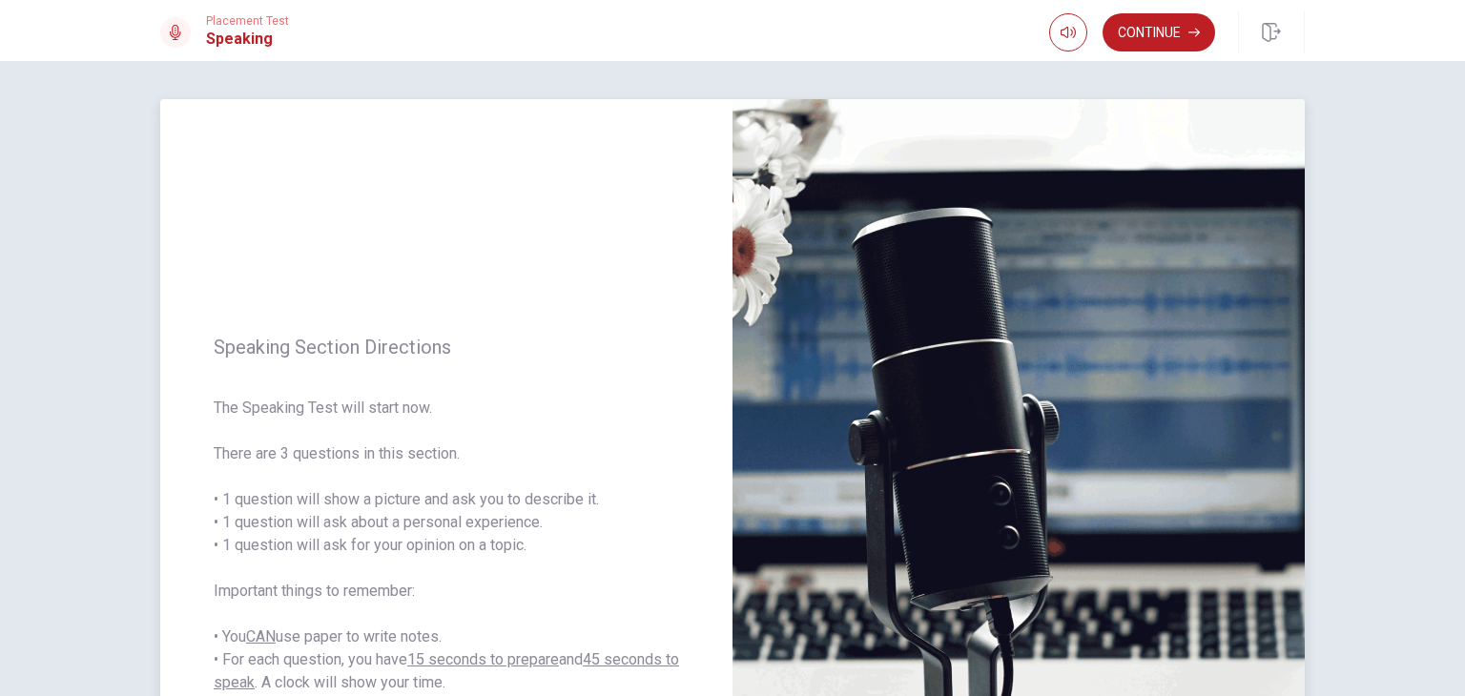
scroll to position [0, 0]
click at [1207, 29] on button "Continue" at bounding box center [1159, 32] width 113 height 38
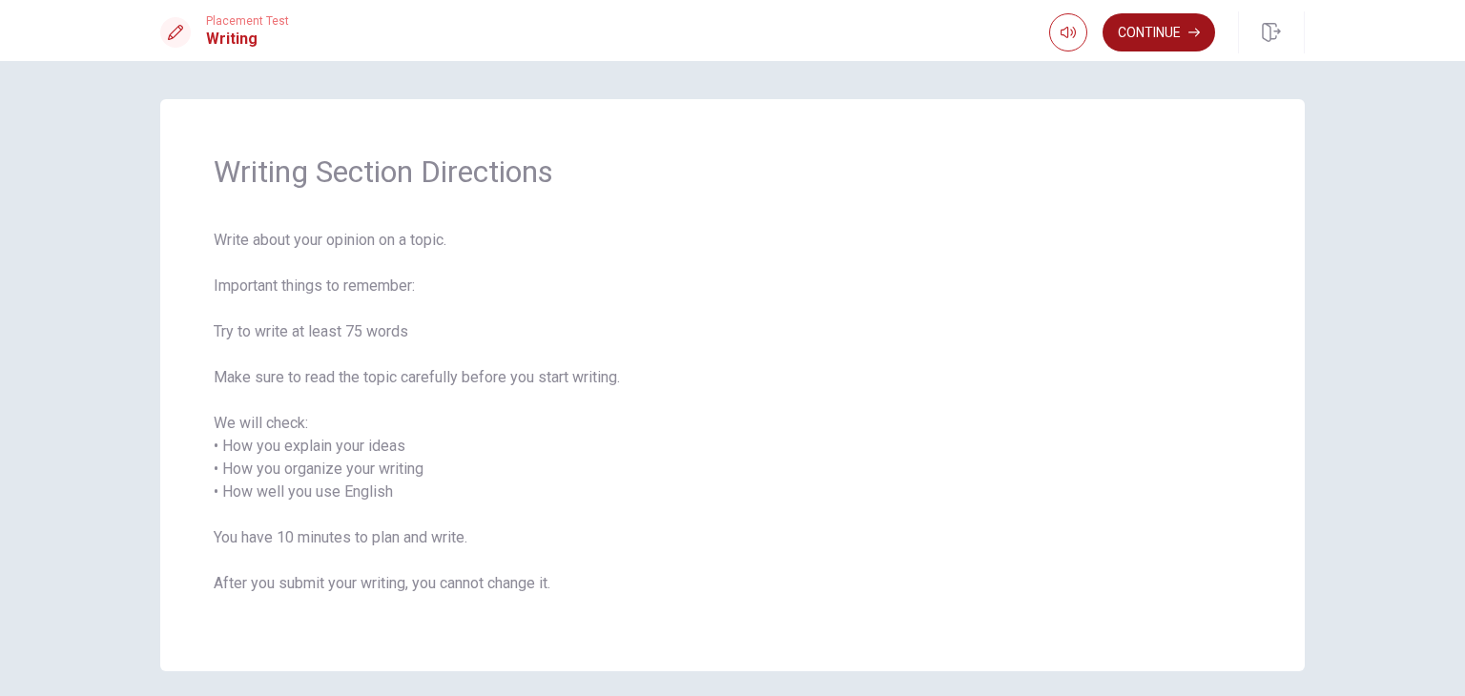
click at [1179, 37] on button "Continue" at bounding box center [1159, 32] width 113 height 38
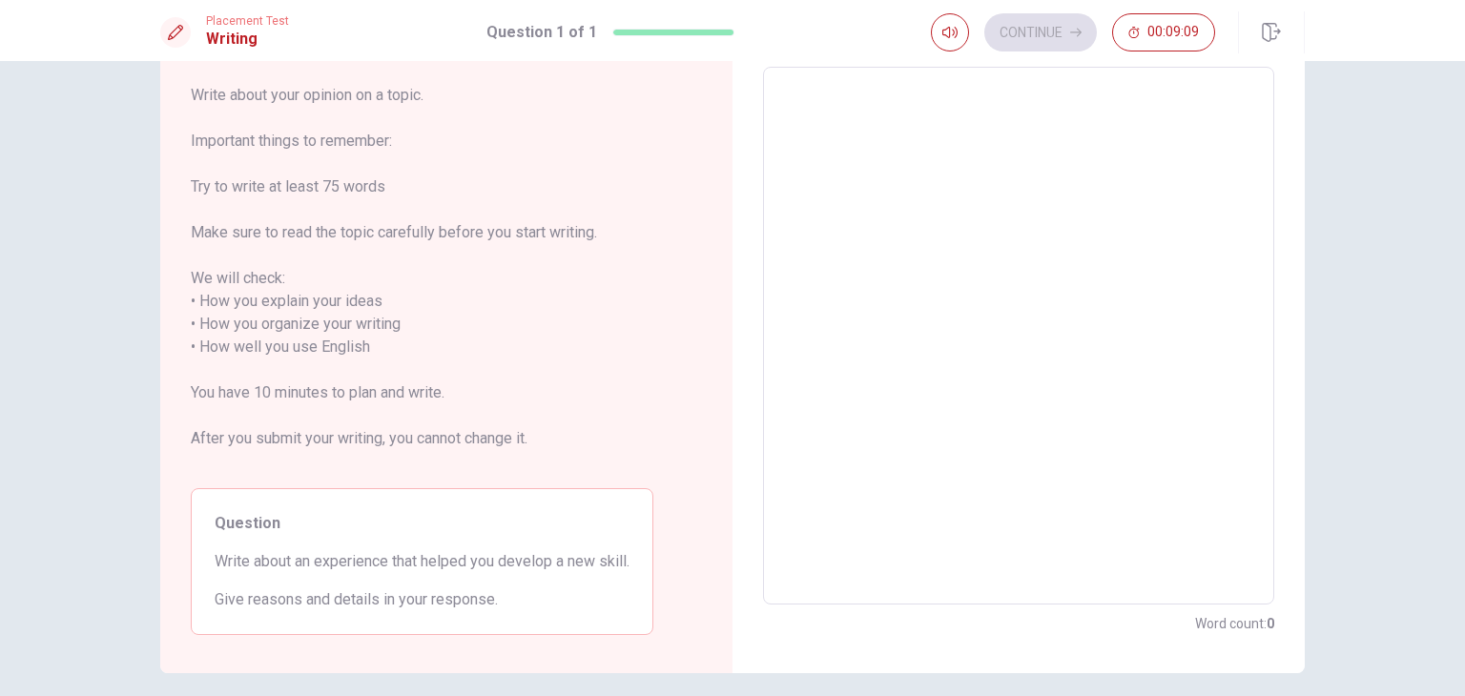
scroll to position [101, 0]
click at [881, 206] on textarea at bounding box center [1019, 334] width 485 height 507
click at [715, 326] on div "Directions Write about your opinion on a topic. Important things to remember: T…" at bounding box center [446, 335] width 572 height 674
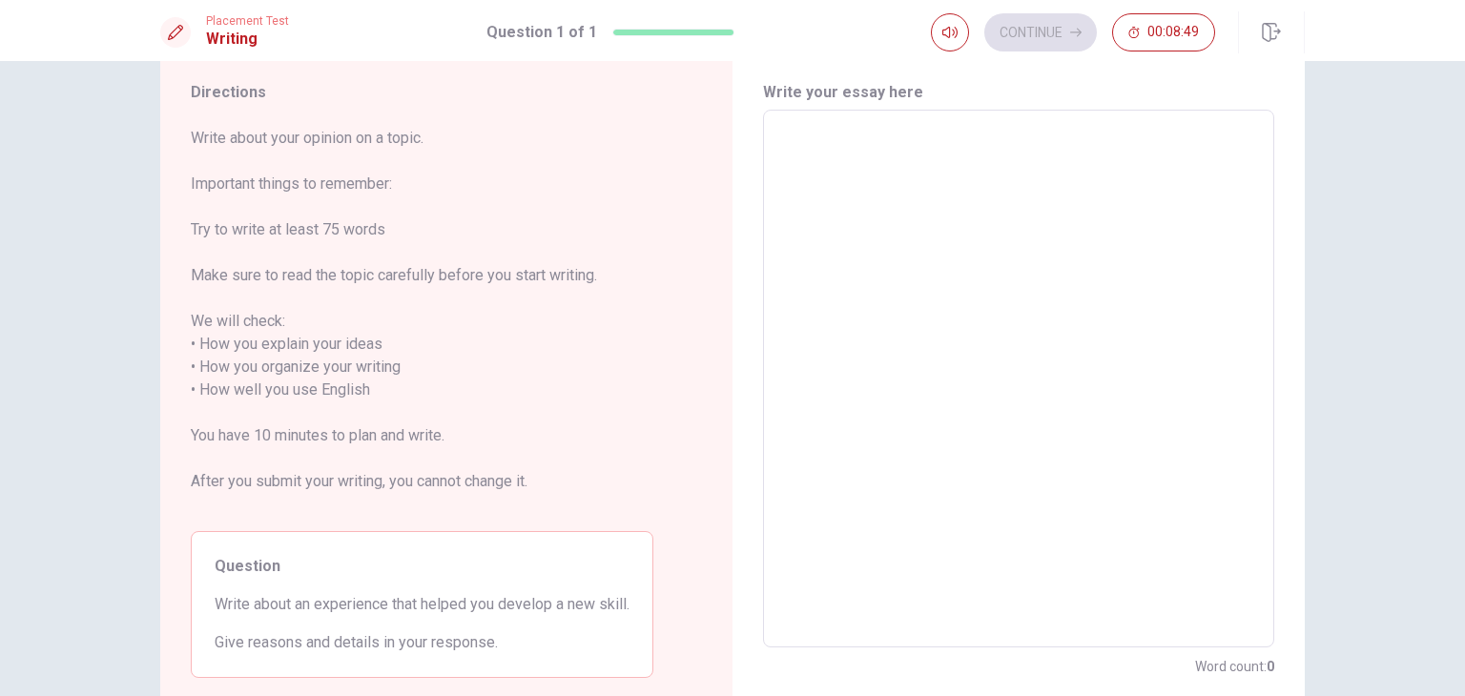
scroll to position [0, 0]
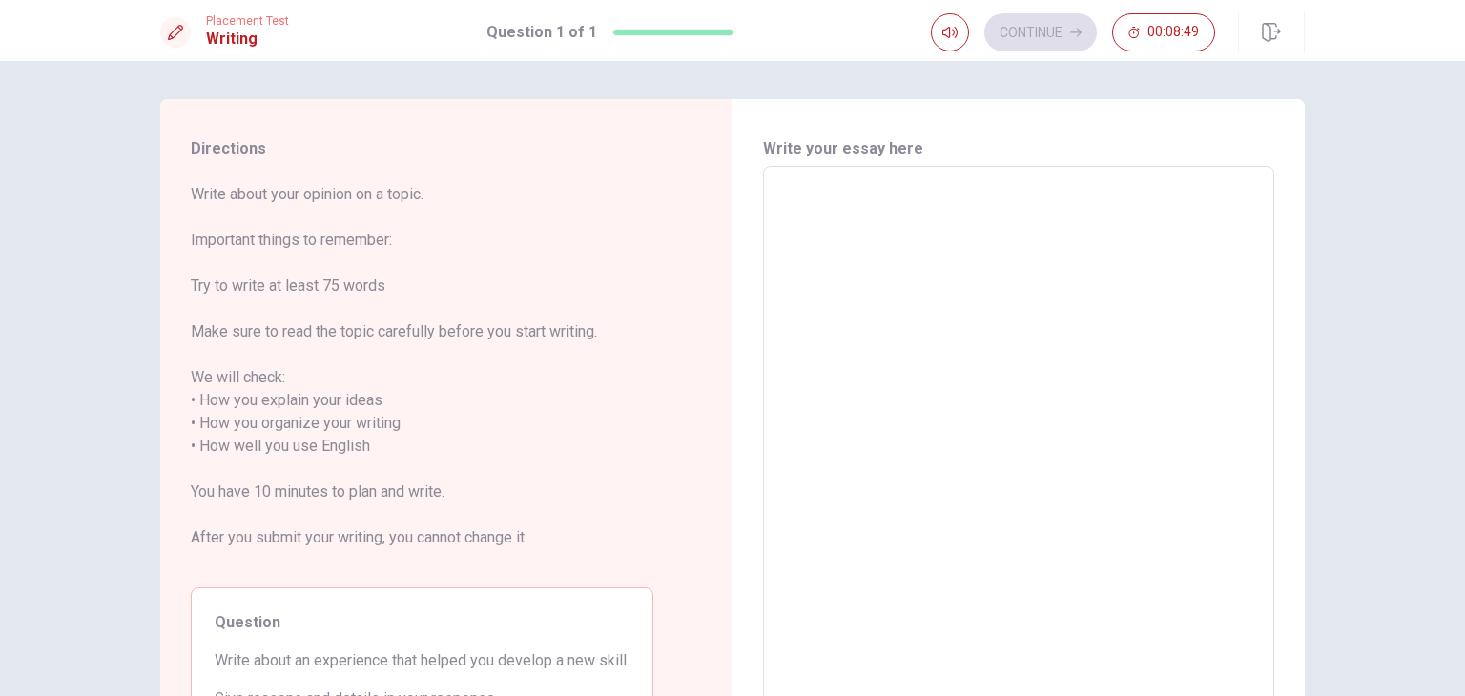
click at [840, 297] on textarea at bounding box center [1019, 435] width 485 height 507
type textarea "M"
type textarea "x"
type textarea "My"
type textarea "x"
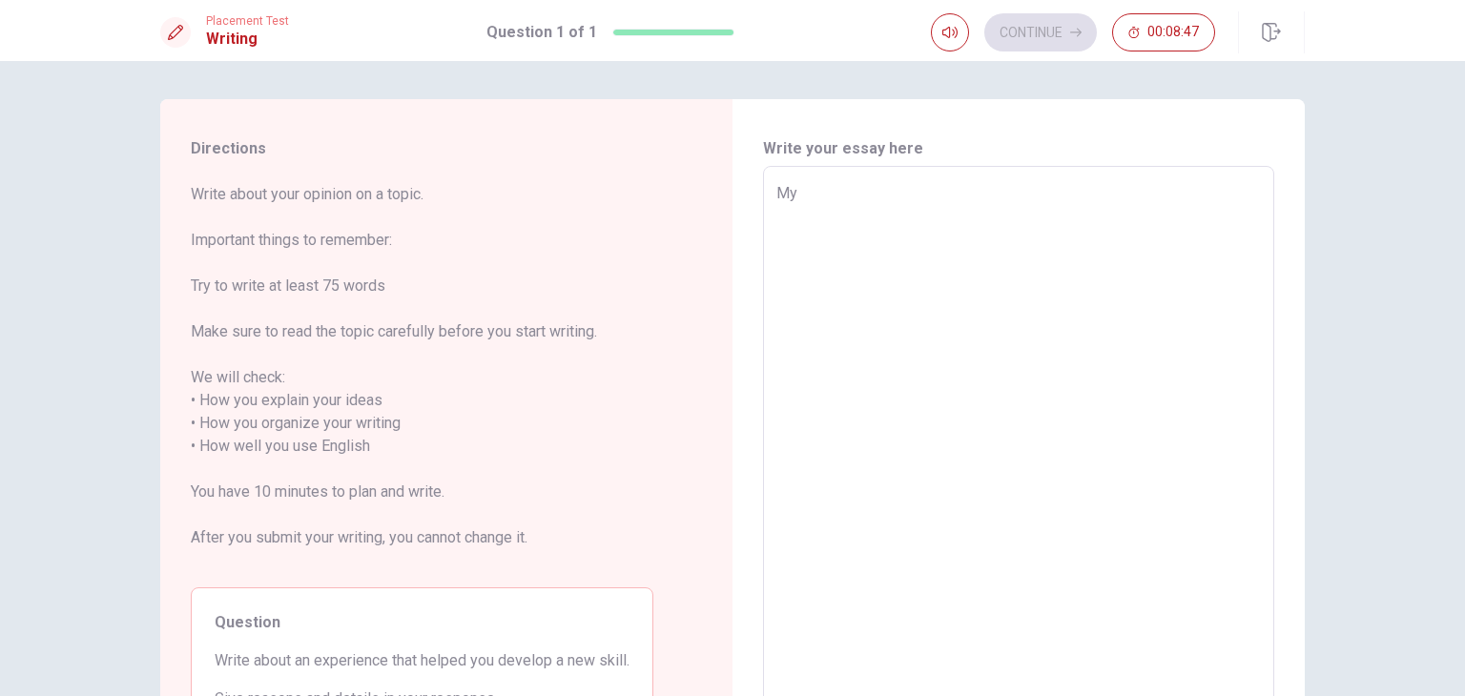
type textarea "My"
type textarea "x"
type textarea "My f"
type textarea "x"
type textarea "My fi"
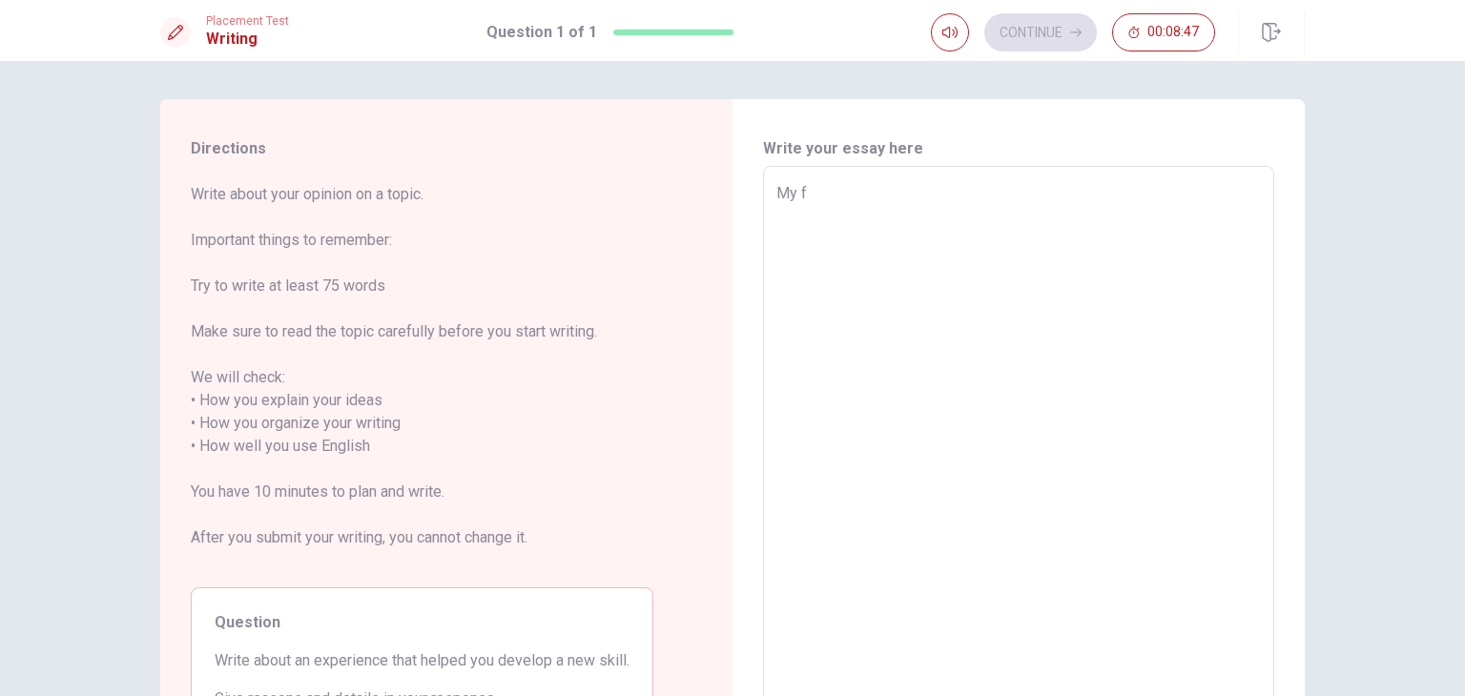
type textarea "x"
type textarea "My fir"
type textarea "x"
type textarea "My fire"
type textarea "x"
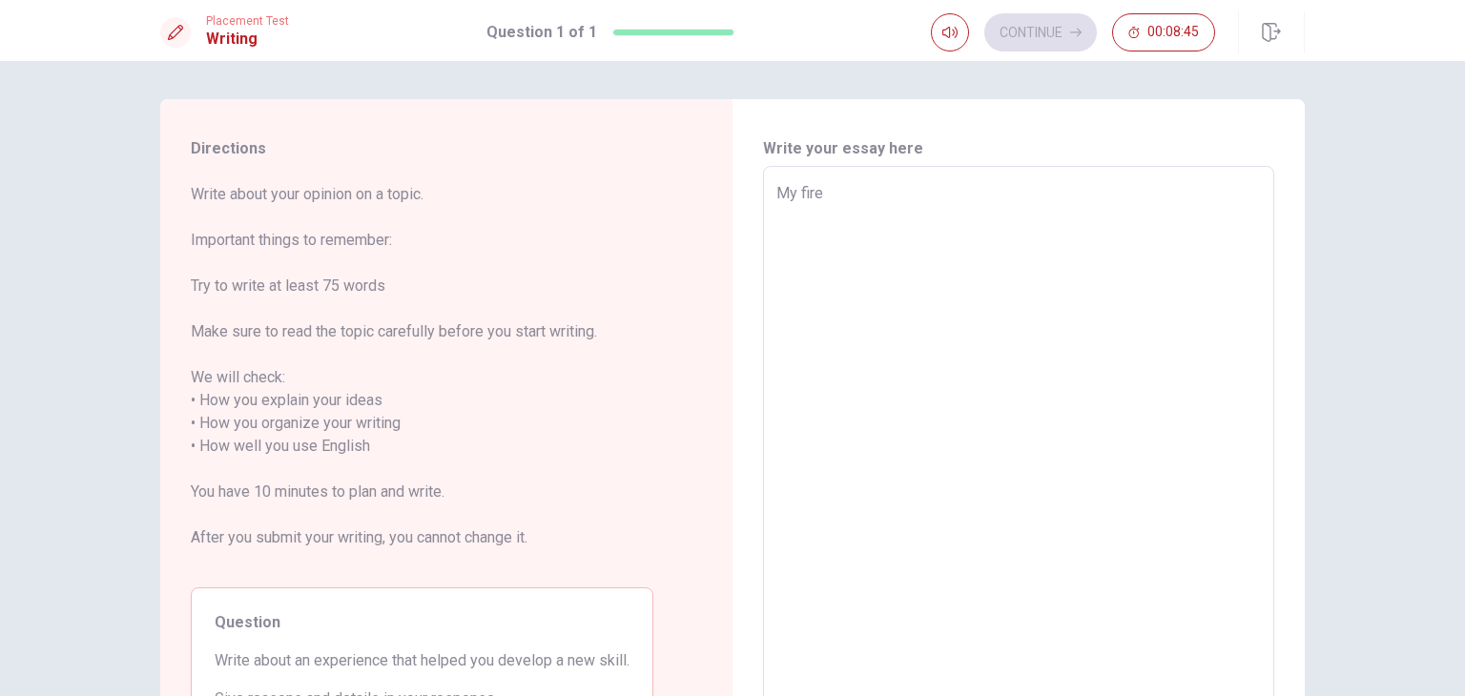
type textarea "My fires"
type textarea "x"
type textarea "My fire"
type textarea "x"
type textarea "My fir"
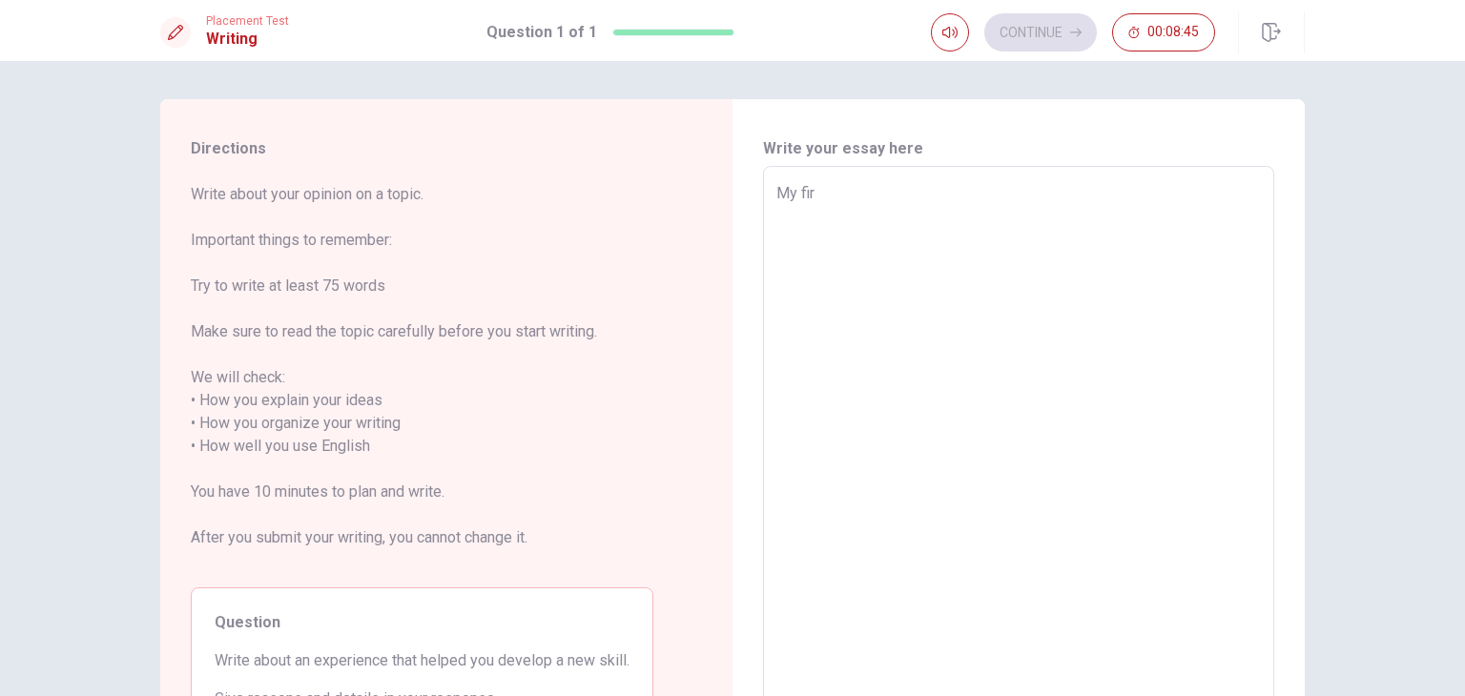
type textarea "x"
type textarea "My firs"
type textarea "x"
type textarea "My first"
type textarea "x"
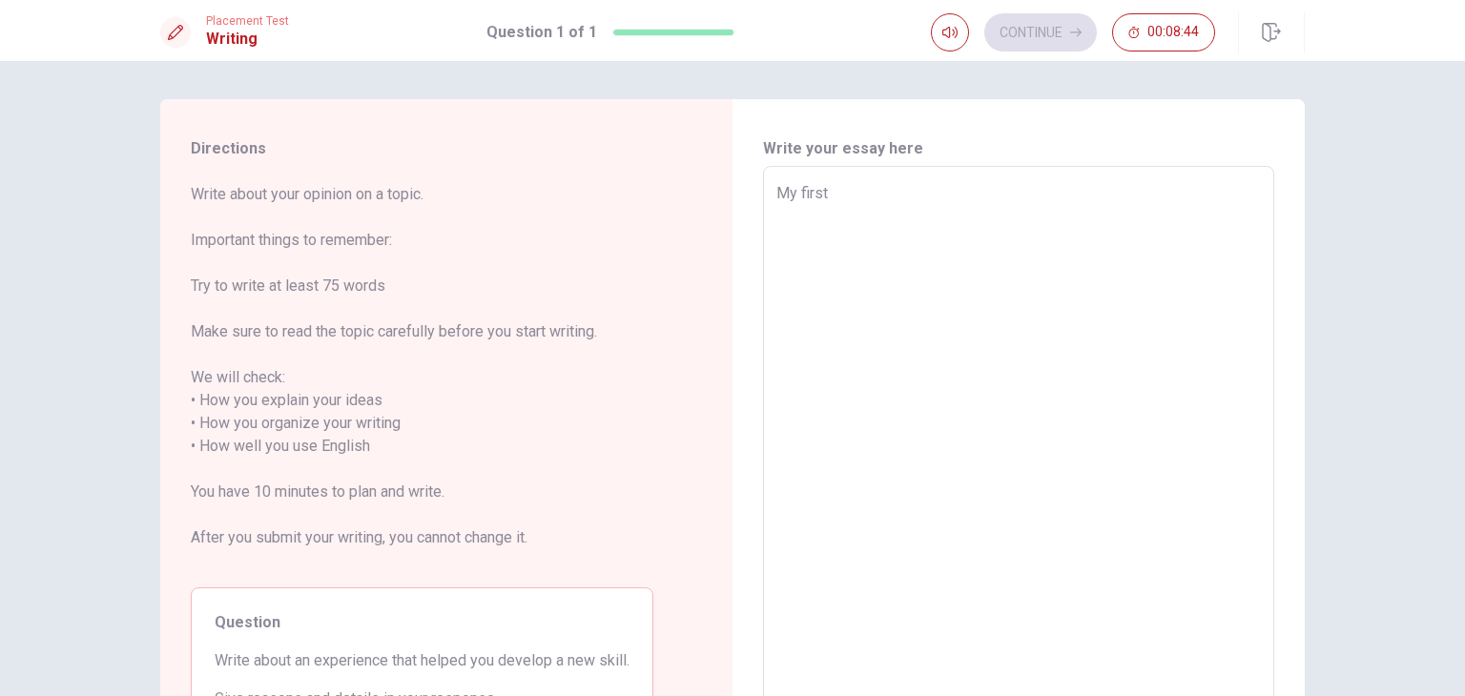
type textarea "My first"
type textarea "x"
type textarea "My first w"
type textarea "x"
type textarea "My first wo"
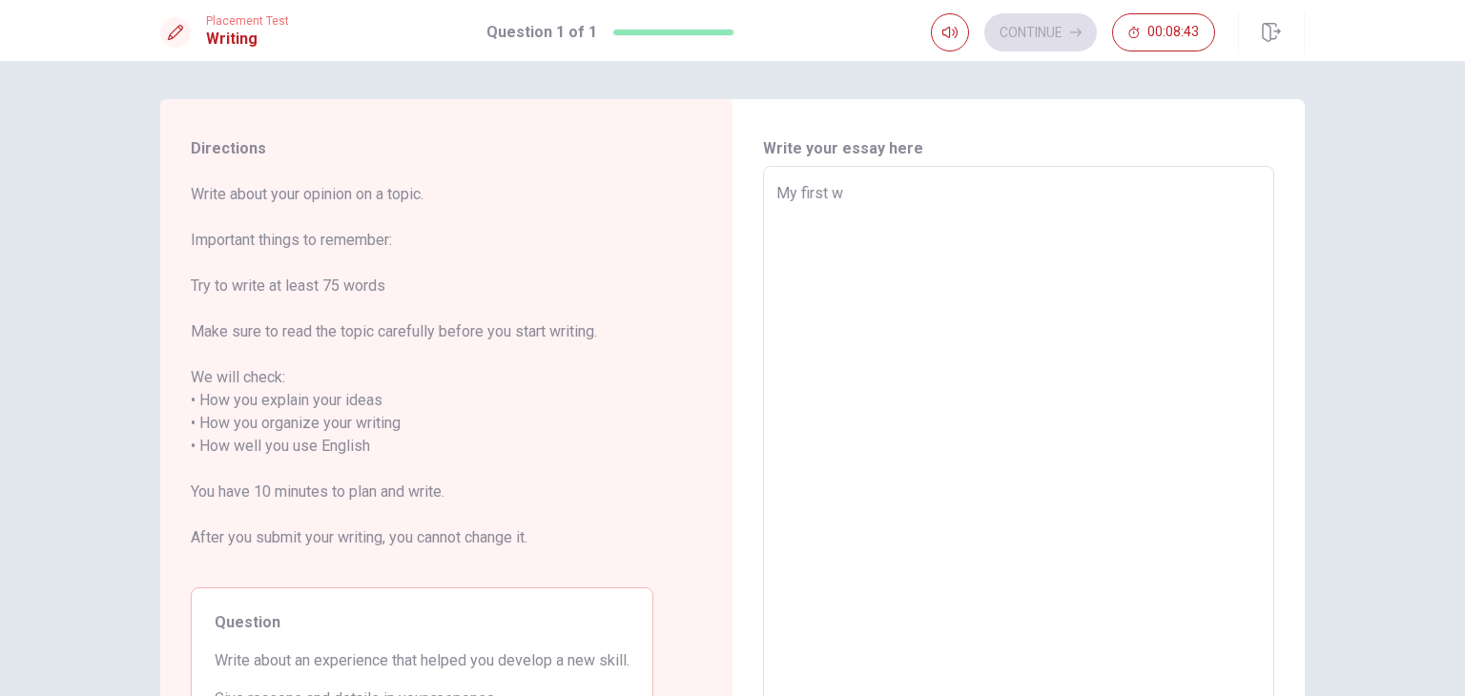
type textarea "x"
type textarea "My first wor"
type textarea "x"
type textarea "My first work"
type textarea "x"
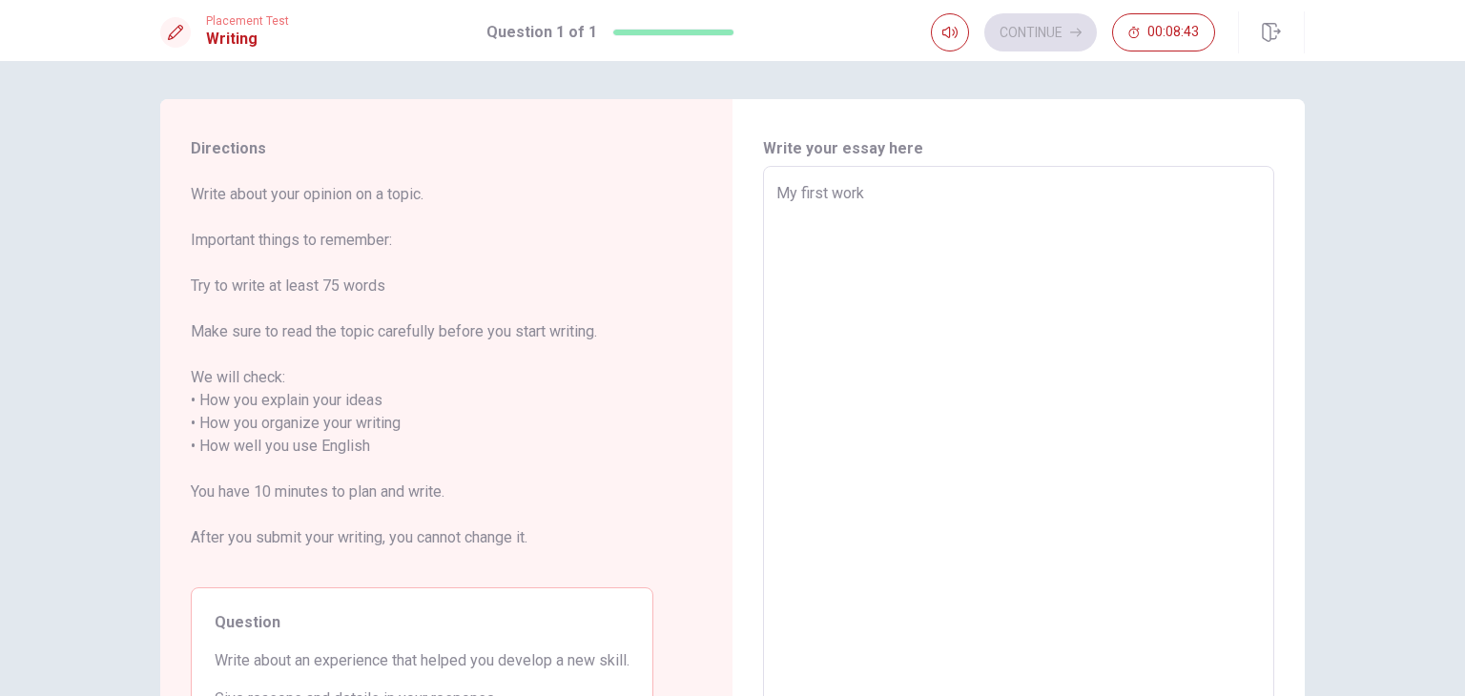
type textarea "My first worki"
type textarea "x"
type textarea "My first workin"
type textarea "x"
type textarea "My first workin"
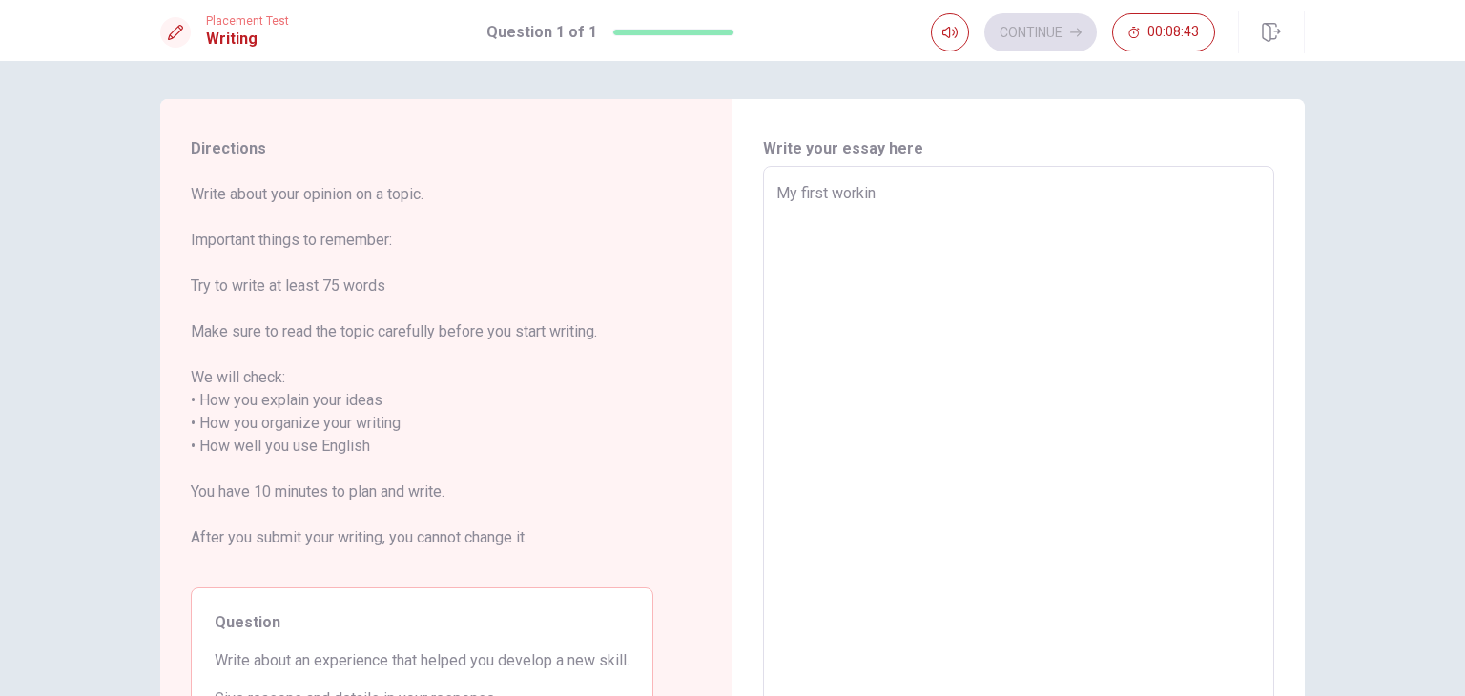
type textarea "x"
type textarea "My first workin e"
type textarea "x"
type textarea "My first workin ex"
type textarea "x"
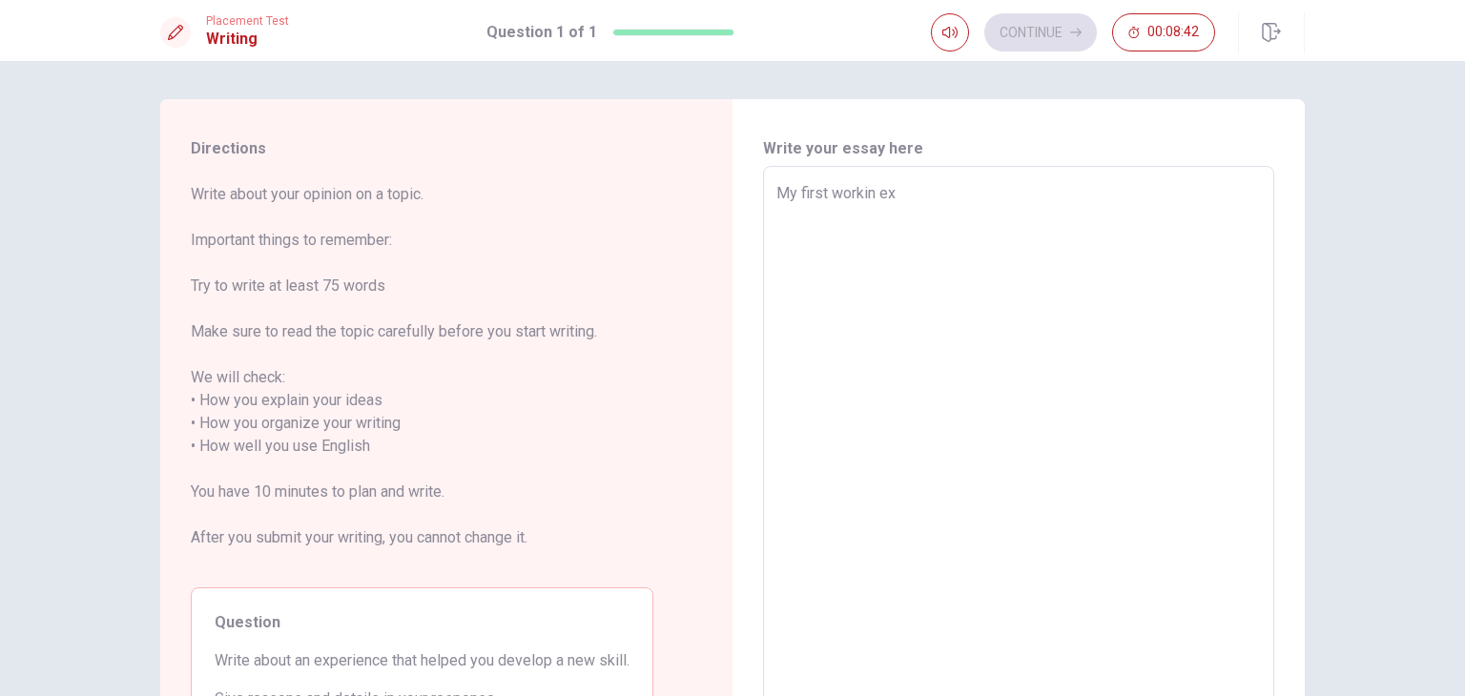
type textarea "My first workin exp"
type textarea "x"
type textarea "My first workin expe"
type textarea "x"
type textarea "My first workin exper"
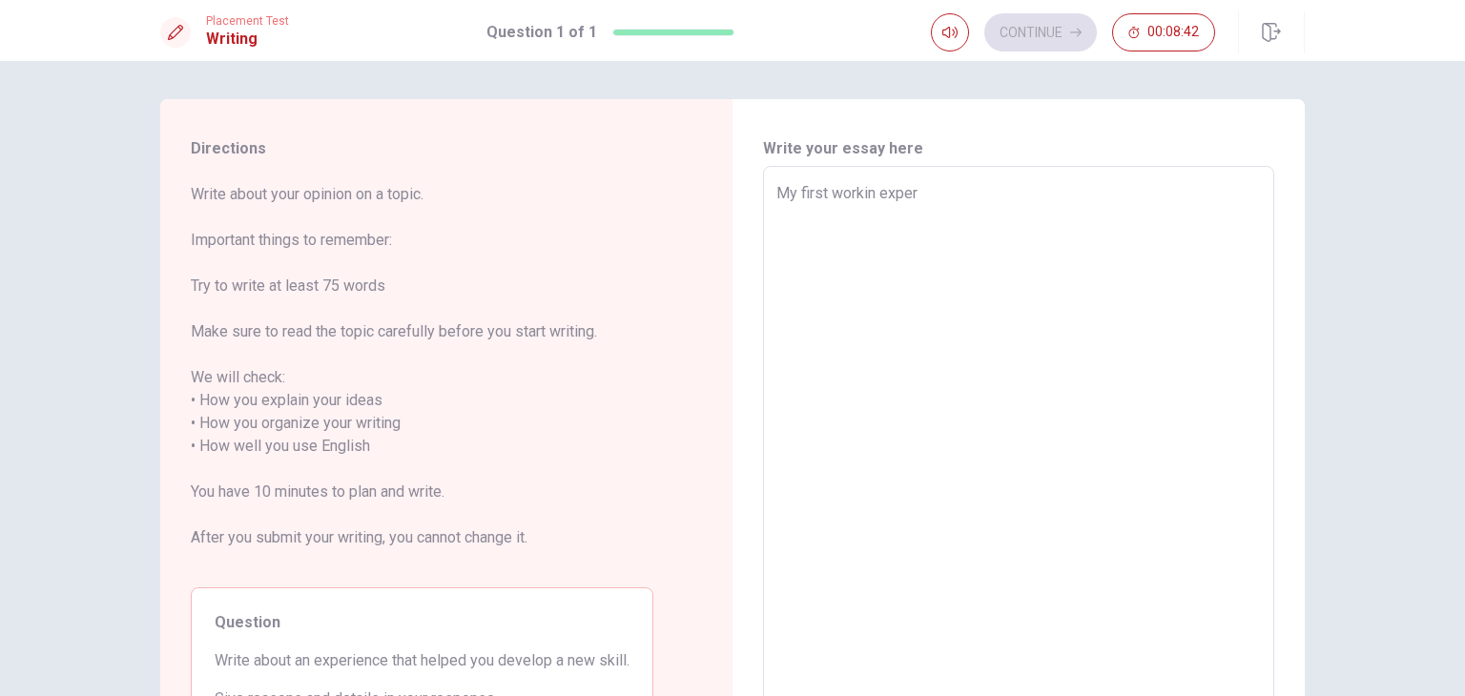
type textarea "x"
type textarea "My first workin experi"
type textarea "x"
type textarea "My first workin experie"
type textarea "x"
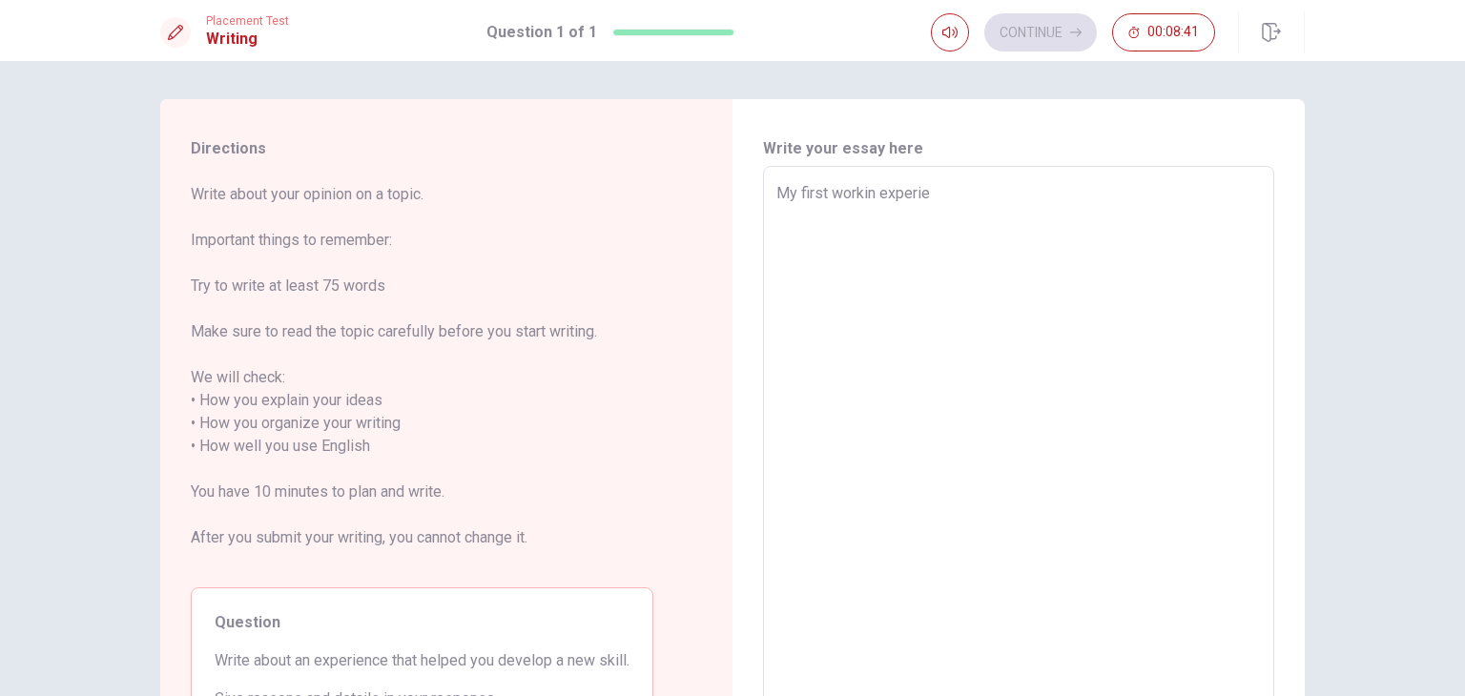
type textarea "My first workin experien"
type textarea "x"
type textarea "My first workin experienc"
type textarea "x"
type textarea "My first workin experience"
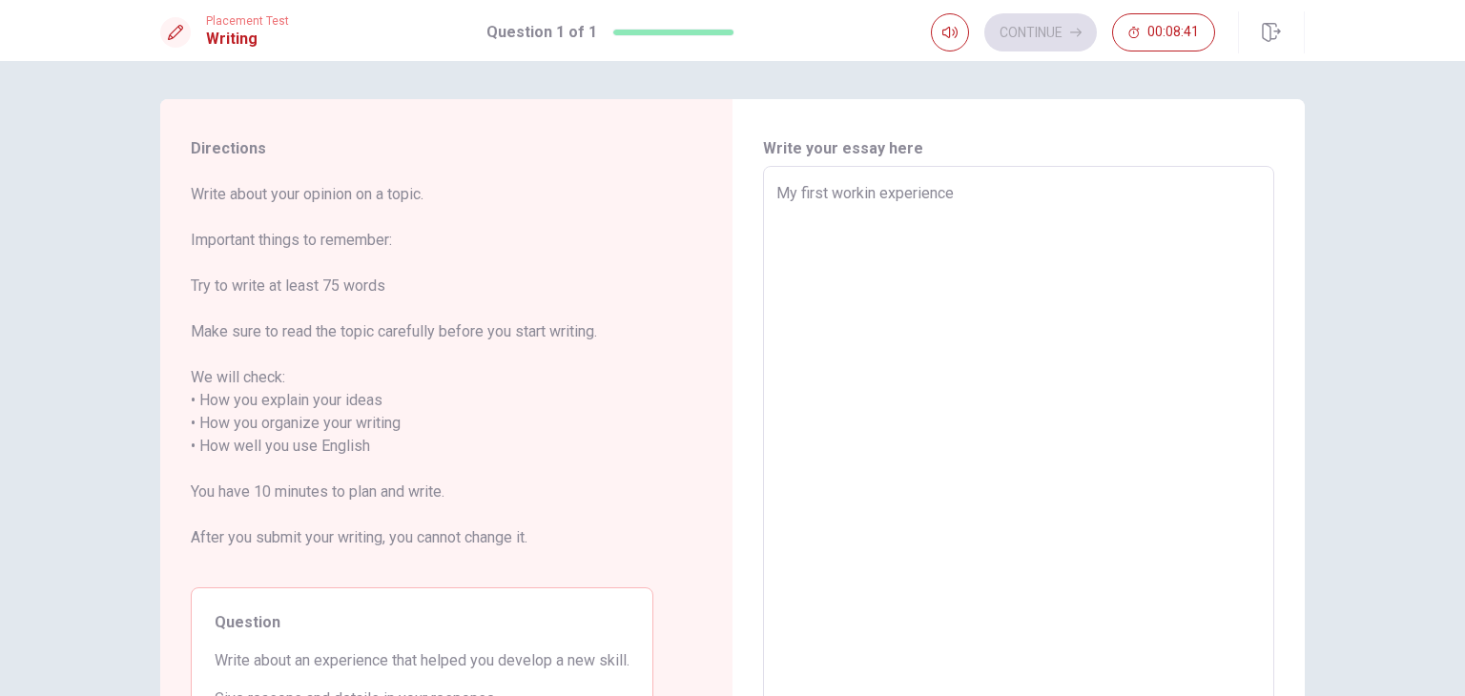
type textarea "x"
type textarea "My first workin experience"
type textarea "x"
type textarea "My first workin experience h"
type textarea "x"
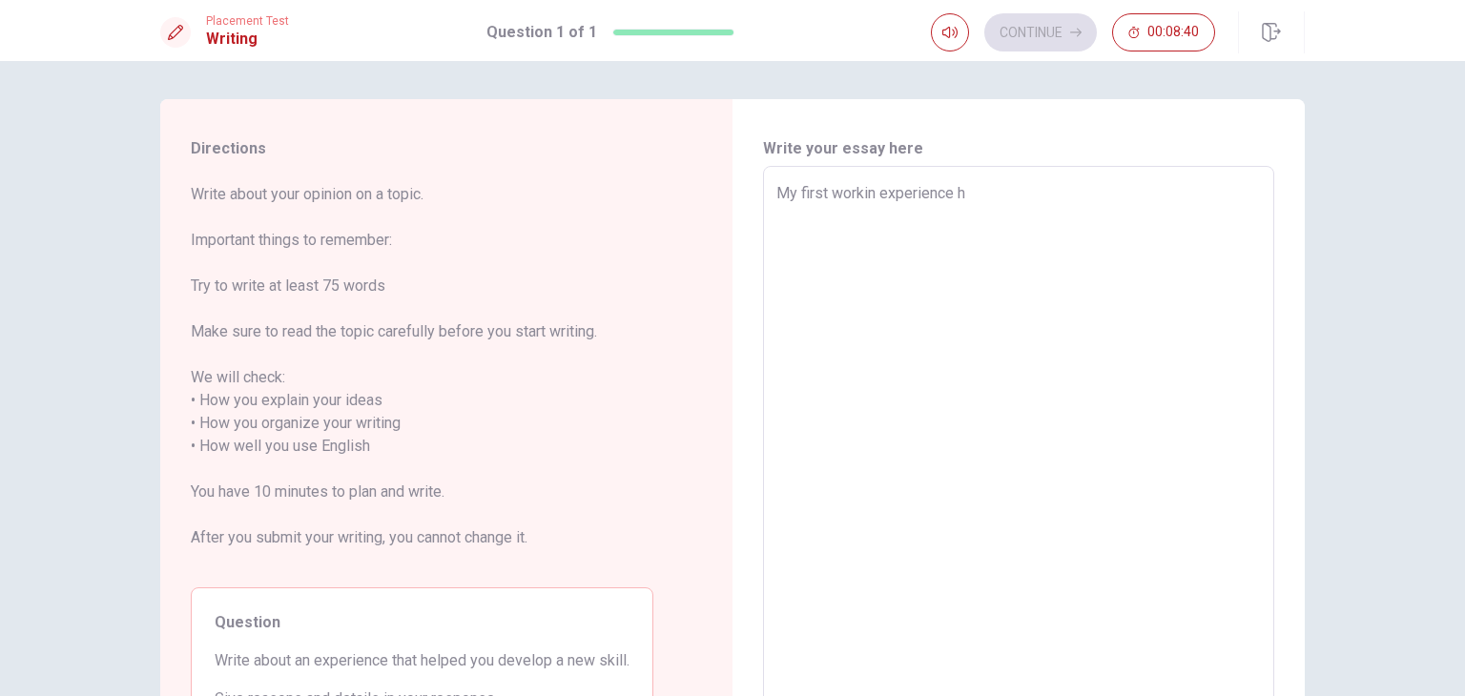
type textarea "My first workin experience ha"
type textarea "x"
type textarea "My first workin experience has"
type textarea "x"
type textarea "My first workin experience has"
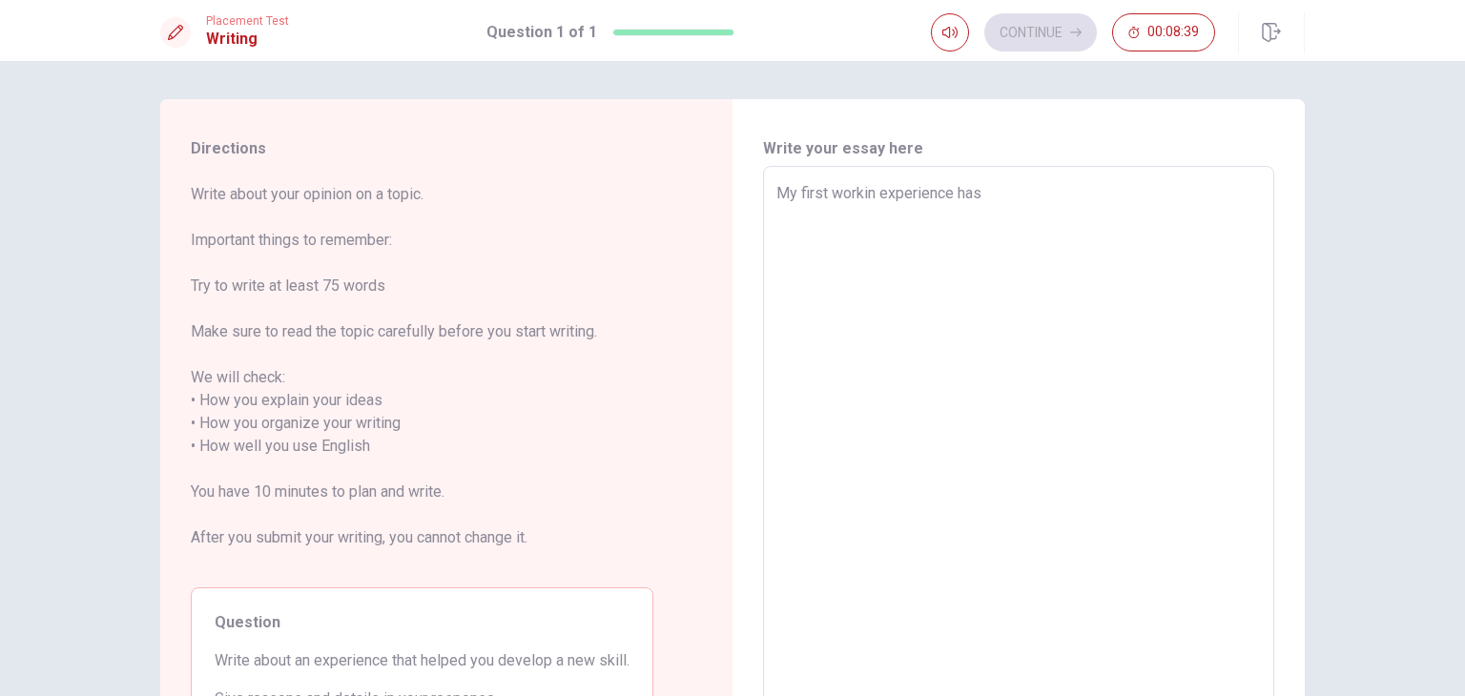
type textarea "x"
type textarea "My first workin experience has b"
type textarea "x"
type textarea "My first workin experience has be"
type textarea "x"
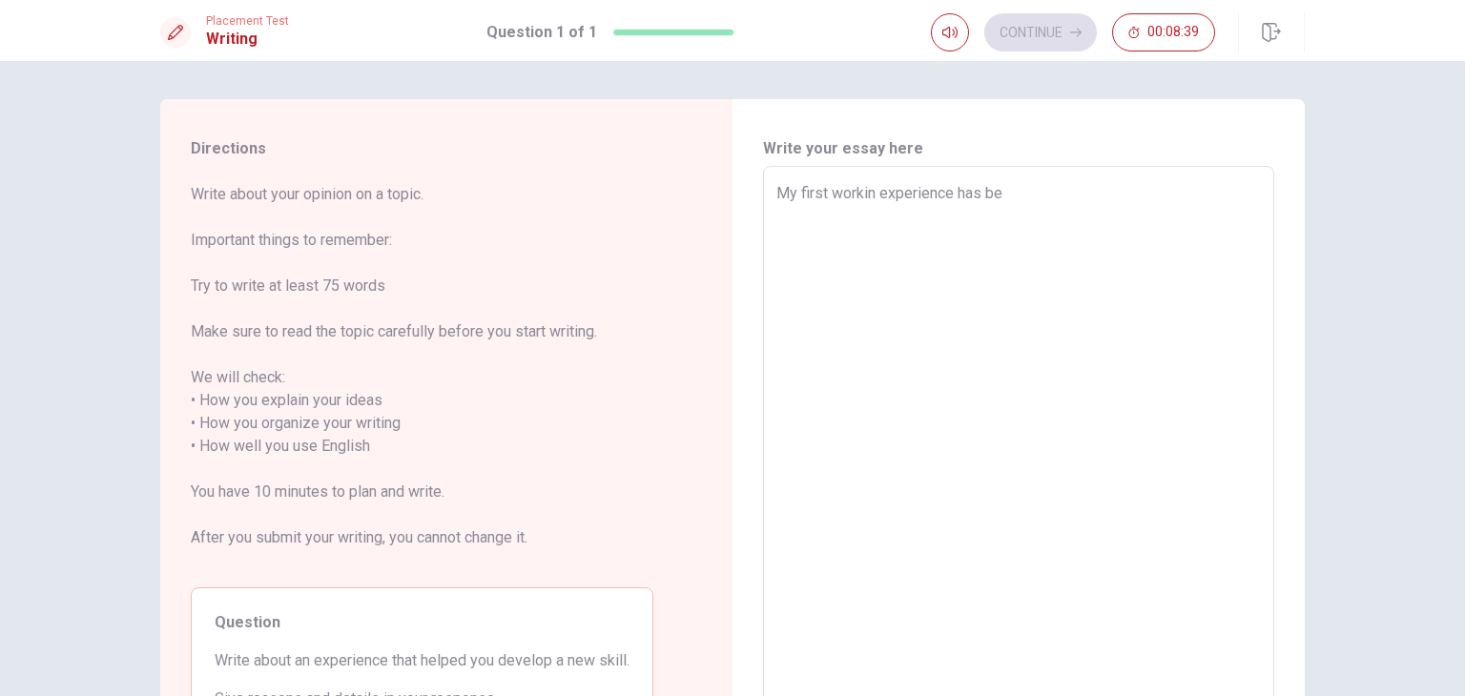
type textarea "My first workin experience has bee"
type textarea "x"
type textarea "My first workin experience has been"
type textarea "x"
type textarea "My first workin experience has been"
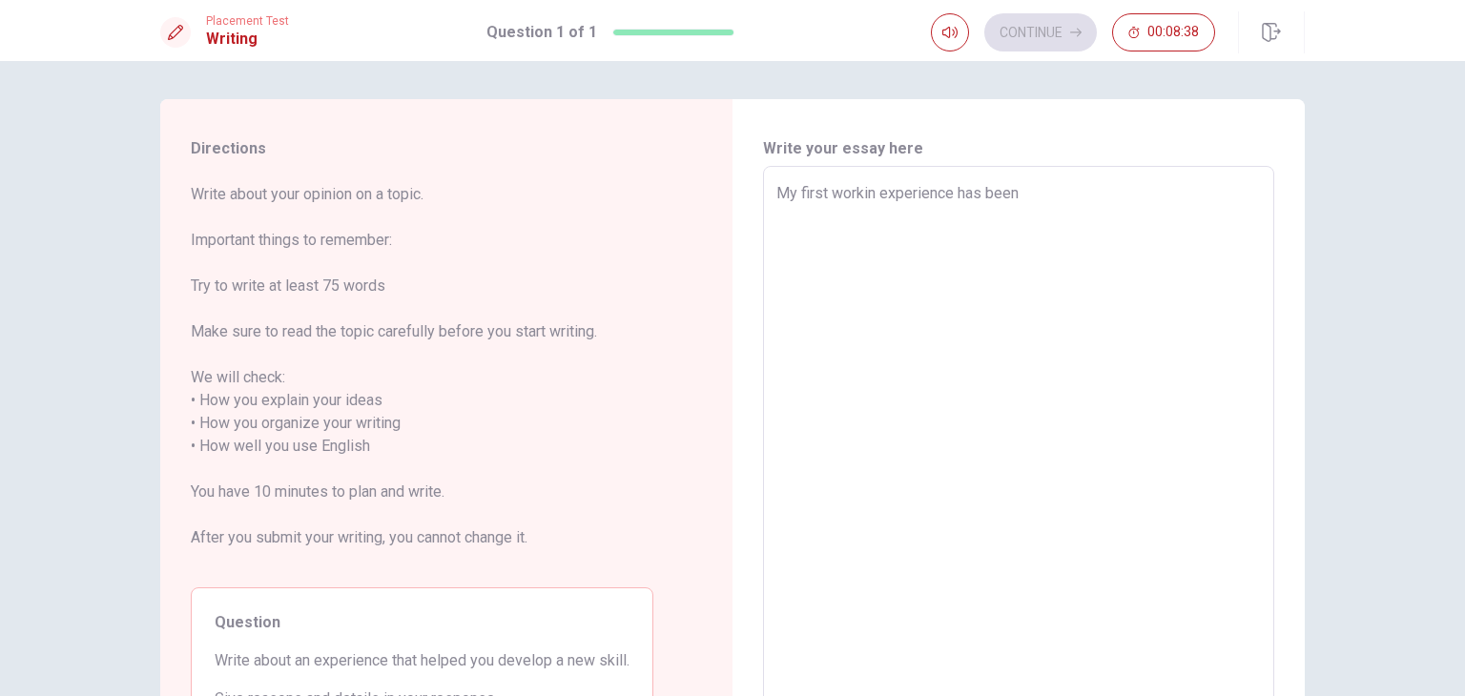
type textarea "x"
type textarea "My first workin experience has been r"
type textarea "x"
type textarea "My first workin experience has been re"
type textarea "x"
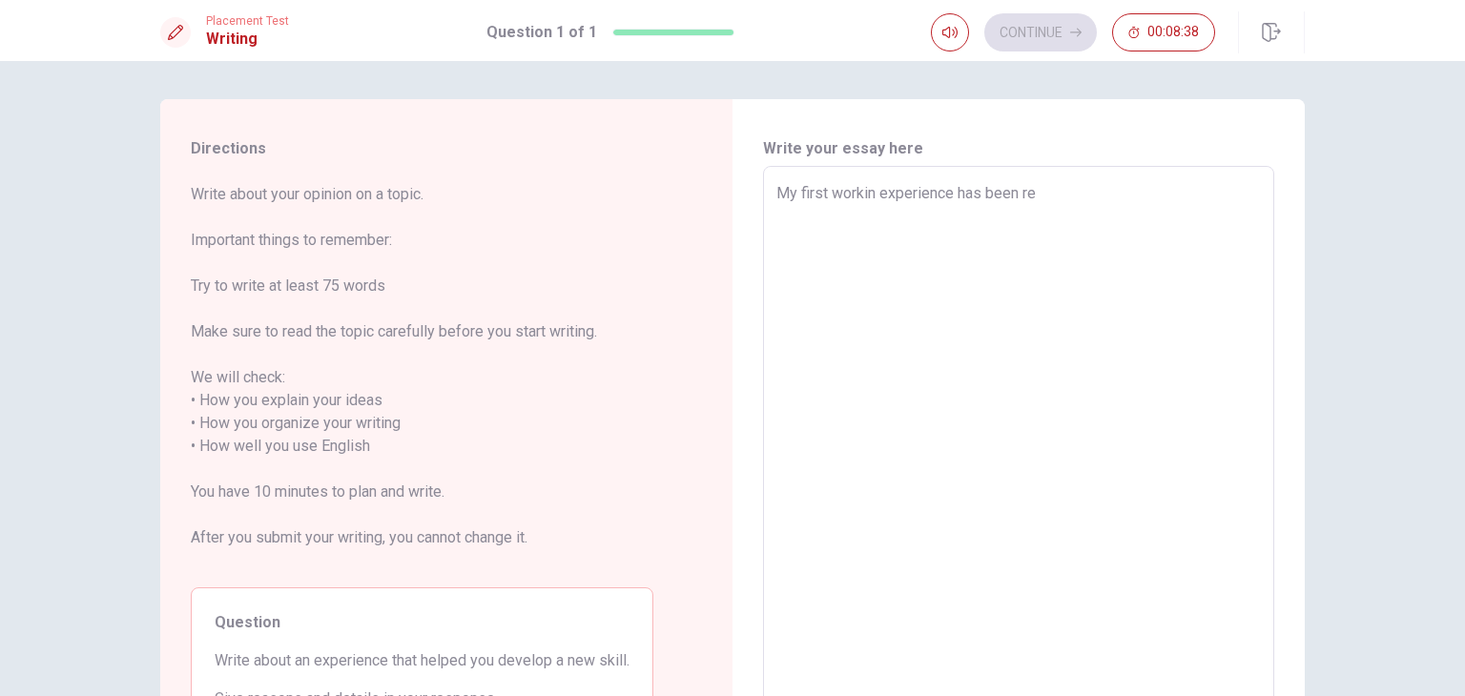
type textarea "My first workin experience has been rea"
type textarea "x"
type textarea "My first workin experience has been real"
type textarea "x"
type textarea "My first workin experience has been reall"
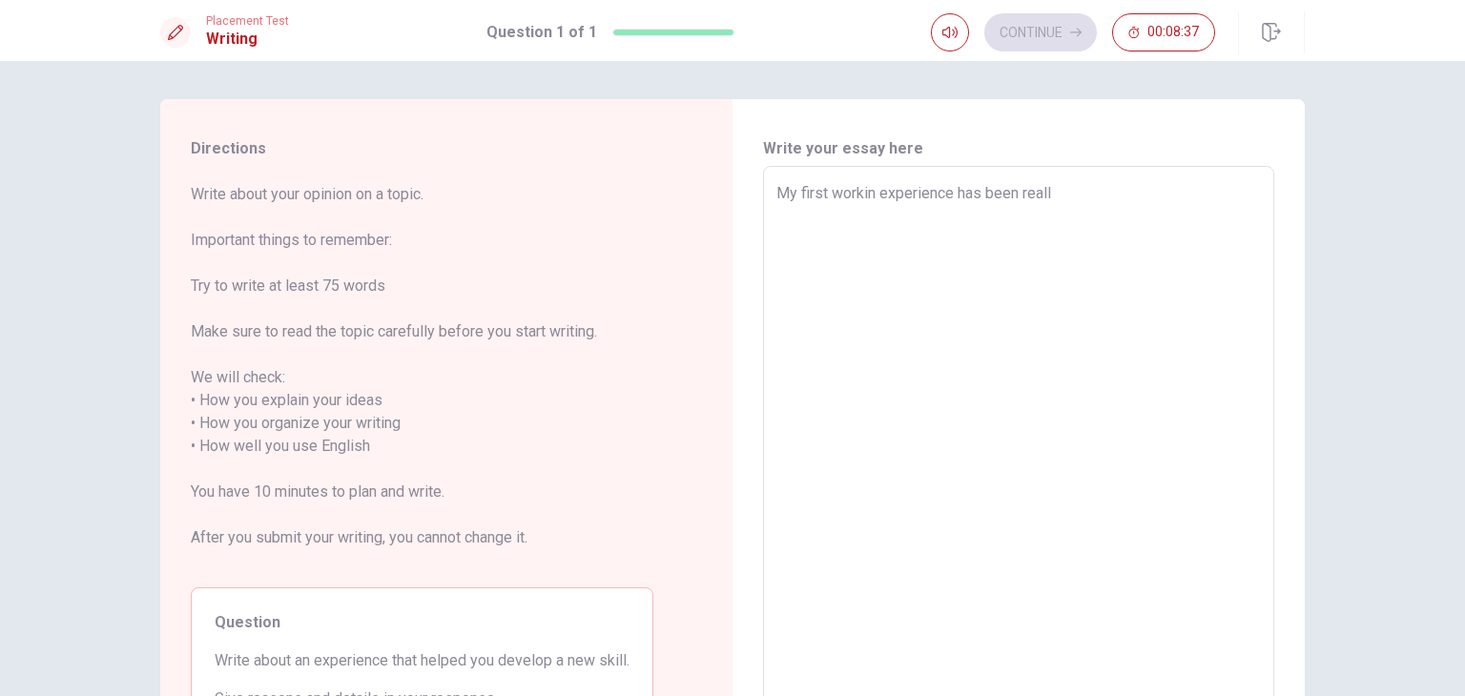
type textarea "x"
type textarea "My first workin experience has been really"
type textarea "x"
type textarea "My first workin experience has been reall"
type textarea "x"
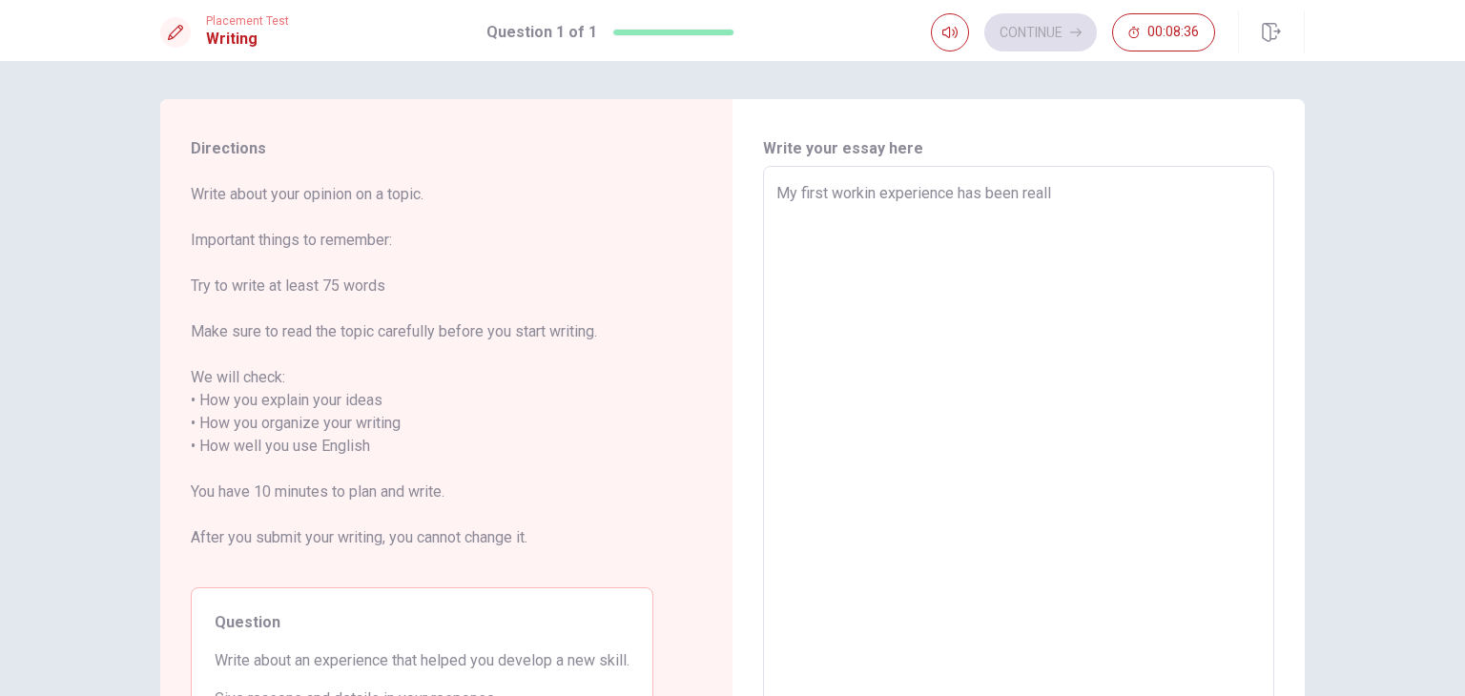
type textarea "My first workin experience has been real"
type textarea "x"
type textarea "My first workin experience has been rea"
type textarea "x"
type textarea "My first workin experience has been re"
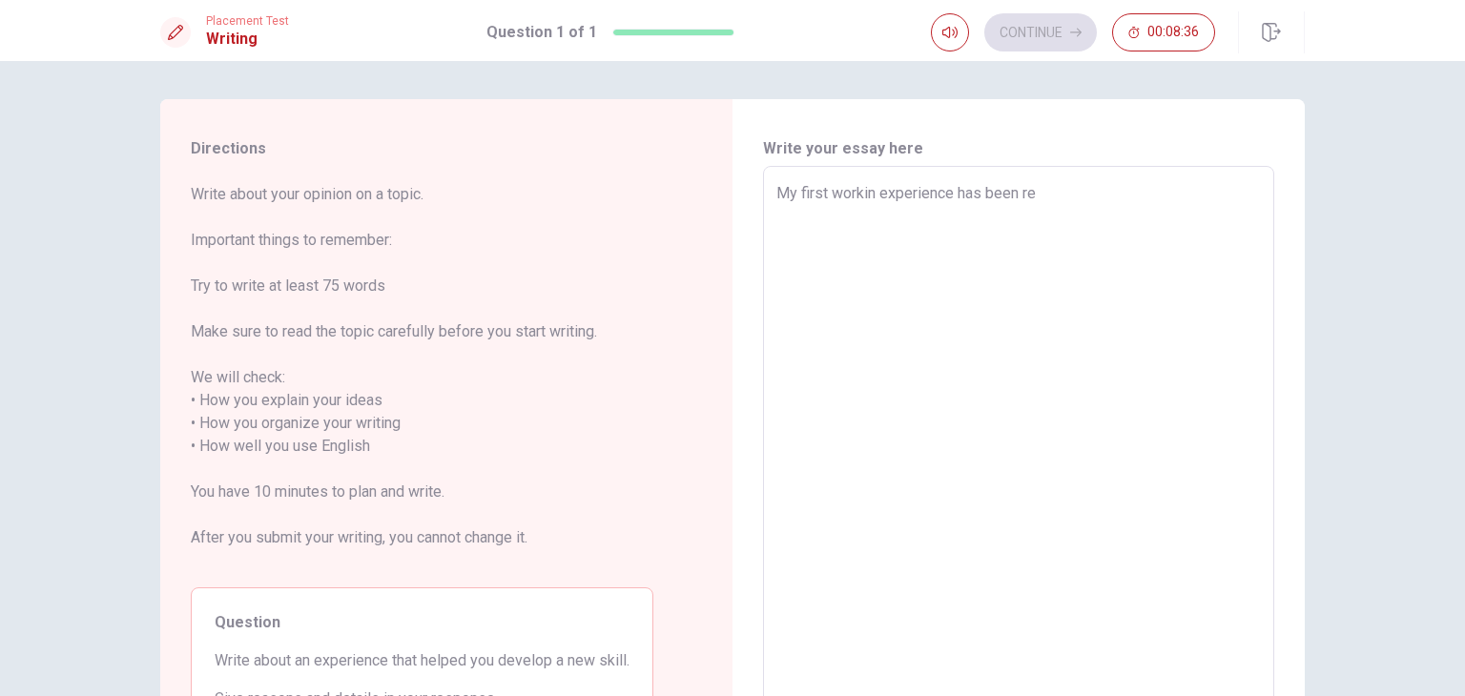
type textarea "x"
type textarea "My first workin experience has been r"
type textarea "x"
type textarea "My first workin experience has been"
type textarea "x"
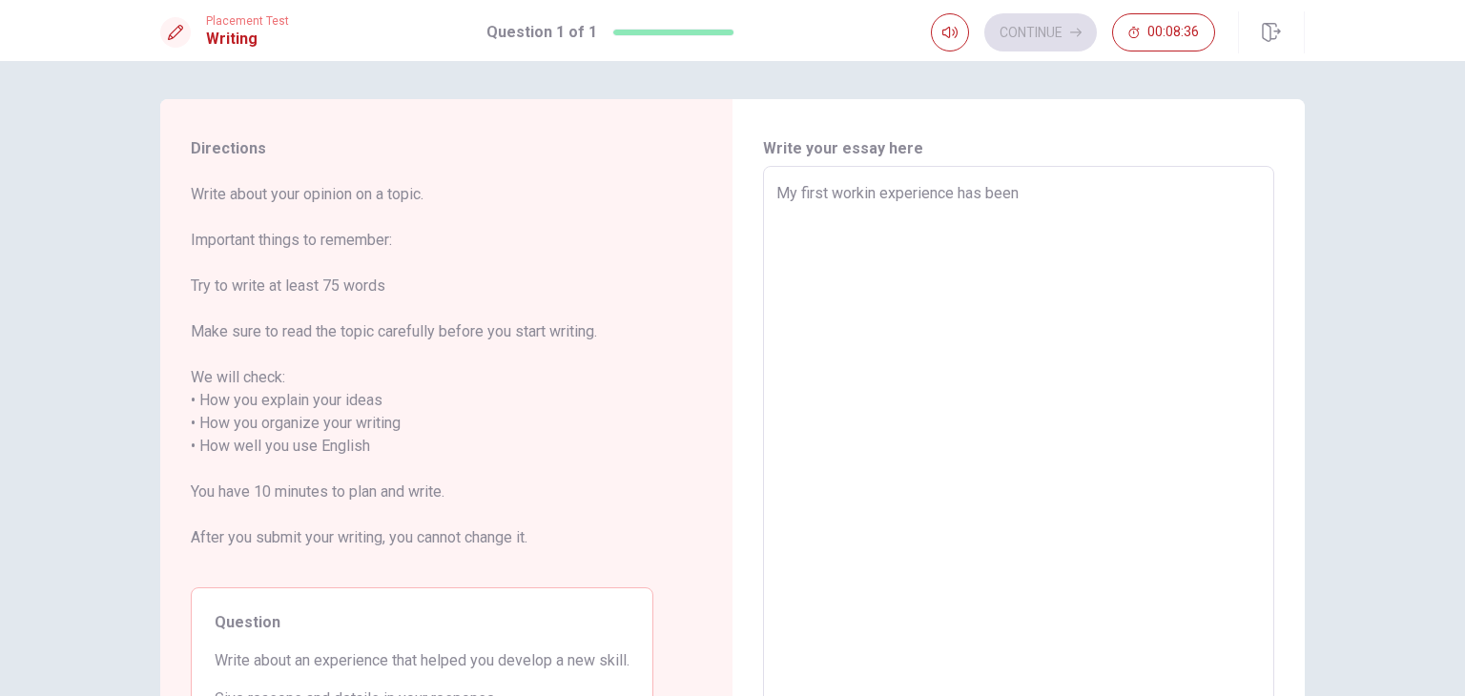
type textarea "My first workin experience has been"
type textarea "x"
type textarea "My first workin experience has been"
click at [866, 195] on textarea "My first workin experience has been" at bounding box center [1019, 435] width 485 height 507
type textarea "x"
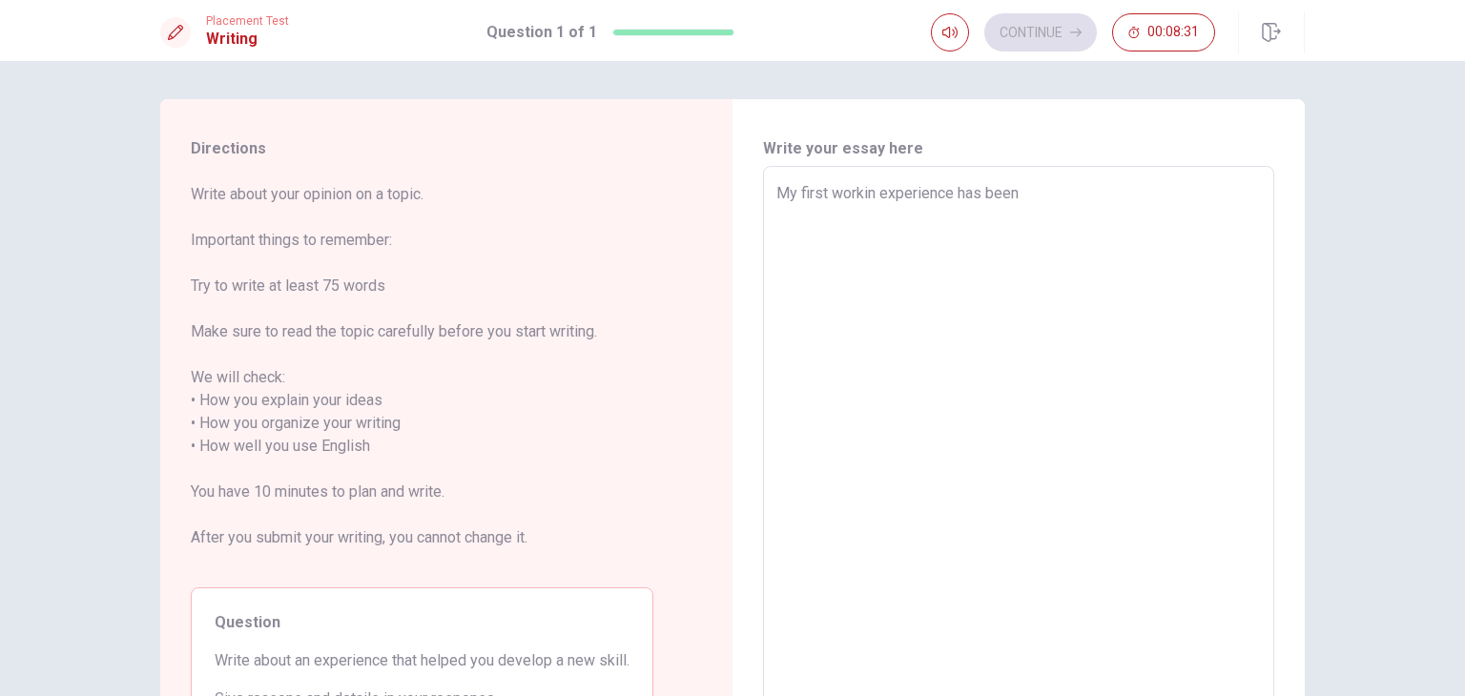
type textarea "My first working experience has been"
click at [1063, 200] on textarea "My first working experience has been" at bounding box center [1019, 435] width 485 height 507
type textarea "x"
type textarea "My first working experience has been"
type textarea "x"
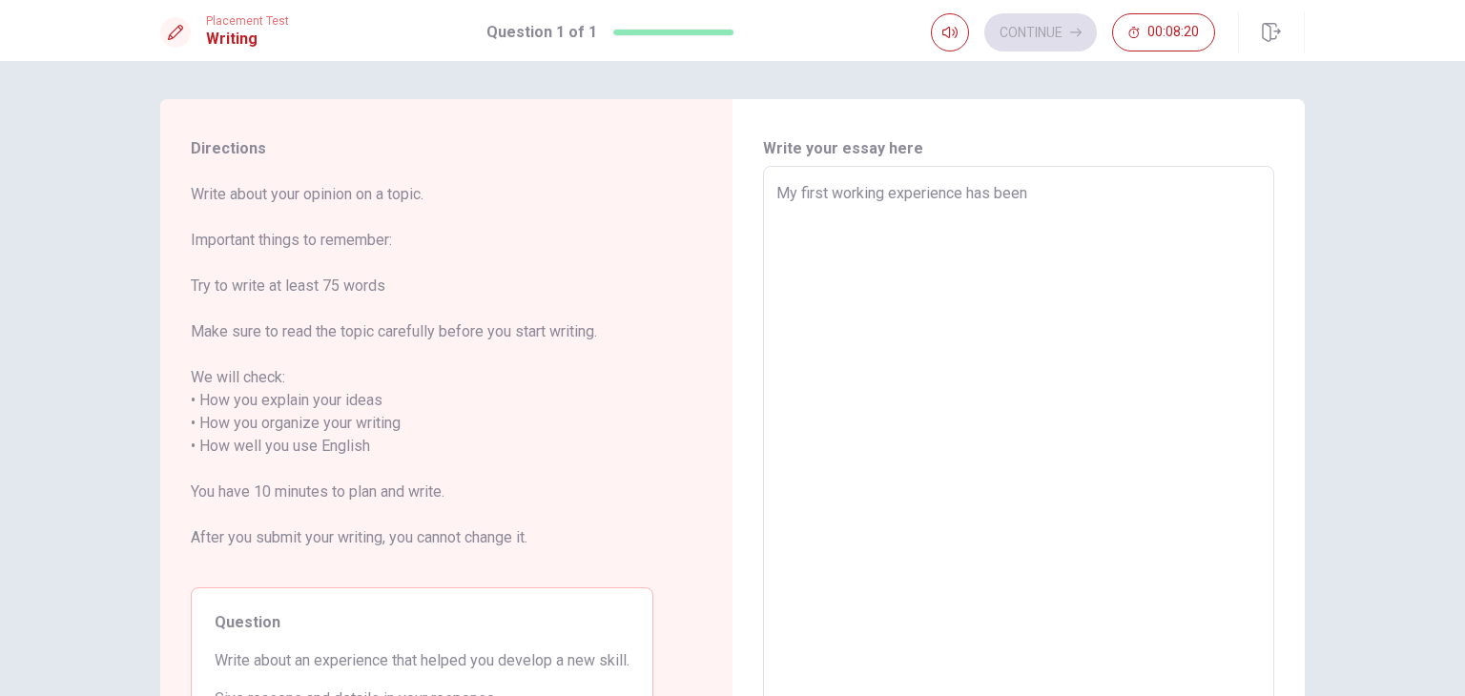
type textarea "My first working experience has bee"
type textarea "x"
type textarea "My first working experience has be"
type textarea "x"
type textarea "My first working experience has"
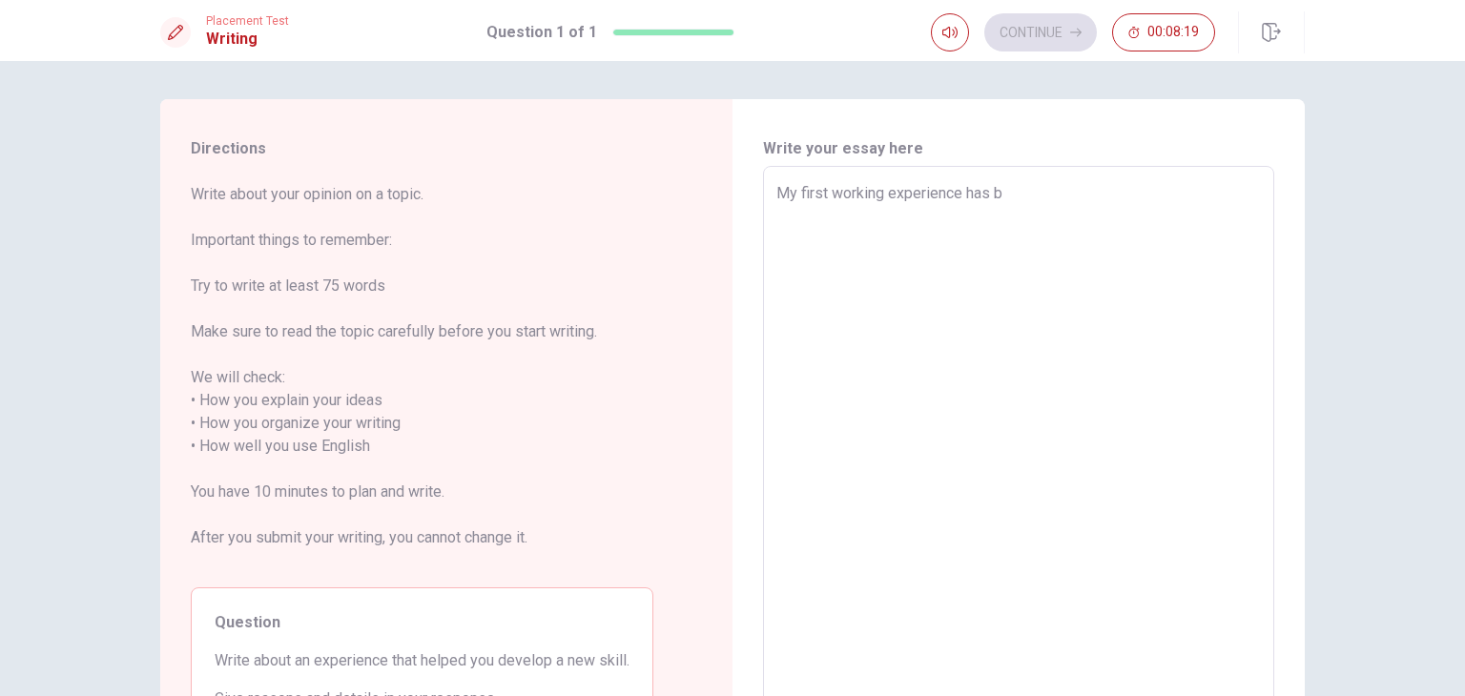
type textarea "x"
type textarea "My first working experience has"
type textarea "x"
type textarea "My first working experience ha"
type textarea "x"
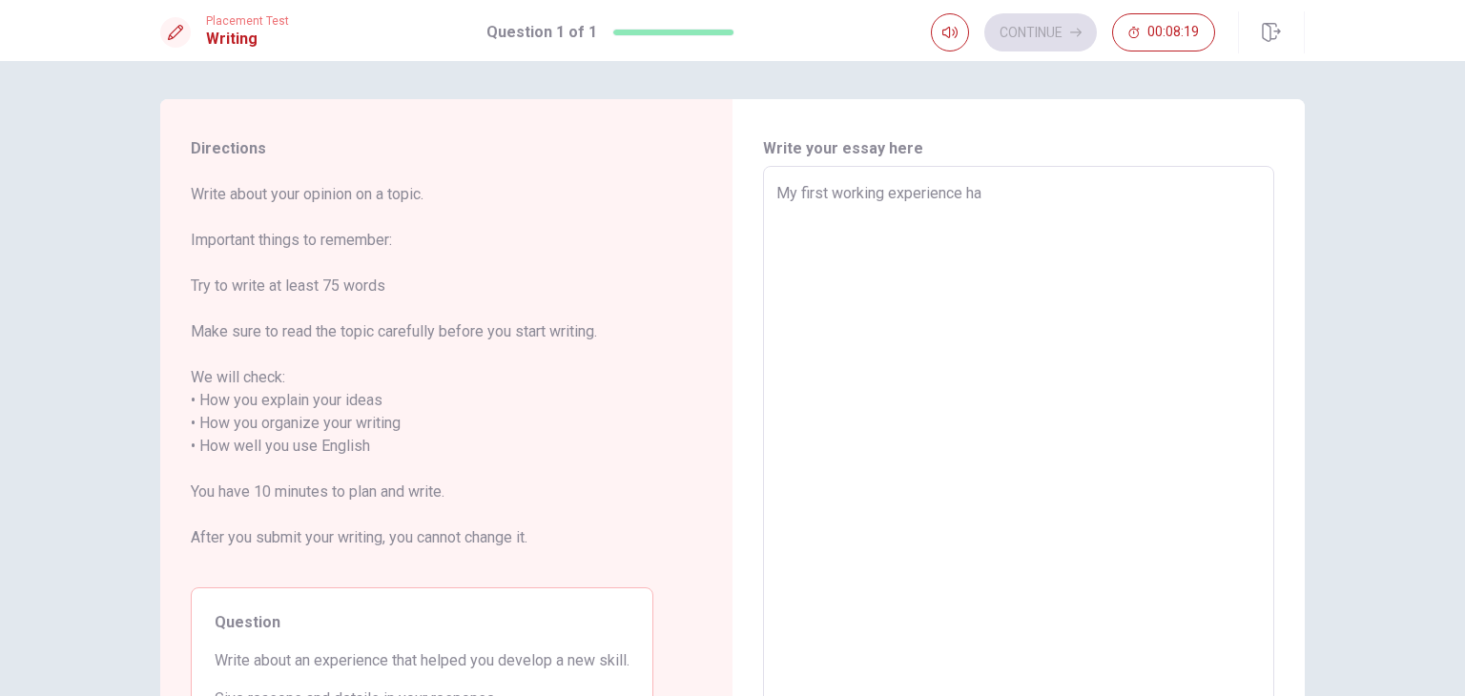
type textarea "My first working experience h"
type textarea "x"
type textarea "My first working experience"
type textarea "x"
type textarea "My first working experience h"
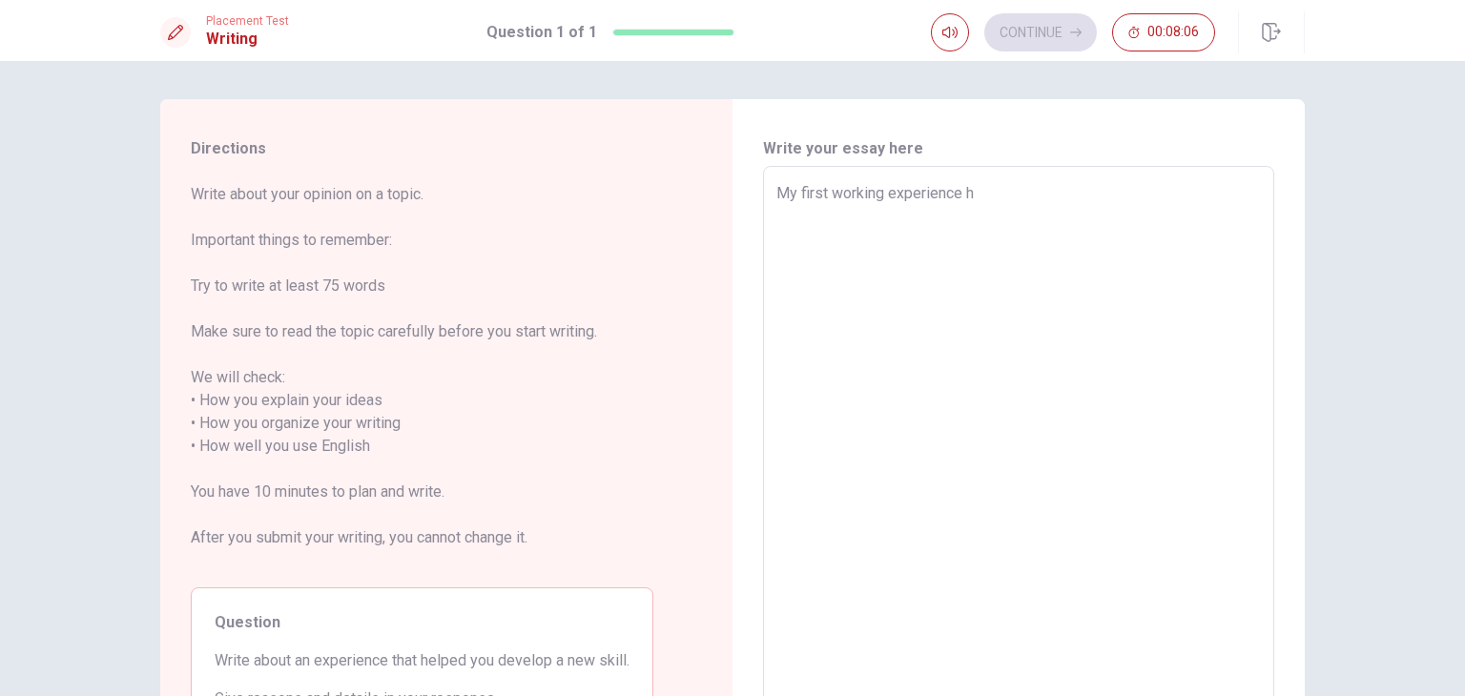
type textarea "x"
type textarea "My first working experience he"
type textarea "x"
type textarea "My first working experience hel"
type textarea "x"
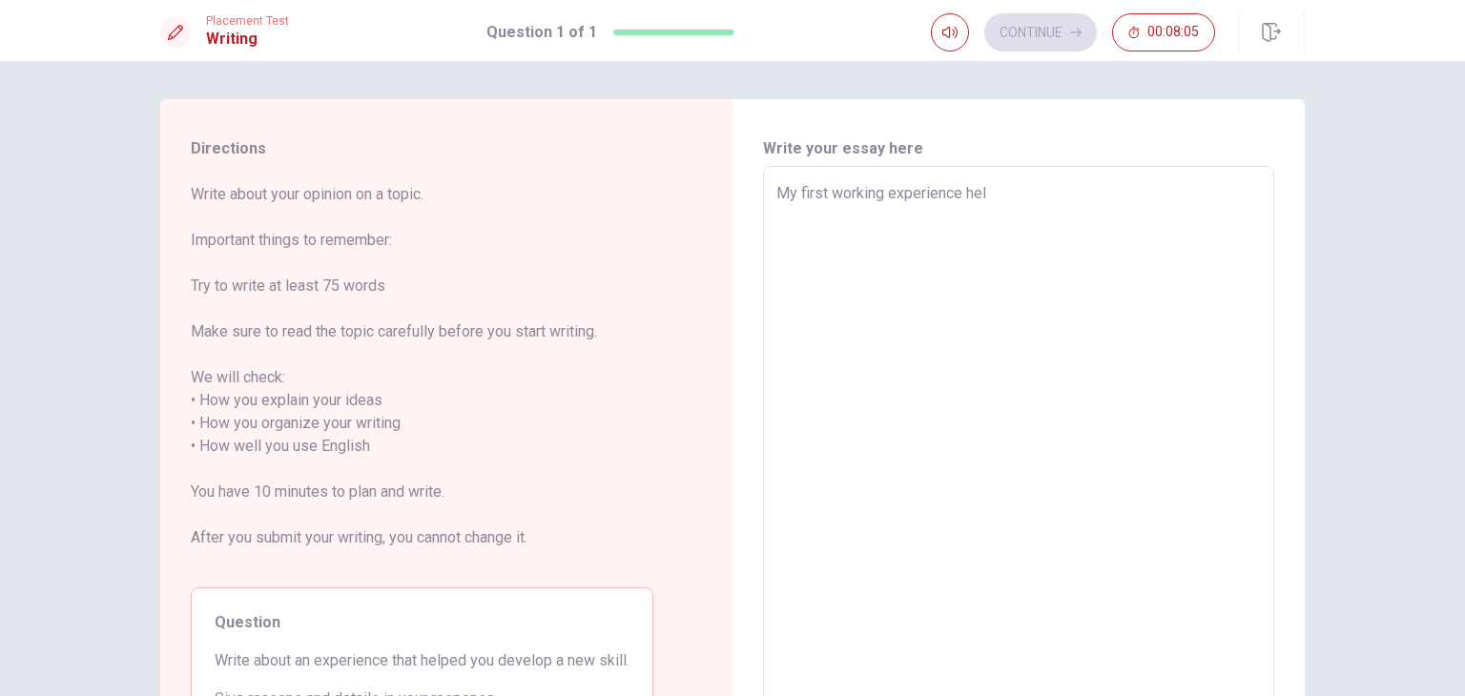
type textarea "My first working experience help"
type textarea "x"
type textarea "My first working experience helpe"
type textarea "x"
type textarea "My first working experience helped"
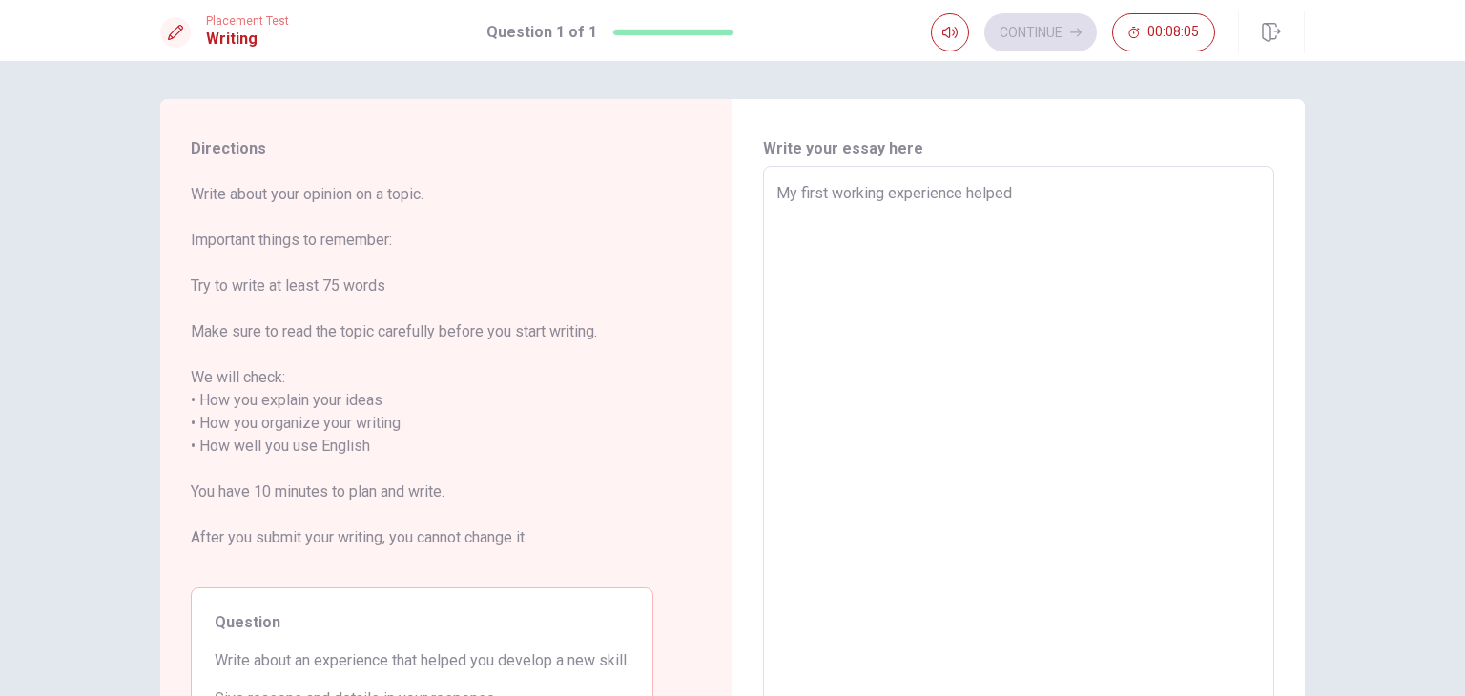
type textarea "x"
type textarea "My first working experience helped"
type textarea "x"
type textarea "My first working experience helped m"
type textarea "x"
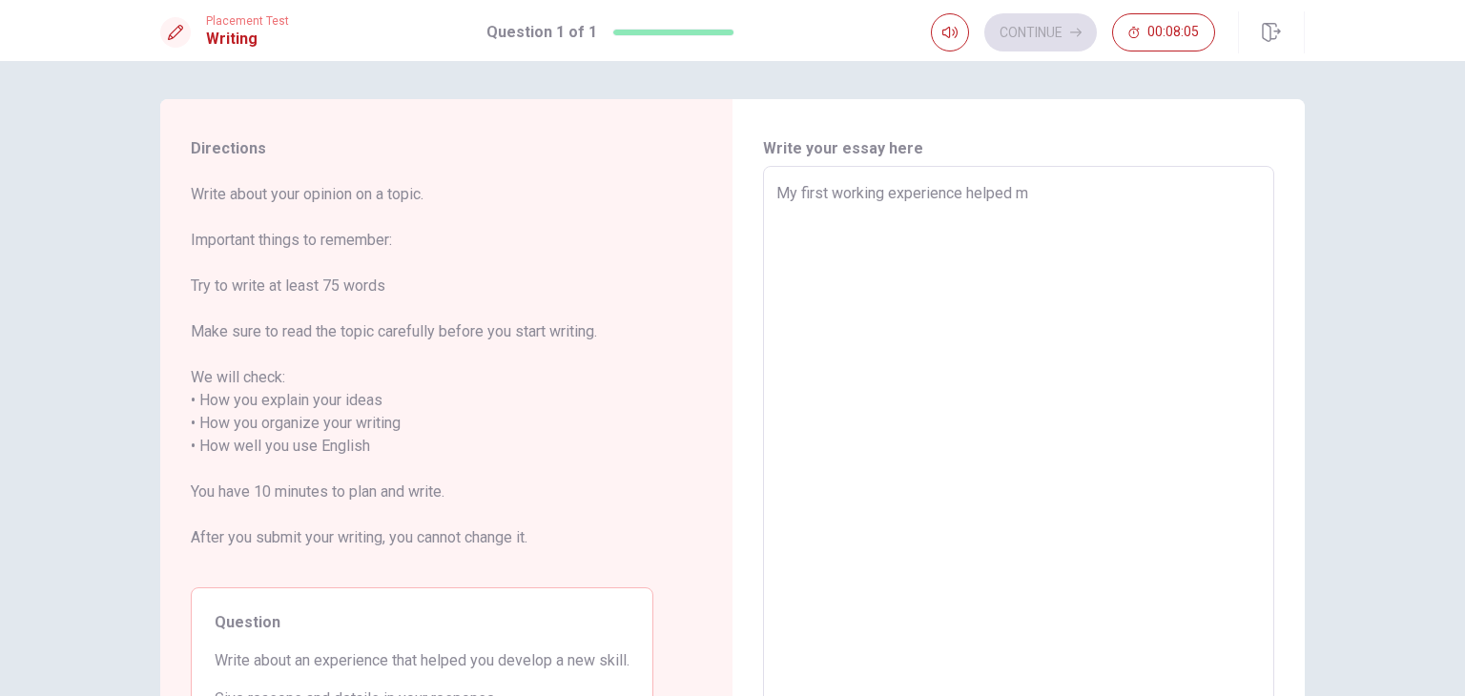
type textarea "My first working experience helped me"
type textarea "x"
type textarea "My first working experience helped me"
type textarea "x"
type textarea "My first working experience helped me d"
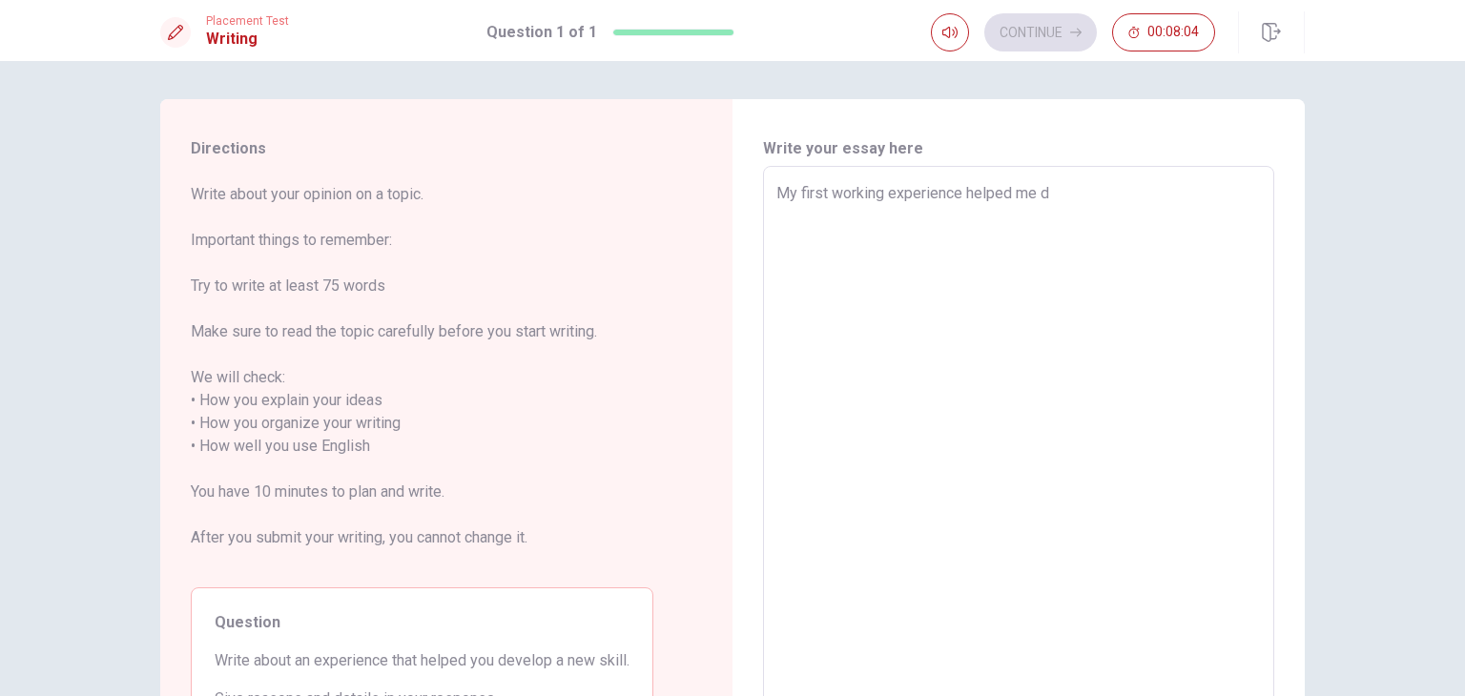
type textarea "x"
type textarea "My first working experience helped me de"
type textarea "x"
type textarea "My first working experience helped me dev"
type textarea "x"
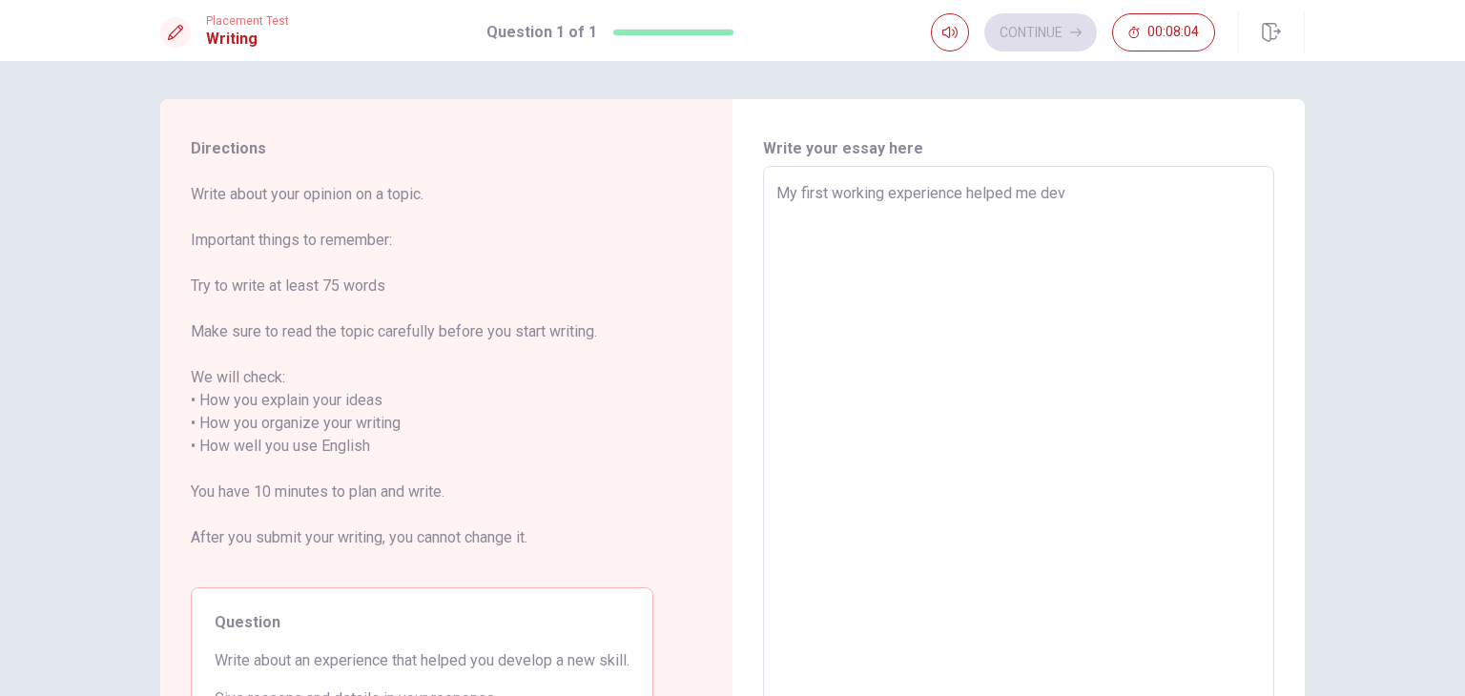
type textarea "My first working experience helped me deve"
type textarea "x"
type textarea "My first working experience helped me devel"
type textarea "x"
type textarea "My first working experience helped me develo"
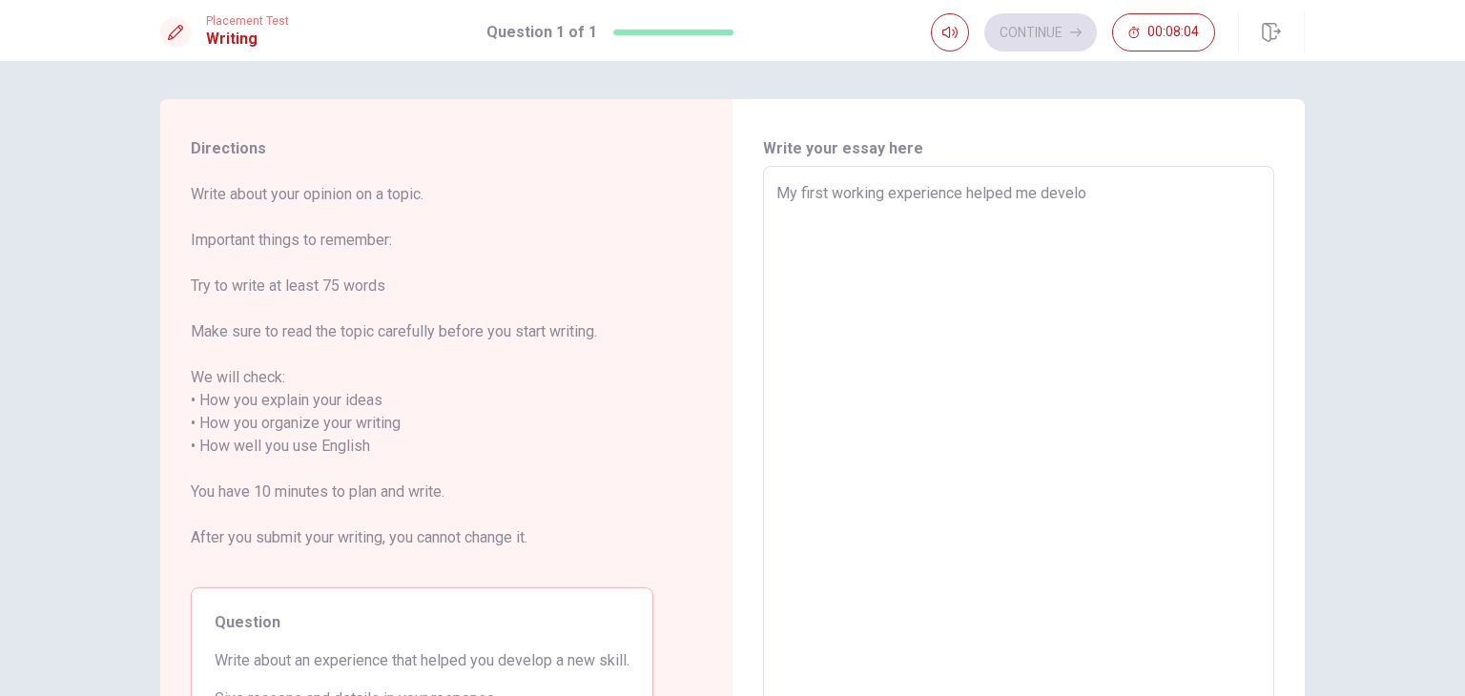
type textarea "x"
type textarea "My first working experience helped me develop"
type textarea "x"
type textarea "My first working experience helped me develop"
type textarea "x"
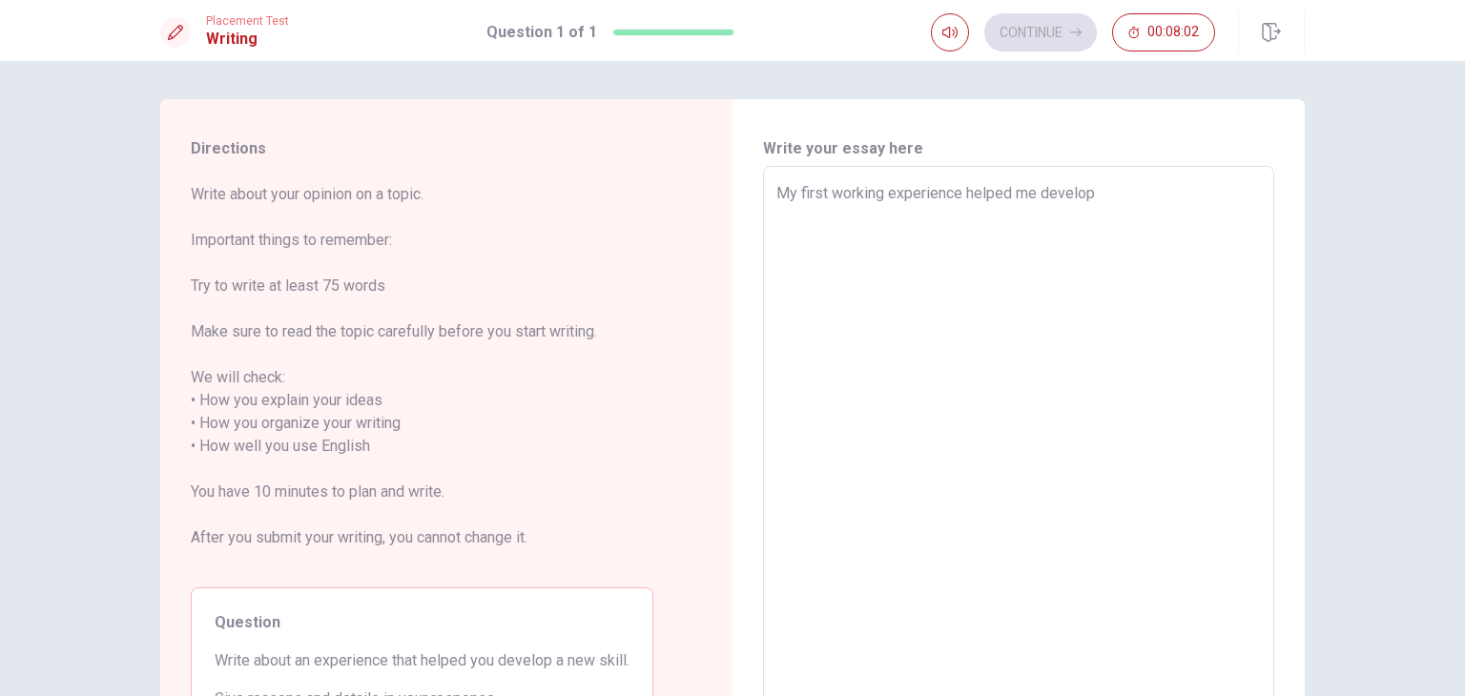
type textarea "My first working experience helped me develop n"
type textarea "x"
type textarea "My first working experience helped me develop no"
type textarea "x"
type textarea "My first working experience helped me develop not"
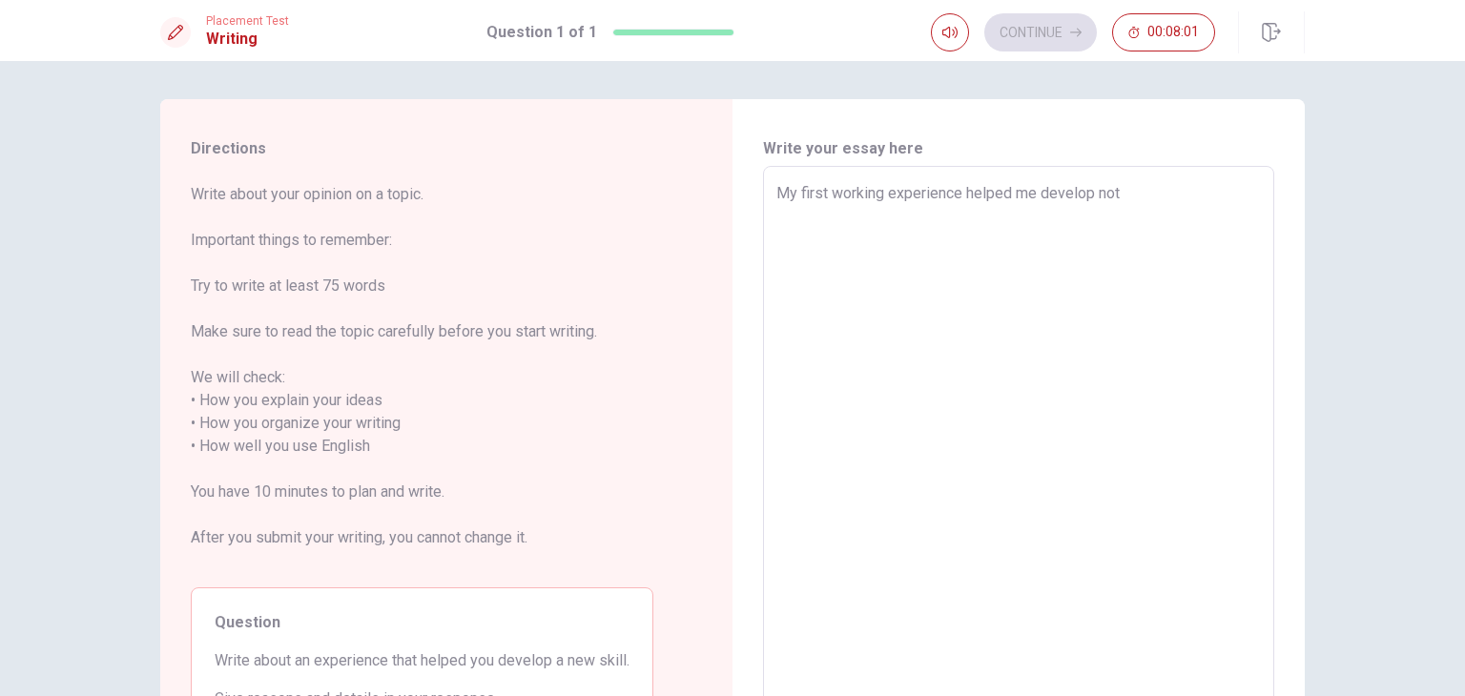
type textarea "x"
type textarea "My first working experience helped me develop not"
type textarea "x"
type textarea "My first working experience helped me develop not o"
type textarea "x"
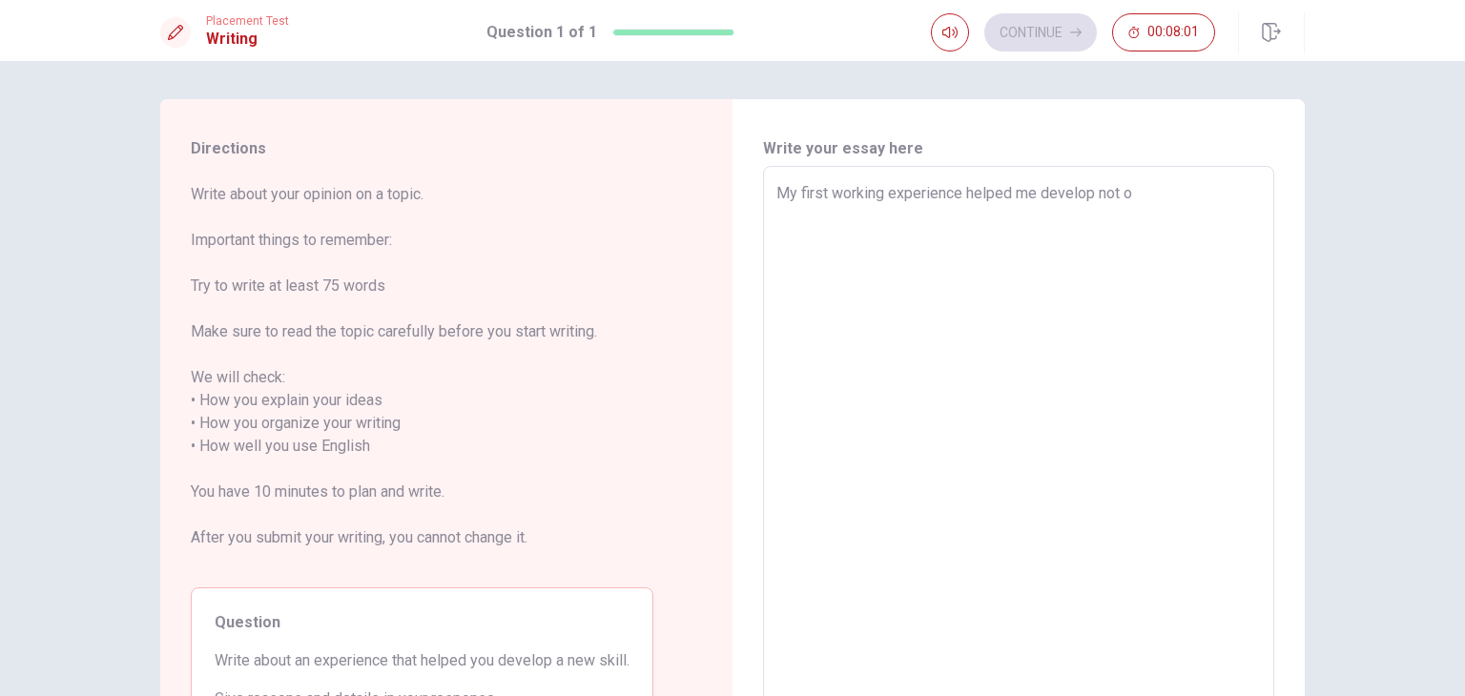
type textarea "My first working experience helped me develop not on"
type textarea "x"
type textarea "My first working experience helped me develop not onl"
type textarea "x"
type textarea "My first working experience helped me develop not only"
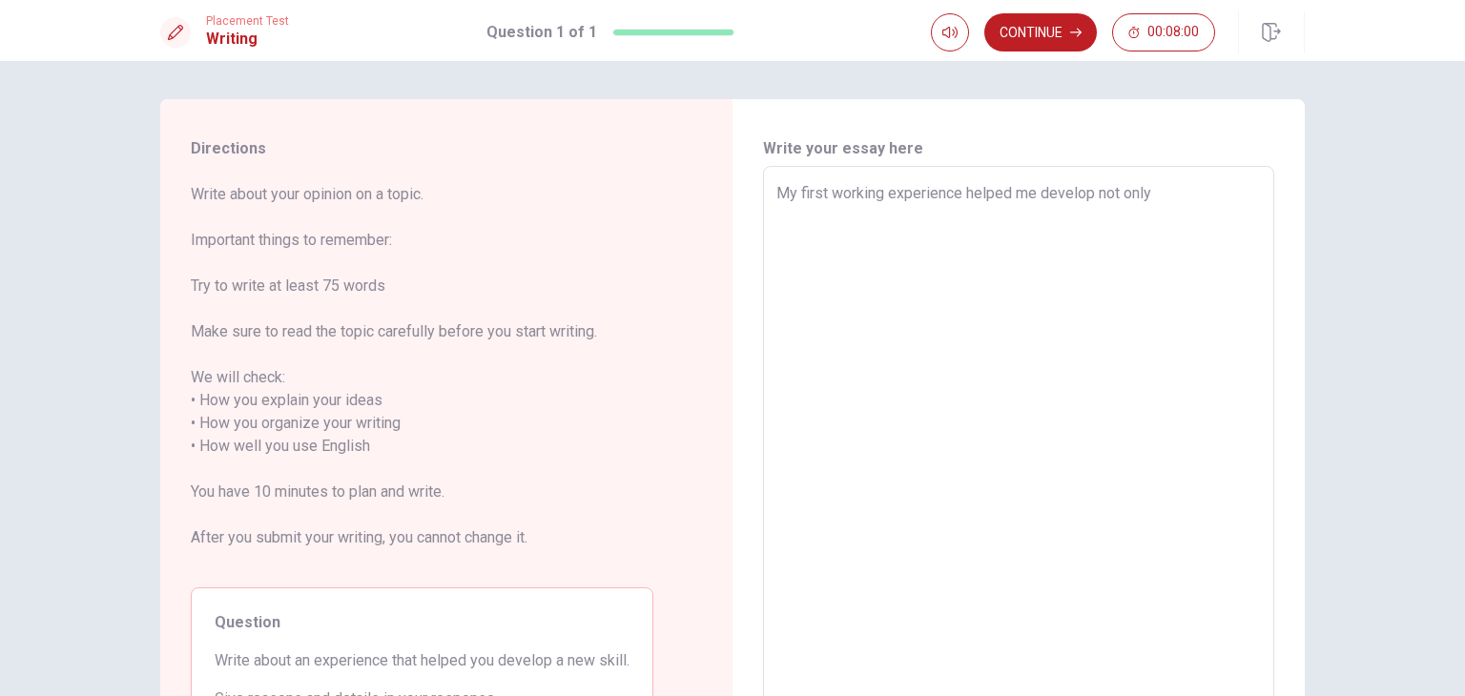
type textarea "x"
type textarea "My first working experience helped me develop not only"
type textarea "x"
type textarea "My first working experience helped me develop not only s"
type textarea "x"
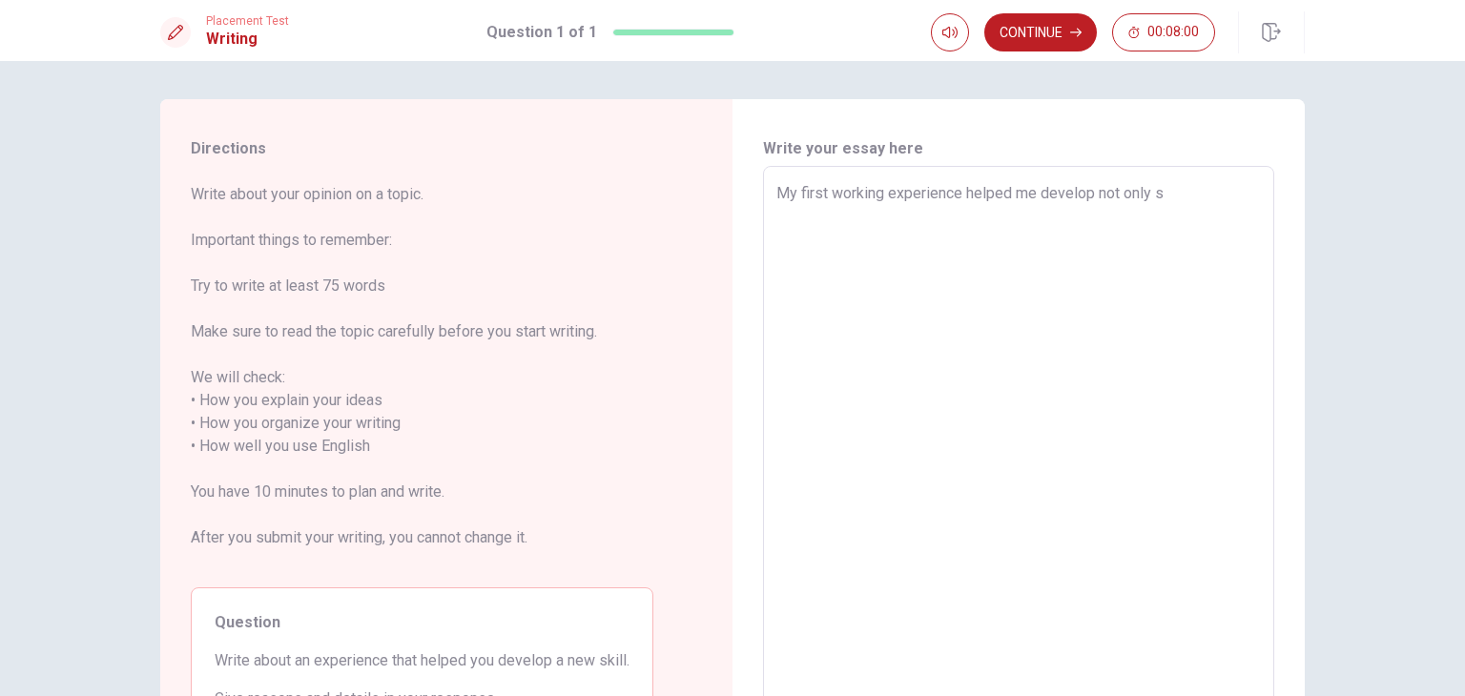
type textarea "My first working experience helped me develop not only sk"
type textarea "x"
type textarea "My first working experience helped me develop not only ski"
type textarea "x"
type textarea "My first working experience helped me develop not only skil"
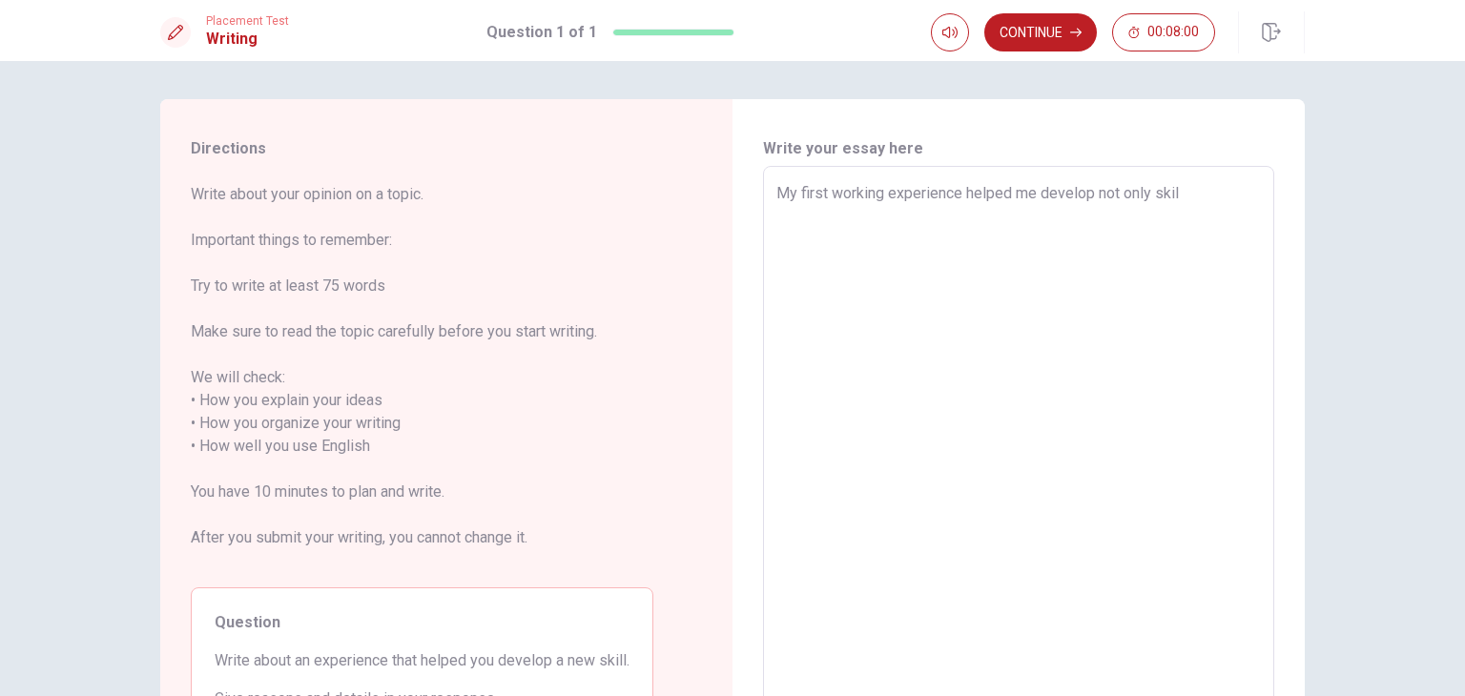
type textarea "x"
type textarea "My first working experience helped me develop not only skill"
type textarea "x"
type textarea "My first working experience helped me develop not only skills"
type textarea "x"
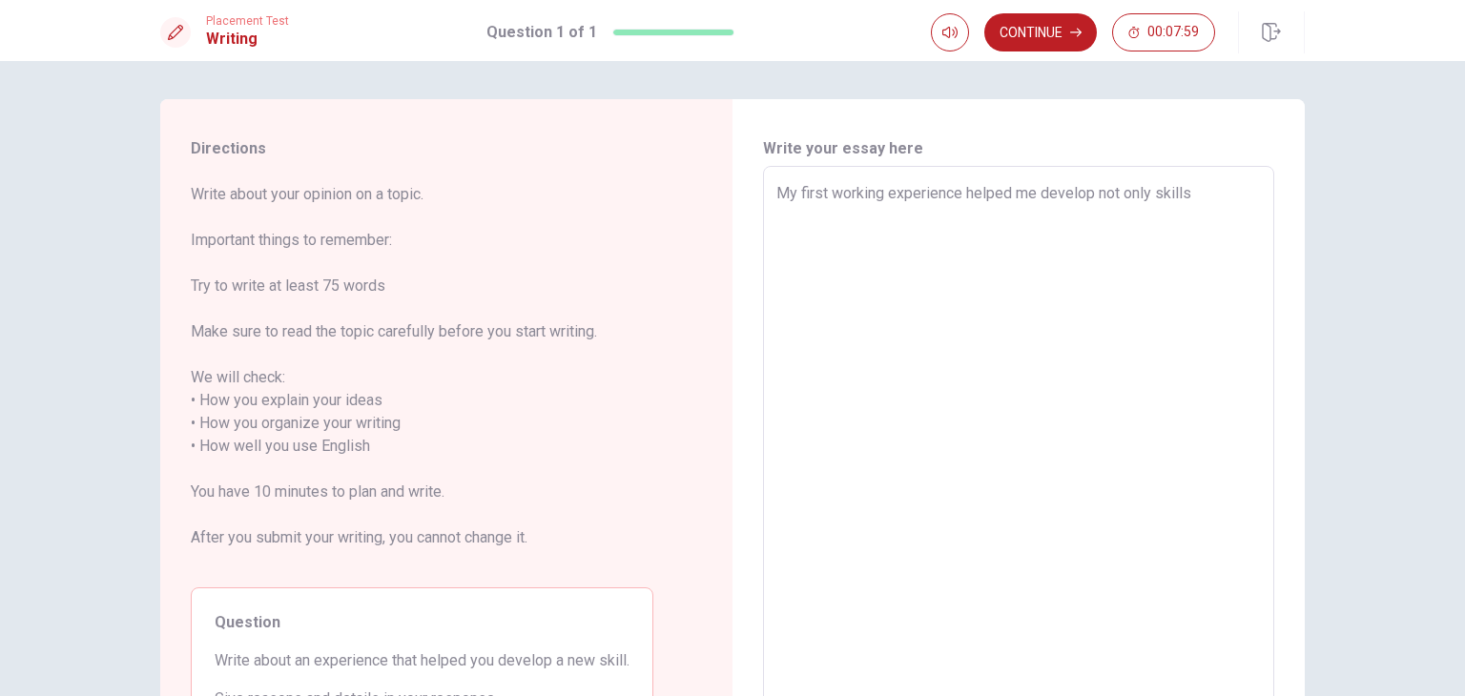
type textarea "My first working experience helped me develop not only skills,"
type textarea "x"
type textarea "My first working experience helped me develop not only skills,"
type textarea "x"
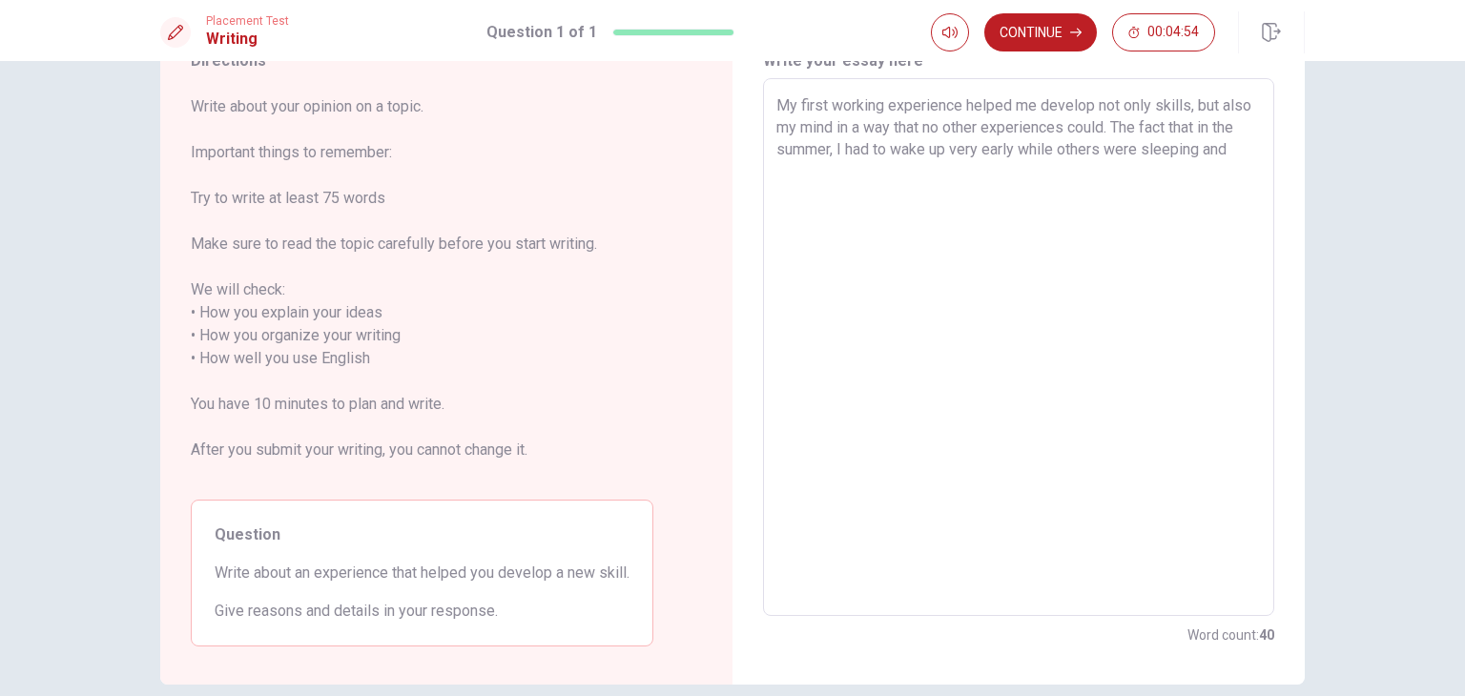
scroll to position [84, 0]
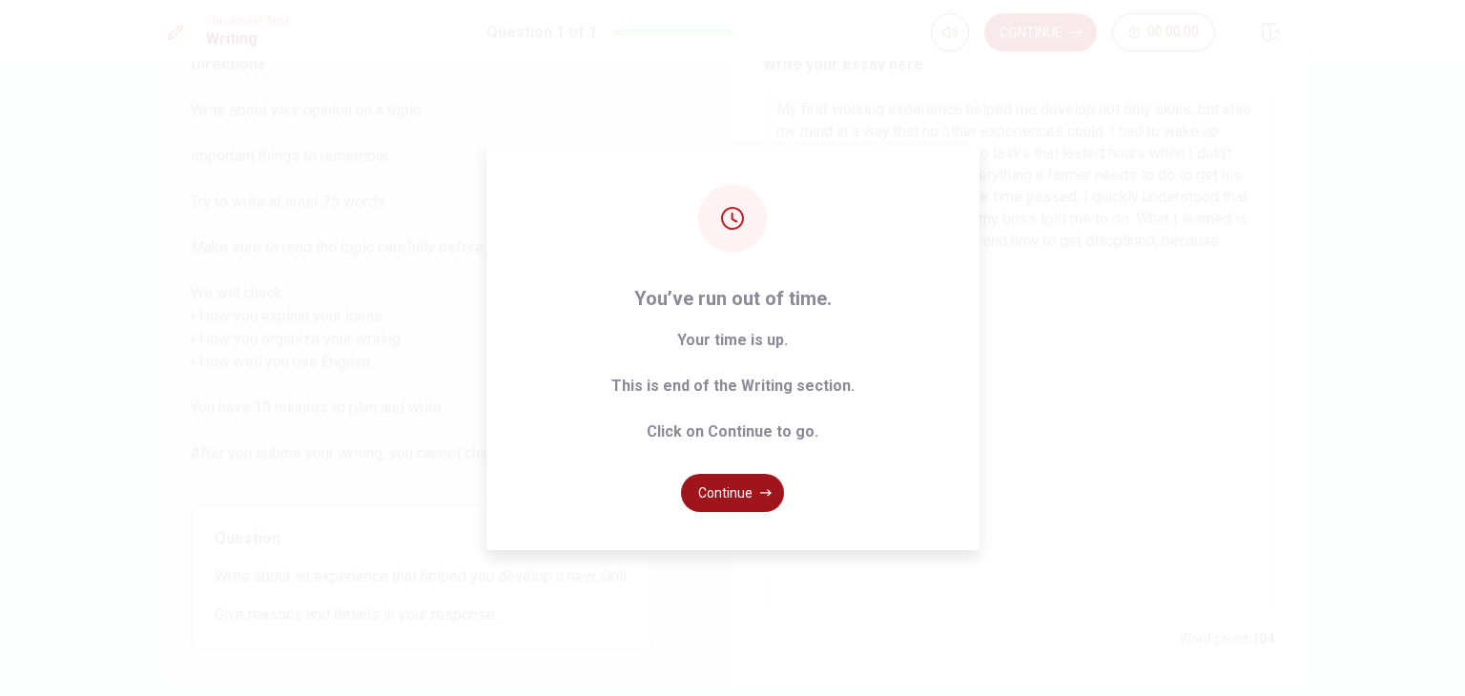
click at [748, 487] on button "Continue" at bounding box center [732, 493] width 103 height 38
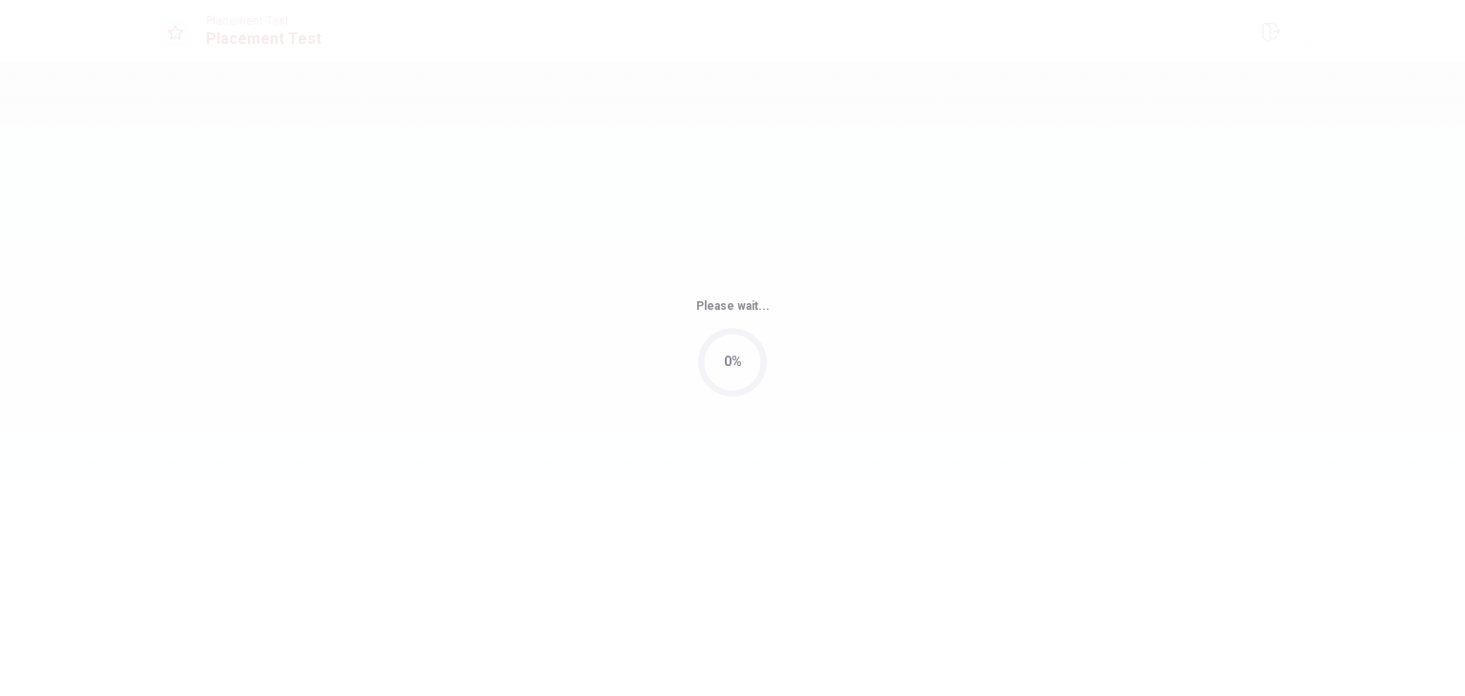
scroll to position [0, 0]
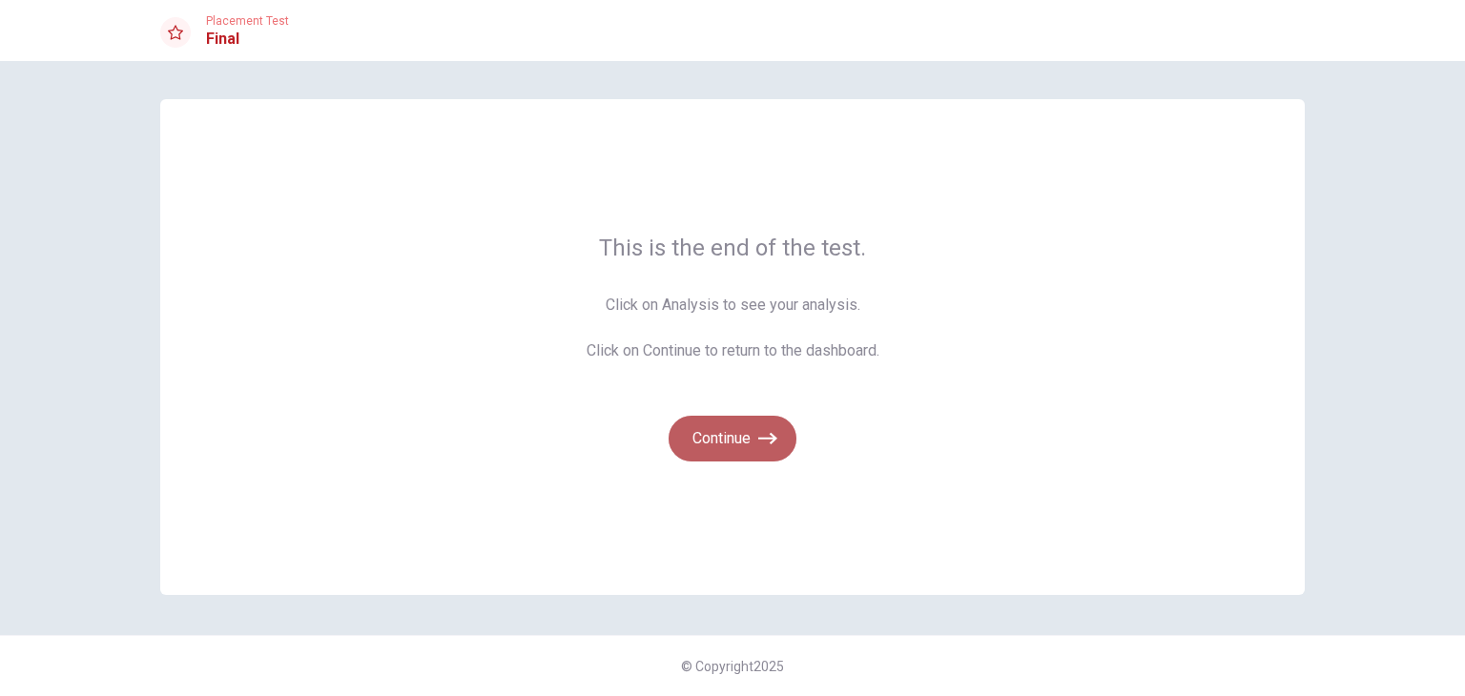
click at [768, 447] on icon "button" at bounding box center [767, 438] width 19 height 19
